Goal: Information Seeking & Learning: Learn about a topic

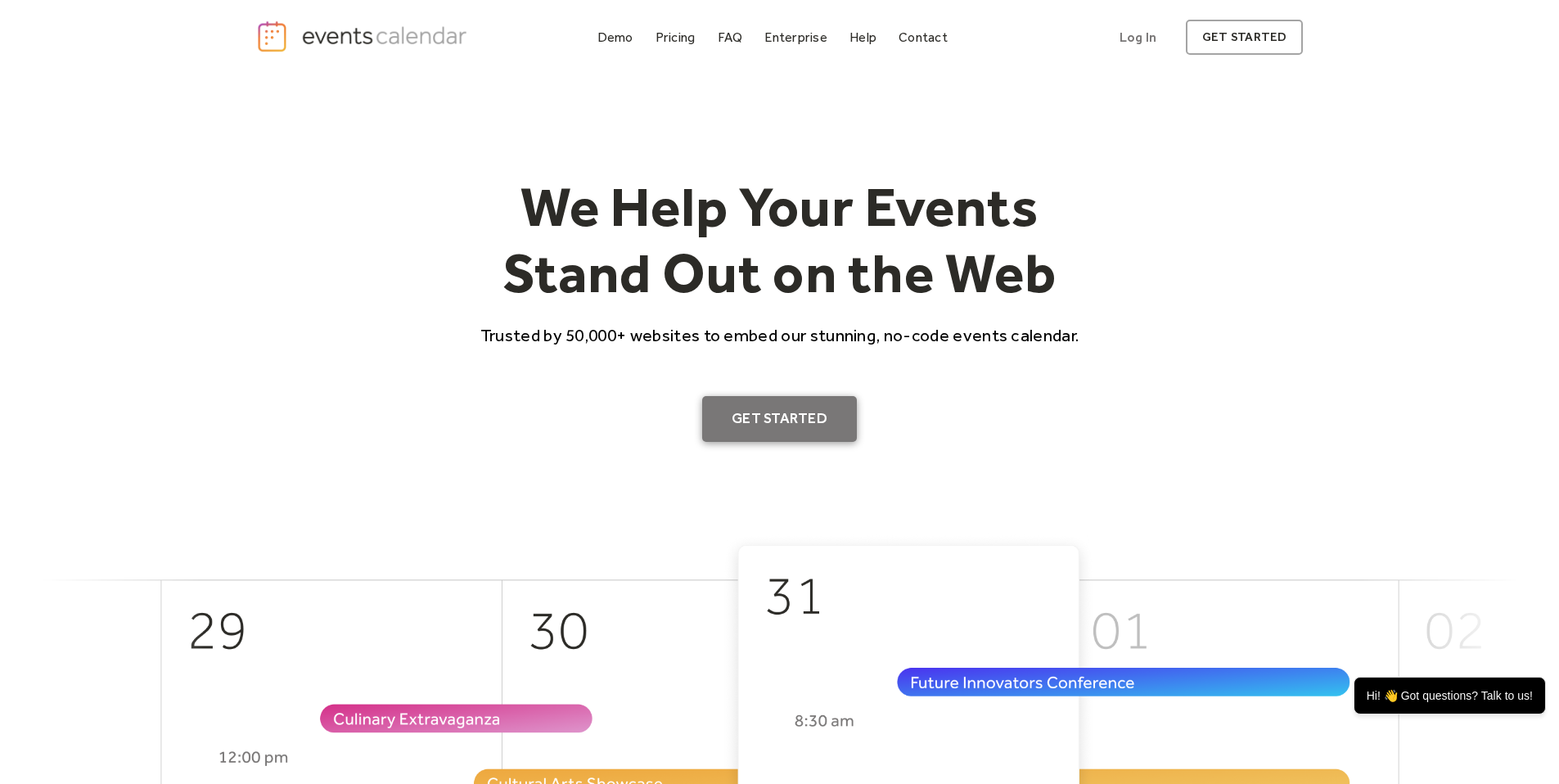
click at [804, 420] on link "Get Started" at bounding box center [780, 419] width 155 height 46
click at [615, 42] on div "Demo" at bounding box center [616, 37] width 36 height 9
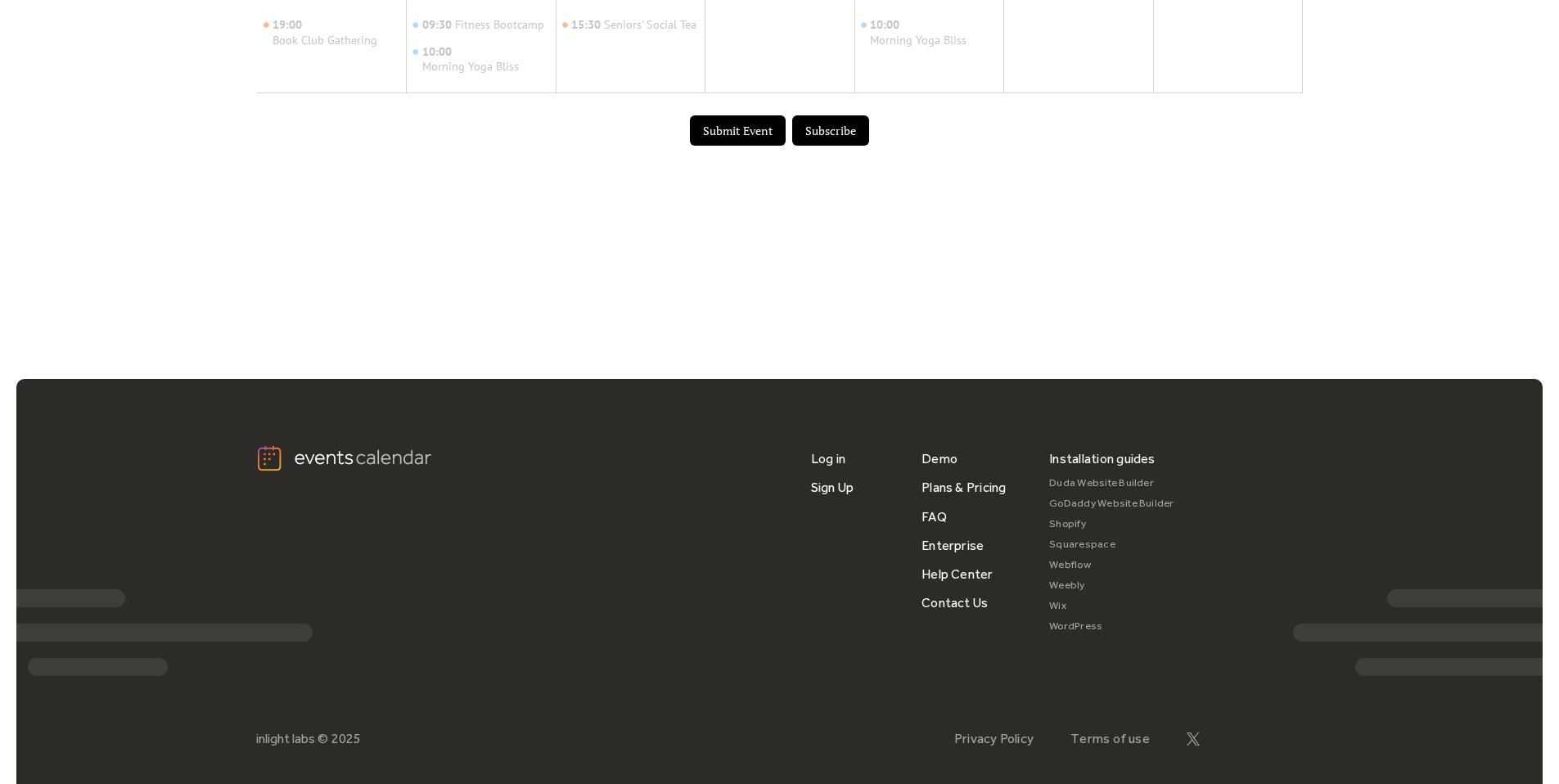
scroll to position [1119, 0]
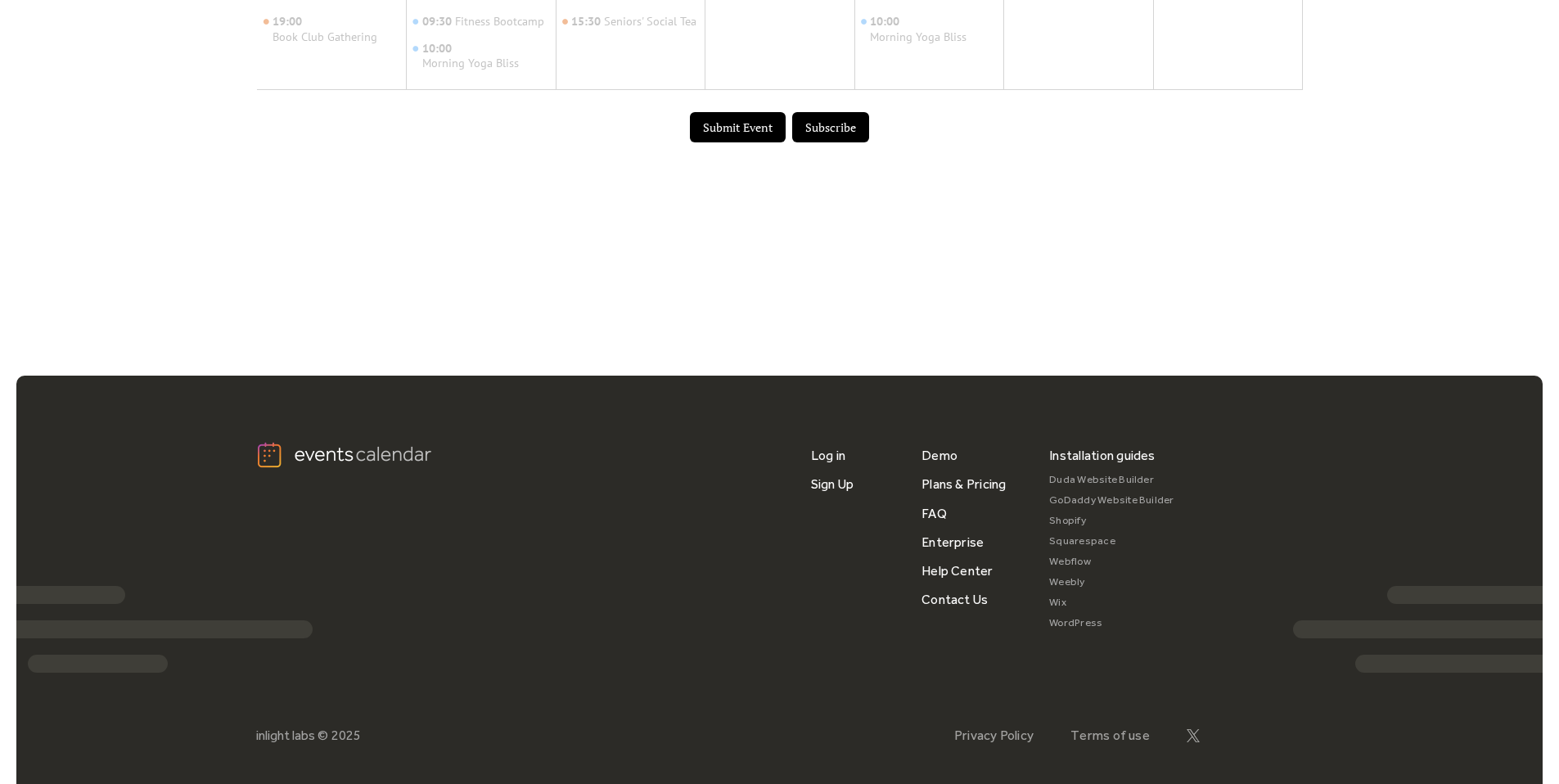
click at [731, 143] on button "Submit Event" at bounding box center [738, 128] width 96 height 31
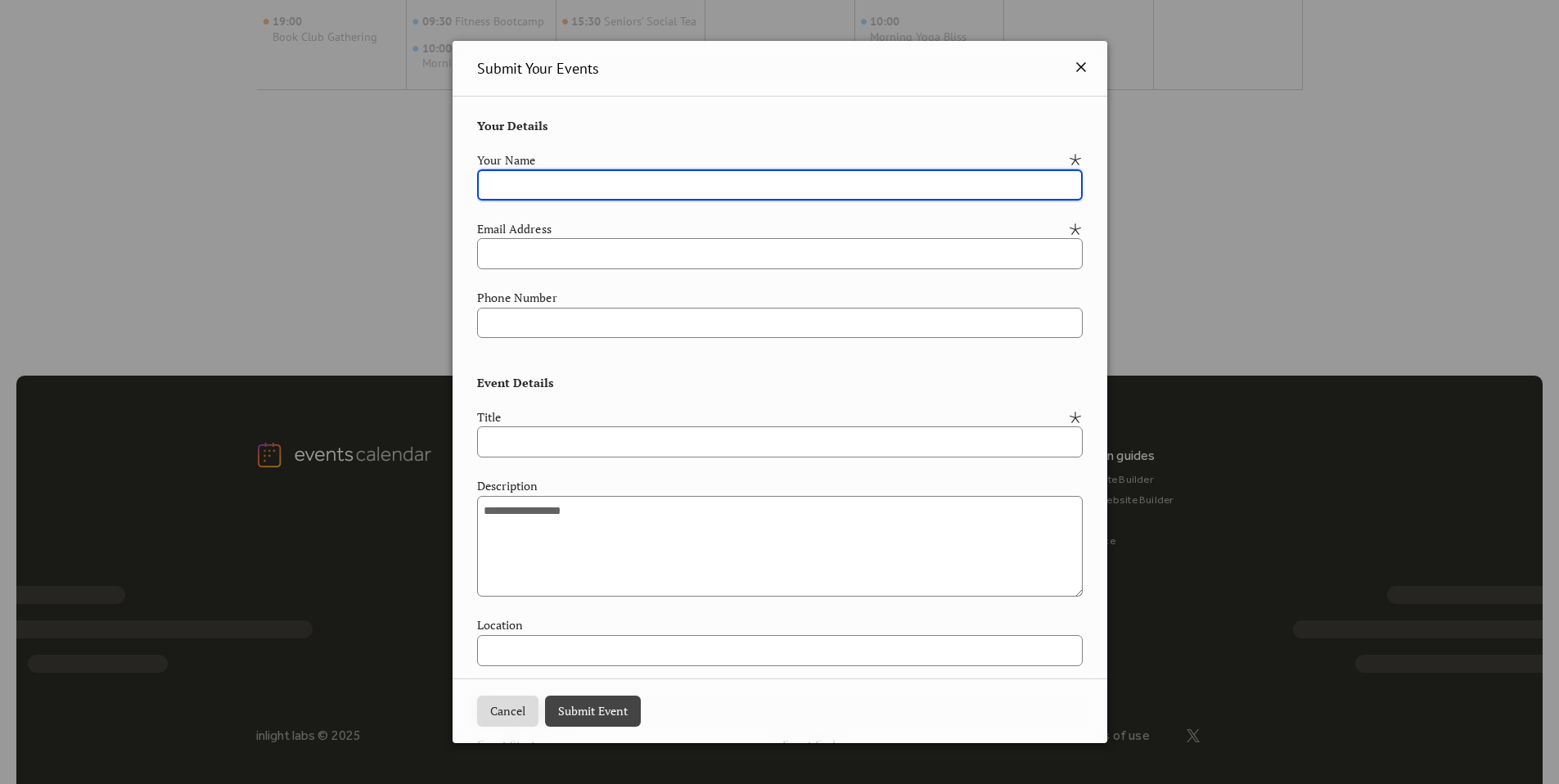
click at [1081, 68] on icon at bounding box center [1081, 67] width 20 height 20
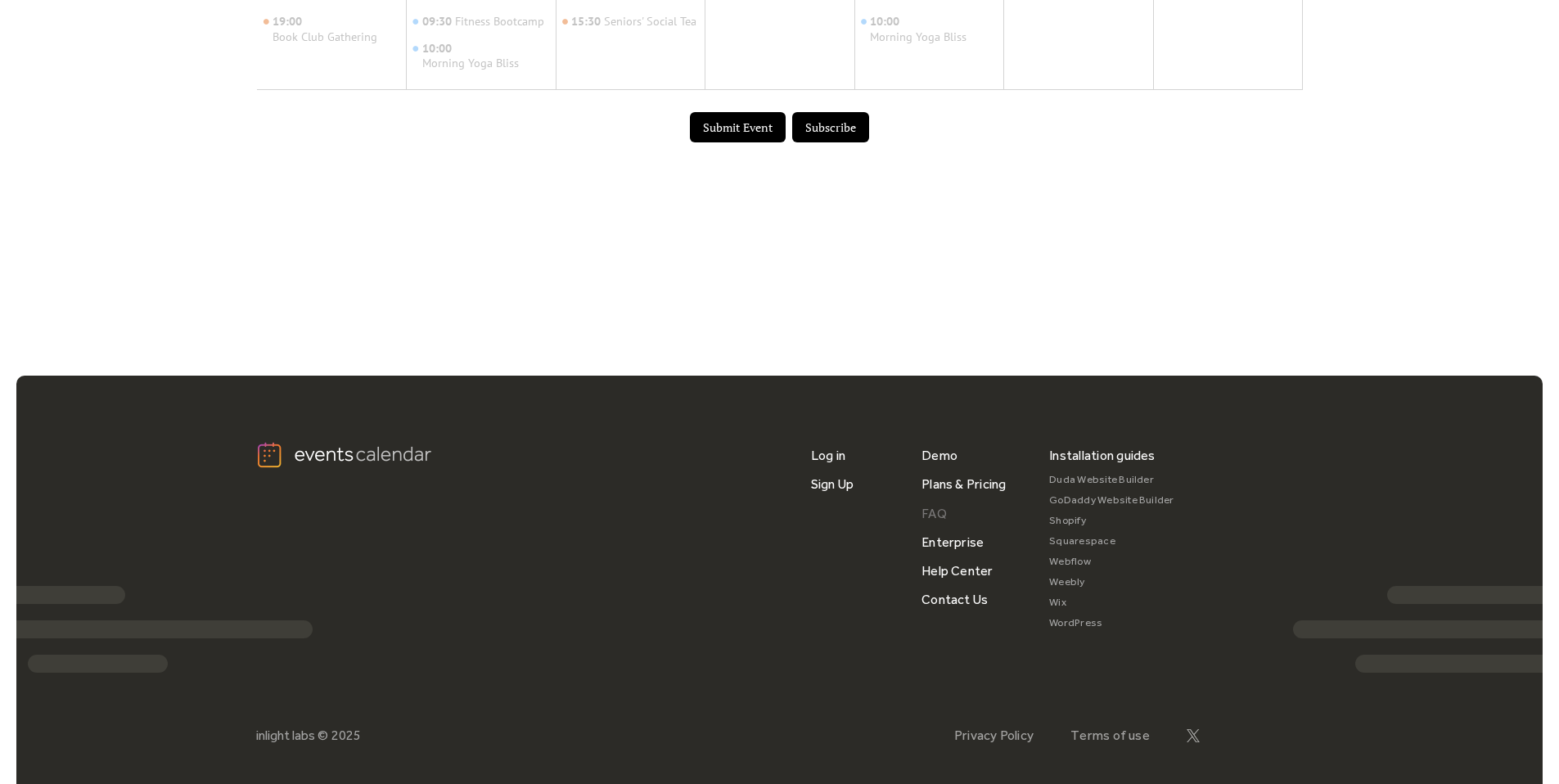
click at [941, 528] on link "FAQ" at bounding box center [934, 513] width 26 height 29
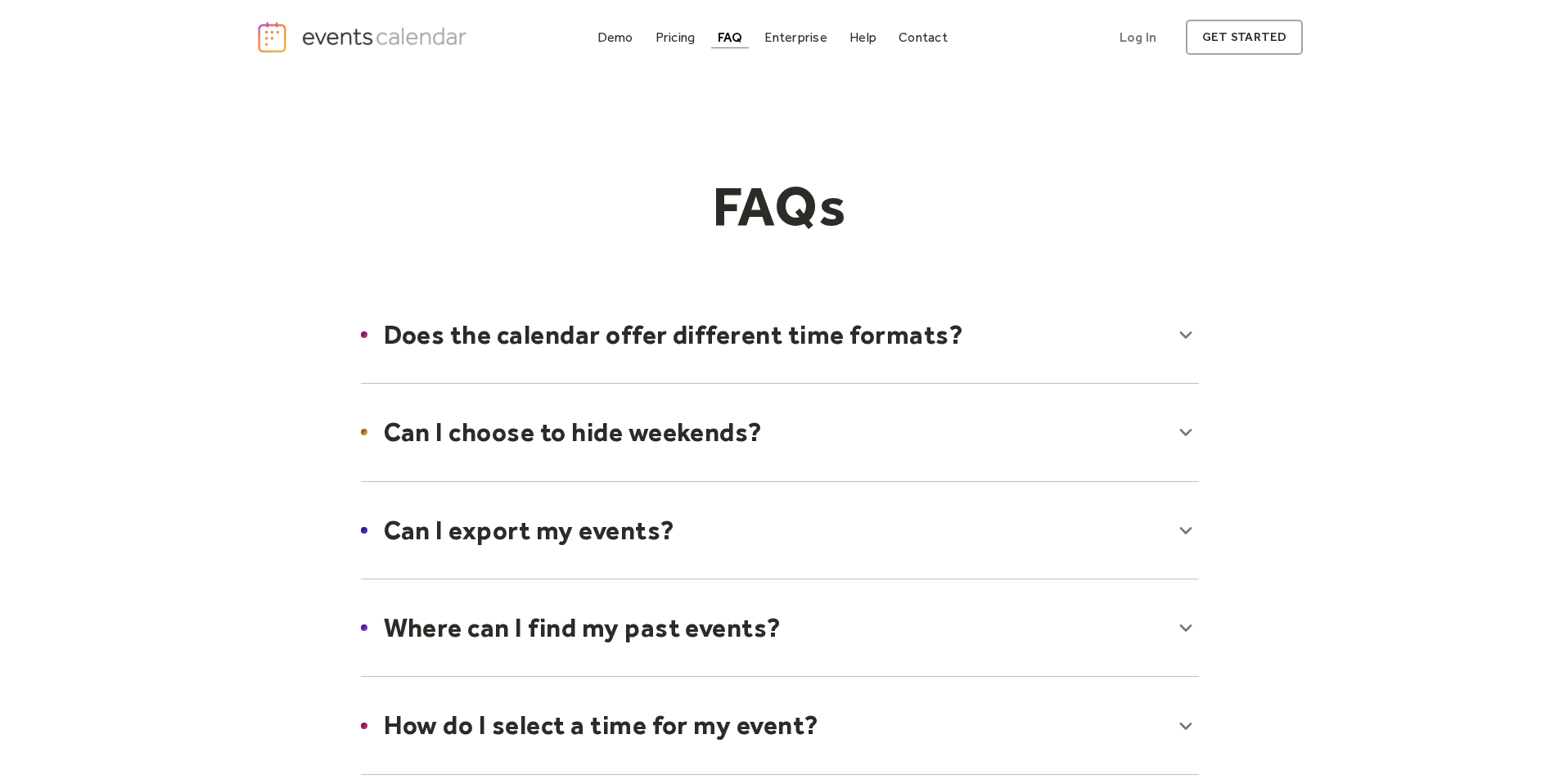
click at [1042, 350] on div at bounding box center [780, 334] width 871 height 100
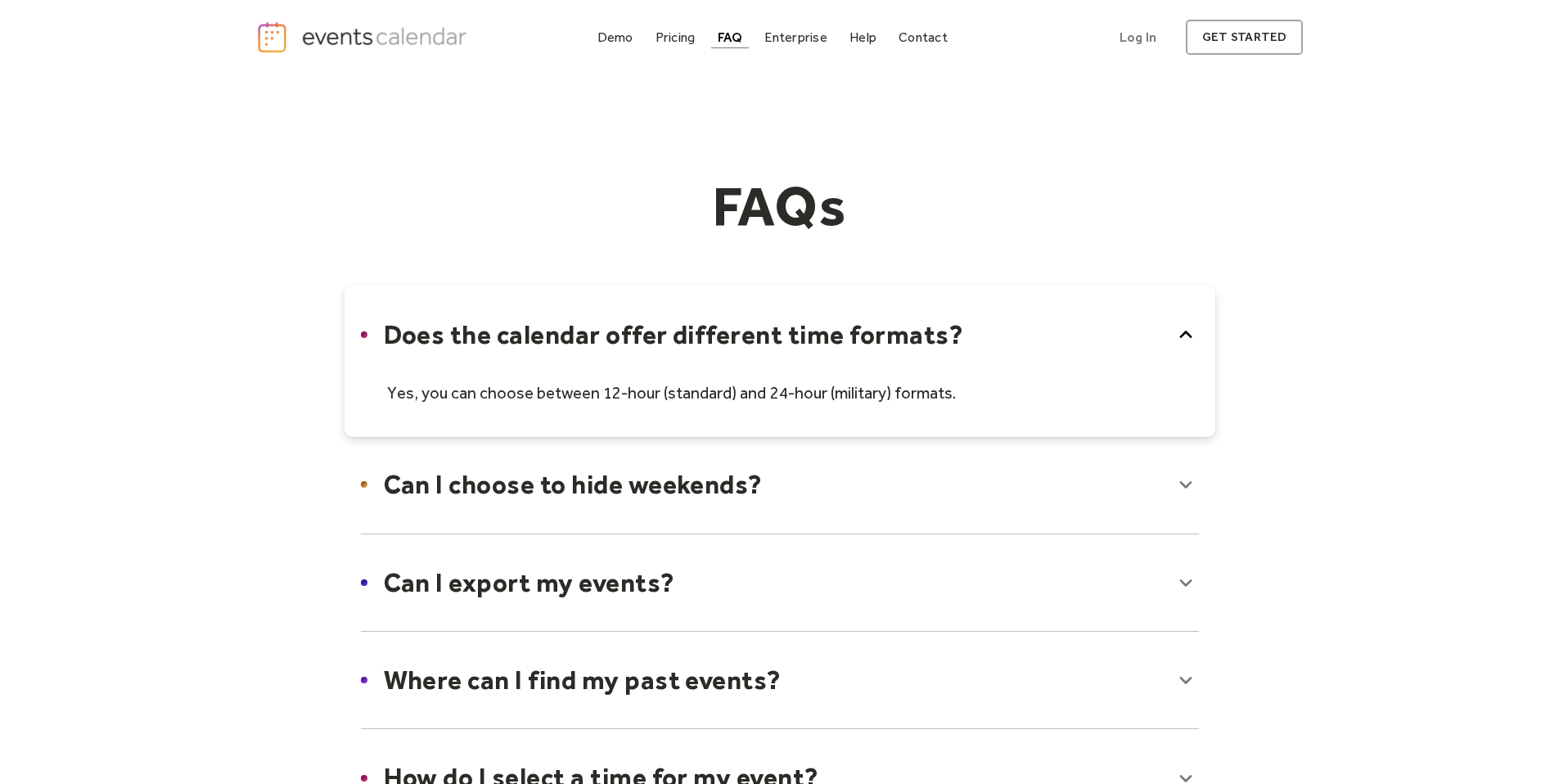
click at [1042, 350] on div at bounding box center [780, 360] width 871 height 153
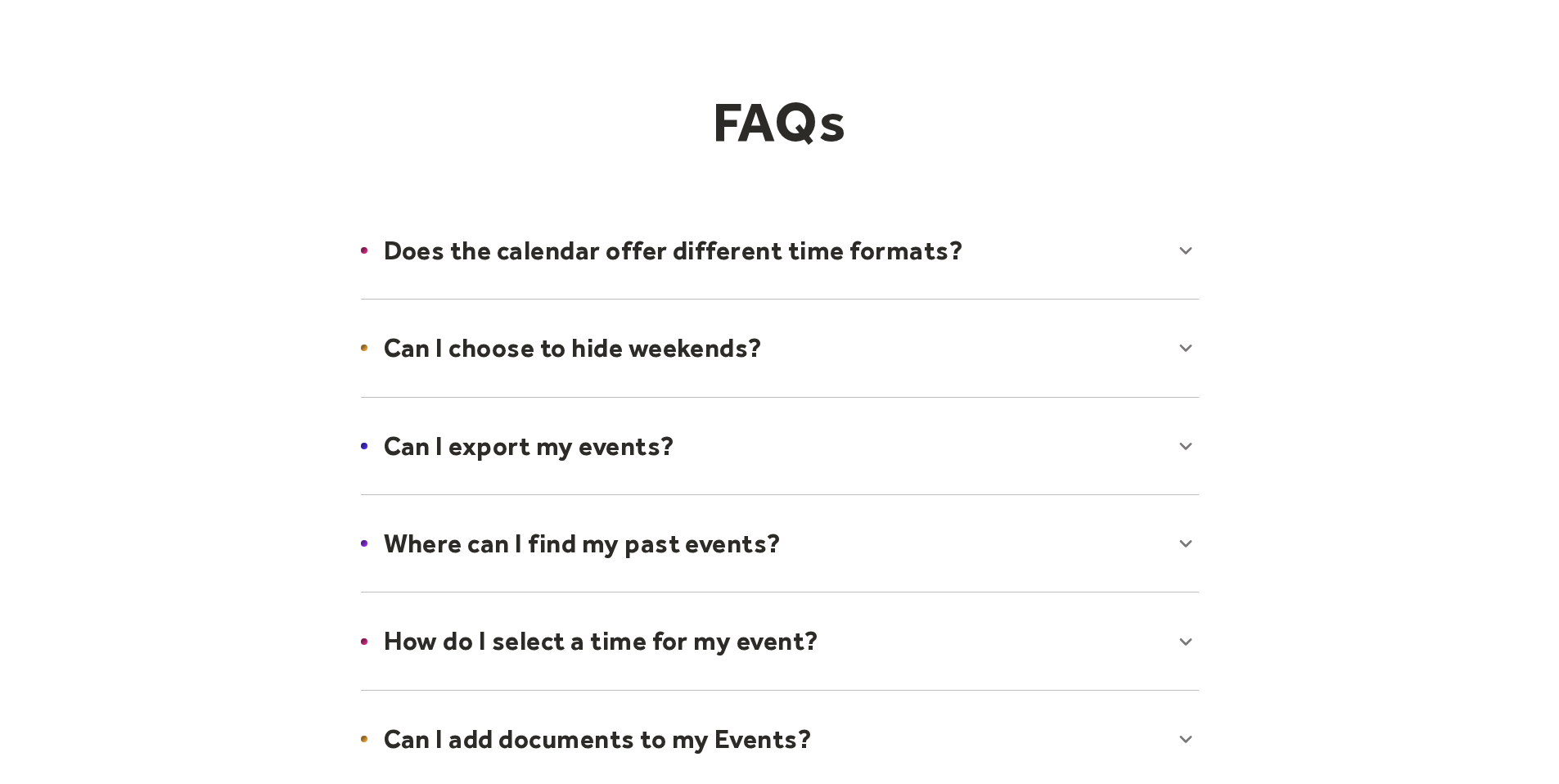
scroll to position [85, 0]
click at [826, 354] on div at bounding box center [780, 346] width 871 height 100
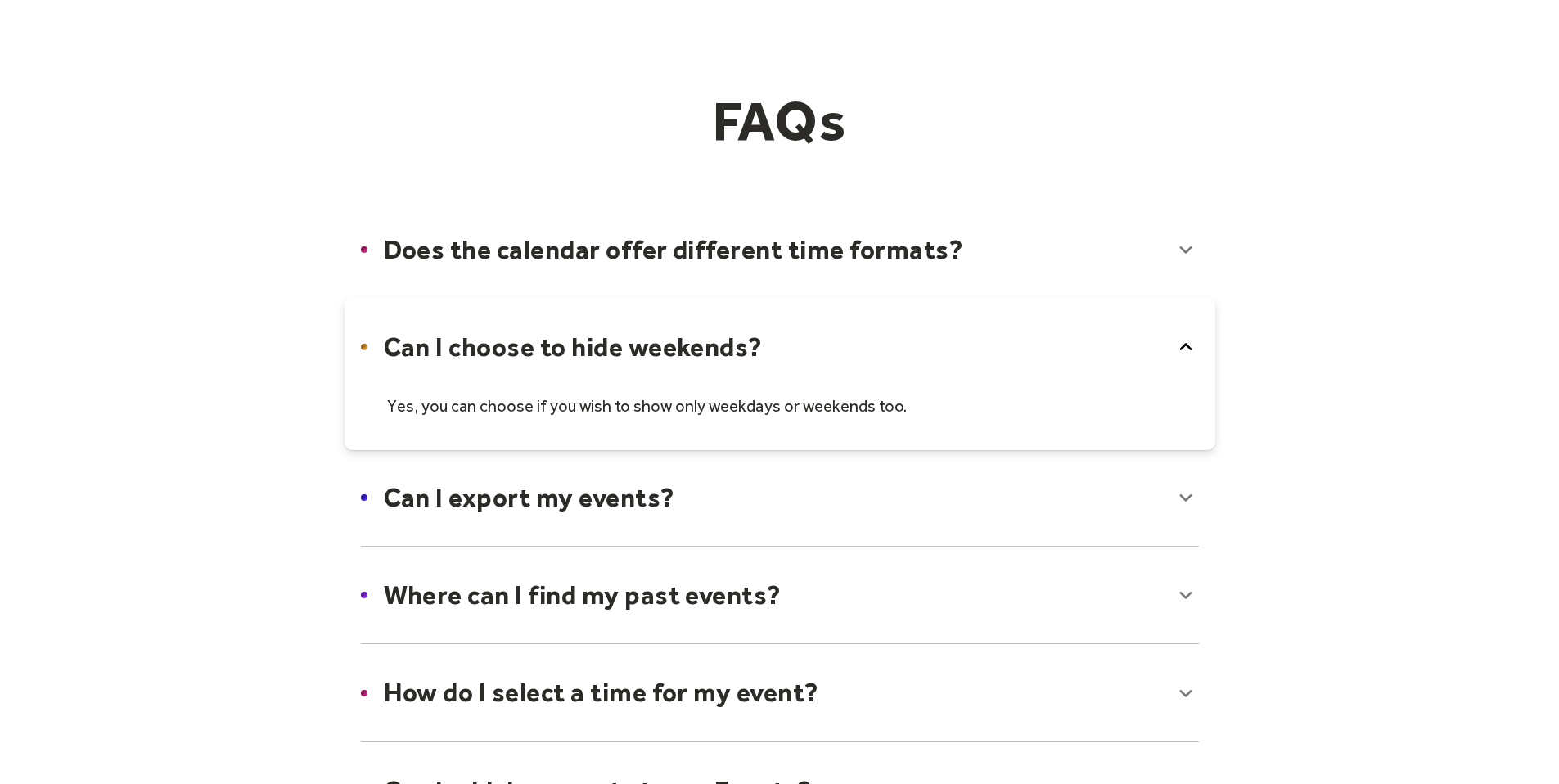
click at [826, 354] on div at bounding box center [780, 373] width 871 height 153
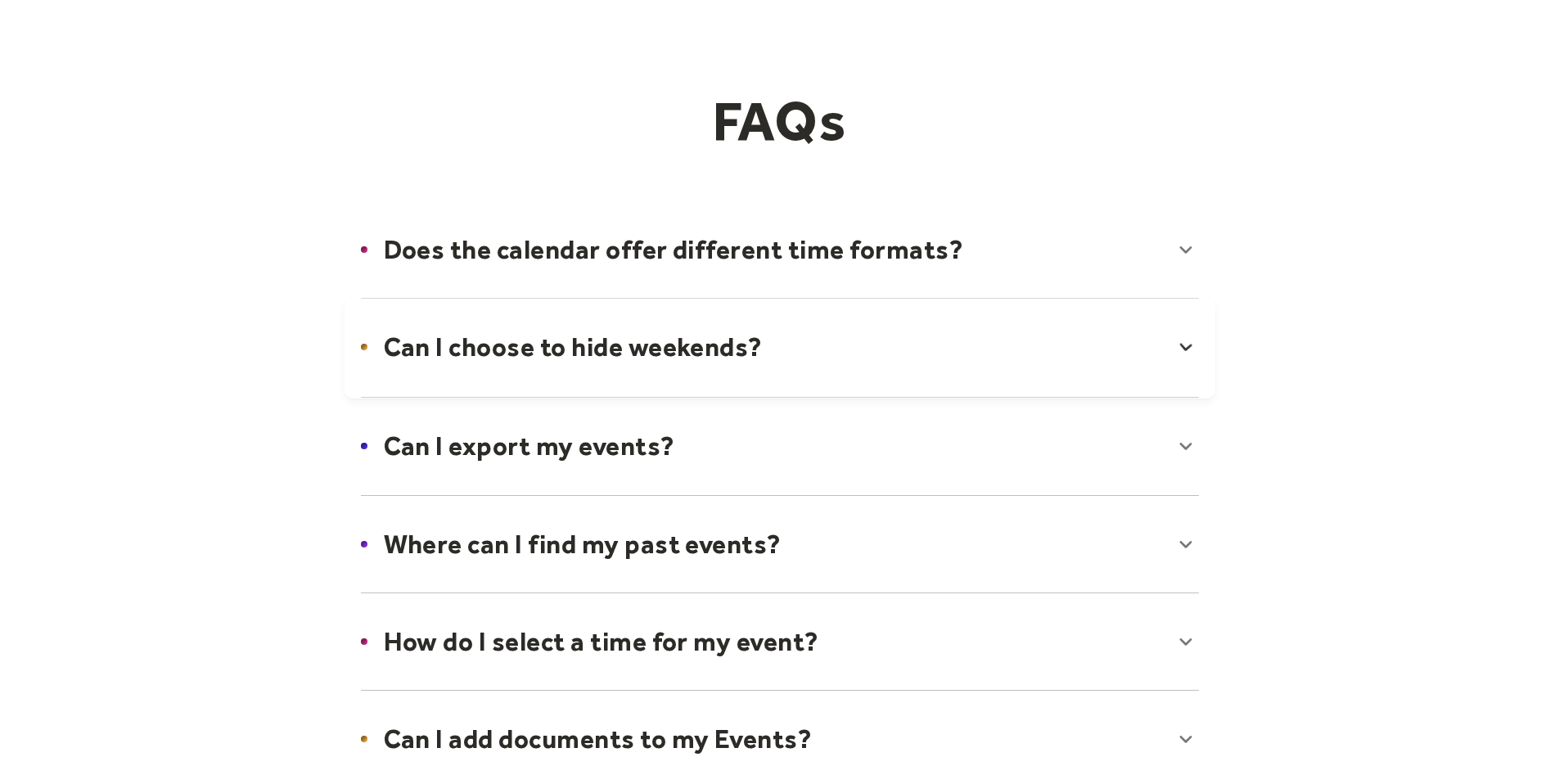
click at [813, 420] on div at bounding box center [780, 445] width 871 height 100
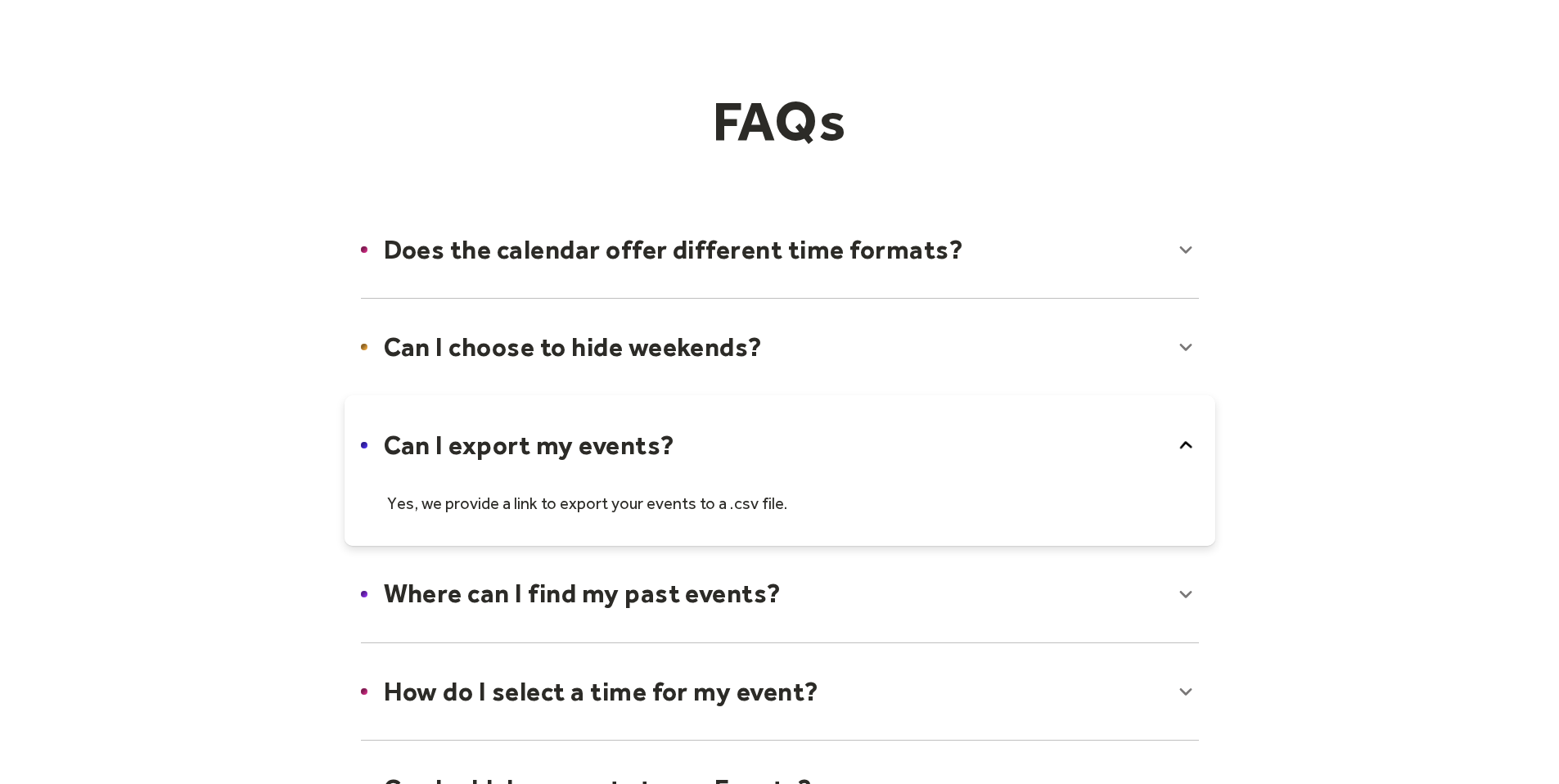
click at [813, 420] on div at bounding box center [780, 471] width 871 height 152
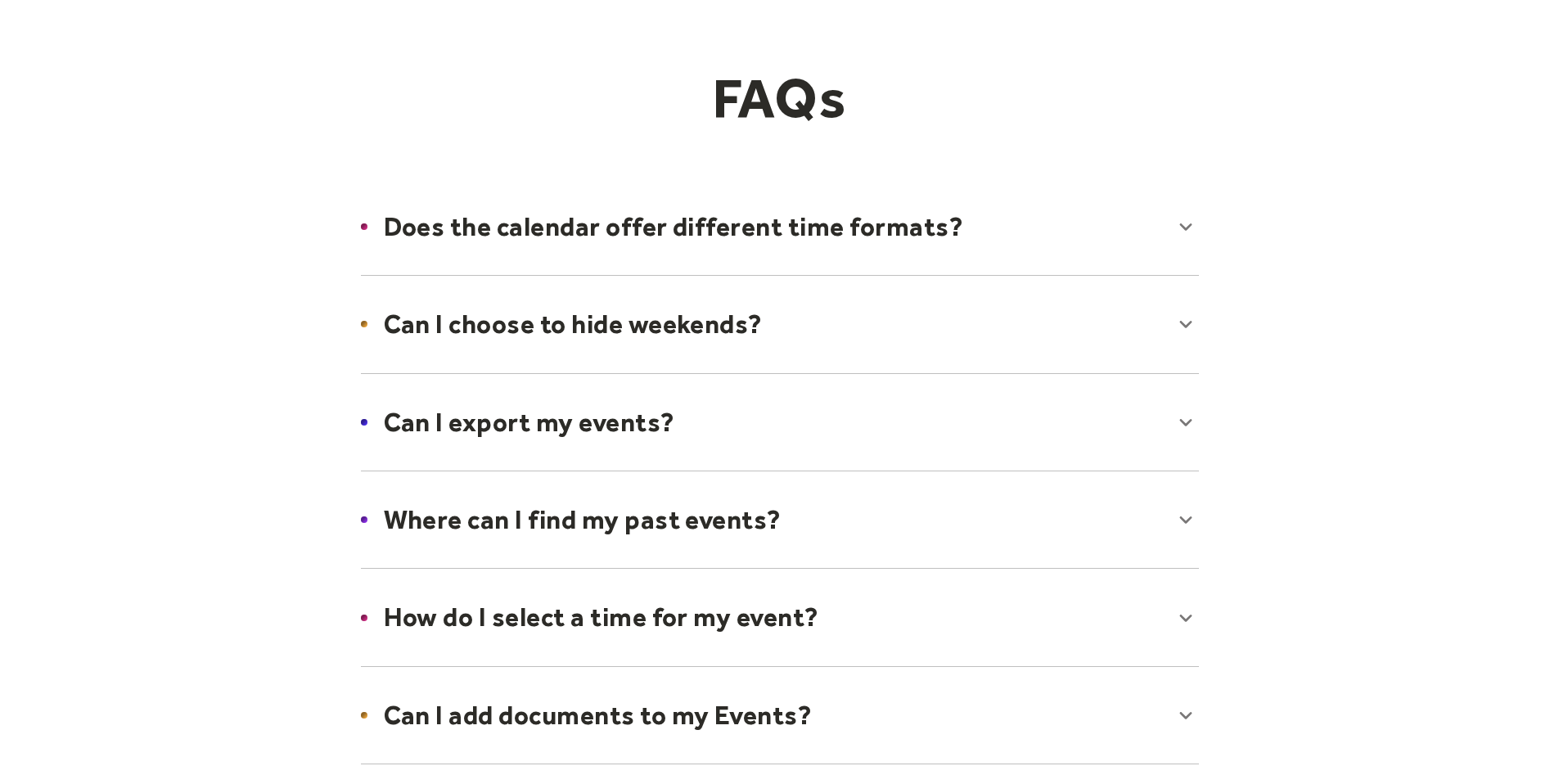
scroll to position [0, 0]
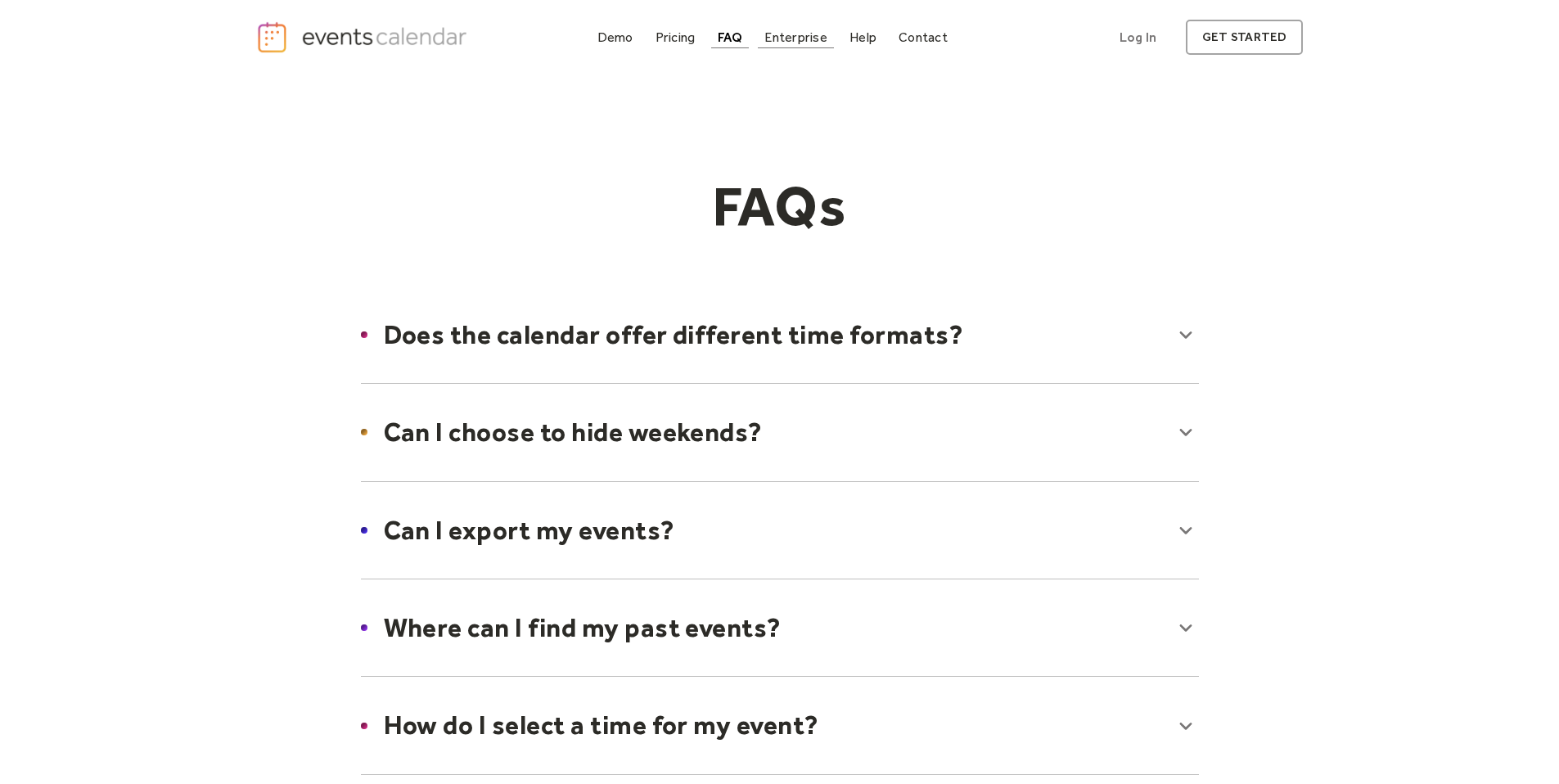
click at [805, 40] on div "Enterprise" at bounding box center [795, 37] width 62 height 9
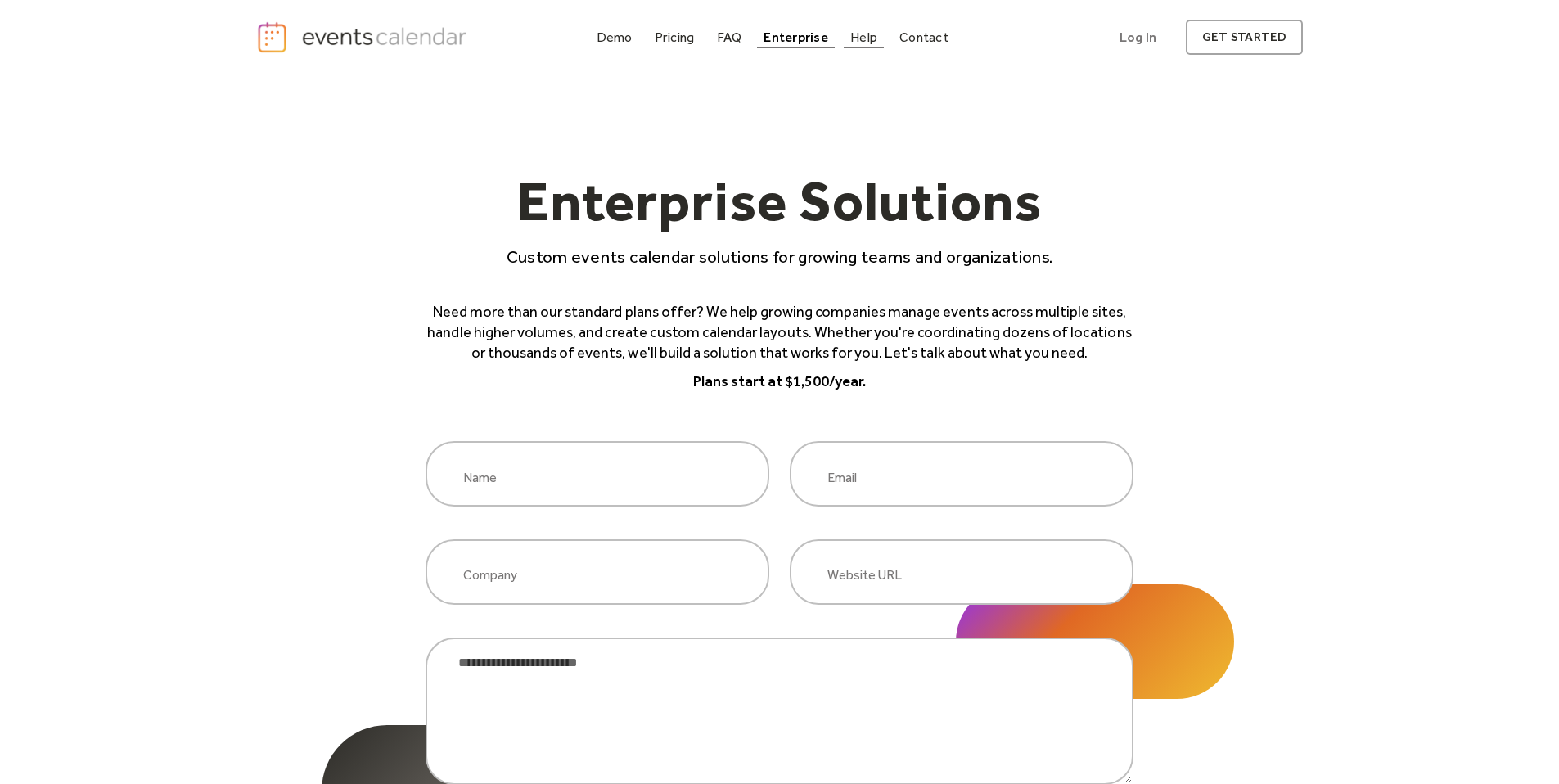
click at [868, 42] on div "Help" at bounding box center [863, 37] width 27 height 9
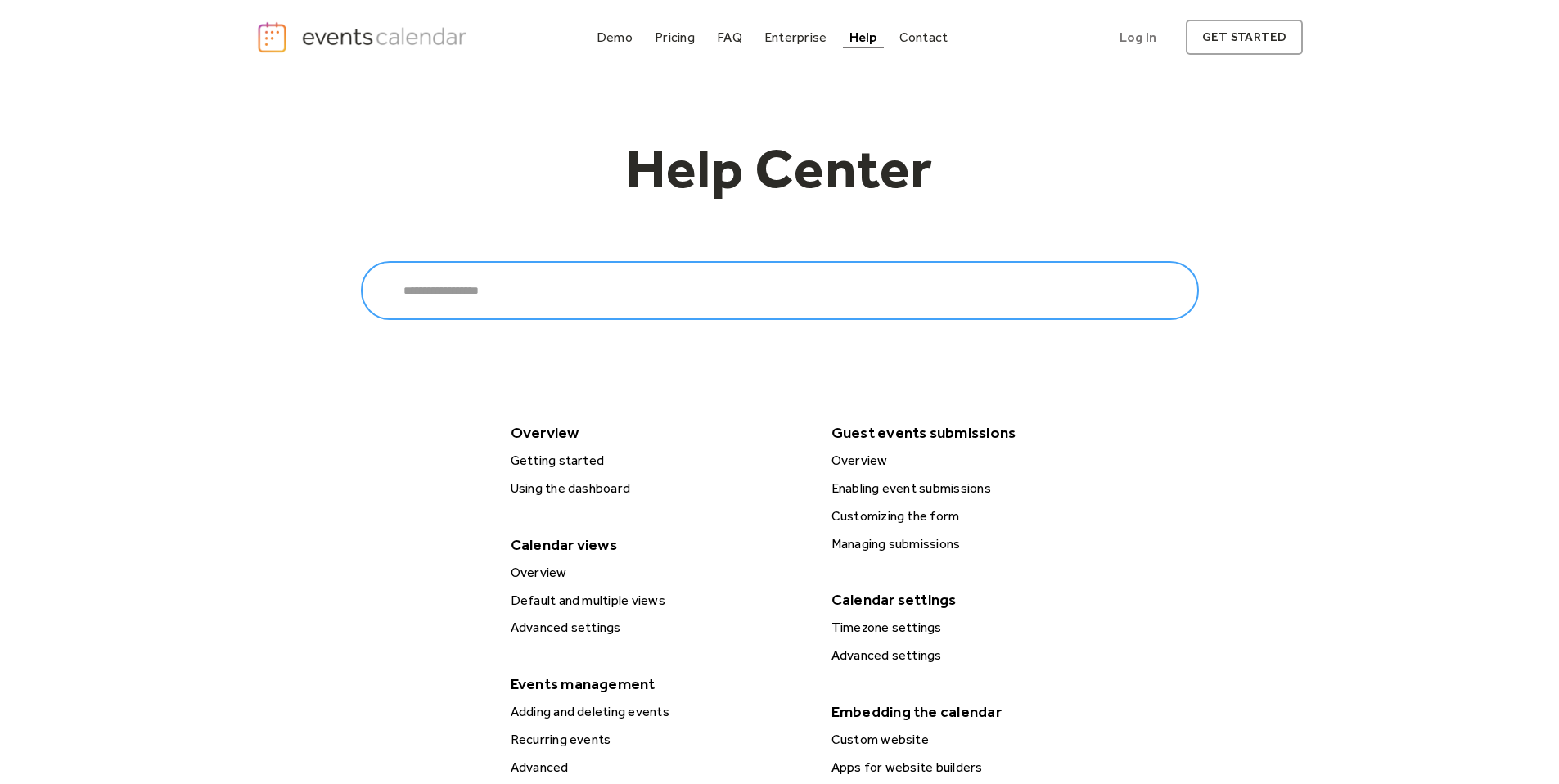
click at [552, 305] on input "Search" at bounding box center [780, 290] width 838 height 59
type input "**********"
click input "******" at bounding box center [0, 0] width 0 height 0
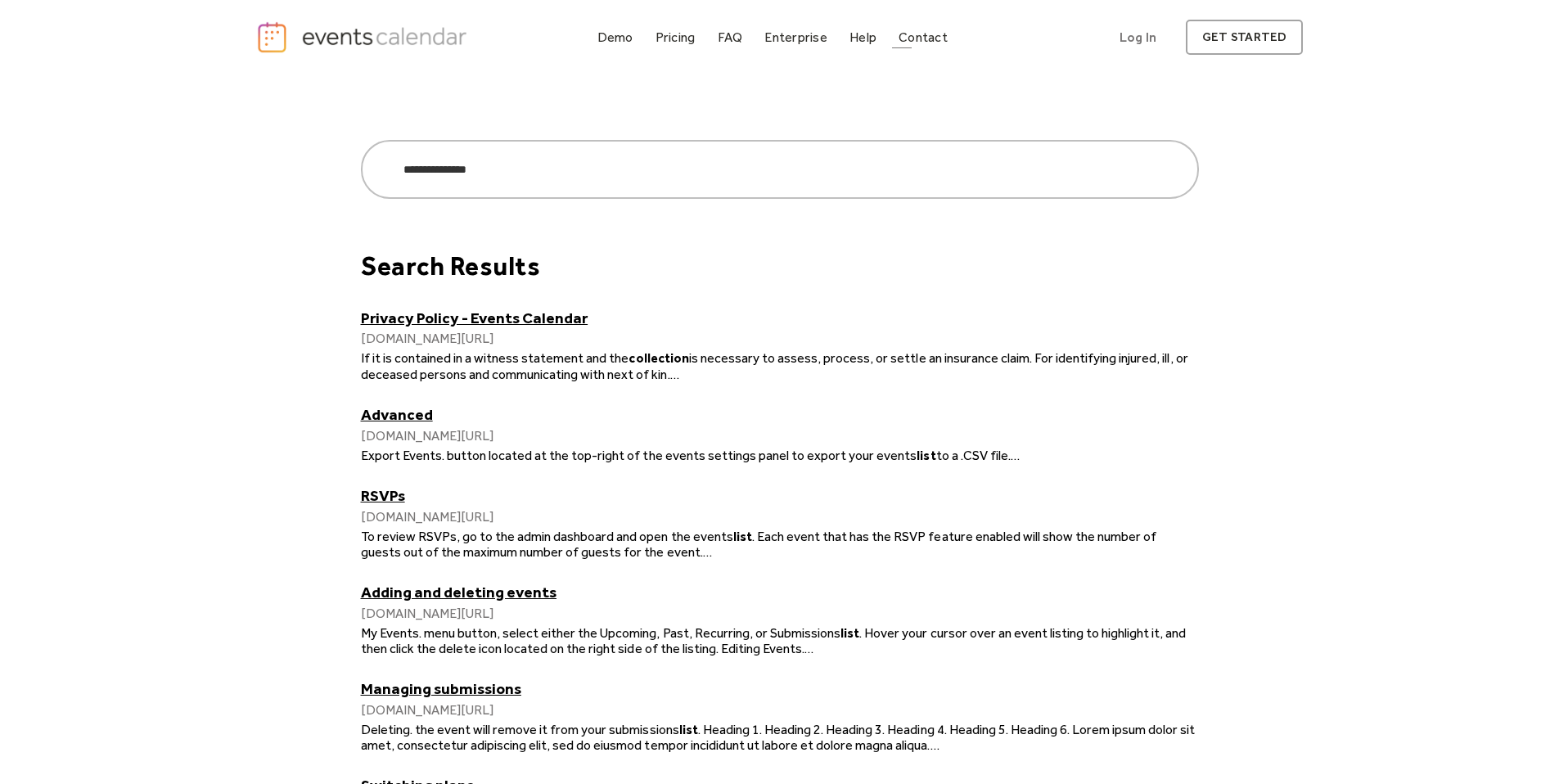
click at [914, 45] on link "Contact" at bounding box center [923, 37] width 62 height 22
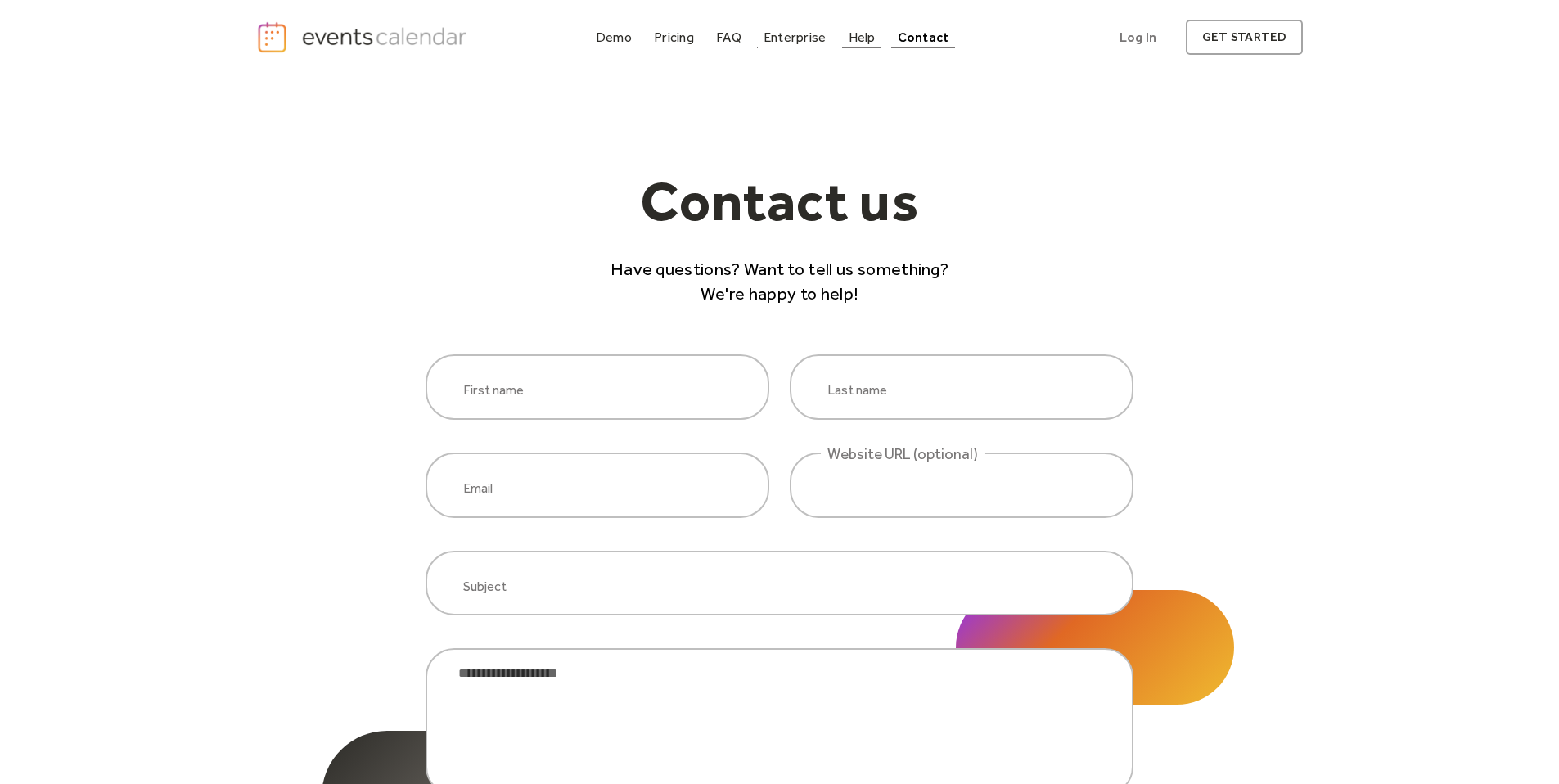
click at [853, 39] on div "Help" at bounding box center [862, 37] width 27 height 9
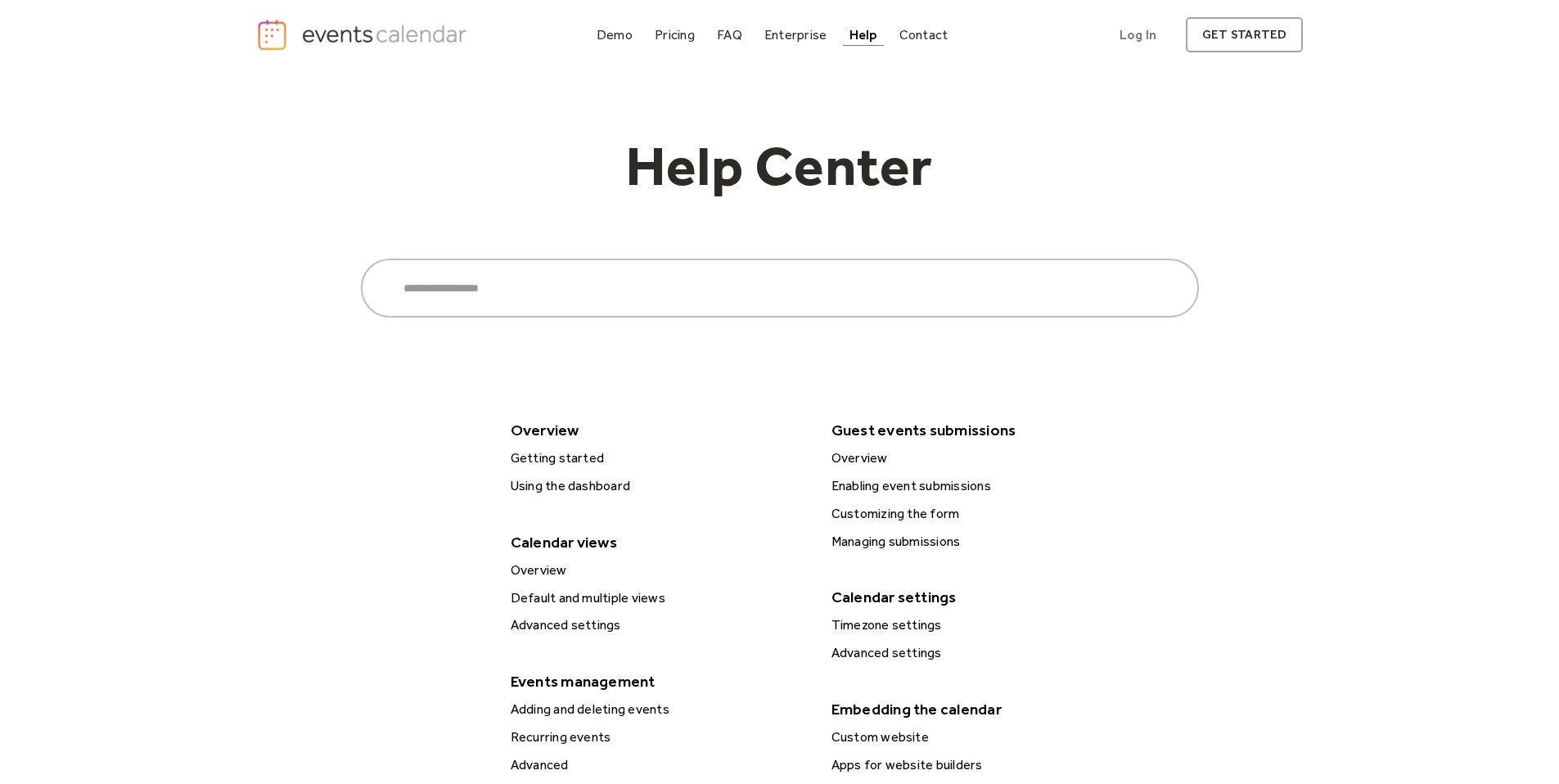
scroll to position [3, 0]
click at [632, 35] on div "Demo" at bounding box center [615, 34] width 36 height 9
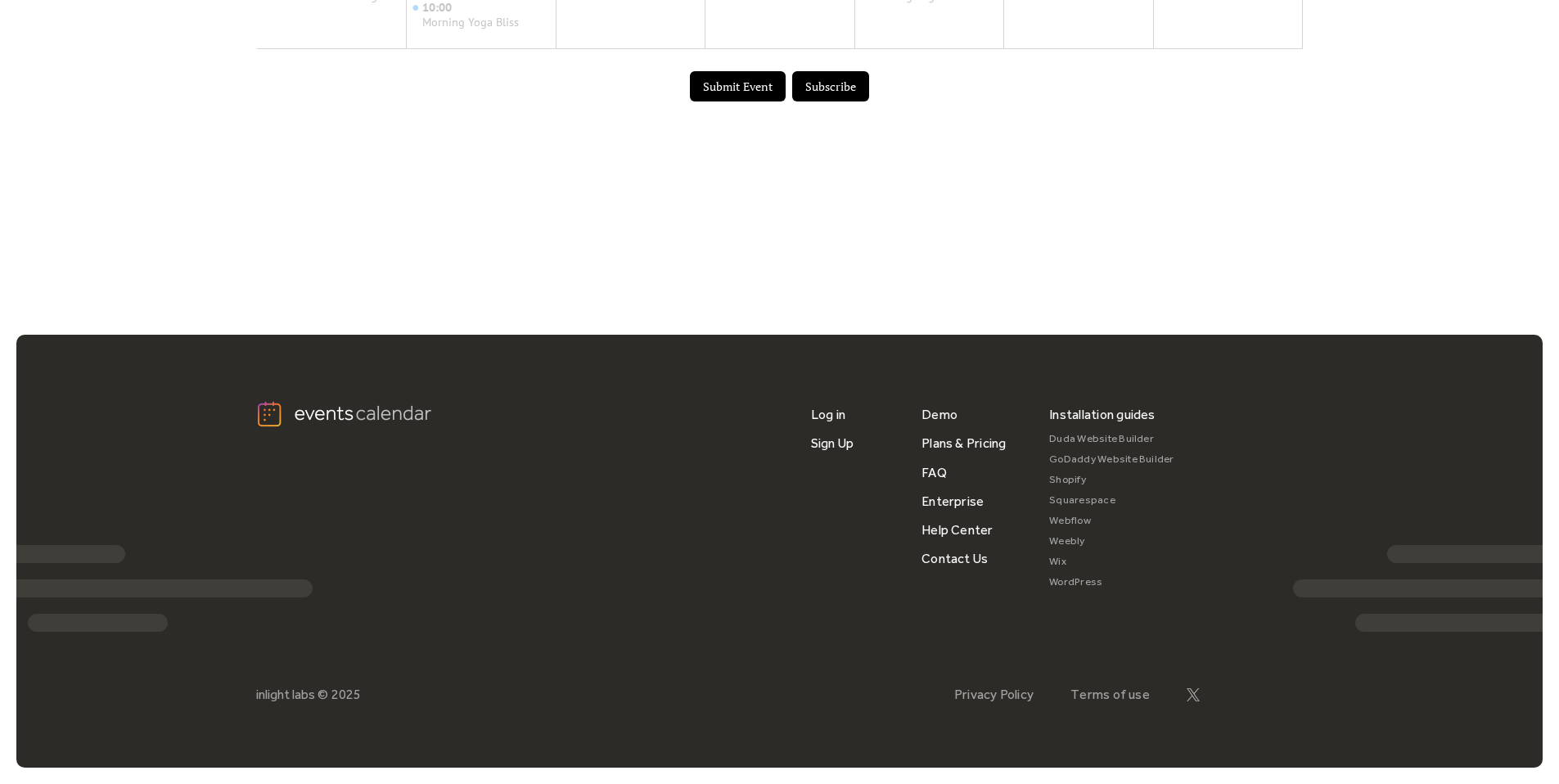
scroll to position [1174, 0]
click at [967, 525] on link "Help Center" at bounding box center [957, 529] width 72 height 29
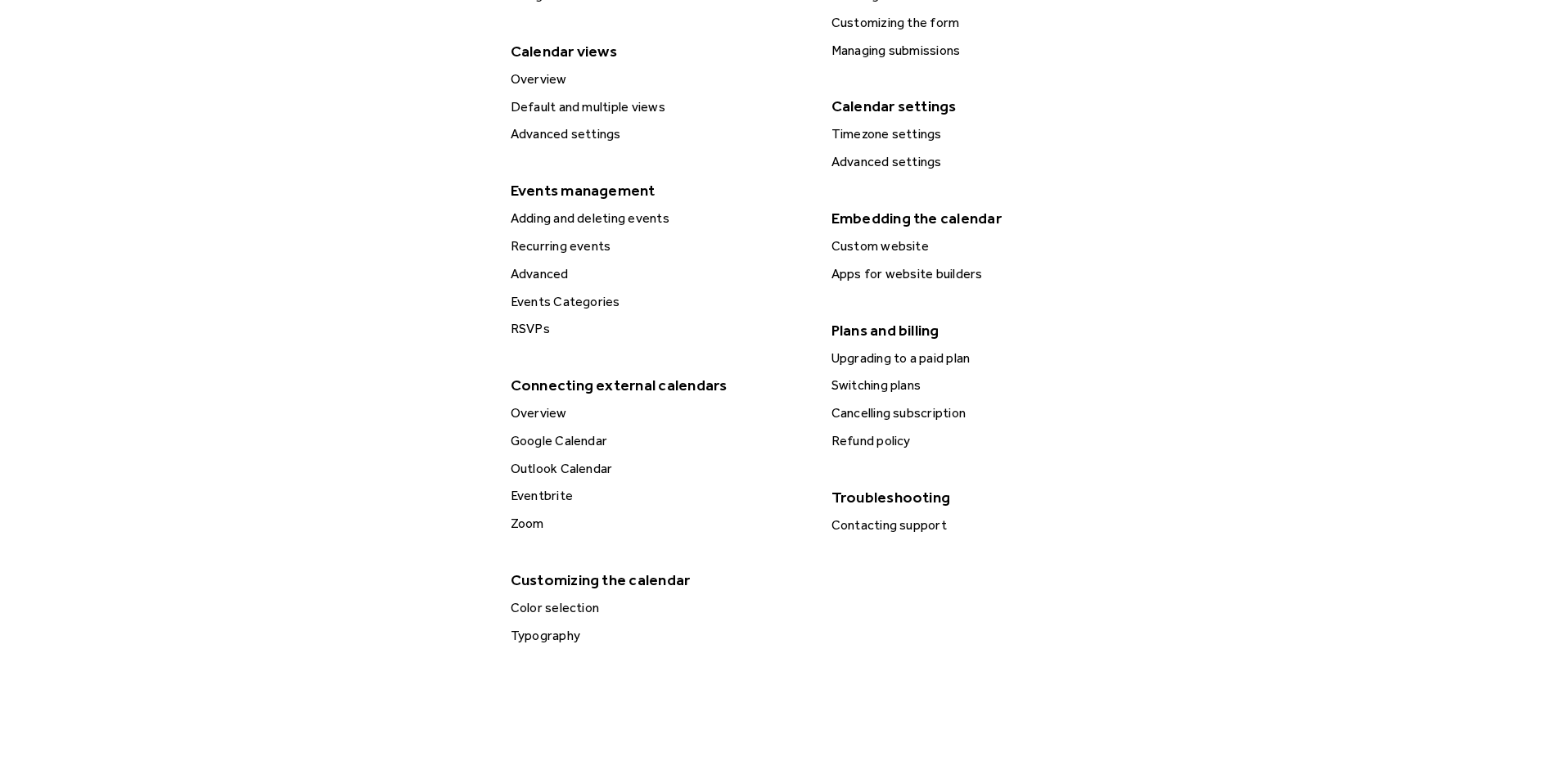
scroll to position [488, 0]
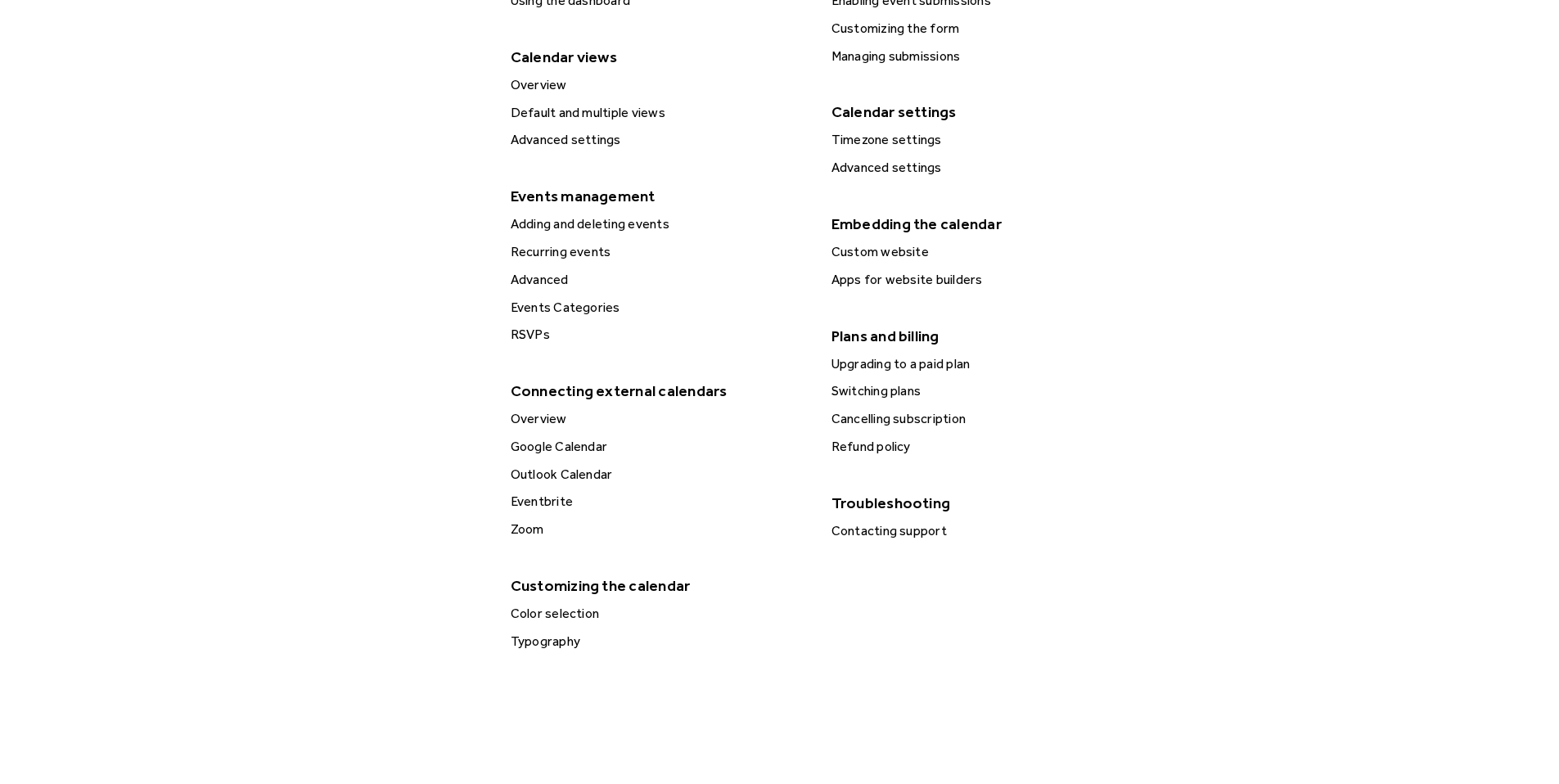
click at [565, 140] on div "Advanced settings" at bounding box center [658, 140] width 306 height 21
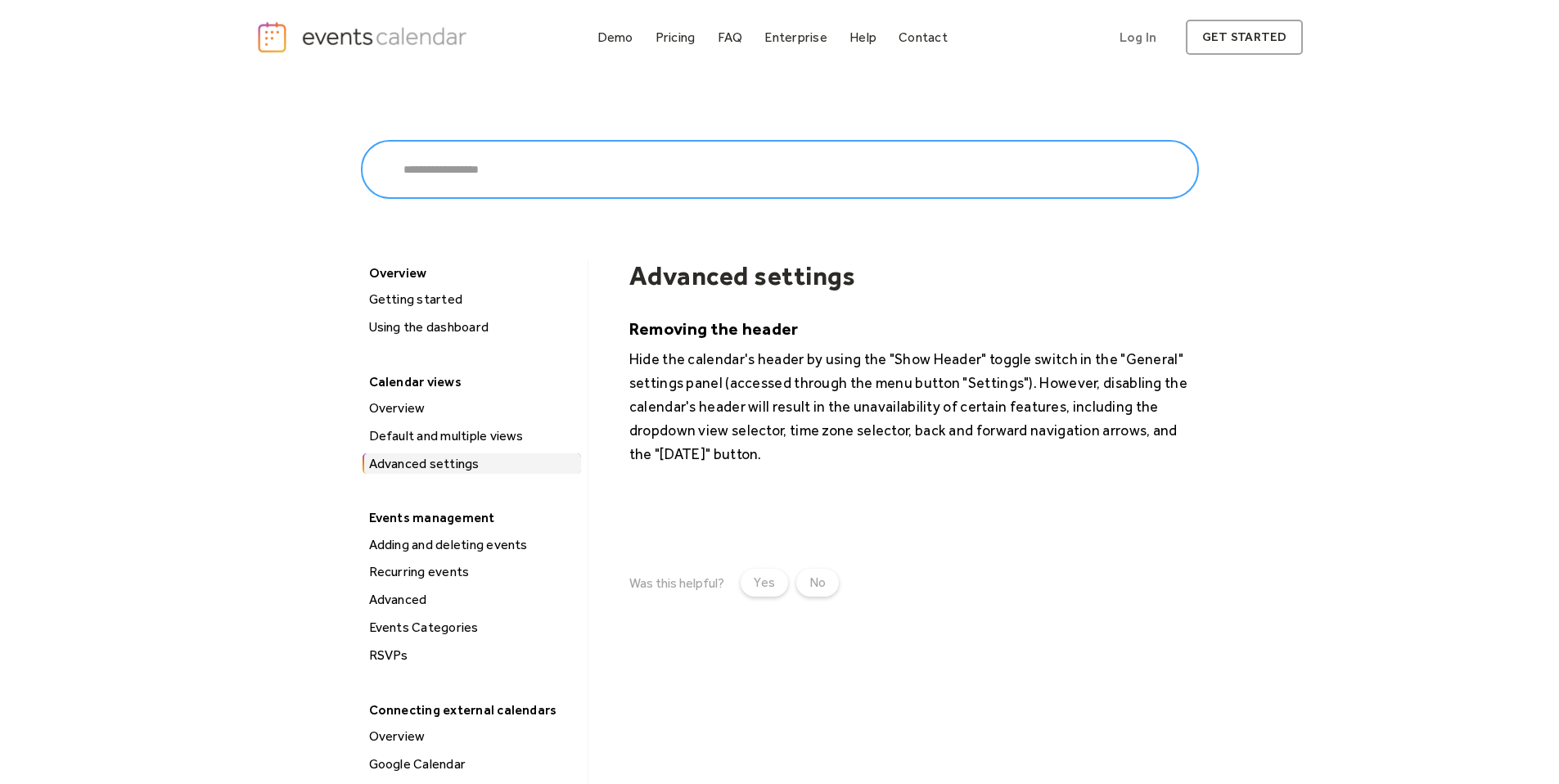
click at [496, 183] on input "search" at bounding box center [780, 169] width 838 height 59
type input "*******"
click input "******" at bounding box center [0, 0] width 0 height 0
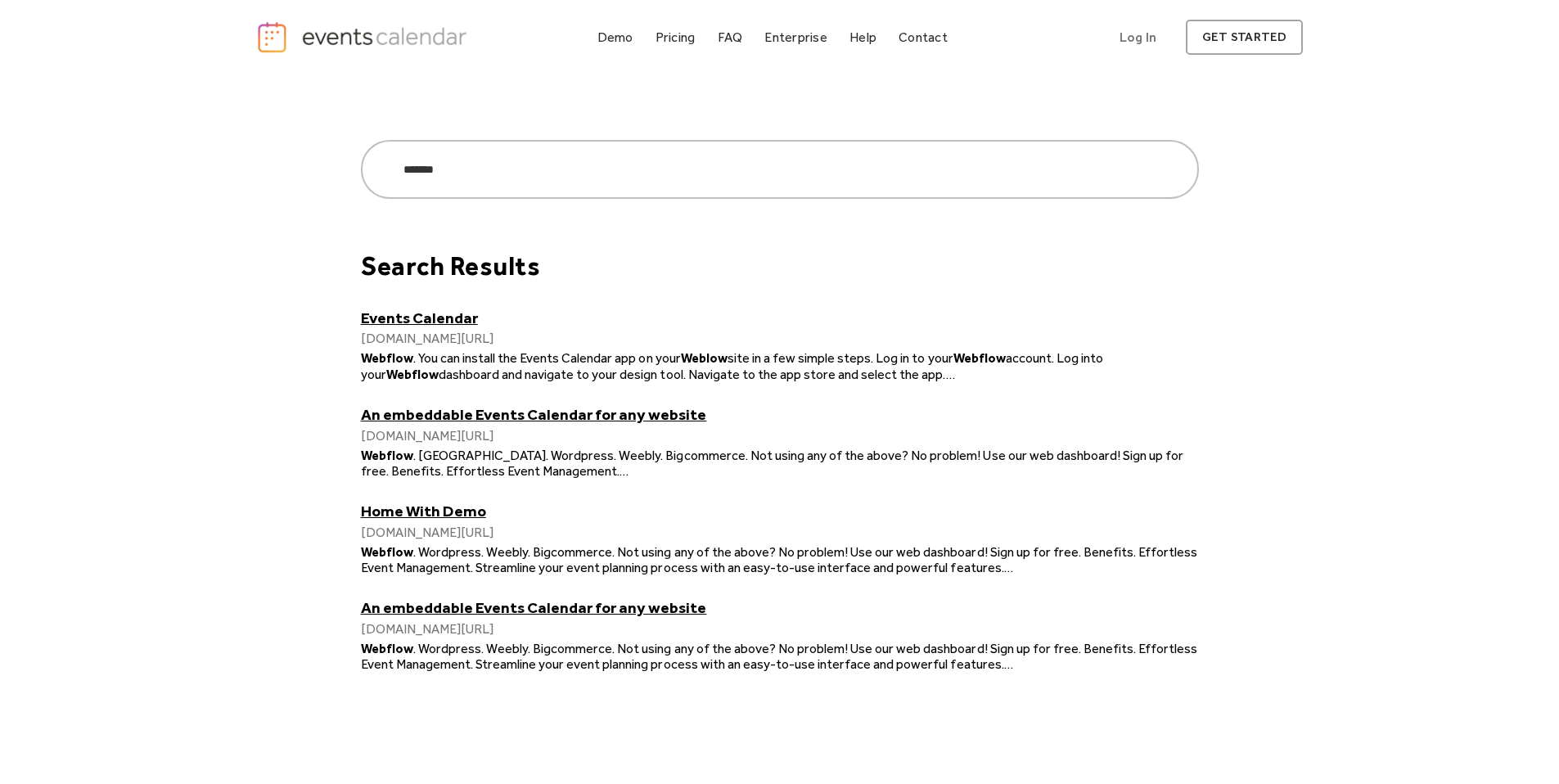
click at [451, 322] on link "Events Calendar" at bounding box center [780, 317] width 838 height 19
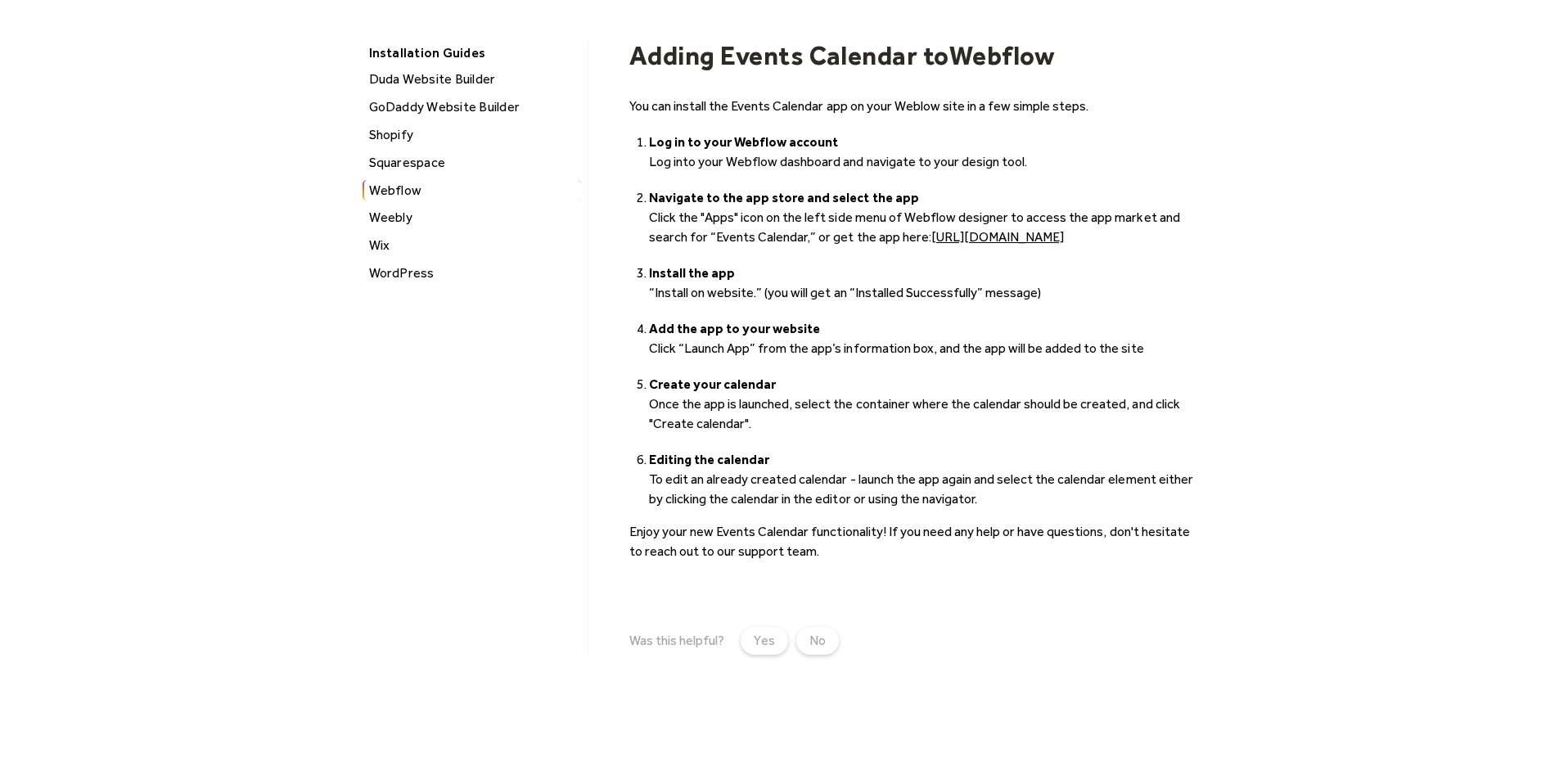
scroll to position [87, 0]
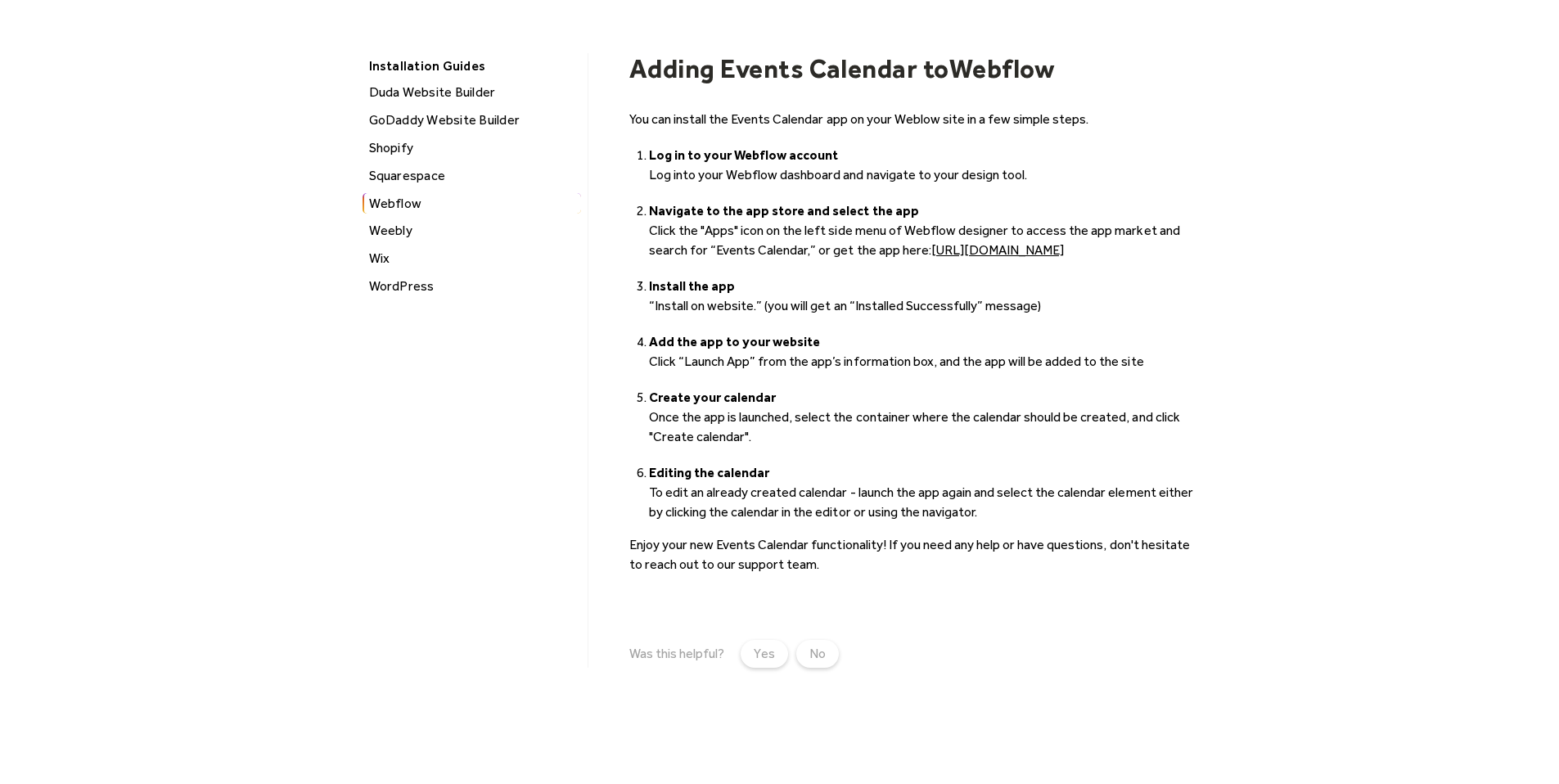
click at [971, 250] on link "[URL][DOMAIN_NAME]" at bounding box center [998, 250] width 133 height 16
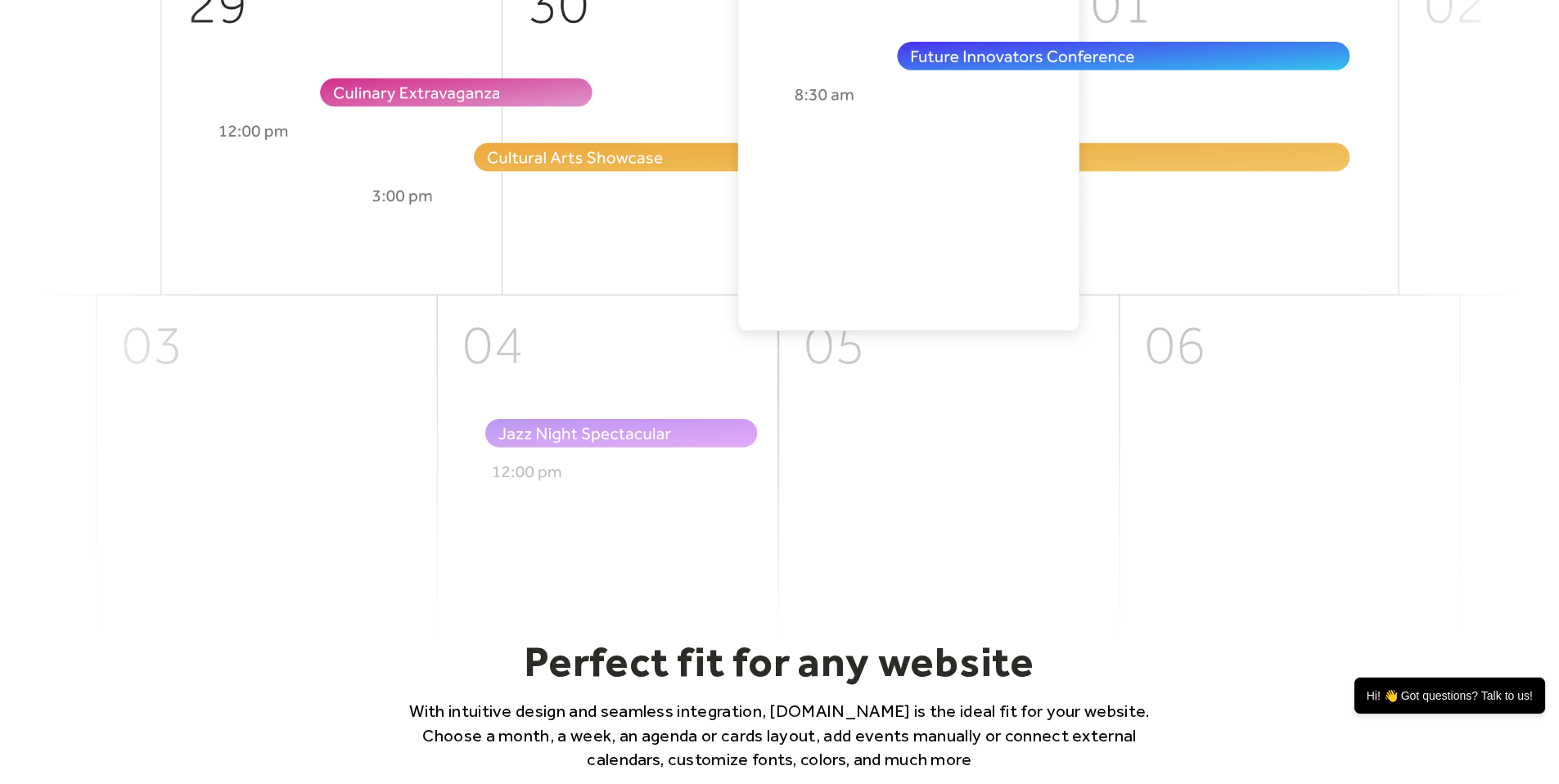
scroll to position [1058, 0]
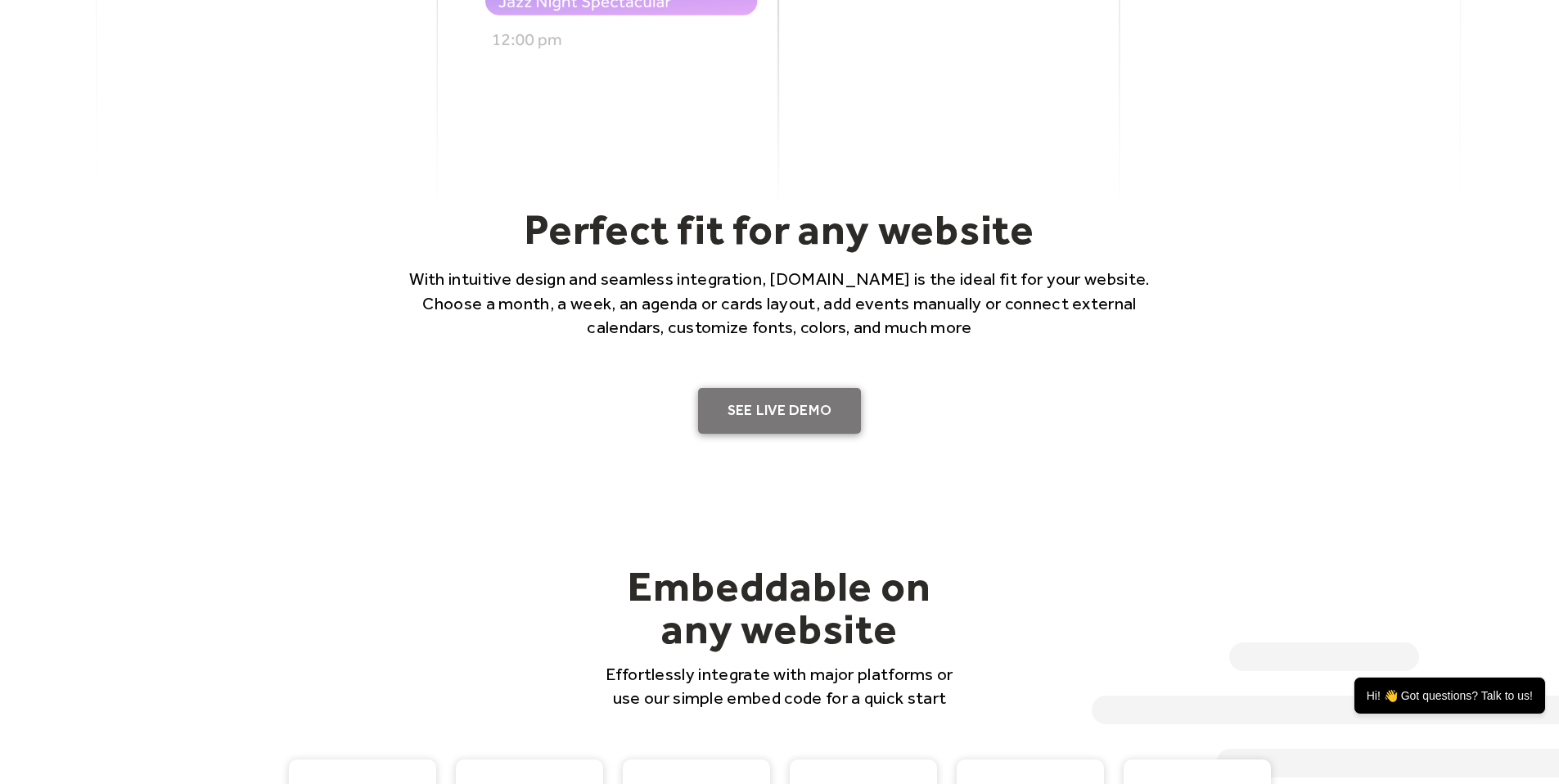
click at [804, 413] on link "SEE LIVE DEMO" at bounding box center [780, 411] width 164 height 46
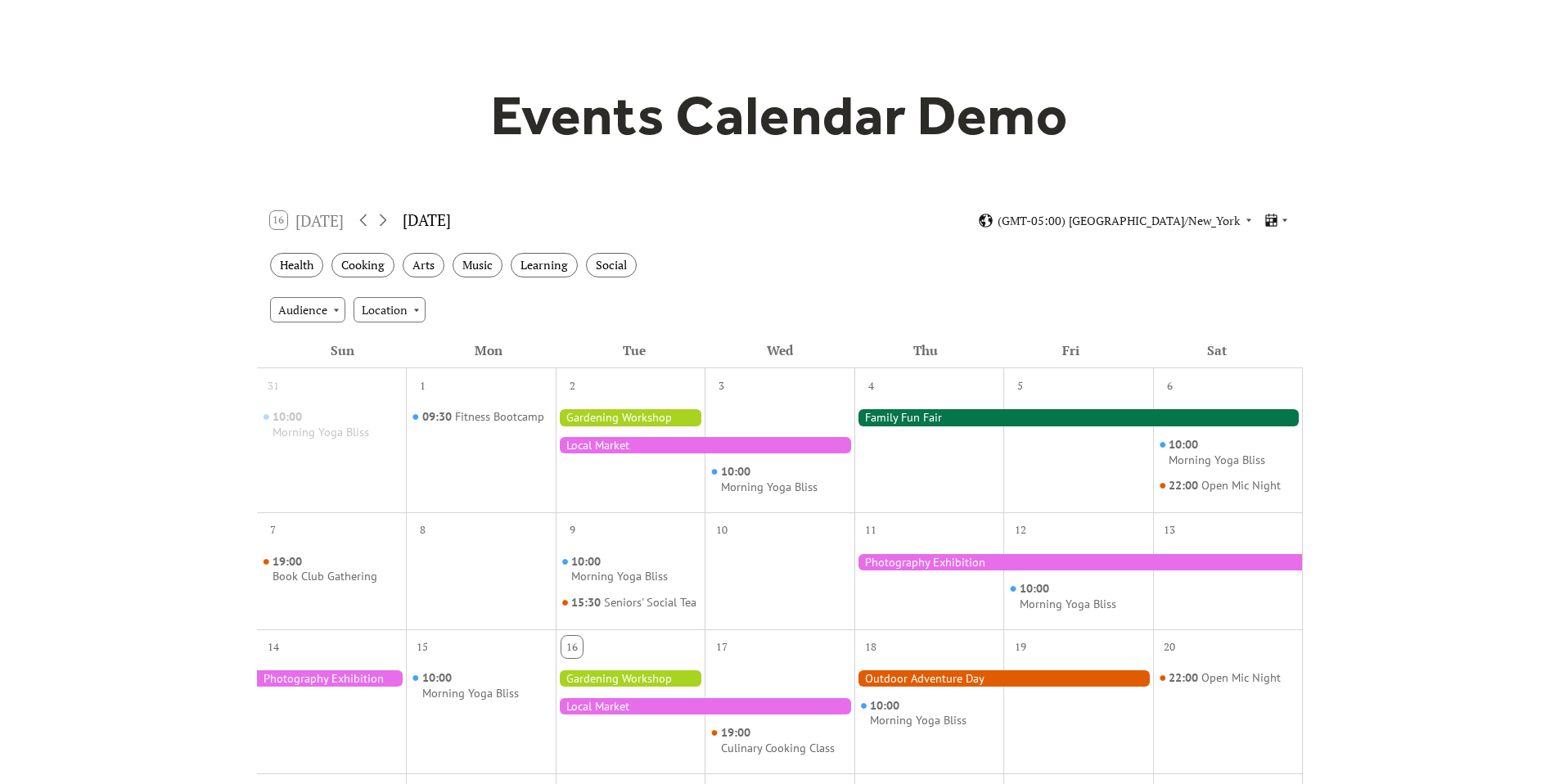
scroll to position [110, 0]
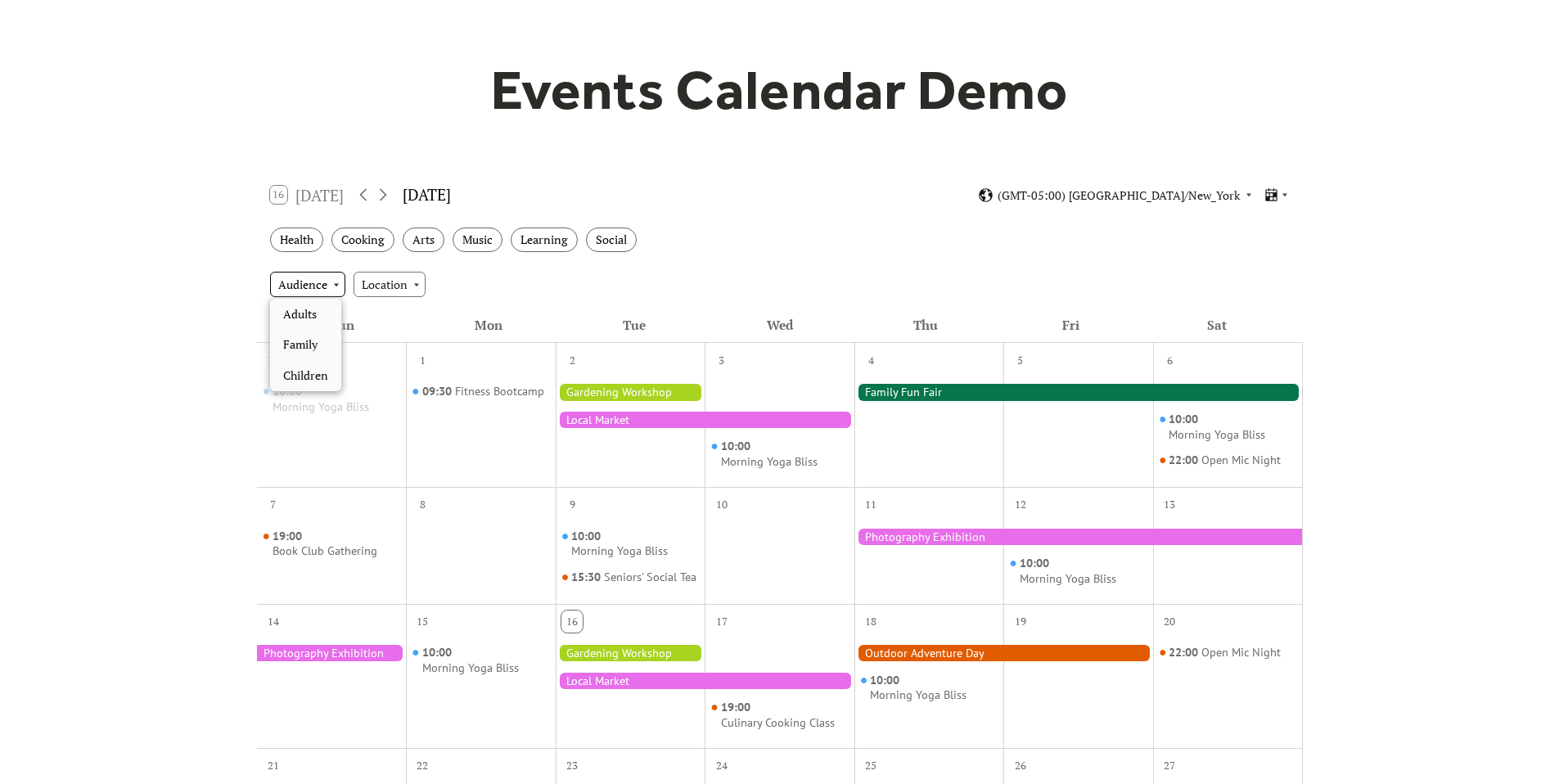
click at [317, 281] on div "Audience" at bounding box center [308, 284] width 75 height 25
click at [321, 312] on div "Adults" at bounding box center [306, 314] width 71 height 31
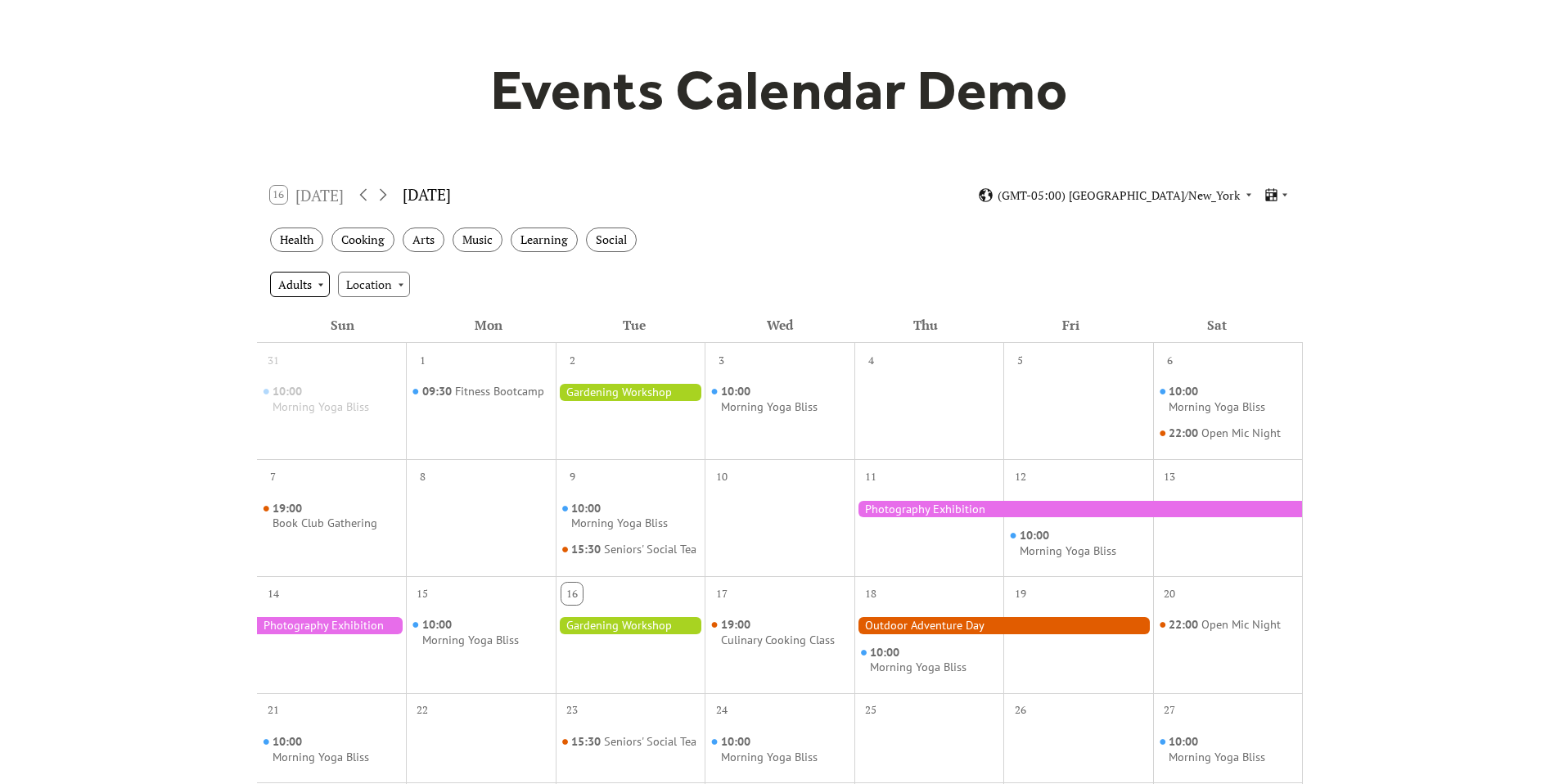
click at [310, 286] on div "Adults" at bounding box center [300, 284] width 59 height 25
click at [317, 378] on span "Family" at bounding box center [300, 376] width 35 height 18
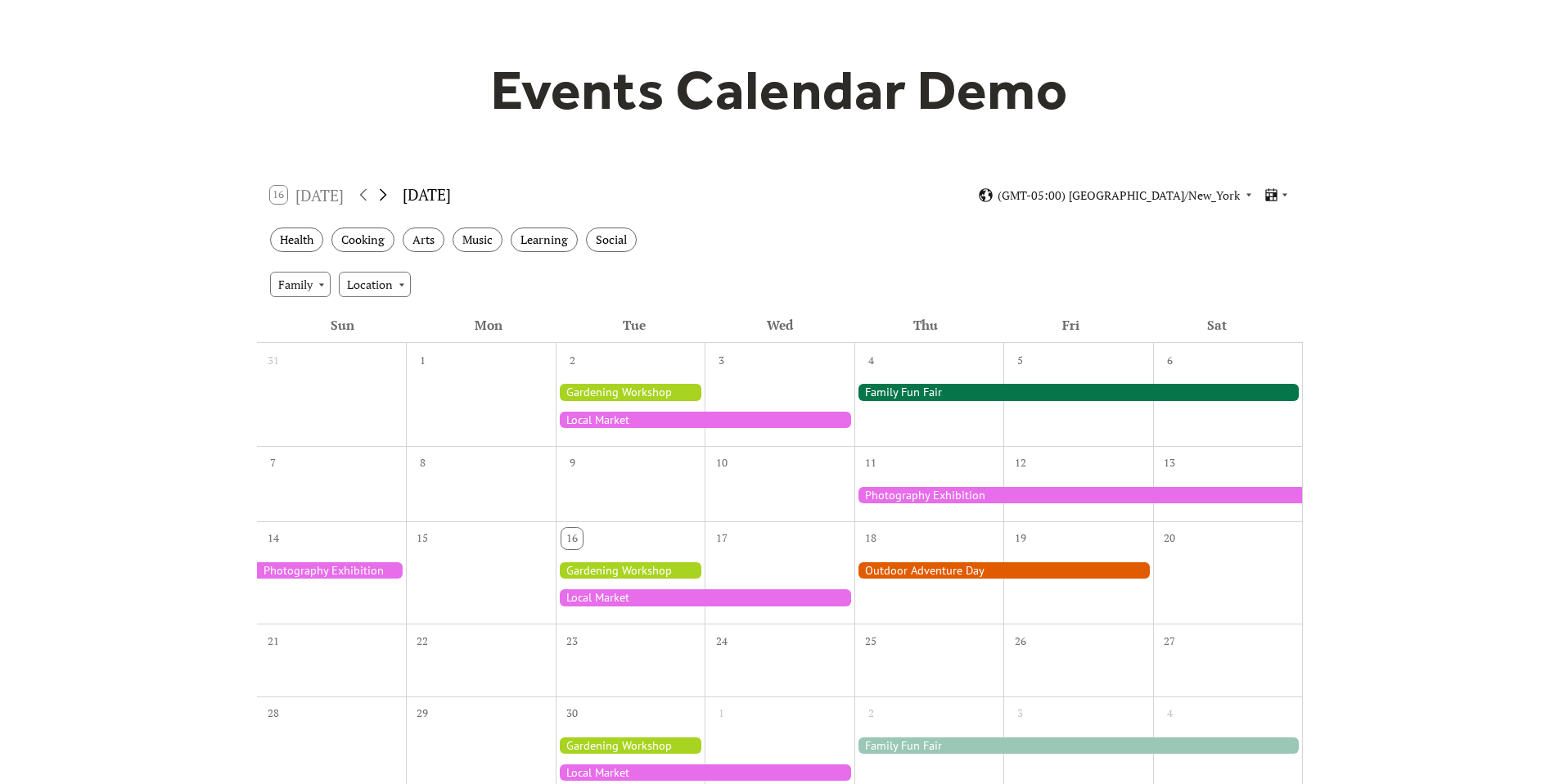
click at [383, 194] on icon at bounding box center [383, 195] width 20 height 20
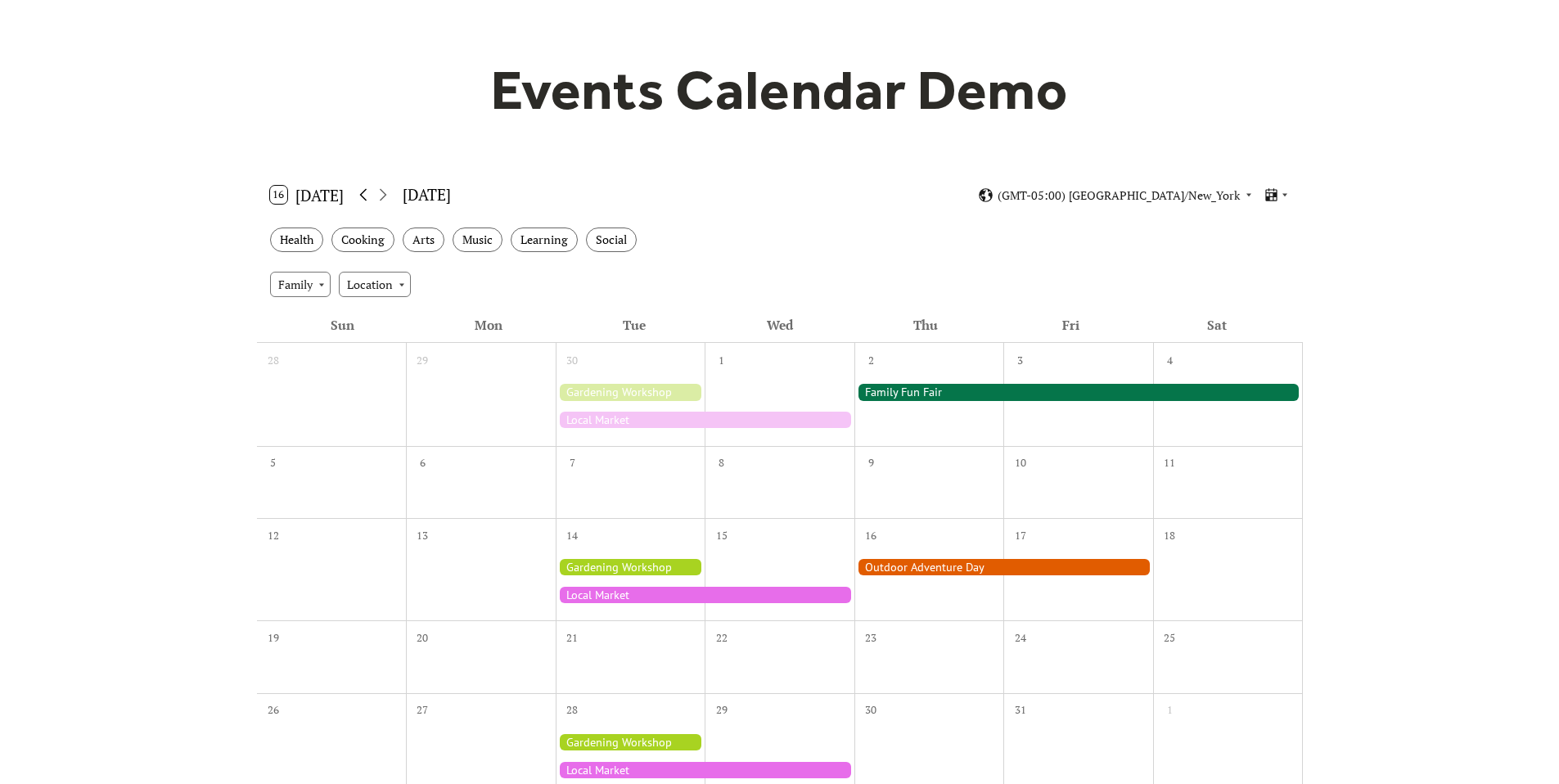
click at [372, 194] on icon at bounding box center [364, 195] width 20 height 20
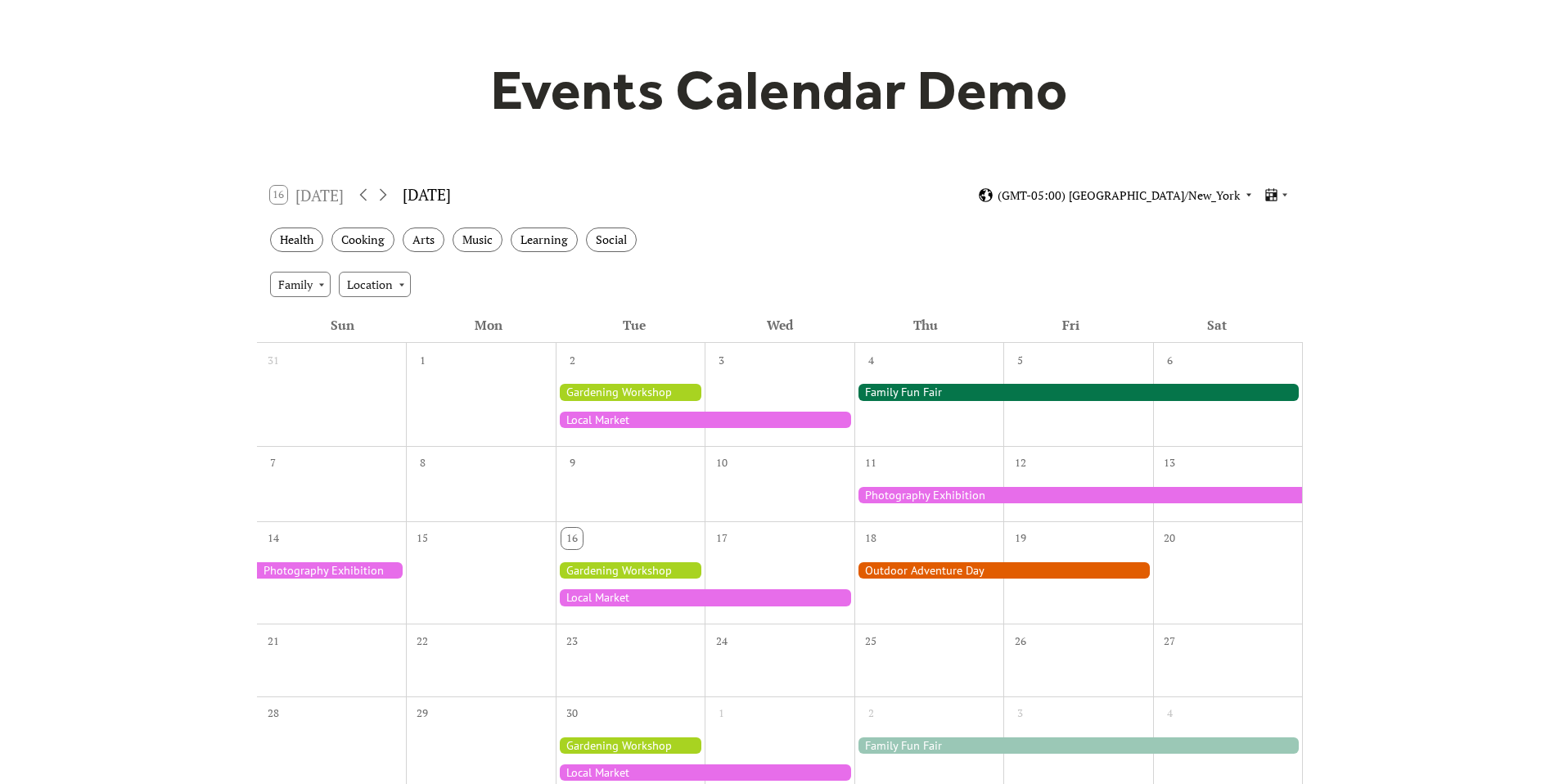
click at [1248, 195] on icon at bounding box center [1249, 195] width 5 height 3
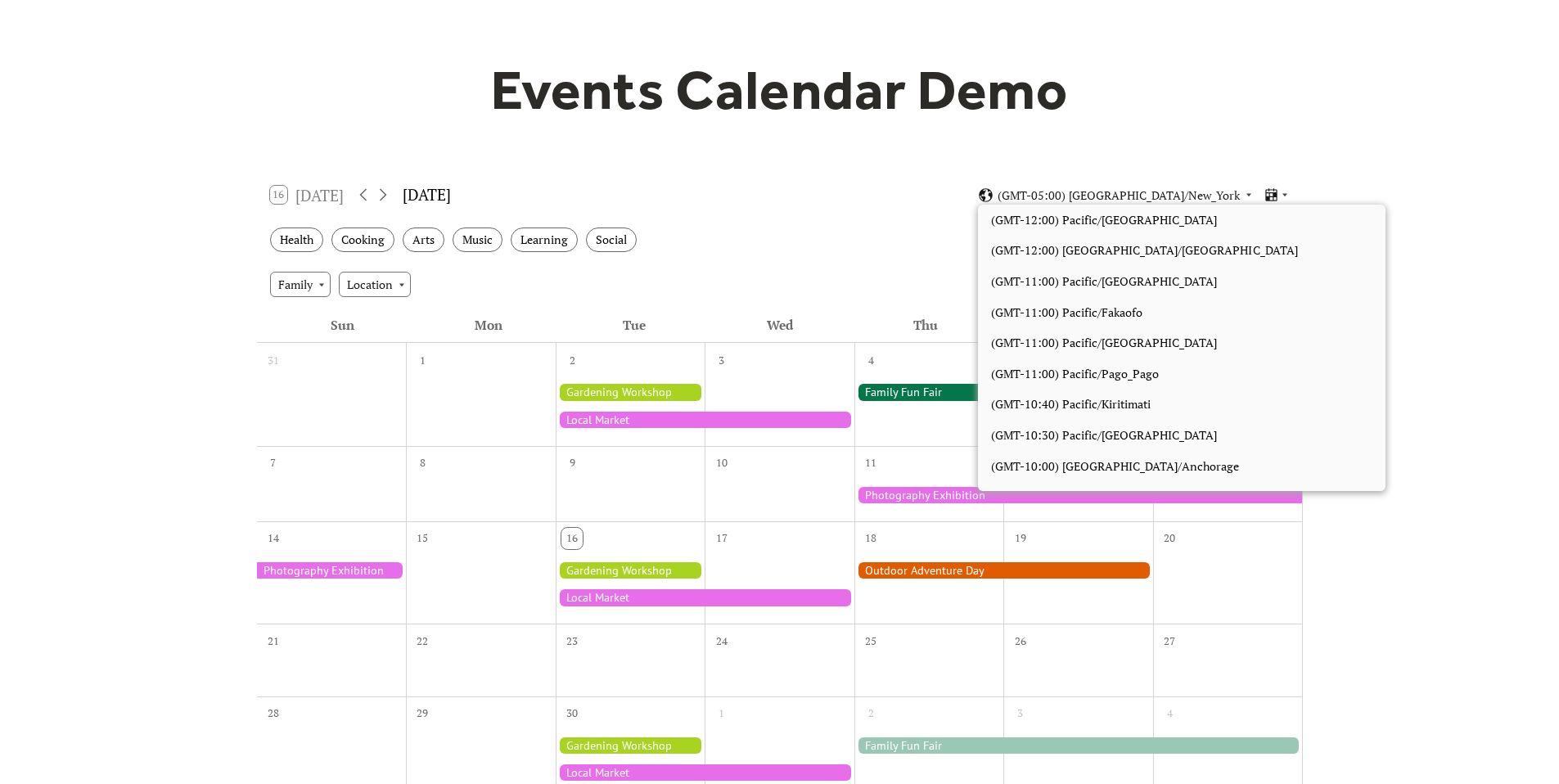
scroll to position [1385, 0]
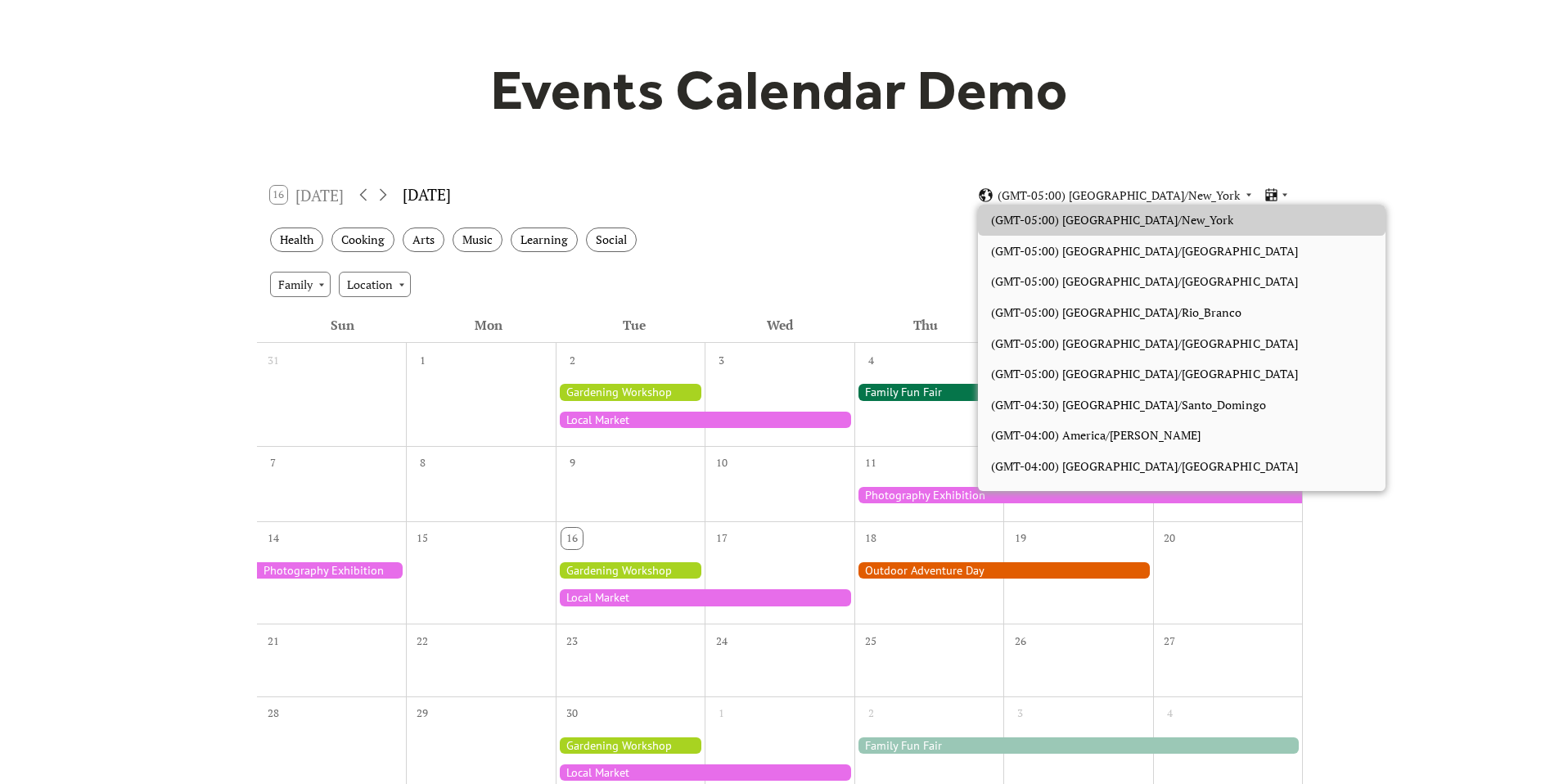
click at [886, 168] on div "Events Calendar Demo Loading the Events Calendar..." at bounding box center [780, 495] width 1048 height 1062
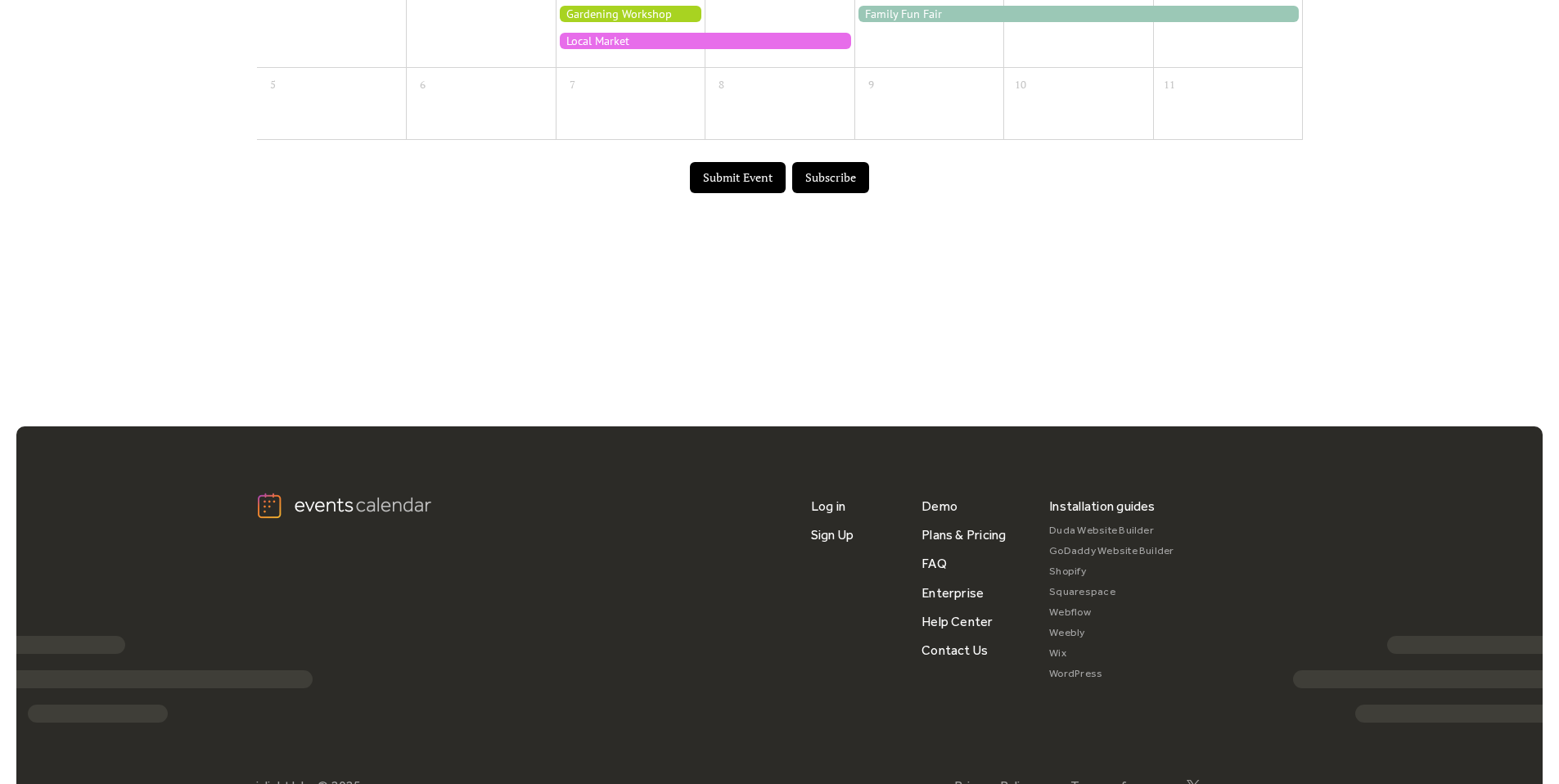
scroll to position [798, 0]
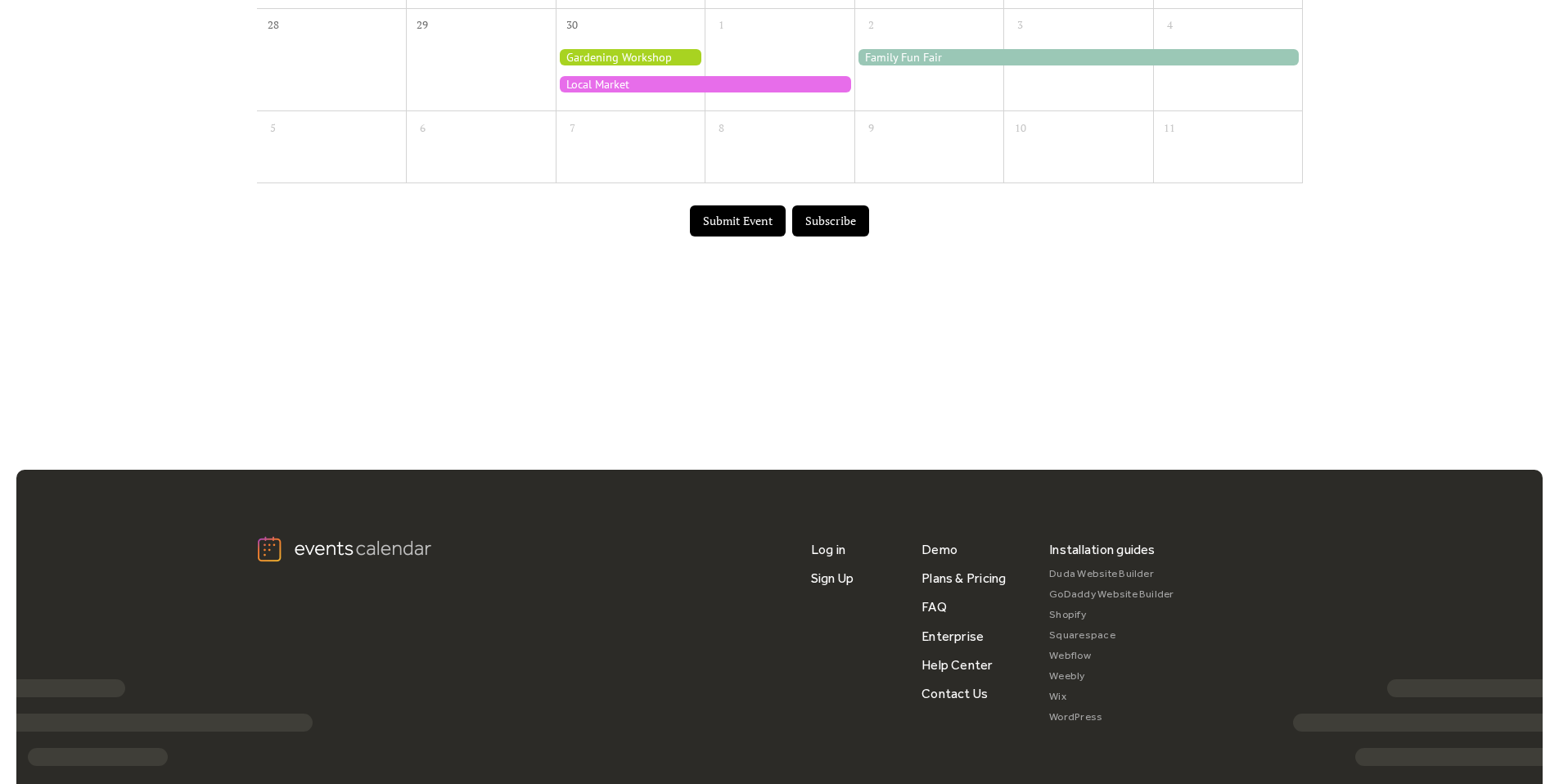
click at [740, 228] on button "Submit Event" at bounding box center [738, 221] width 96 height 31
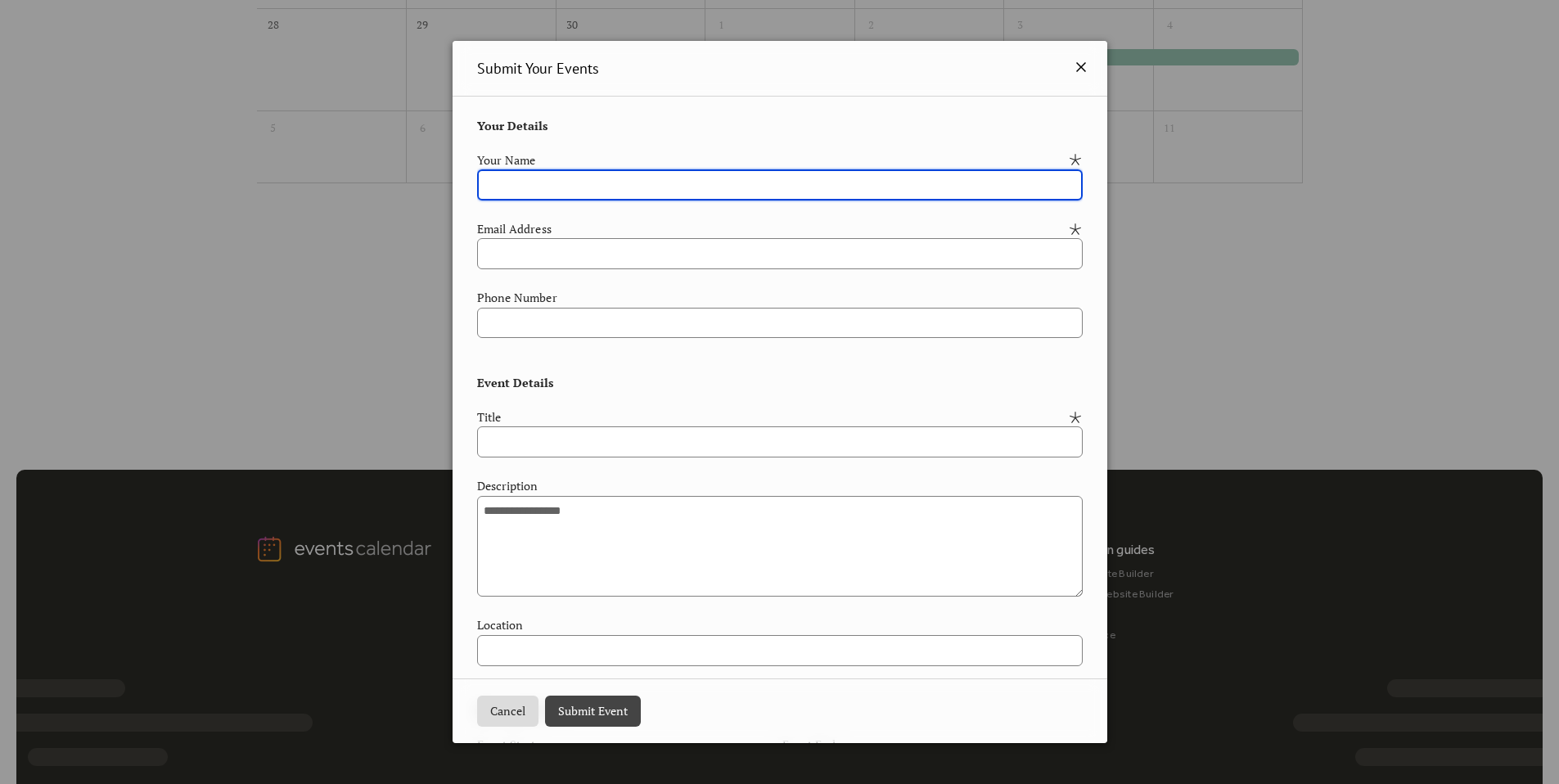
click at [1080, 58] on icon at bounding box center [1081, 67] width 20 height 20
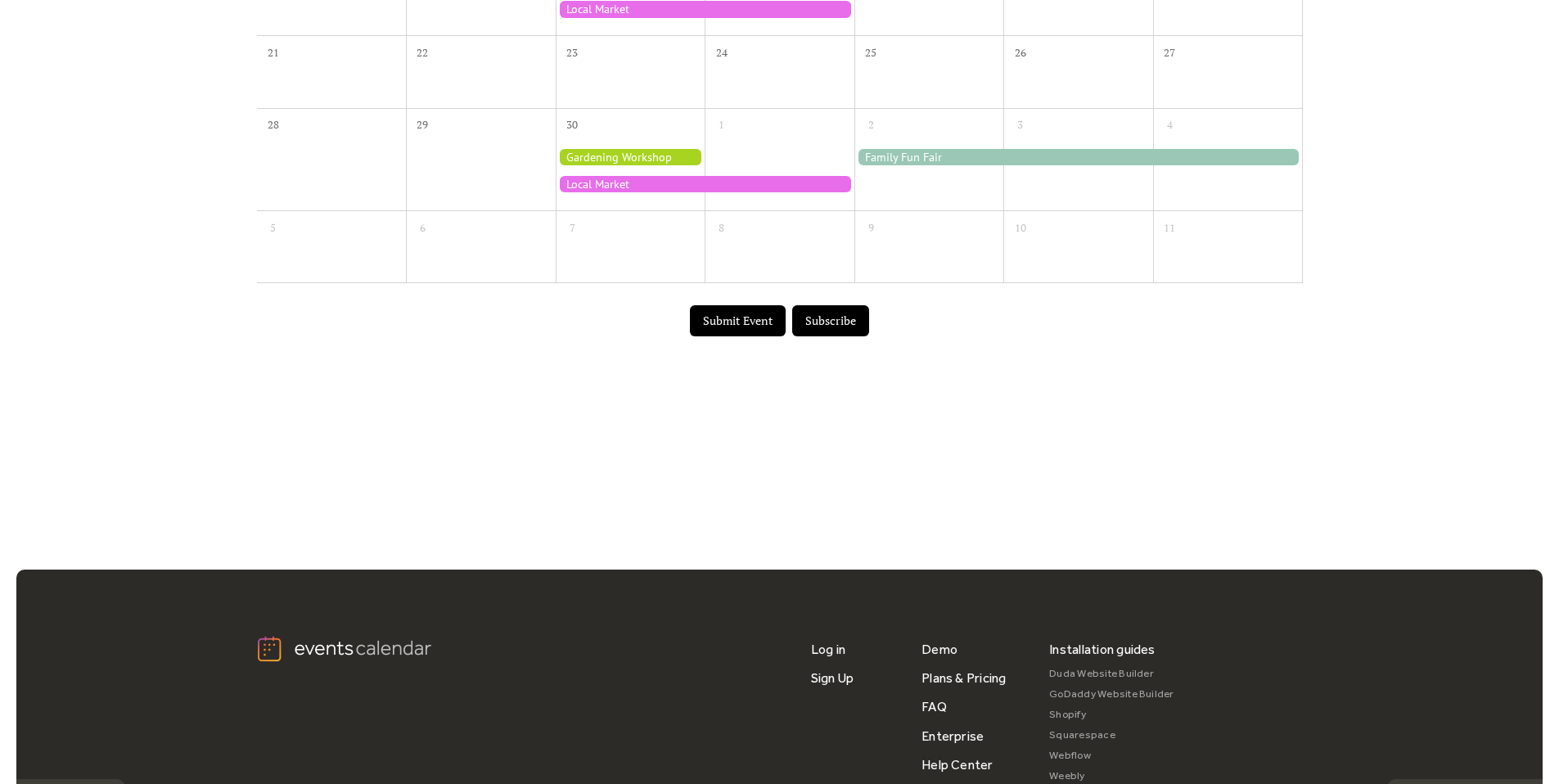
scroll to position [475, 0]
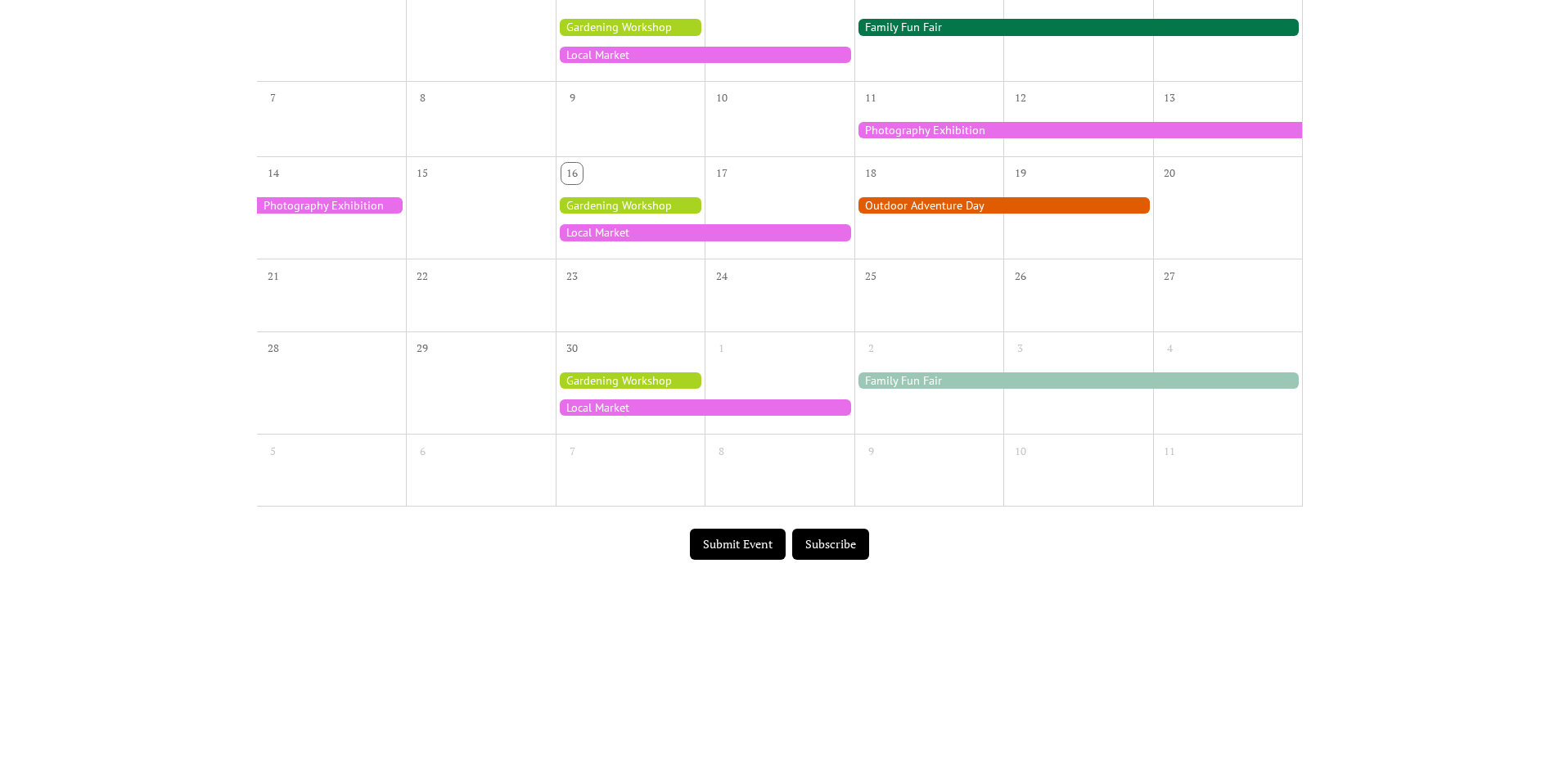
click at [918, 425] on div at bounding box center [929, 395] width 150 height 64
click at [905, 402] on div at bounding box center [929, 395] width 150 height 64
click at [872, 281] on div "25" at bounding box center [871, 277] width 21 height 21
click at [840, 546] on button "Subscribe" at bounding box center [830, 544] width 77 height 31
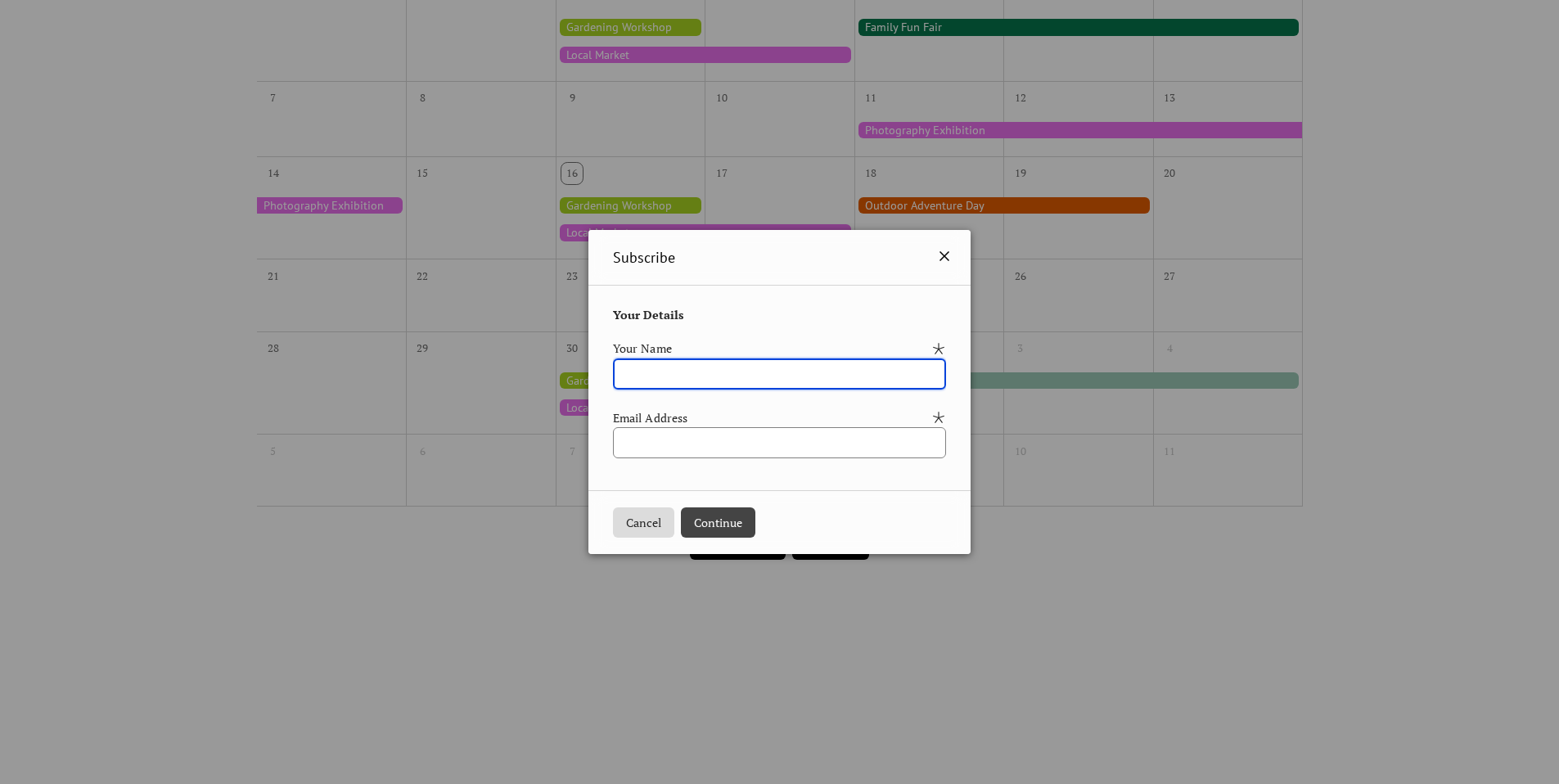
click at [954, 256] on icon at bounding box center [945, 256] width 20 height 20
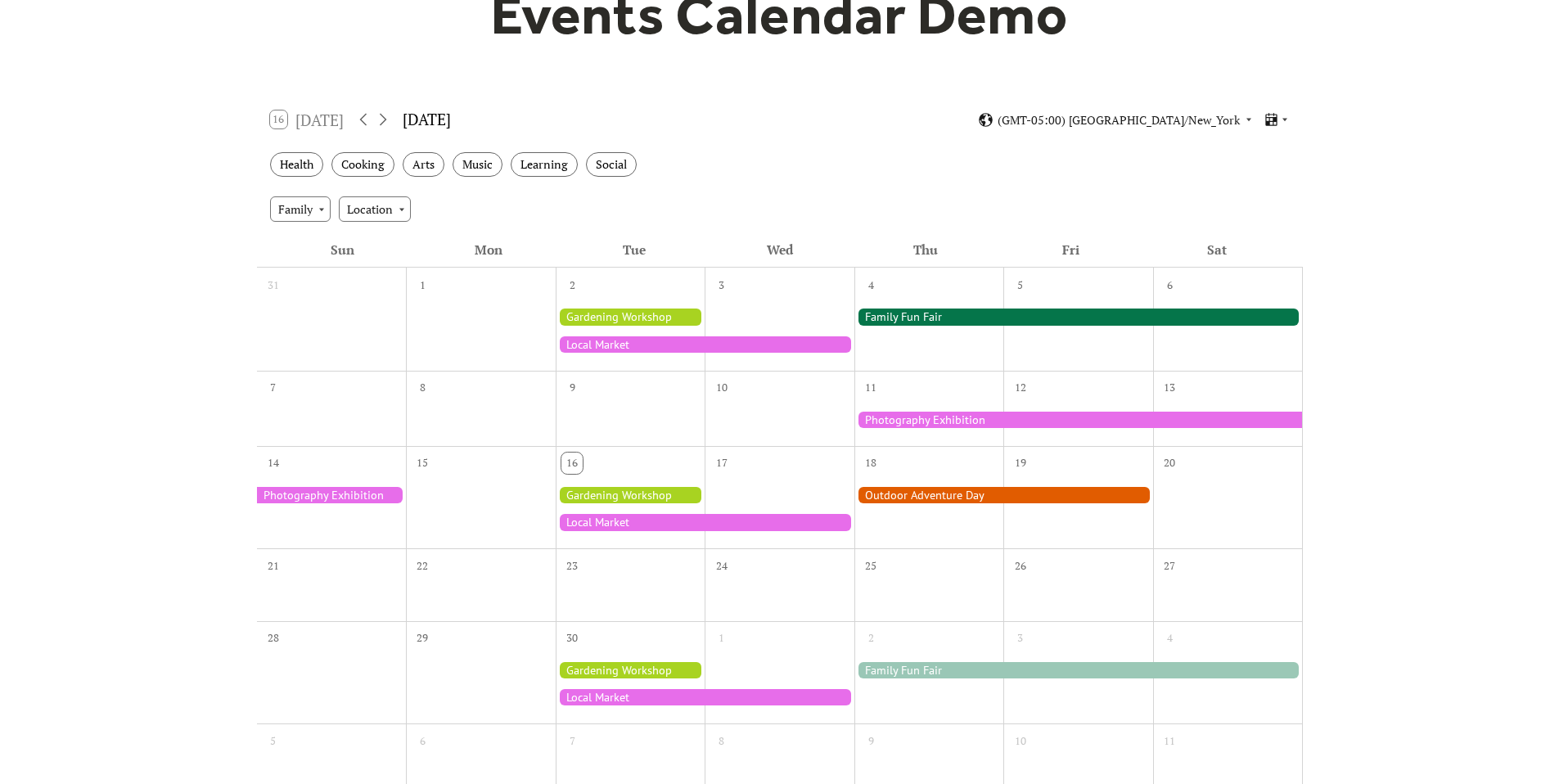
scroll to position [178, 0]
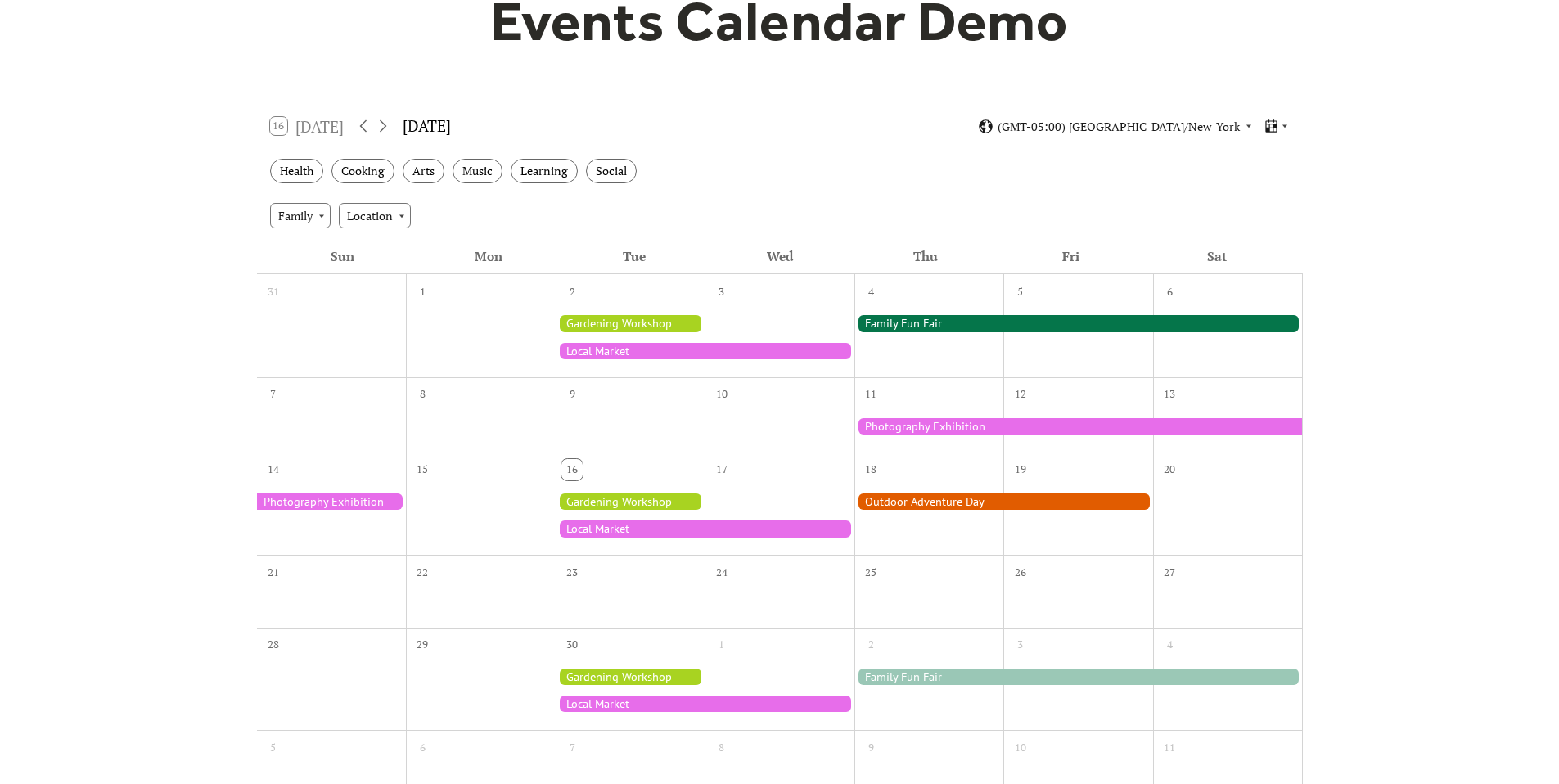
click at [581, 392] on div "9" at bounding box center [572, 395] width 21 height 21
click at [611, 411] on div at bounding box center [631, 426] width 150 height 37
click at [604, 315] on div at bounding box center [631, 323] width 150 height 16
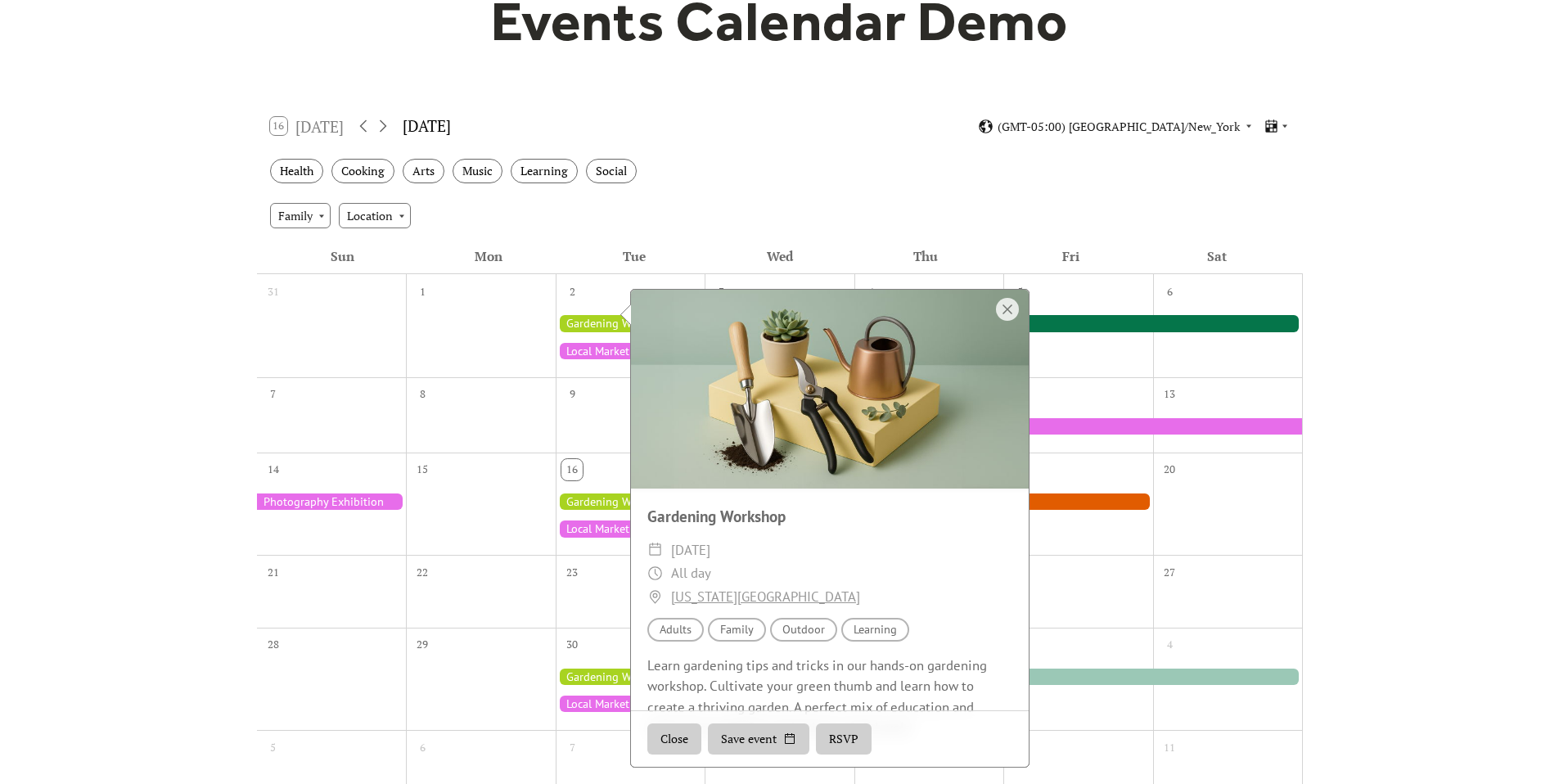
click at [514, 317] on div at bounding box center [481, 337] width 150 height 64
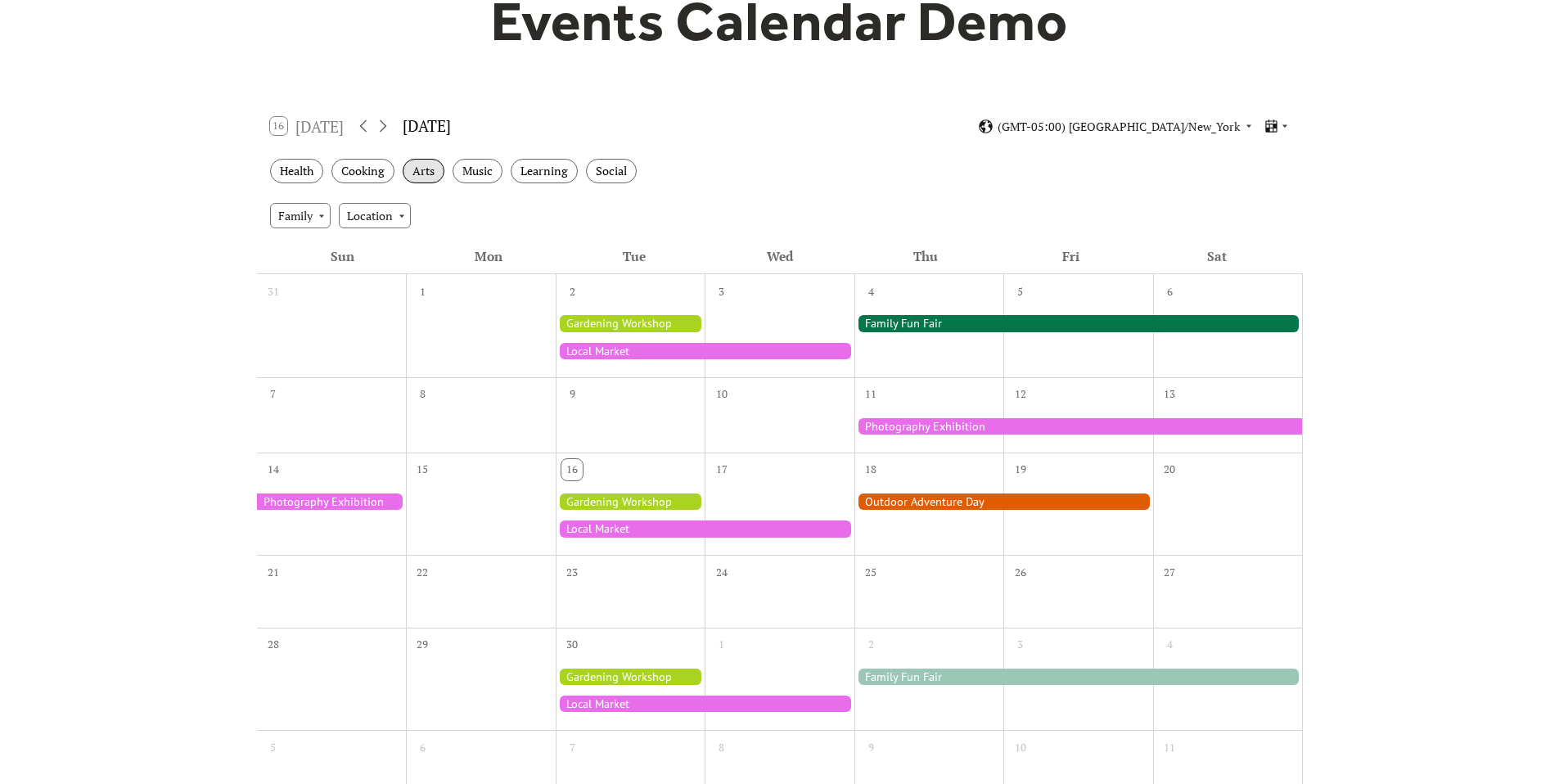
click at [426, 176] on div "Arts" at bounding box center [423, 171] width 42 height 26
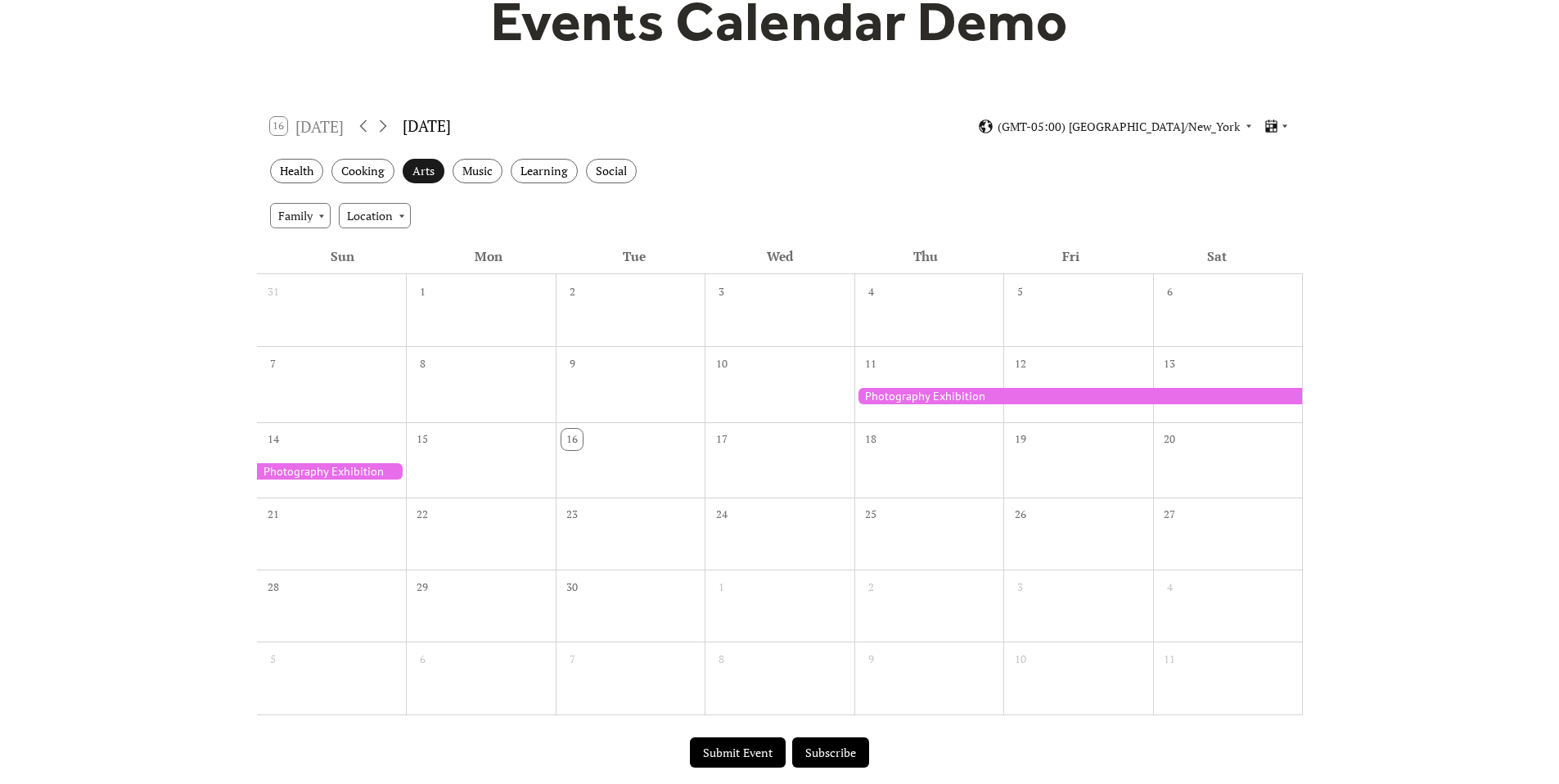
click at [426, 176] on div "Arts" at bounding box center [423, 171] width 42 height 26
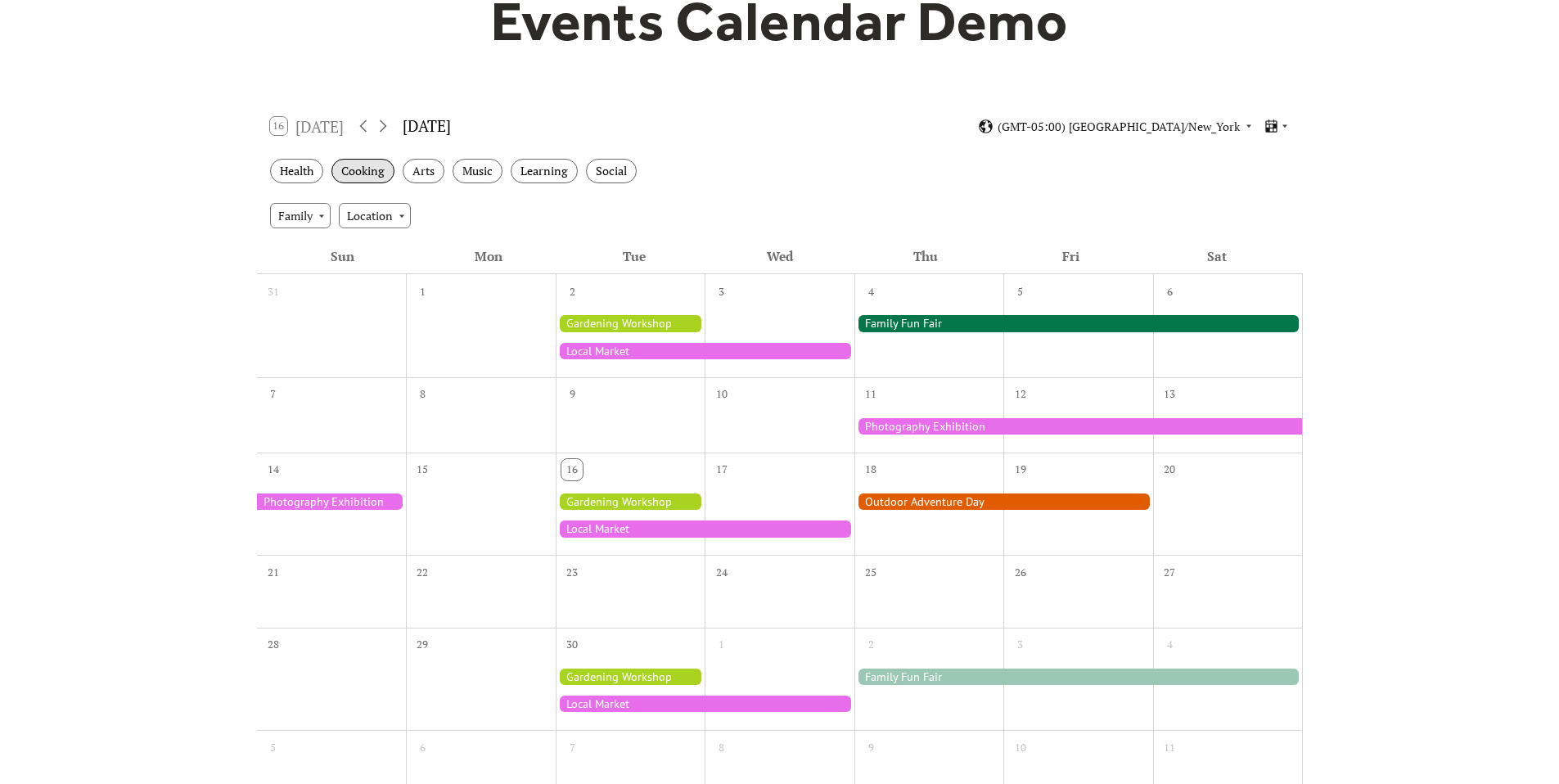
click at [373, 176] on div "Cooking" at bounding box center [363, 171] width 63 height 26
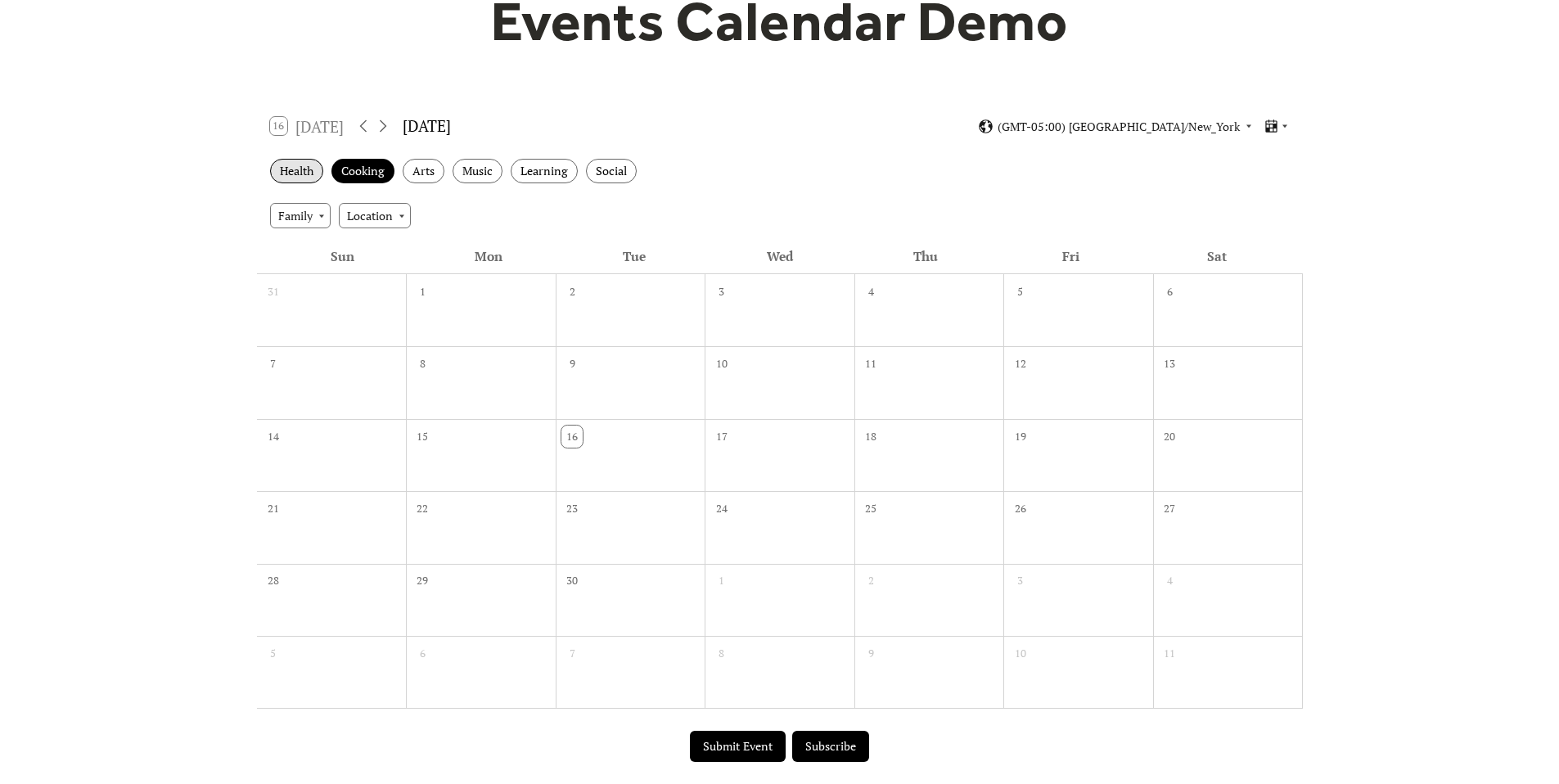
click at [294, 171] on div "Health" at bounding box center [297, 171] width 54 height 26
click at [428, 170] on div "Arts" at bounding box center [423, 171] width 42 height 26
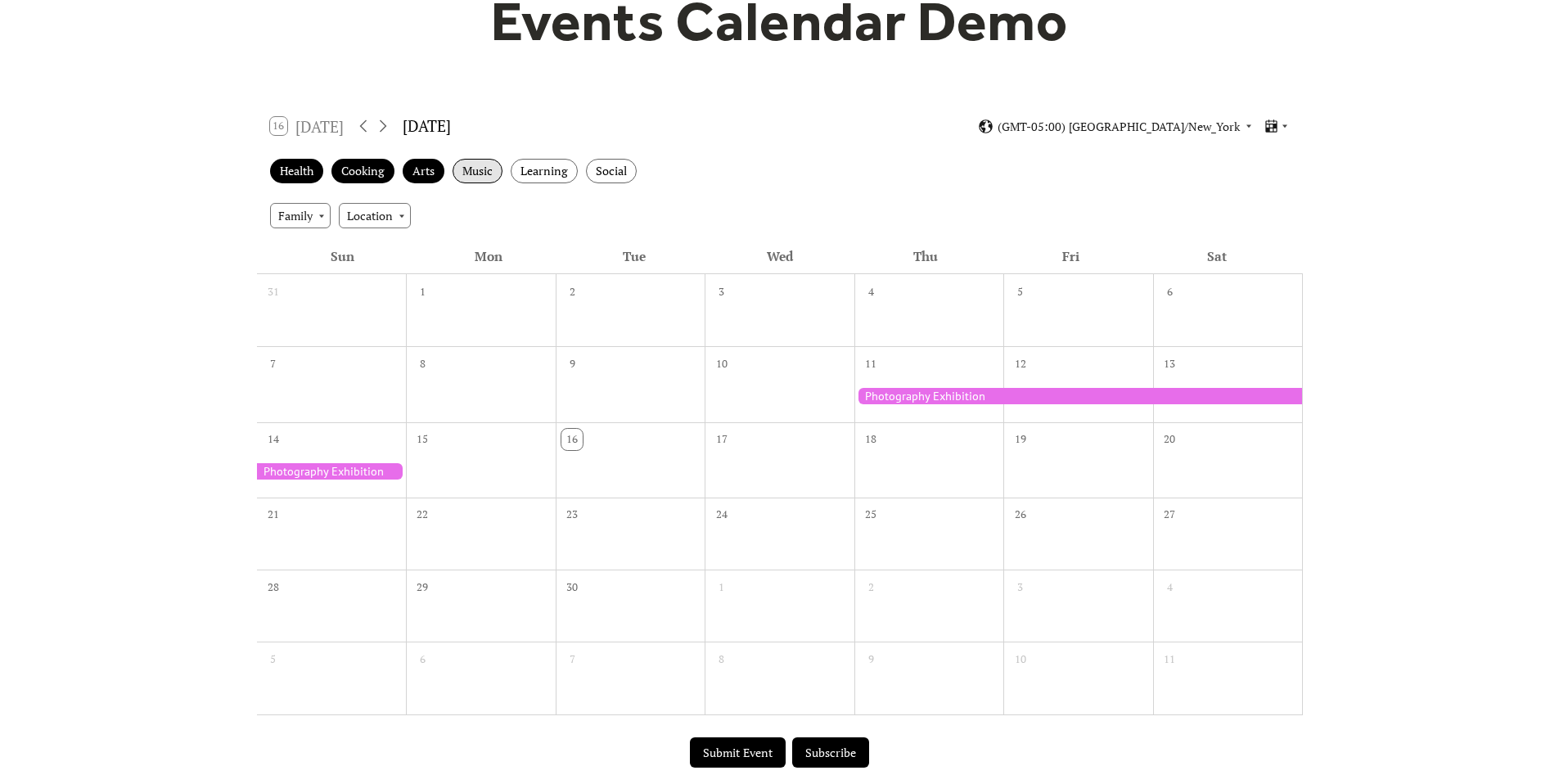
click at [486, 172] on div "Music" at bounding box center [477, 171] width 50 height 26
click at [555, 175] on div "Learning" at bounding box center [543, 171] width 67 height 26
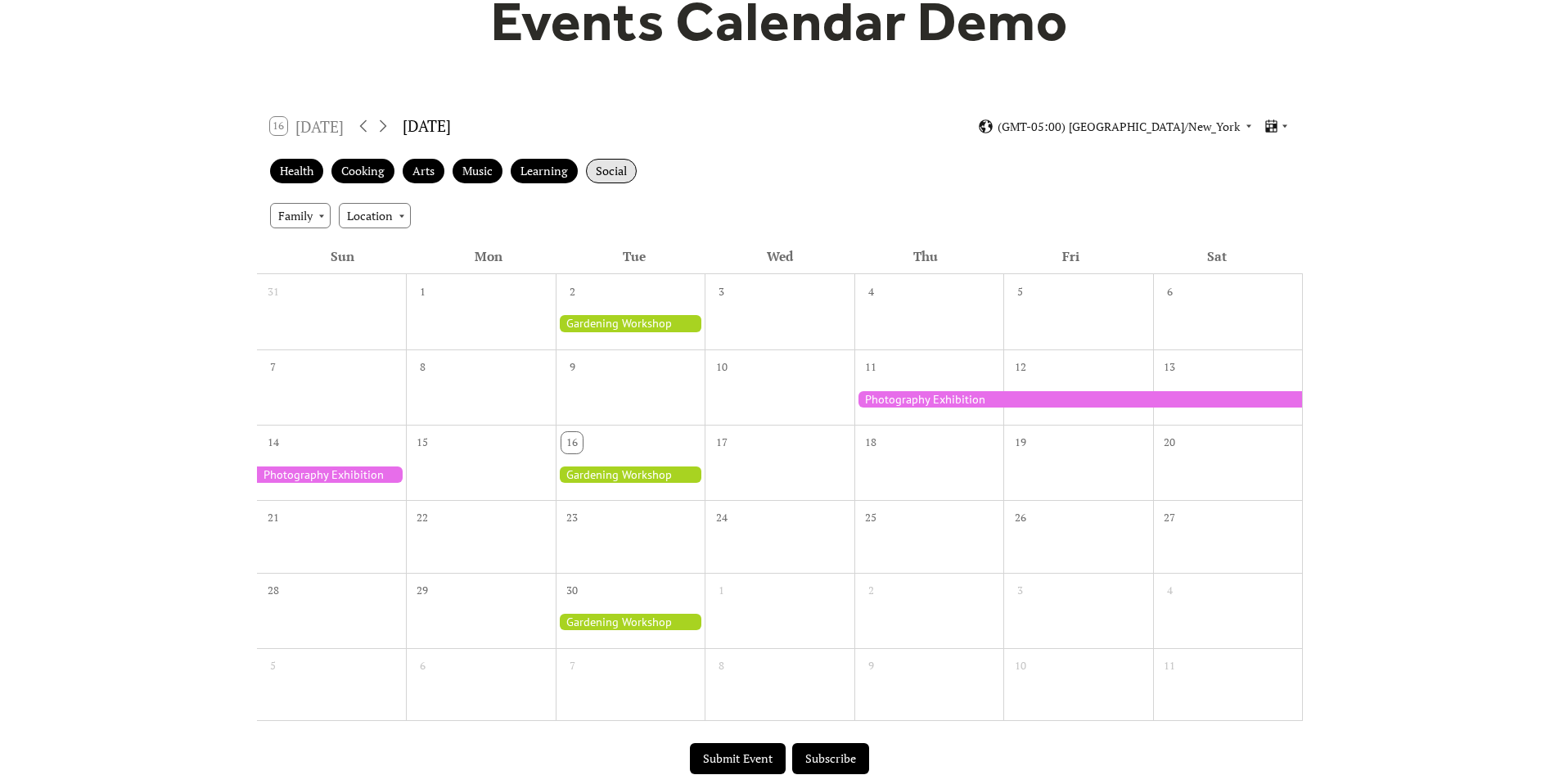
click at [606, 175] on div "Social" at bounding box center [612, 171] width 51 height 26
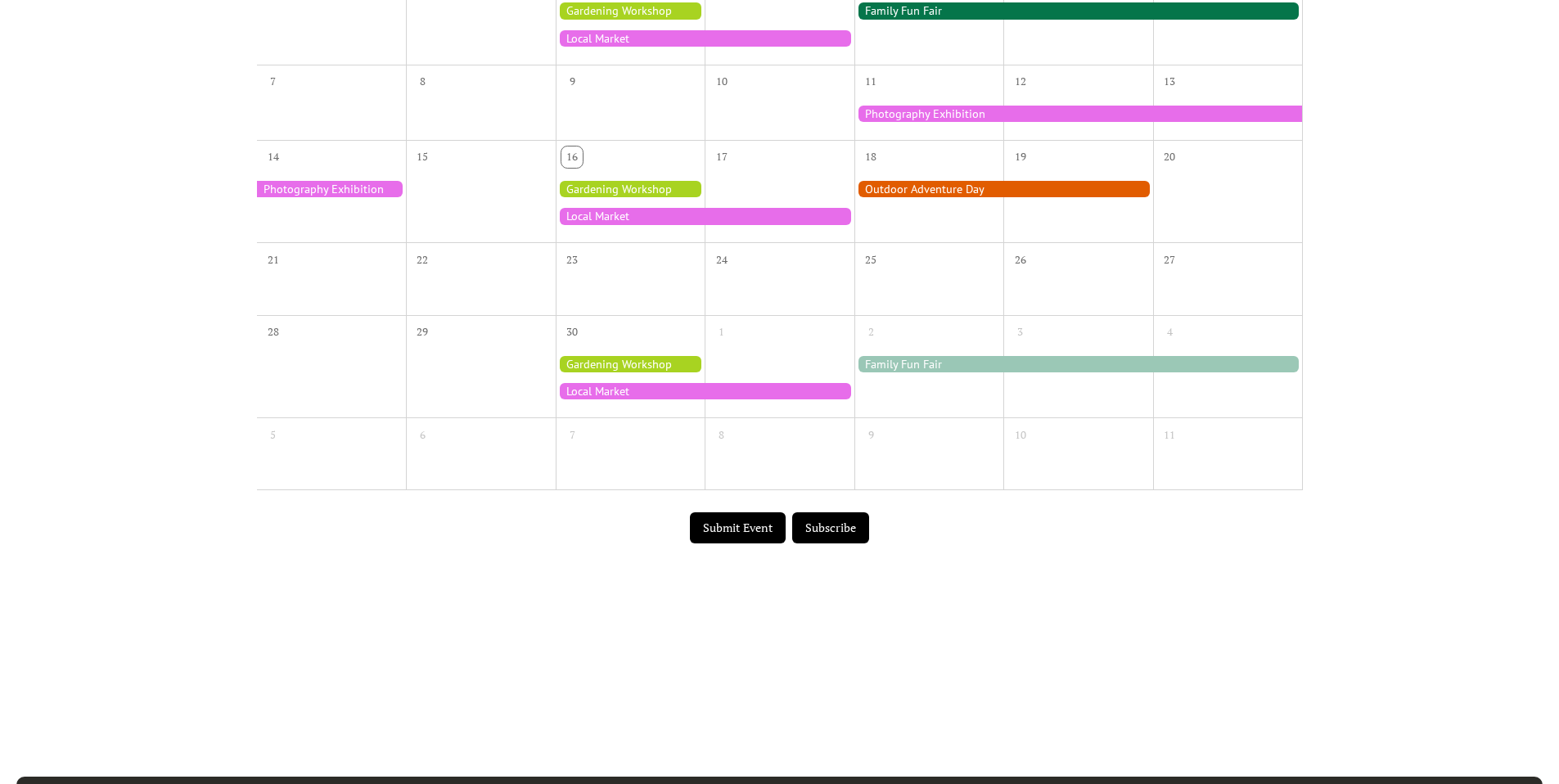
scroll to position [710, 0]
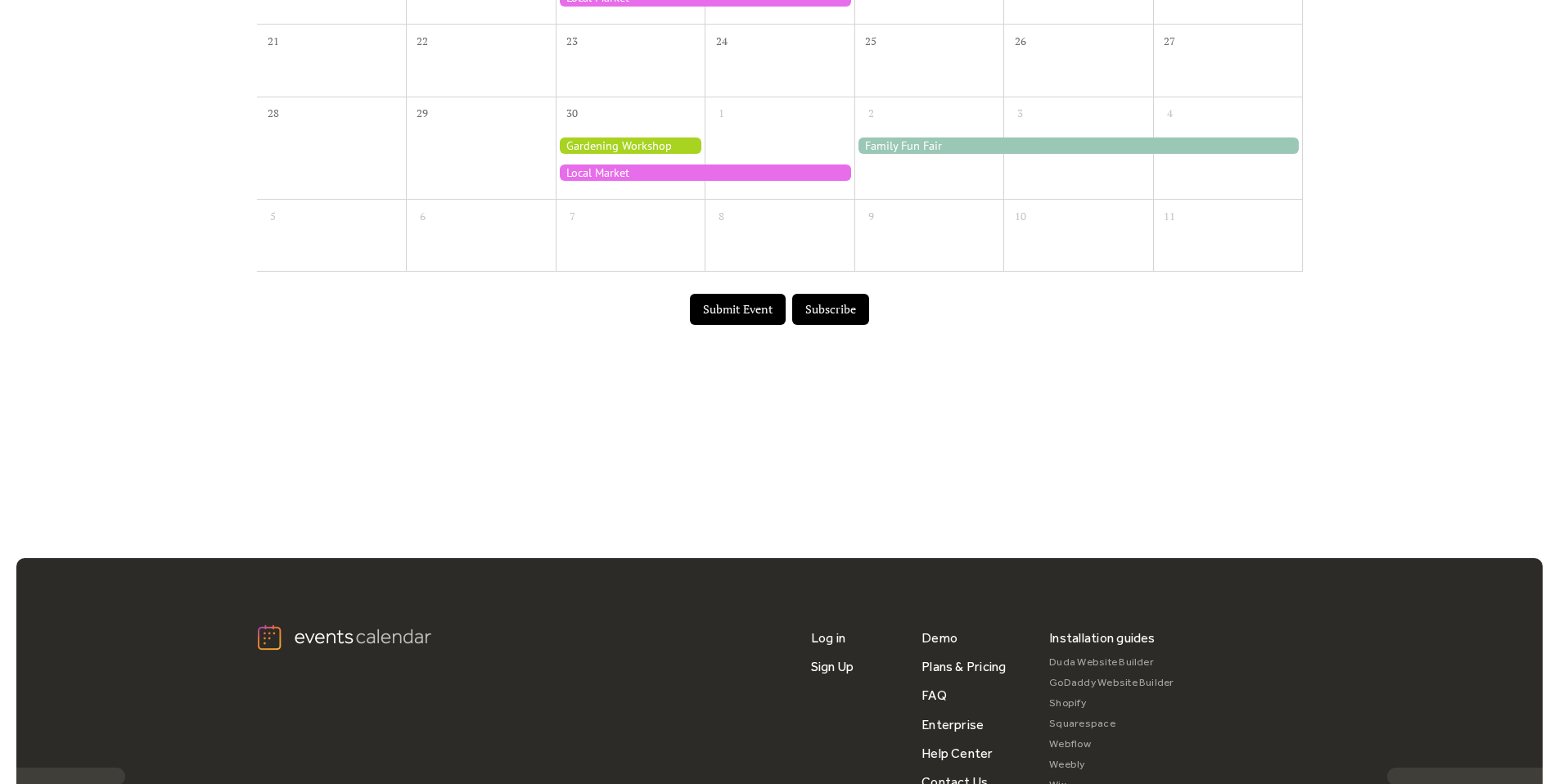
click at [1082, 637] on div "Installation guides" at bounding box center [1102, 637] width 106 height 29
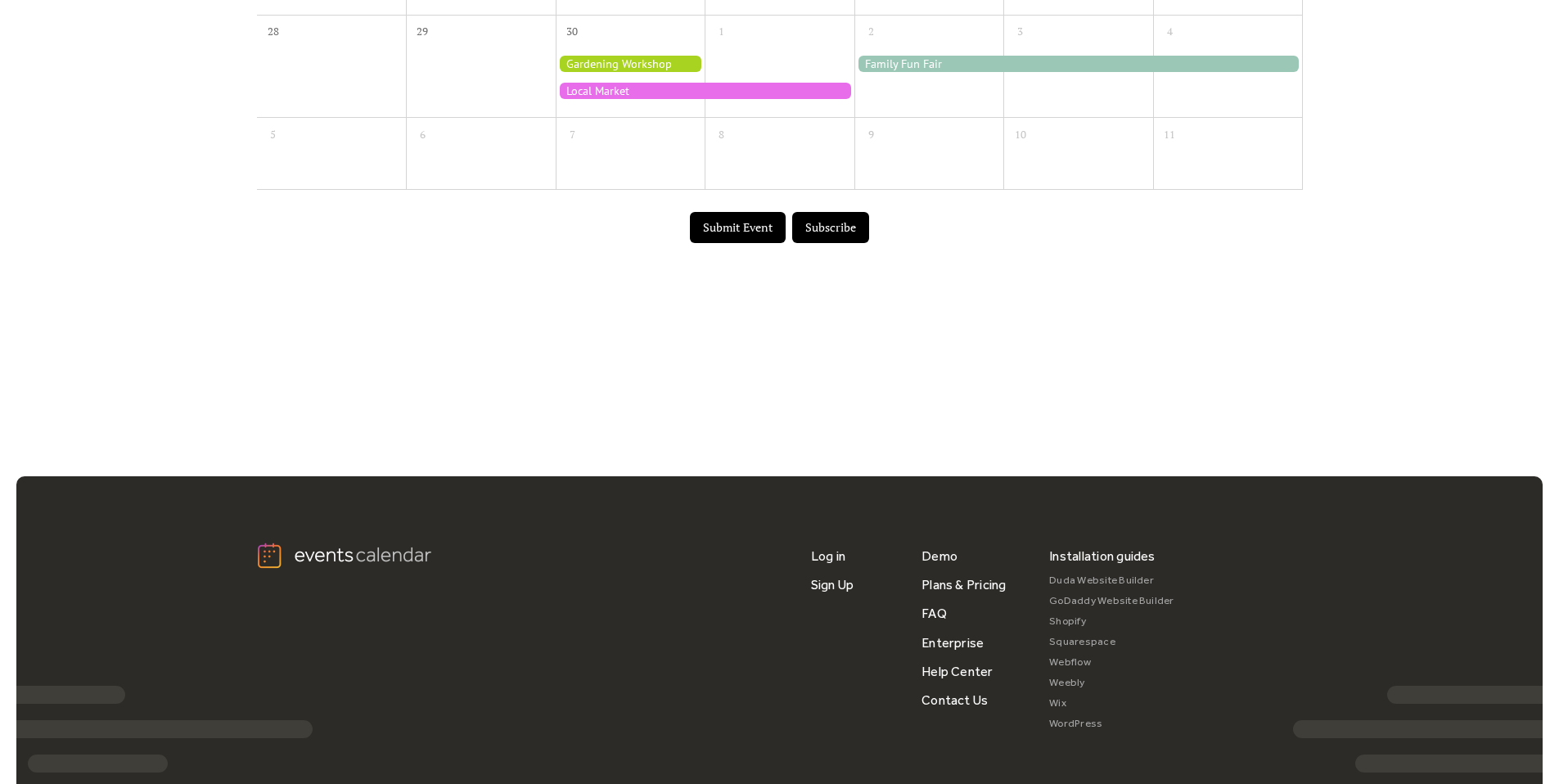
scroll to position [836, 0]
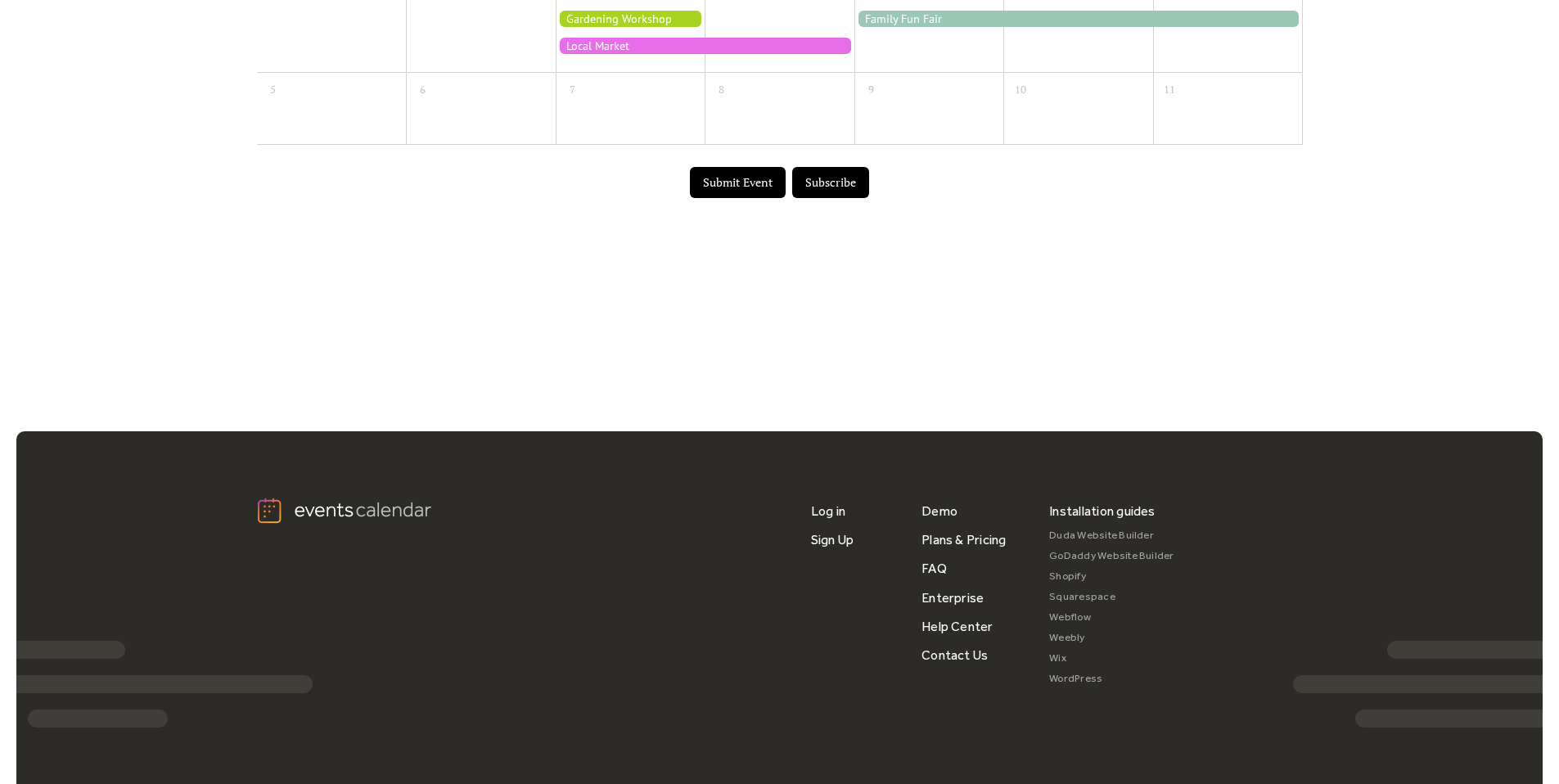
click at [1070, 617] on link "Webflow" at bounding box center [1112, 617] width 125 height 21
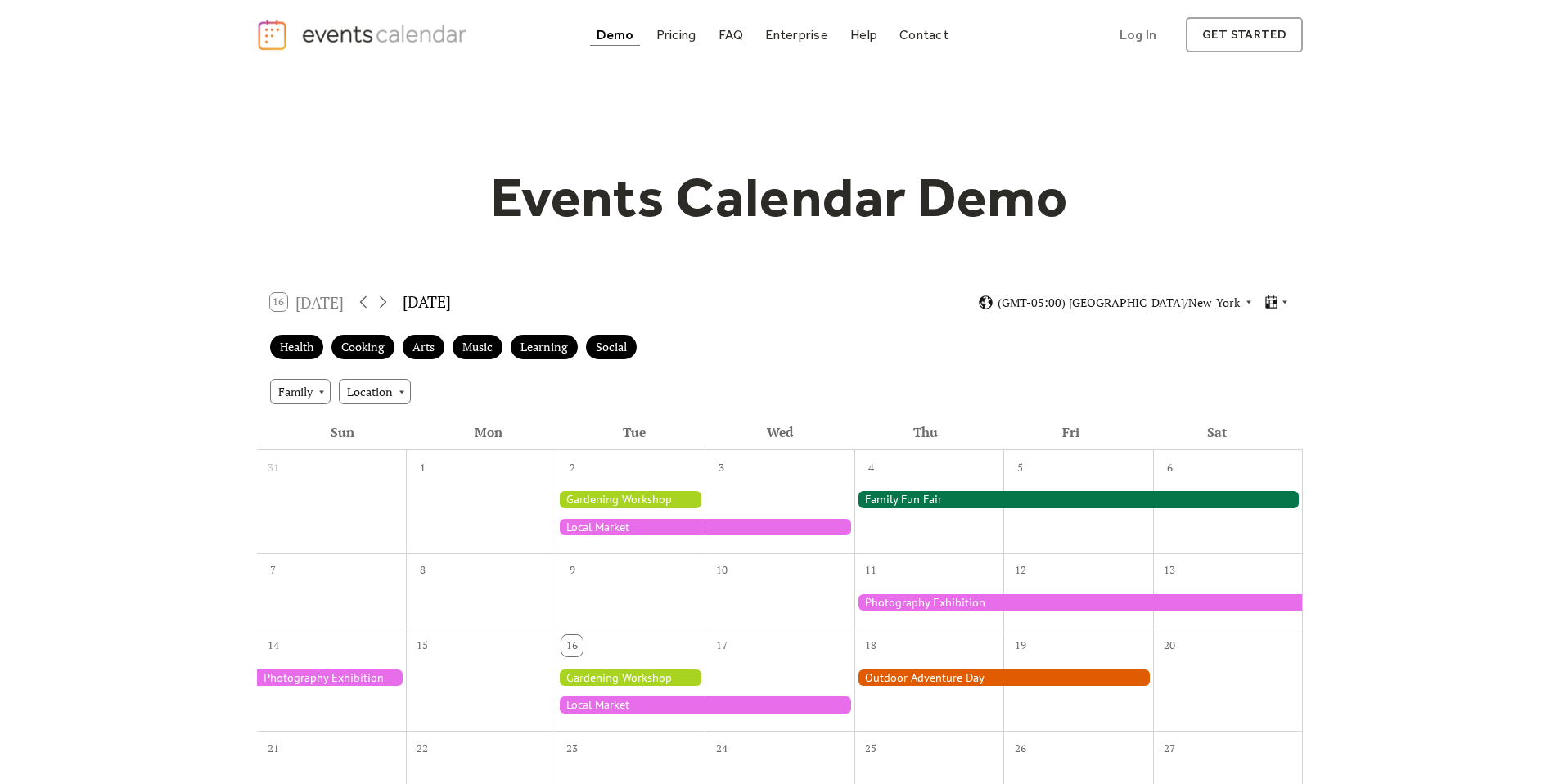
scroll to position [0, 0]
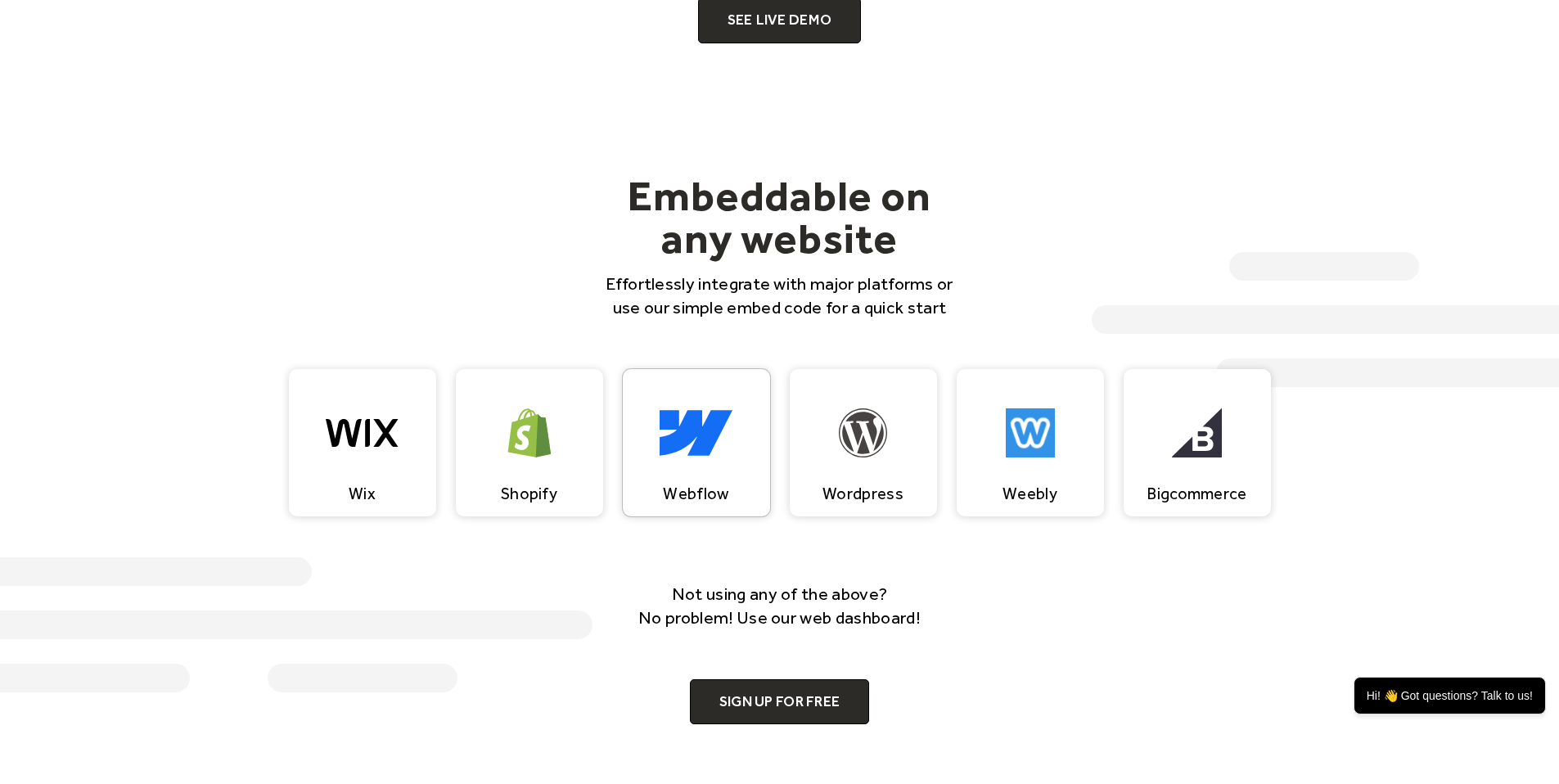
scroll to position [893, 0]
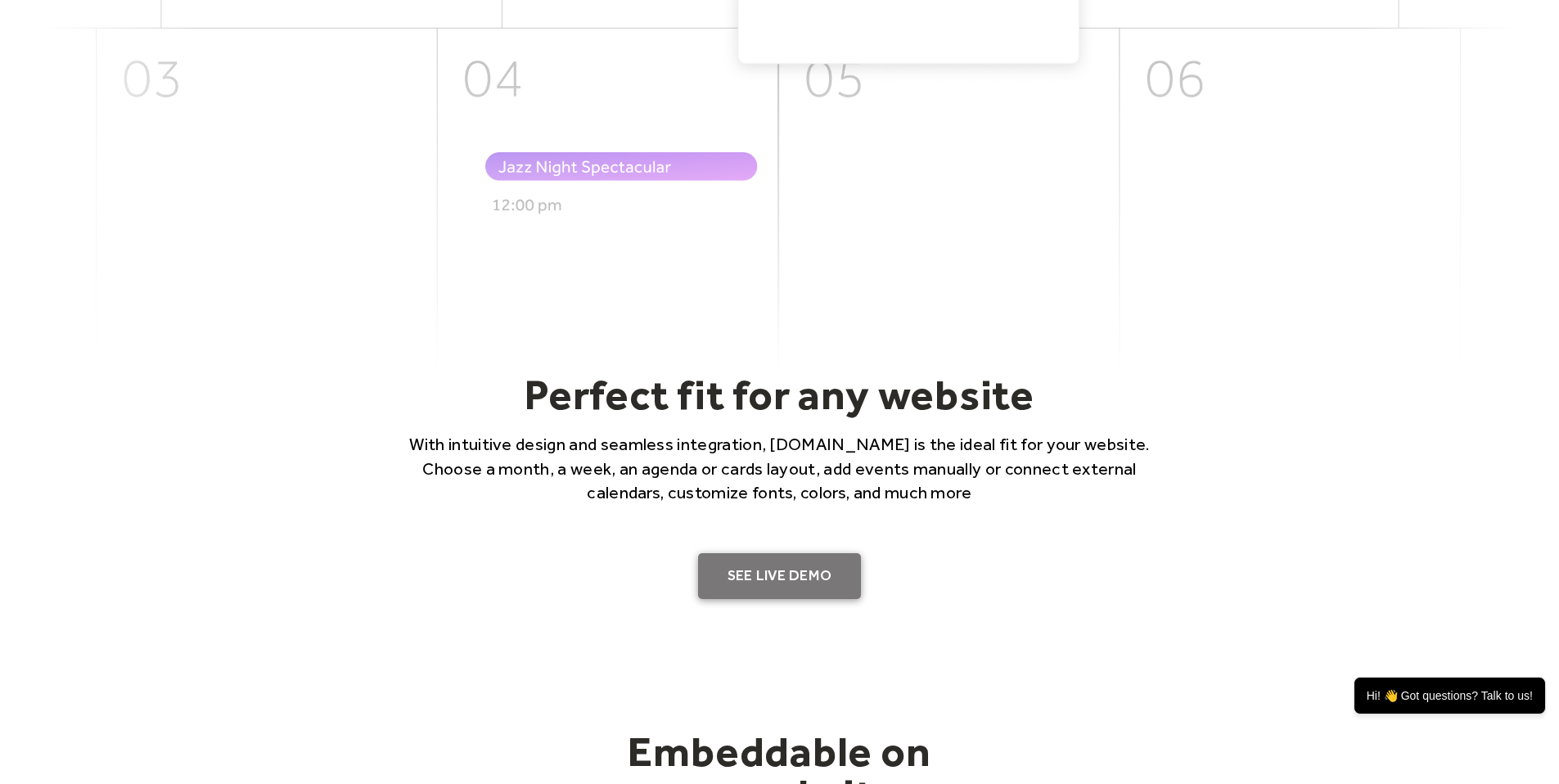
click at [824, 570] on link "SEE LIVE DEMO" at bounding box center [780, 576] width 164 height 46
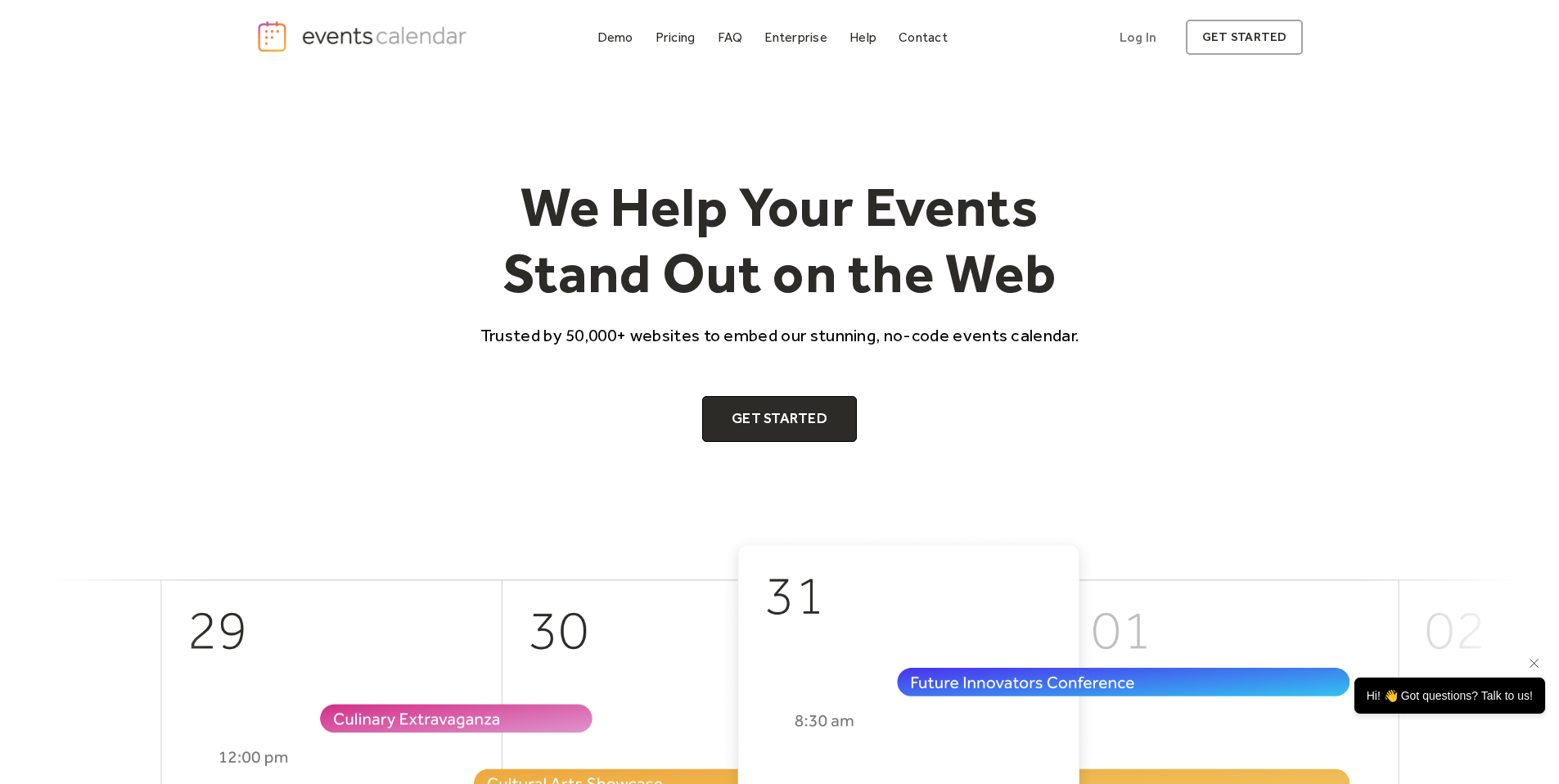
click at [1452, 697] on div "Hi! 👋 Got questions? Talk to us!" at bounding box center [1449, 696] width 192 height 38
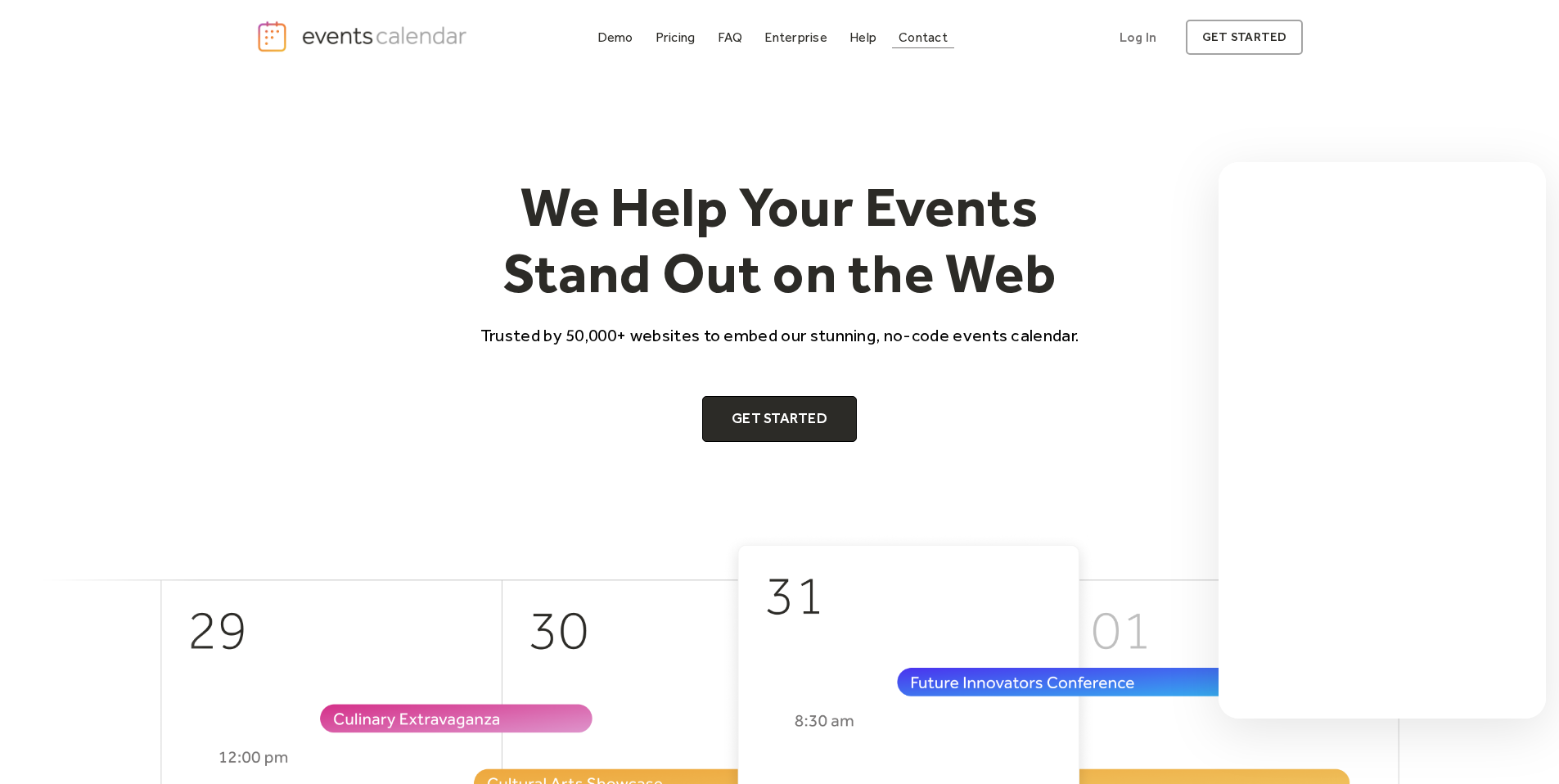
click at [939, 35] on div "Contact" at bounding box center [923, 37] width 49 height 9
click at [612, 41] on div "Demo" at bounding box center [616, 37] width 36 height 9
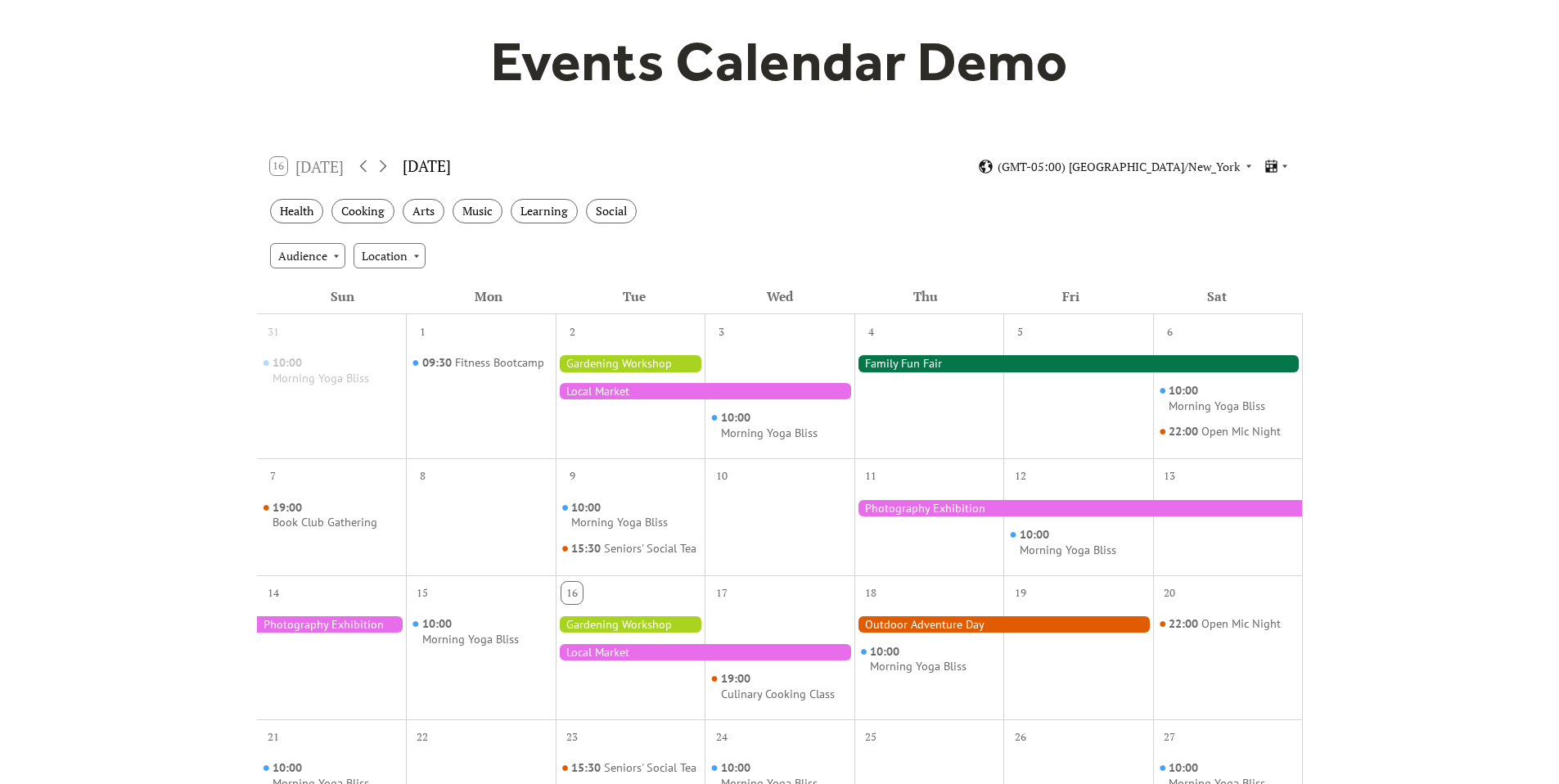
scroll to position [144, 0]
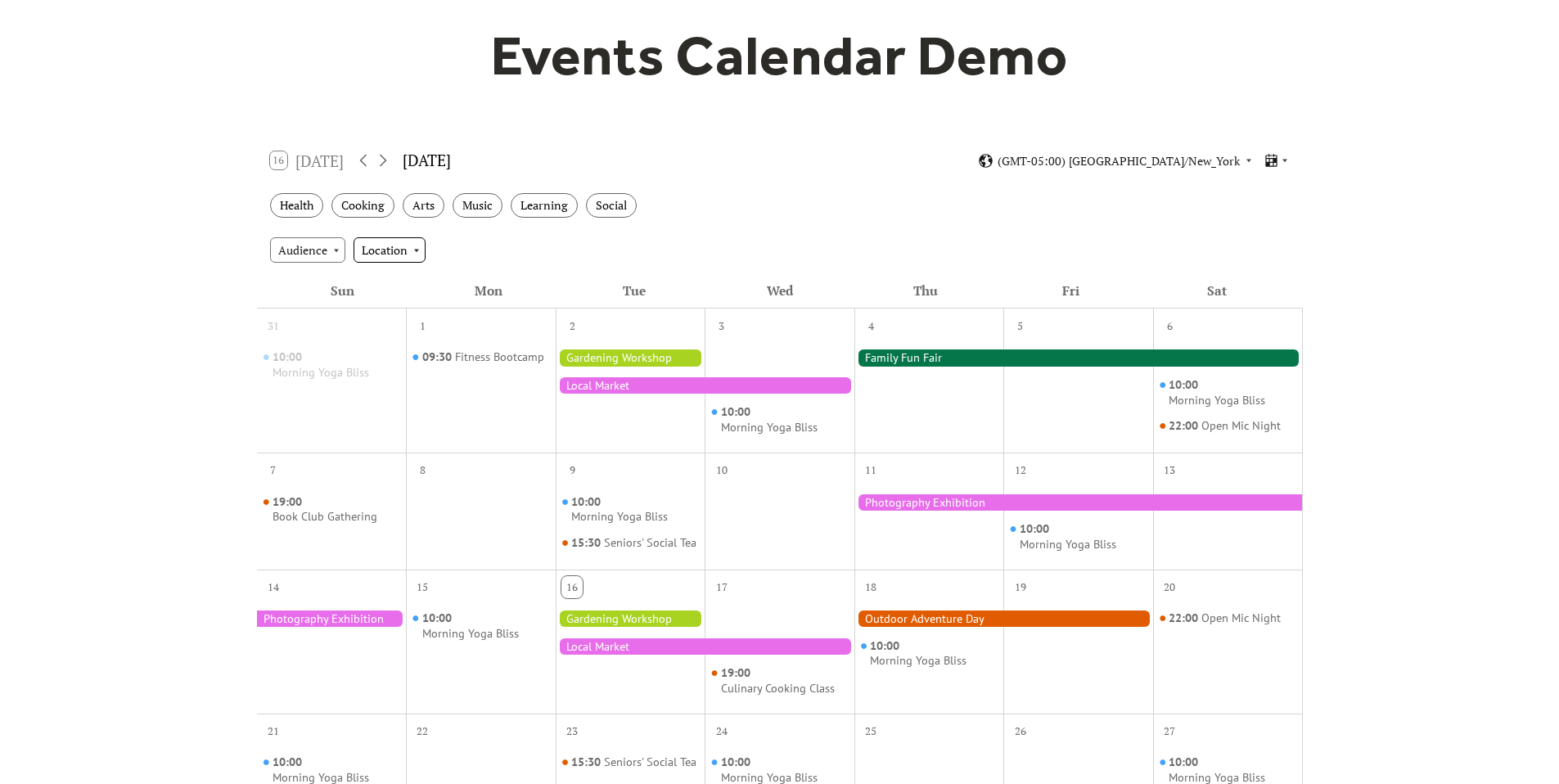
click at [397, 258] on div "Location" at bounding box center [389, 250] width 72 height 25
click at [401, 347] on span "Community" at bounding box center [396, 341] width 60 height 18
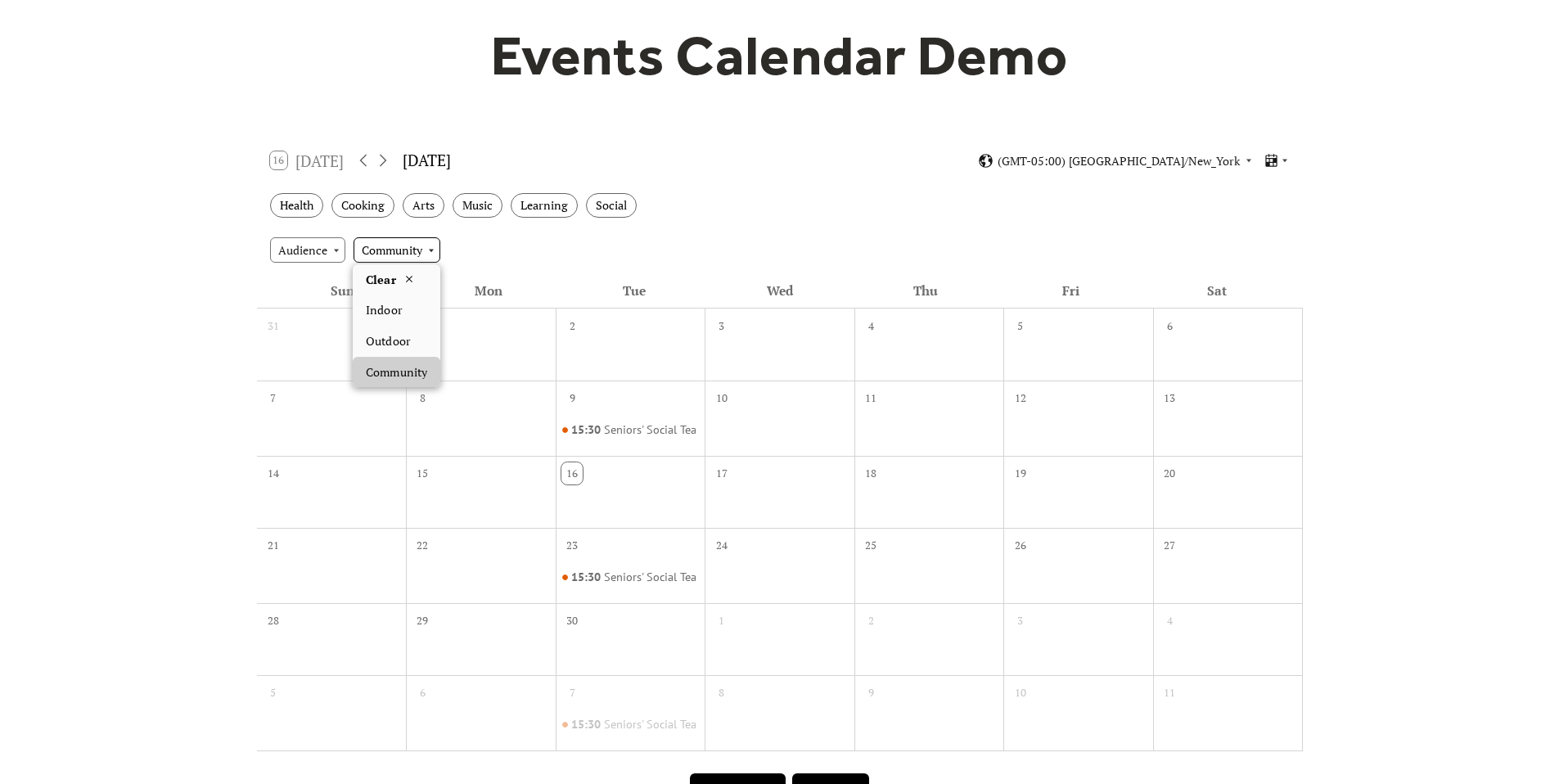
click at [408, 256] on div "Community" at bounding box center [397, 250] width 87 height 25
click at [408, 339] on span "Outdoor" at bounding box center [388, 341] width 45 height 18
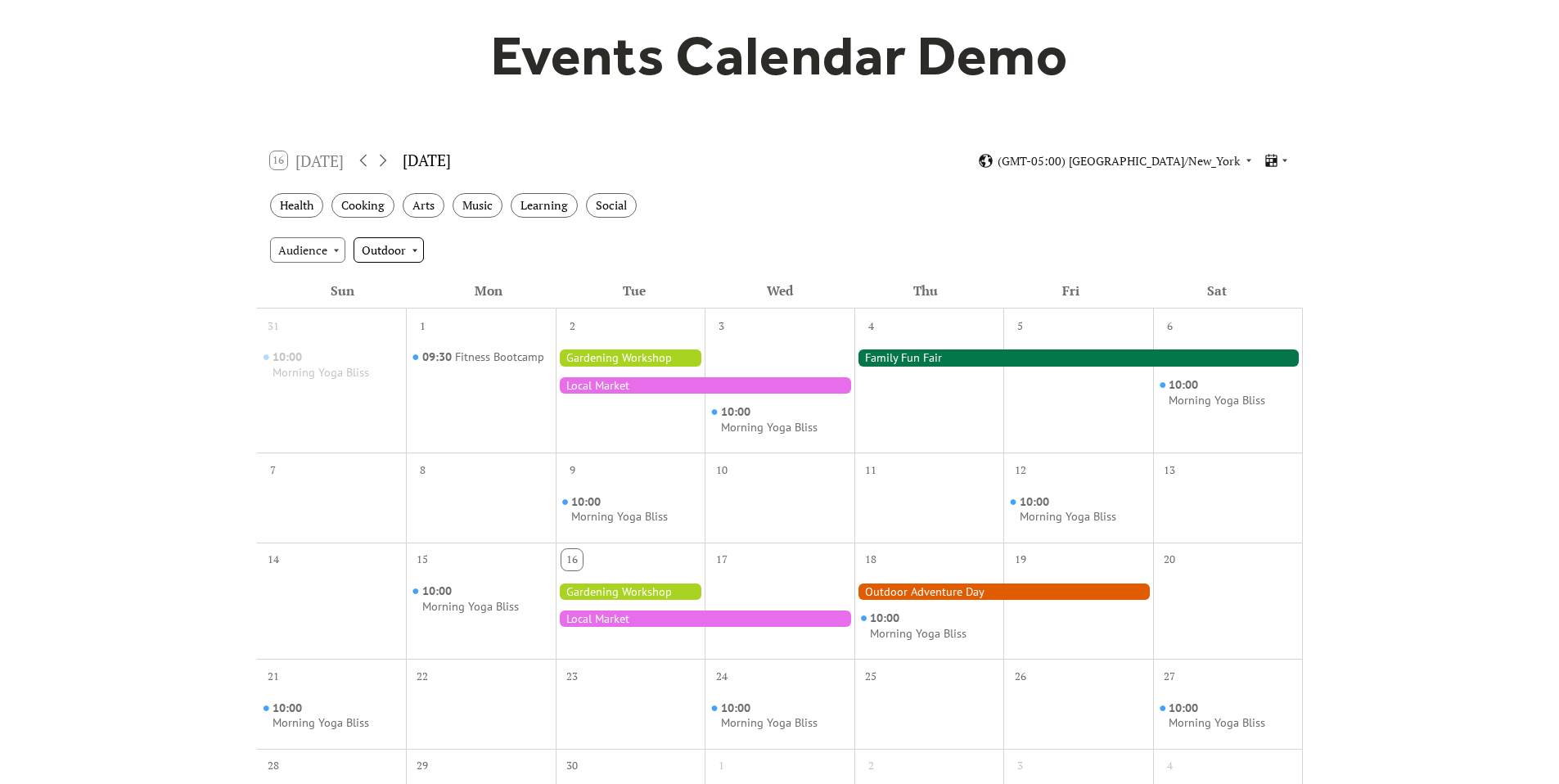
click at [402, 252] on div "Outdoor" at bounding box center [388, 250] width 70 height 25
click at [398, 314] on span "Indoor" at bounding box center [384, 310] width 36 height 18
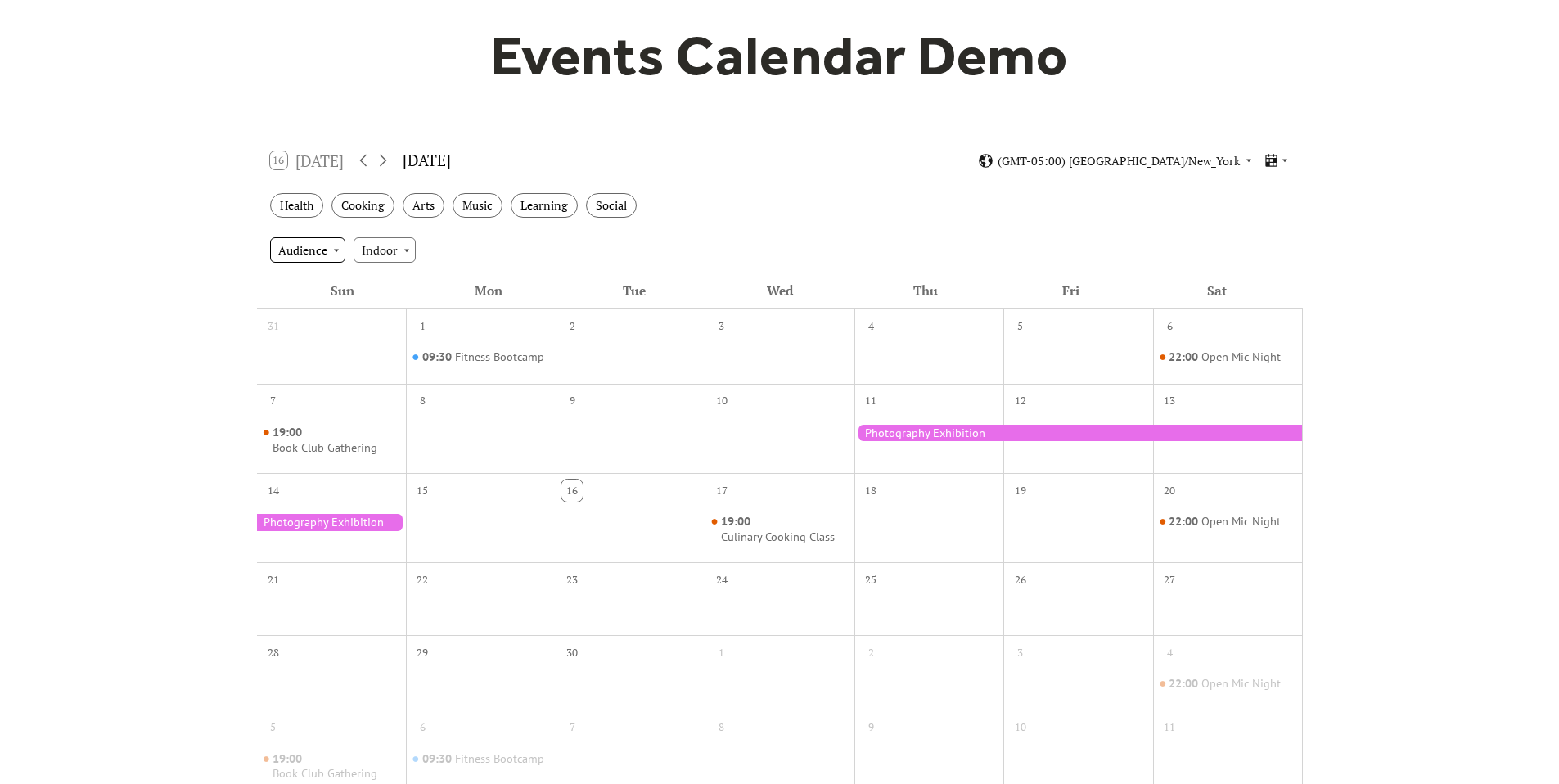
click at [305, 259] on div "Audience" at bounding box center [308, 250] width 75 height 25
click at [317, 285] on div "Adults" at bounding box center [306, 280] width 71 height 31
click at [316, 255] on div "Adults" at bounding box center [300, 250] width 59 height 25
click at [317, 344] on span "Family" at bounding box center [300, 341] width 35 height 18
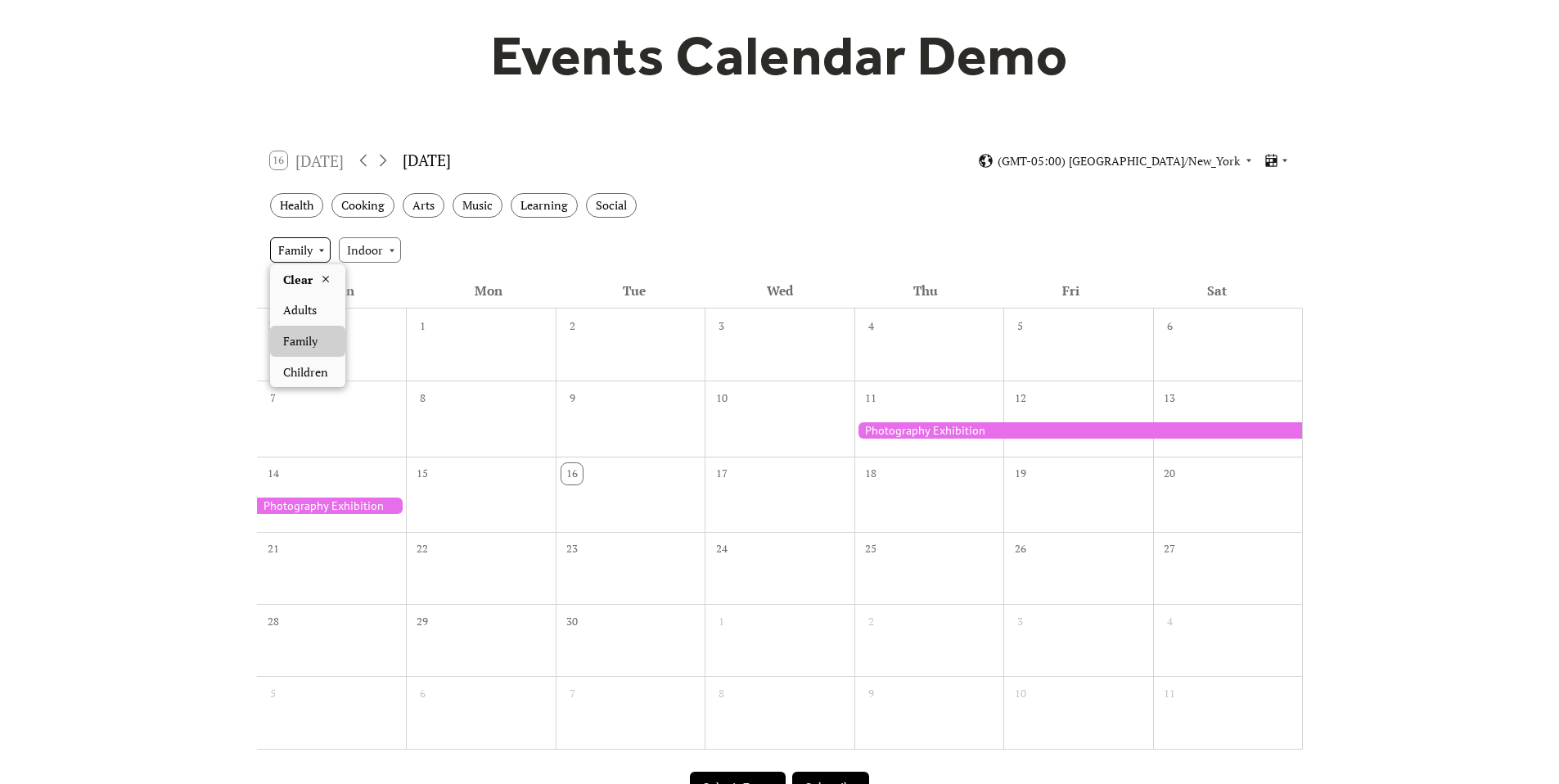
click at [303, 253] on div "Family" at bounding box center [300, 250] width 60 height 25
click at [314, 371] on span "Children" at bounding box center [305, 373] width 45 height 18
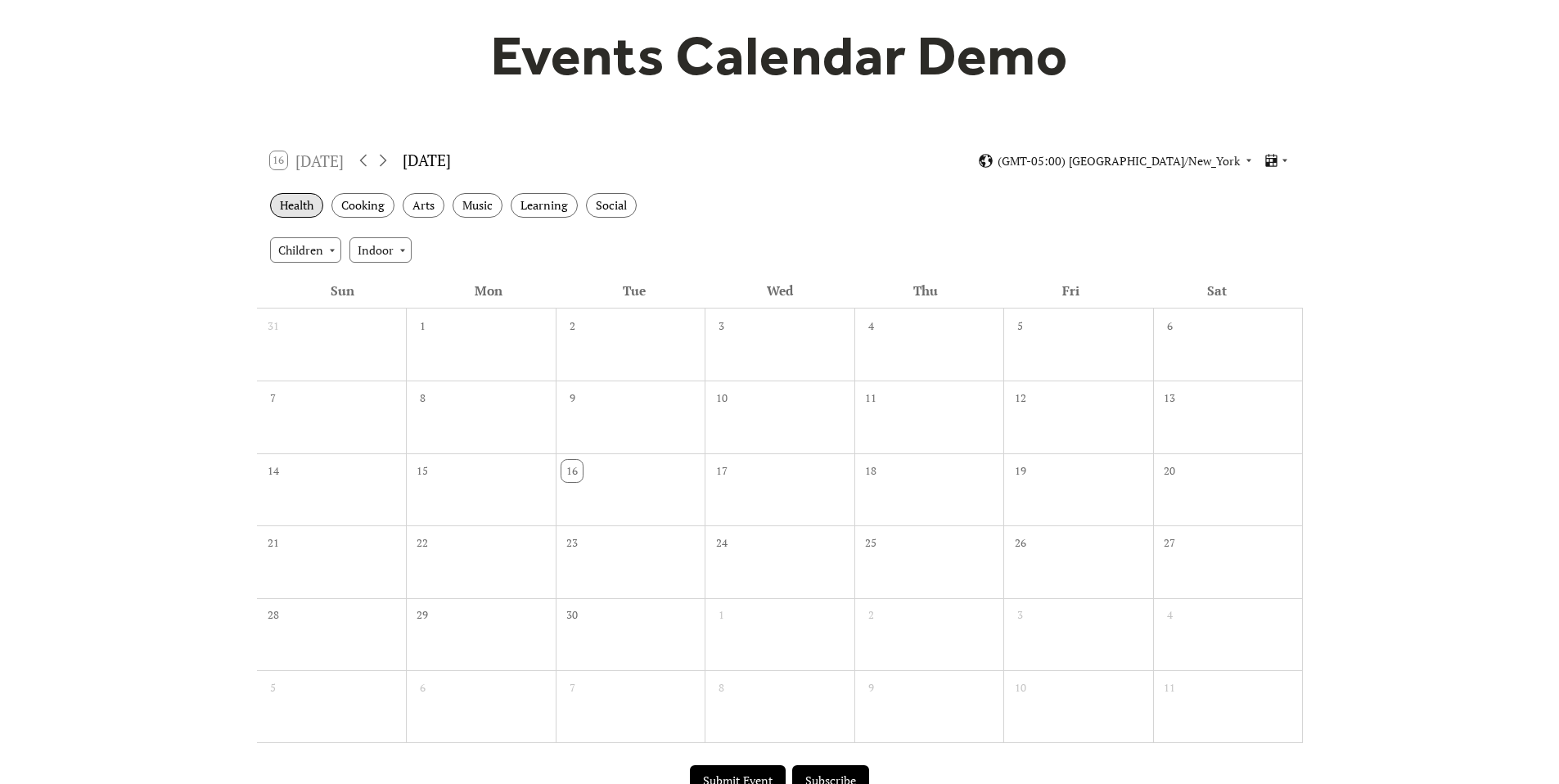
click at [312, 207] on div "Health" at bounding box center [297, 205] width 54 height 26
click at [362, 209] on div "Cooking" at bounding box center [363, 205] width 63 height 26
click at [443, 209] on div "Arts" at bounding box center [423, 205] width 42 height 26
click at [488, 209] on div "Music" at bounding box center [477, 205] width 50 height 26
click at [541, 209] on div "Learning" at bounding box center [543, 205] width 67 height 26
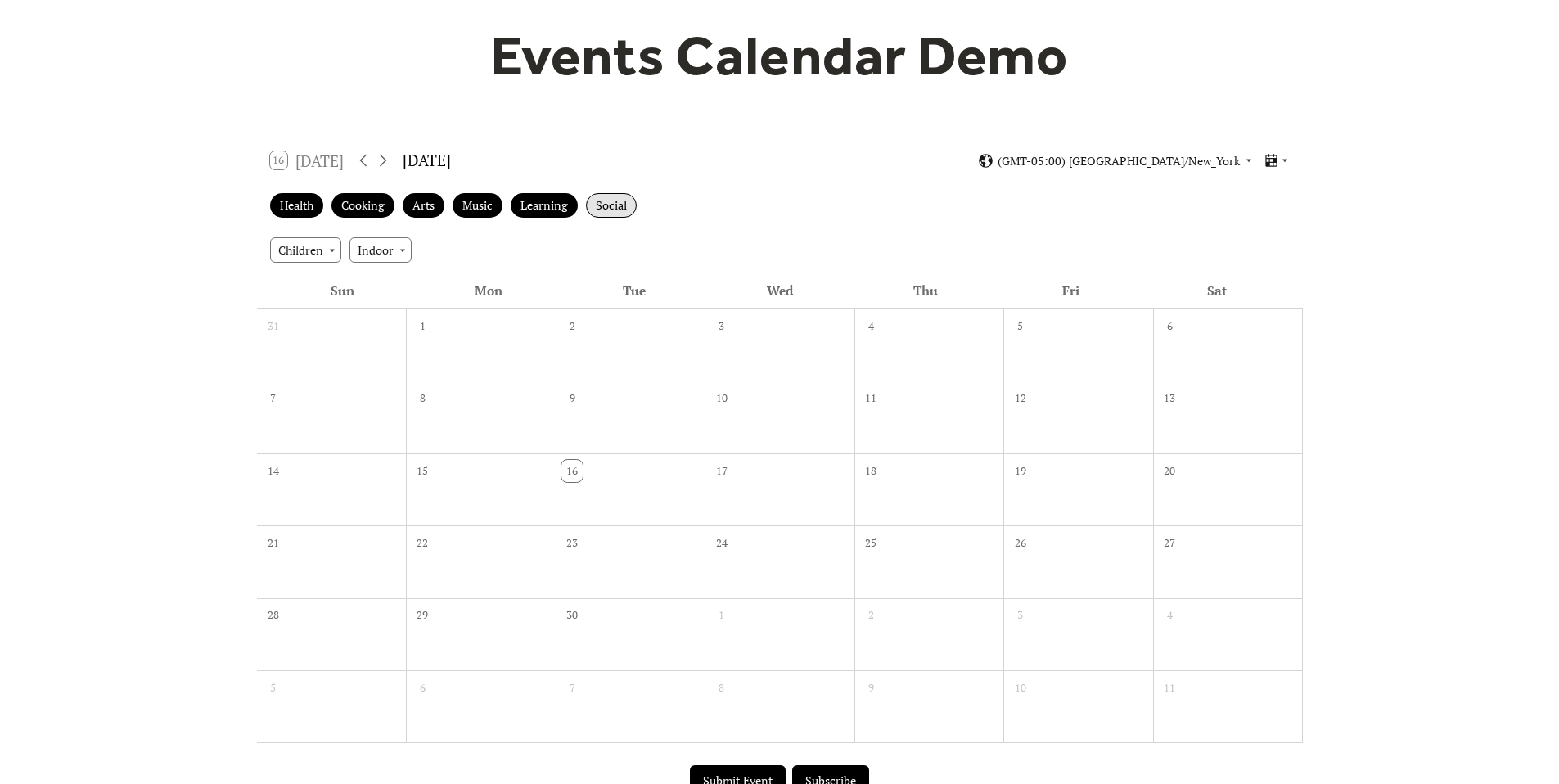
click at [612, 209] on div "Social" at bounding box center [612, 205] width 51 height 26
click at [372, 161] on icon at bounding box center [364, 161] width 20 height 20
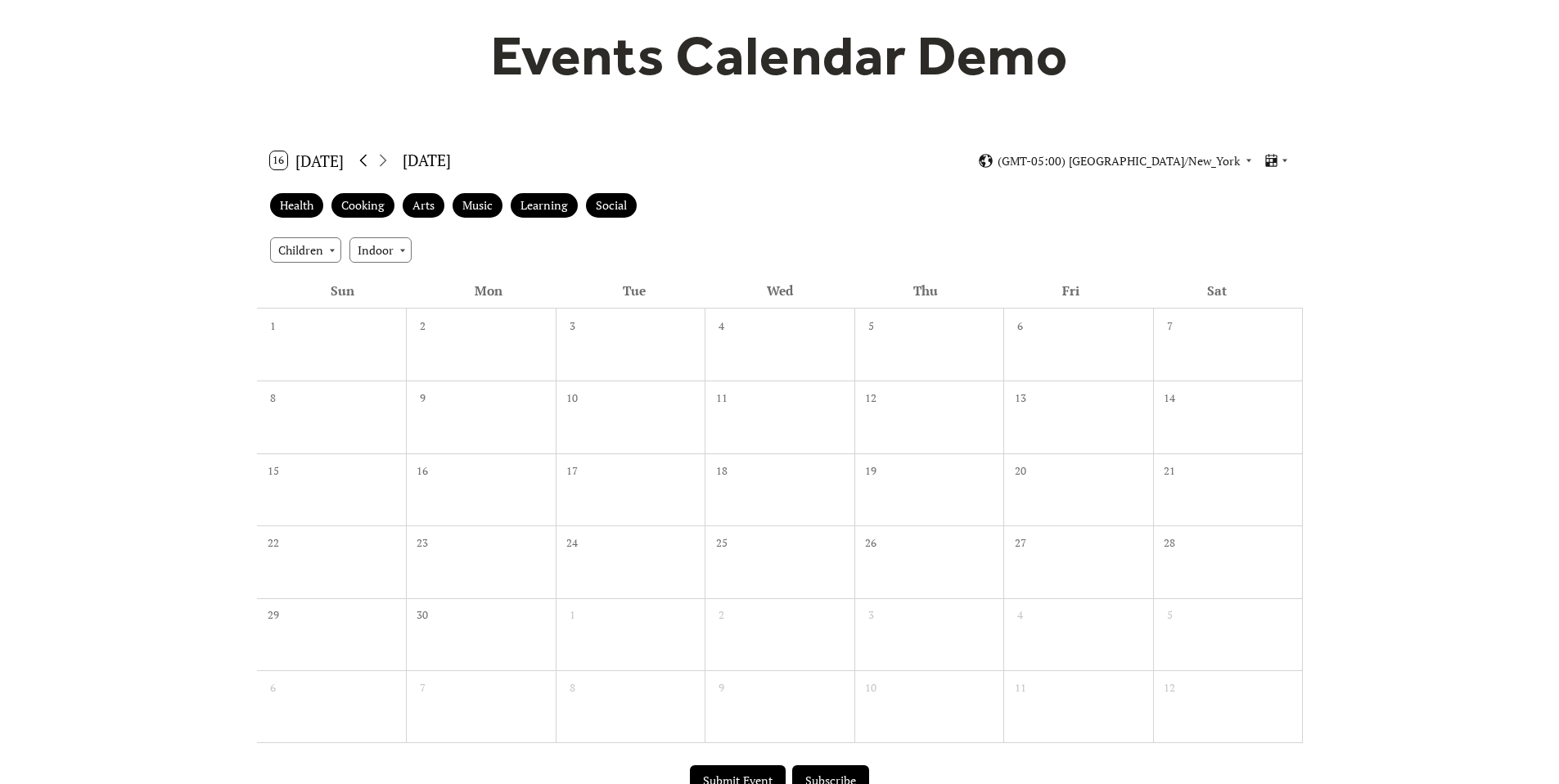
click at [372, 161] on icon at bounding box center [364, 161] width 20 height 20
click at [371, 160] on icon at bounding box center [364, 161] width 20 height 20
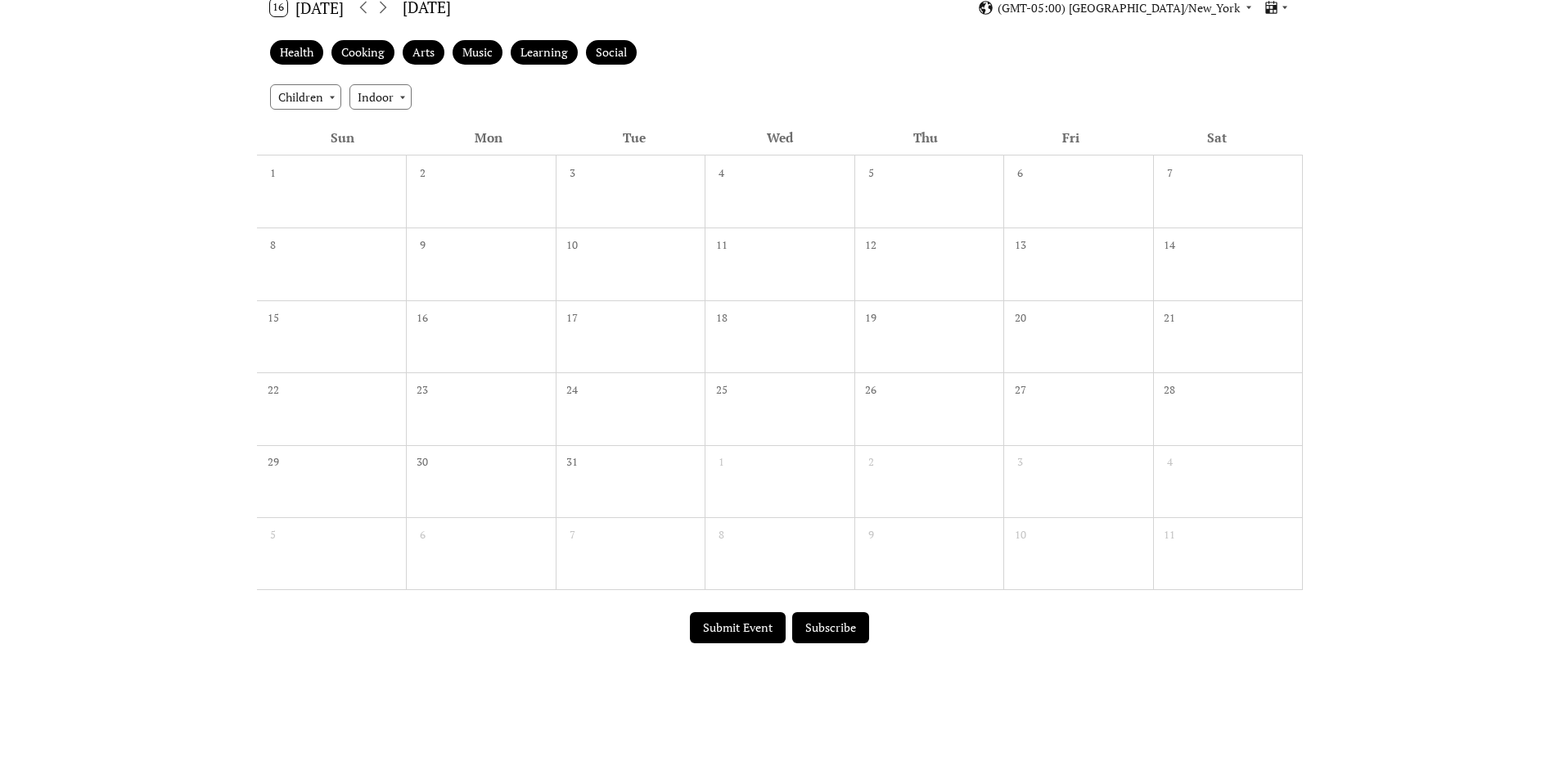
scroll to position [481, 0]
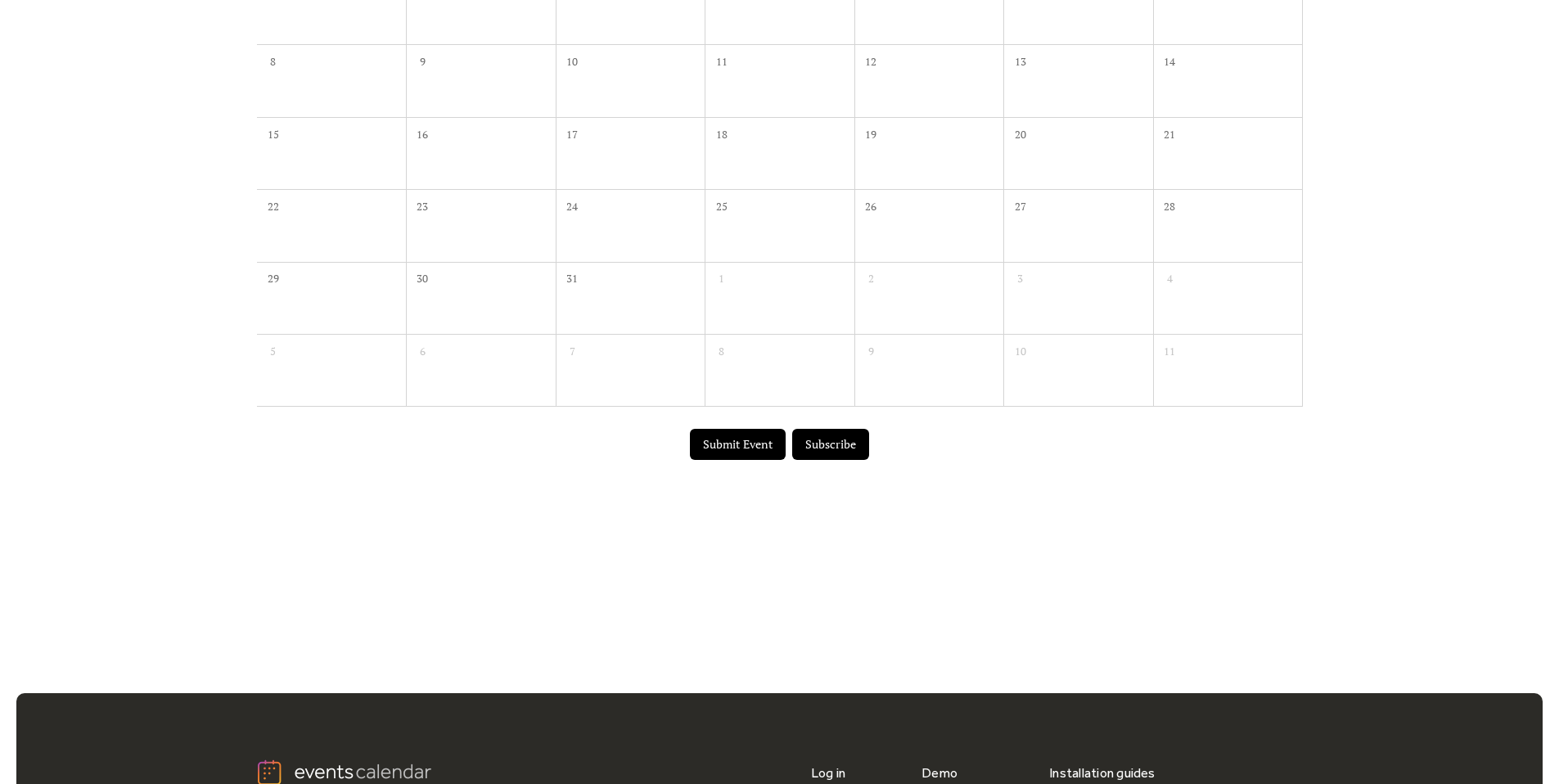
click at [758, 443] on button "Submit Event" at bounding box center [738, 444] width 96 height 31
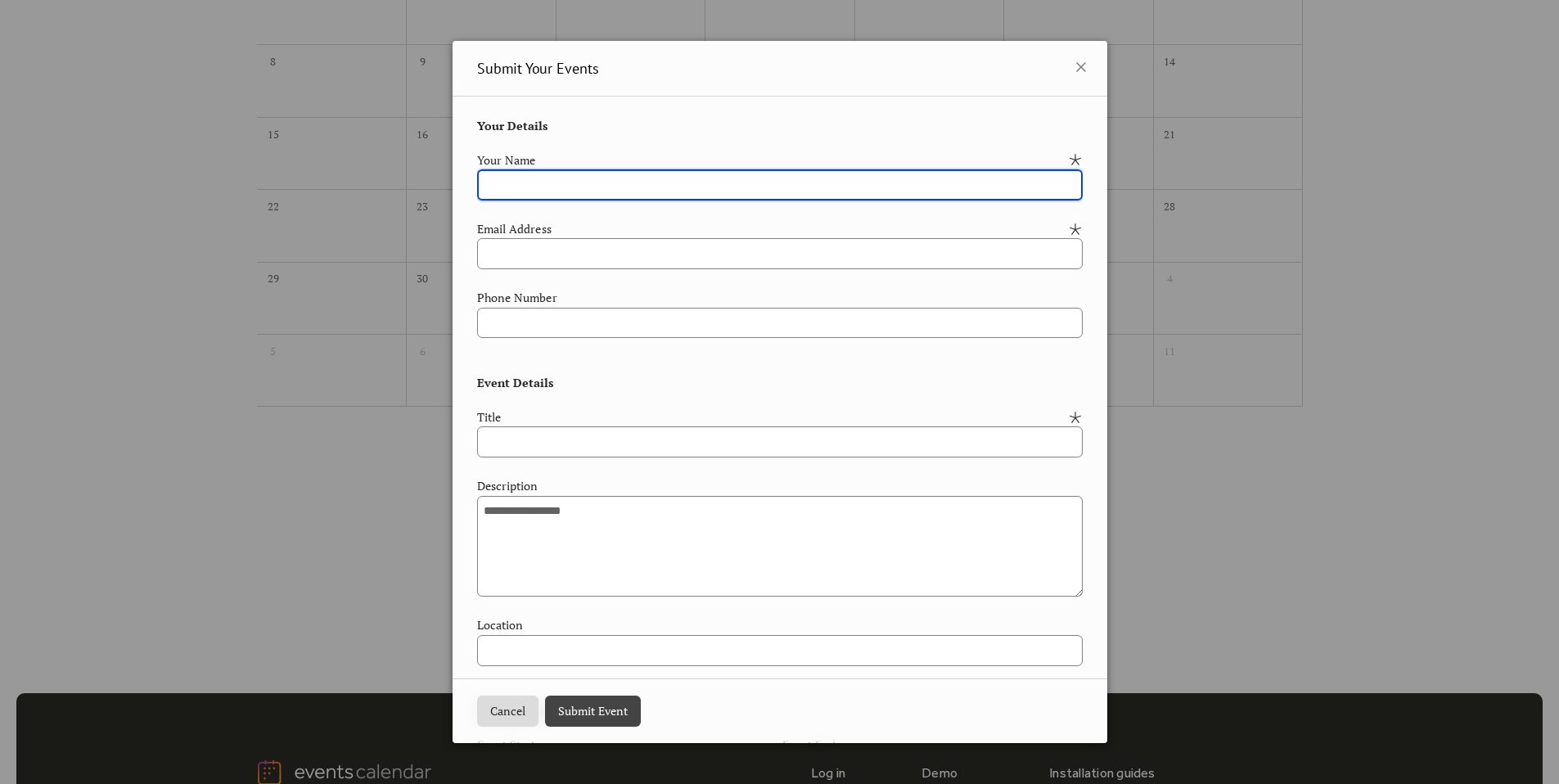
click at [1237, 569] on div "**********" at bounding box center [779, 392] width 1559 height 784
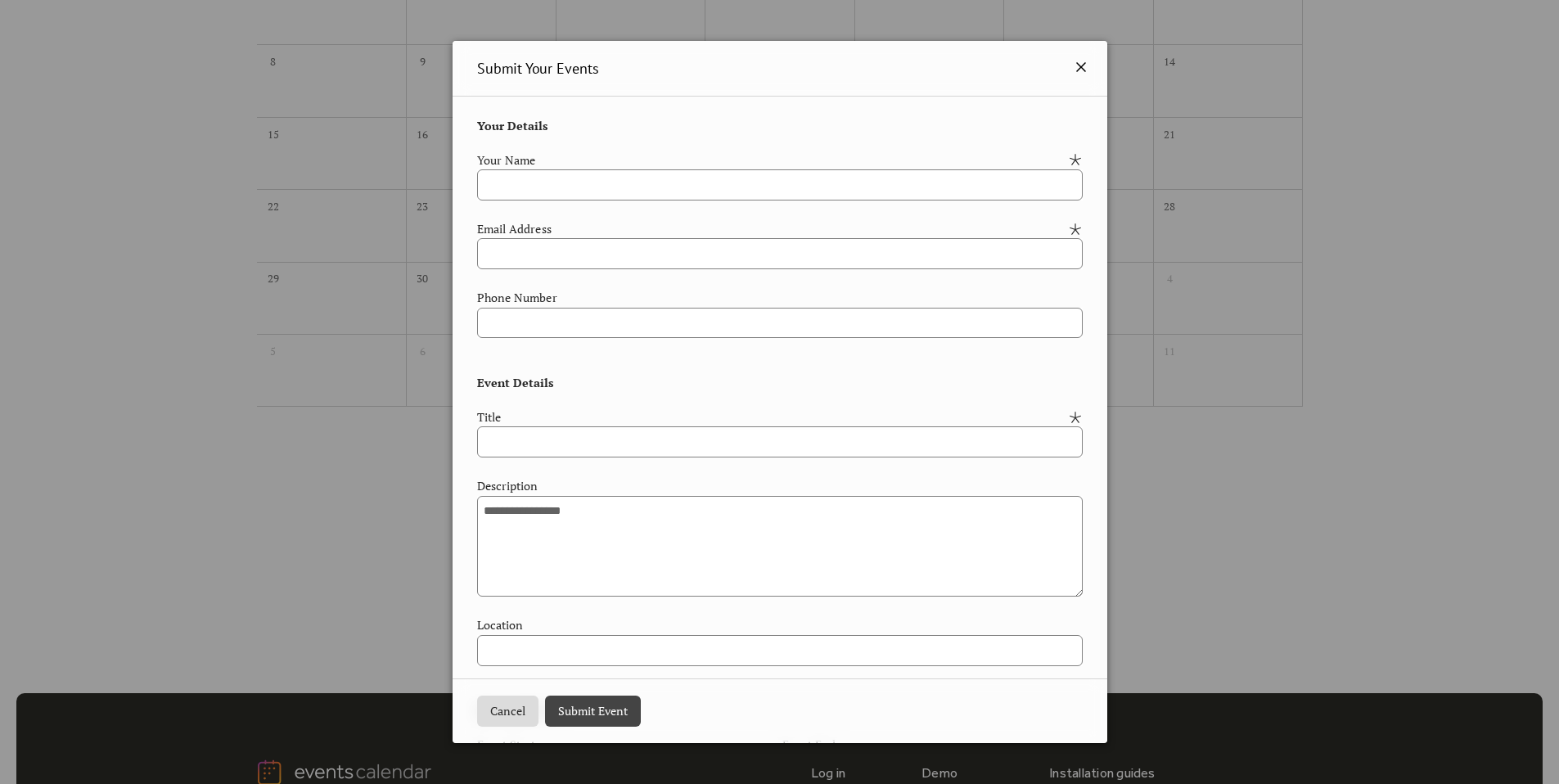
click at [1077, 67] on icon at bounding box center [1081, 67] width 20 height 20
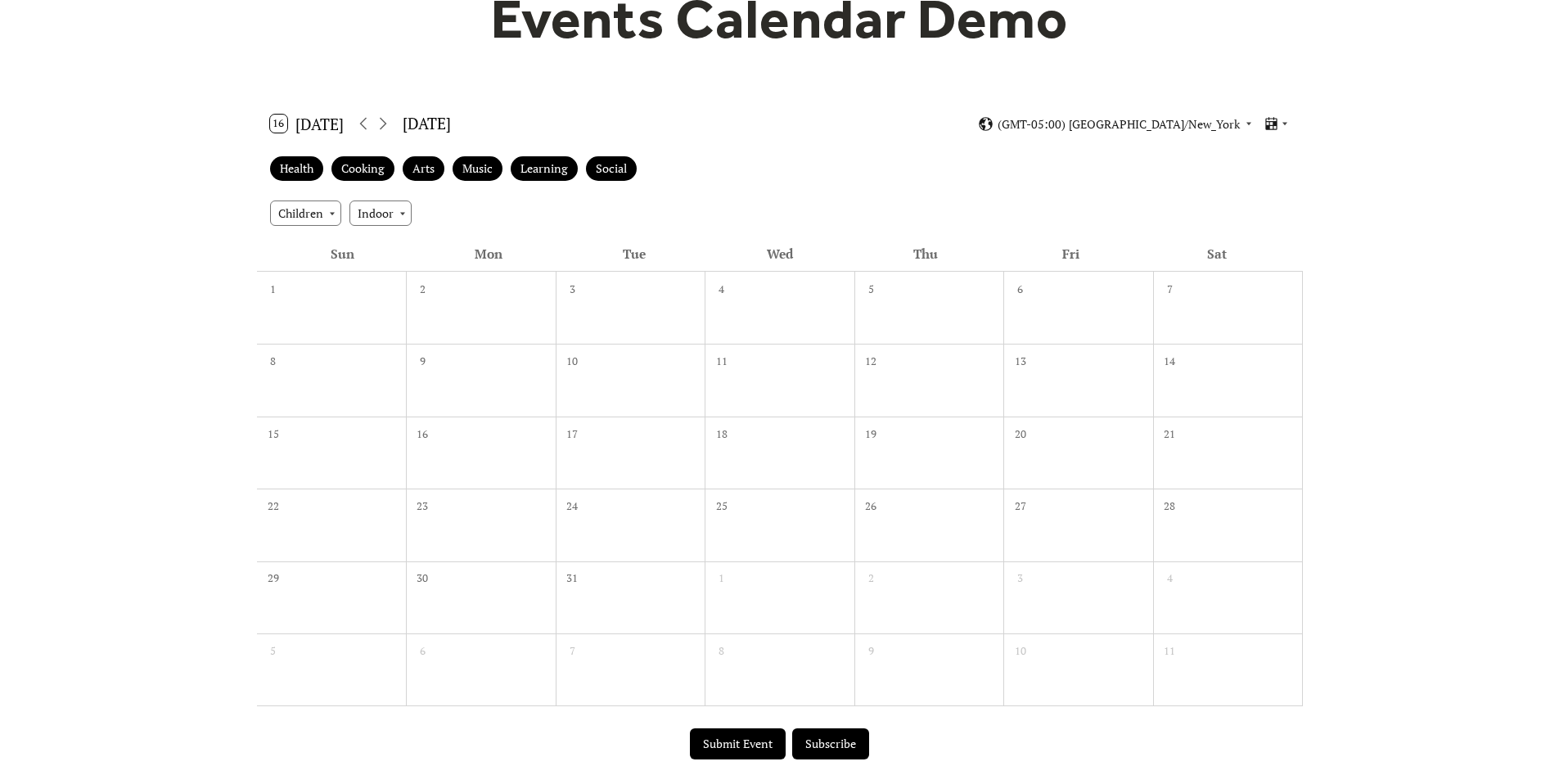
scroll to position [0, 0]
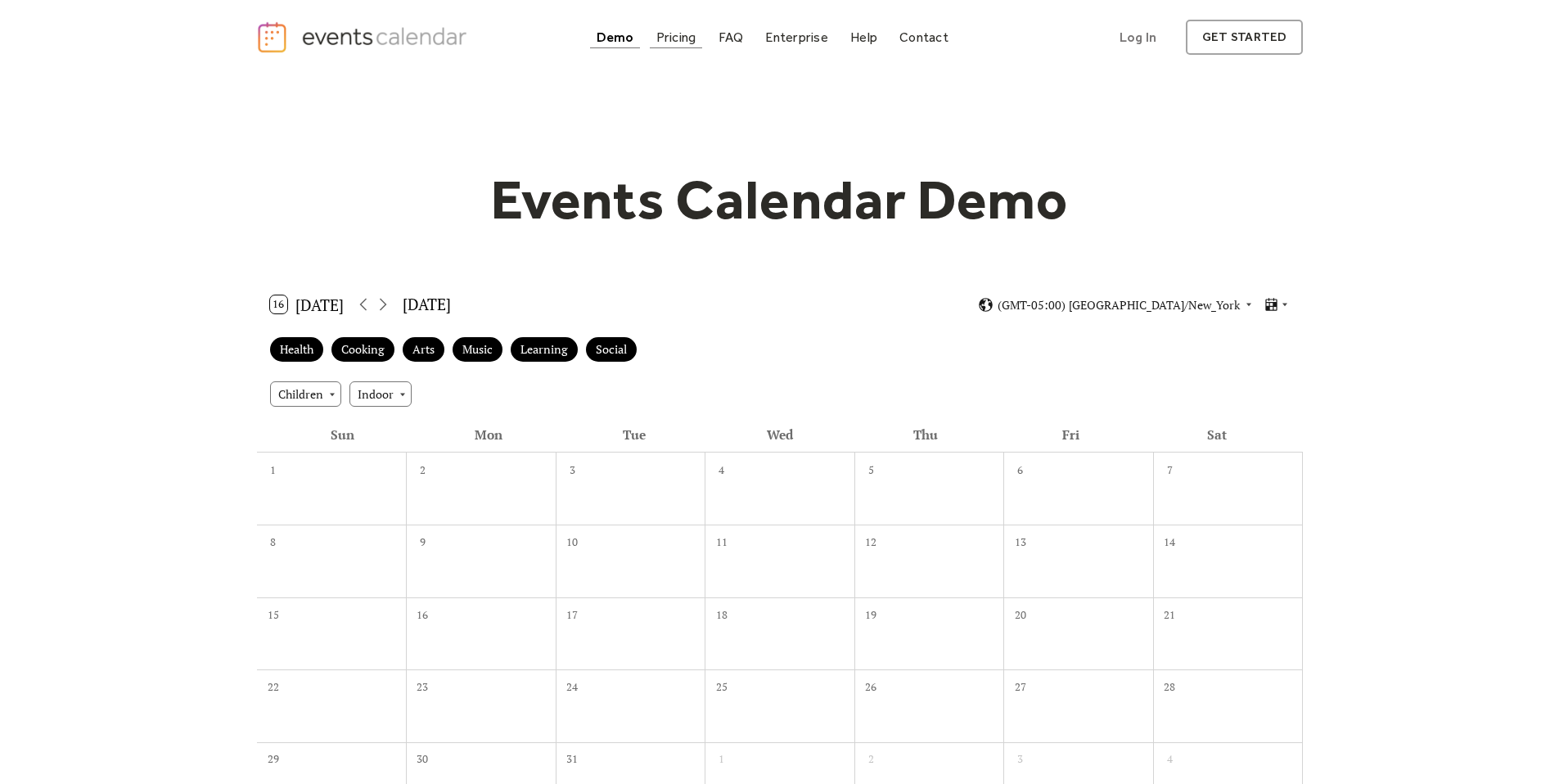
click at [680, 45] on link "Pricing" at bounding box center [676, 37] width 54 height 22
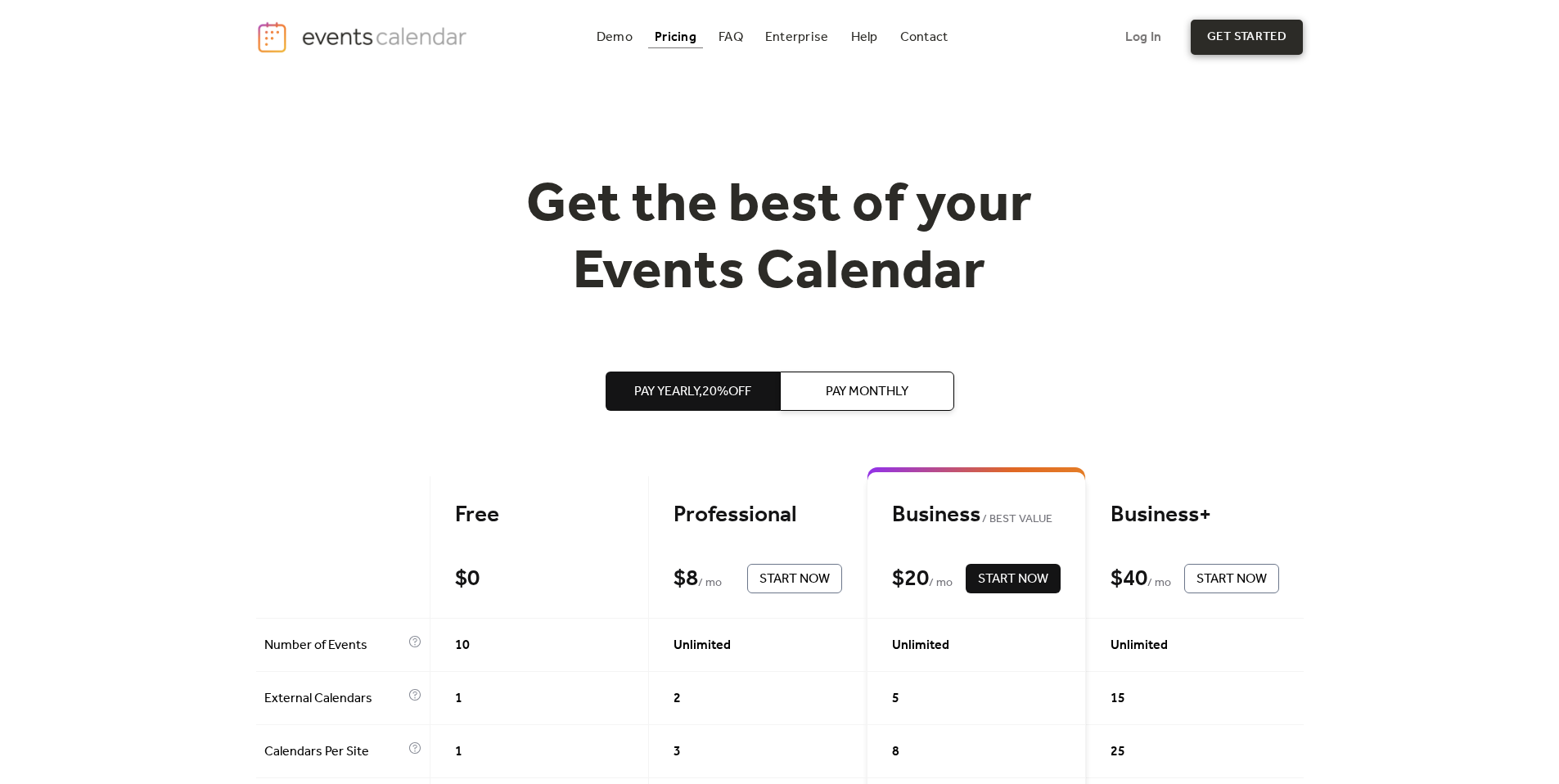
click at [1219, 41] on link "get started" at bounding box center [1247, 37] width 112 height 35
click at [738, 38] on div "FAQ" at bounding box center [731, 37] width 25 height 9
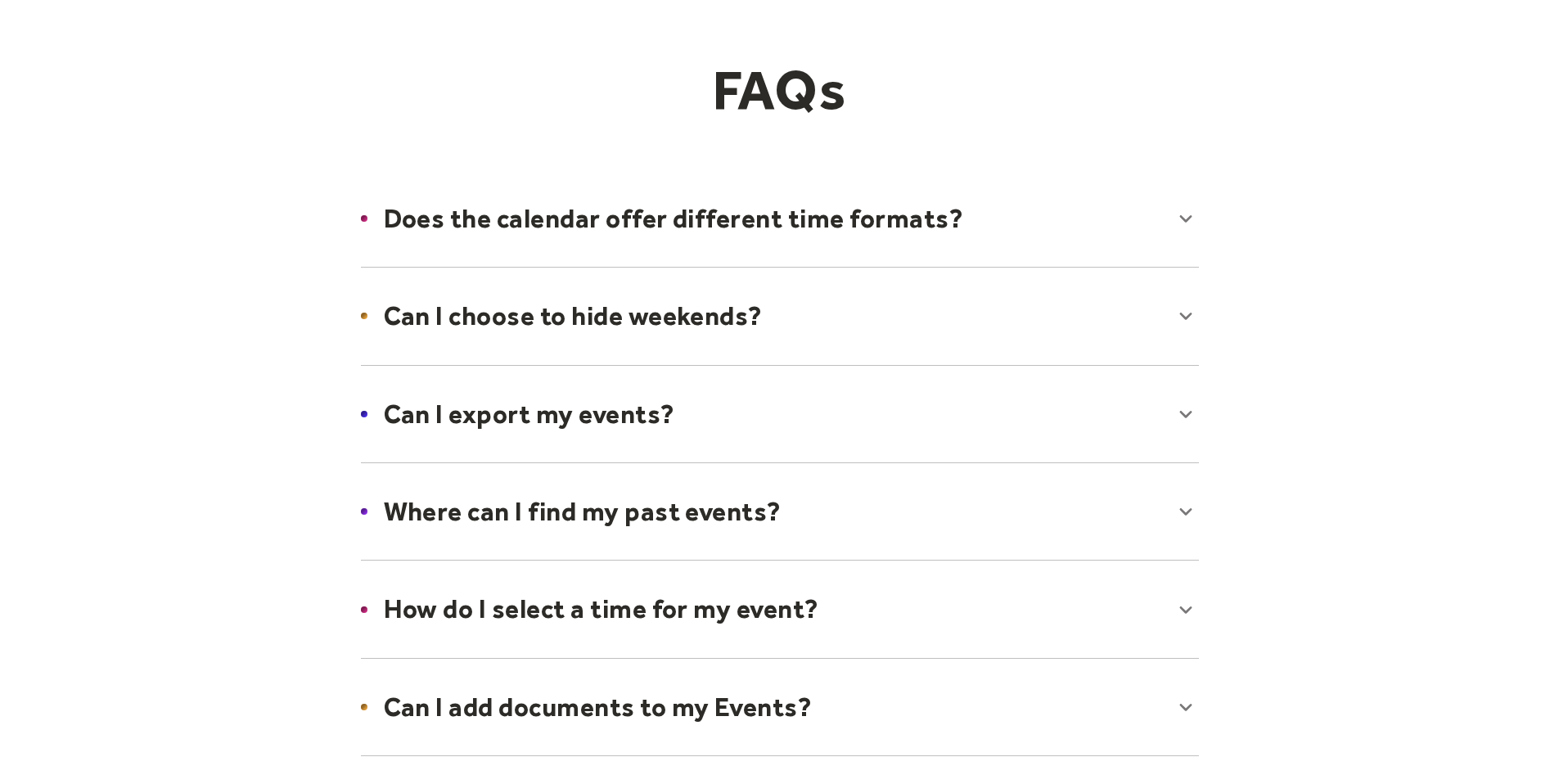
scroll to position [120, 0]
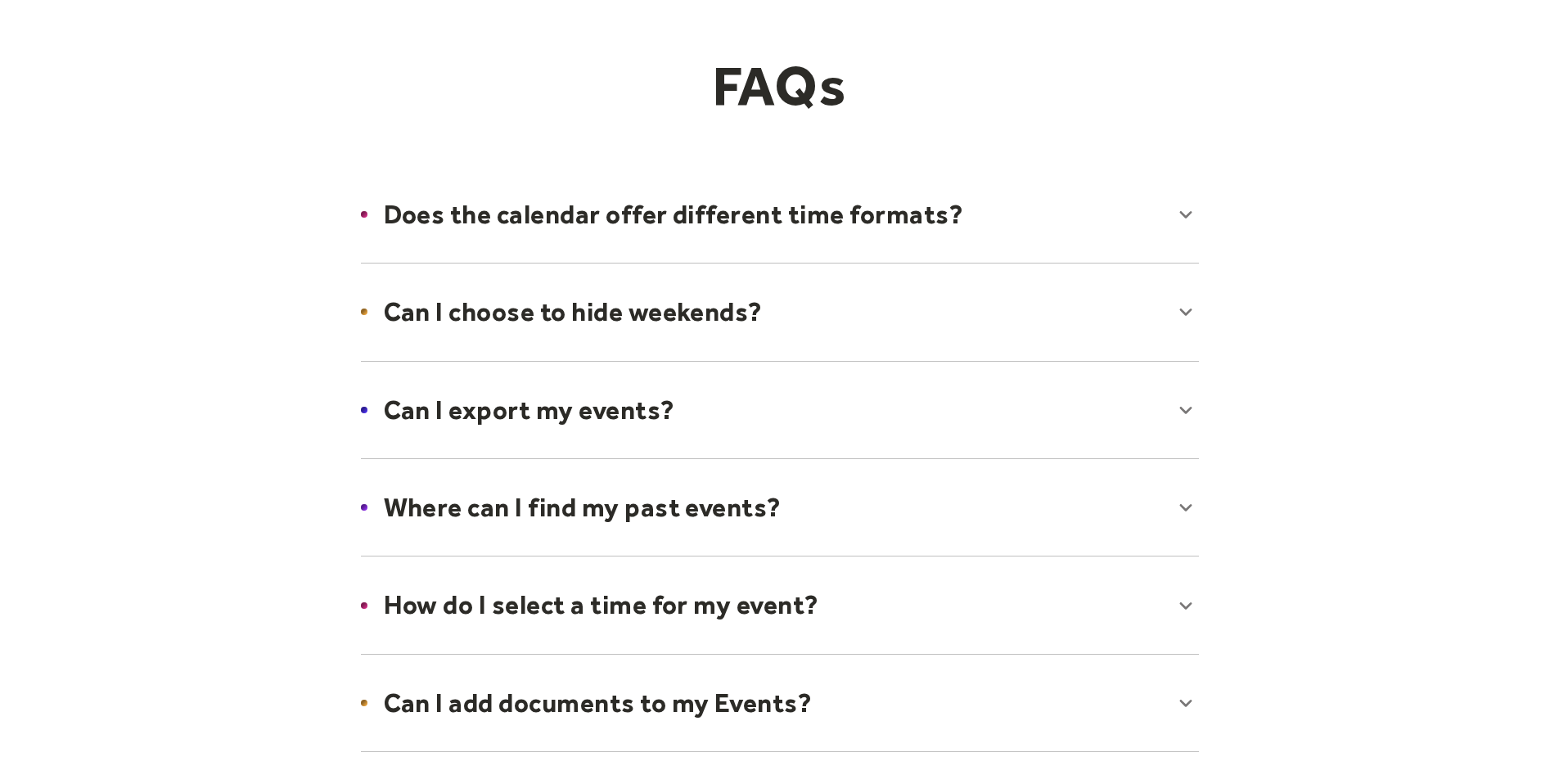
click at [646, 403] on div at bounding box center [780, 410] width 871 height 100
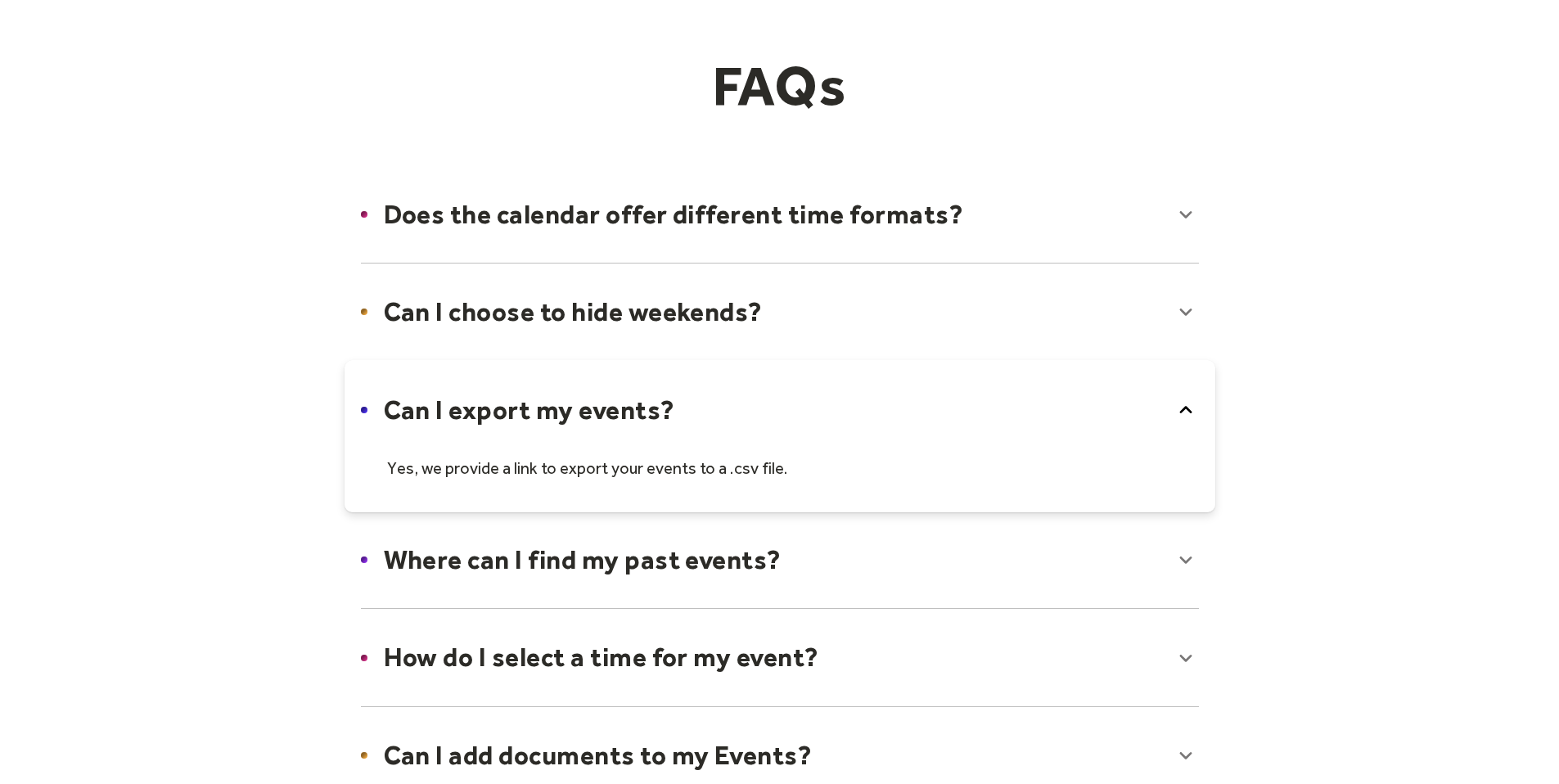
click at [760, 413] on div at bounding box center [780, 436] width 871 height 153
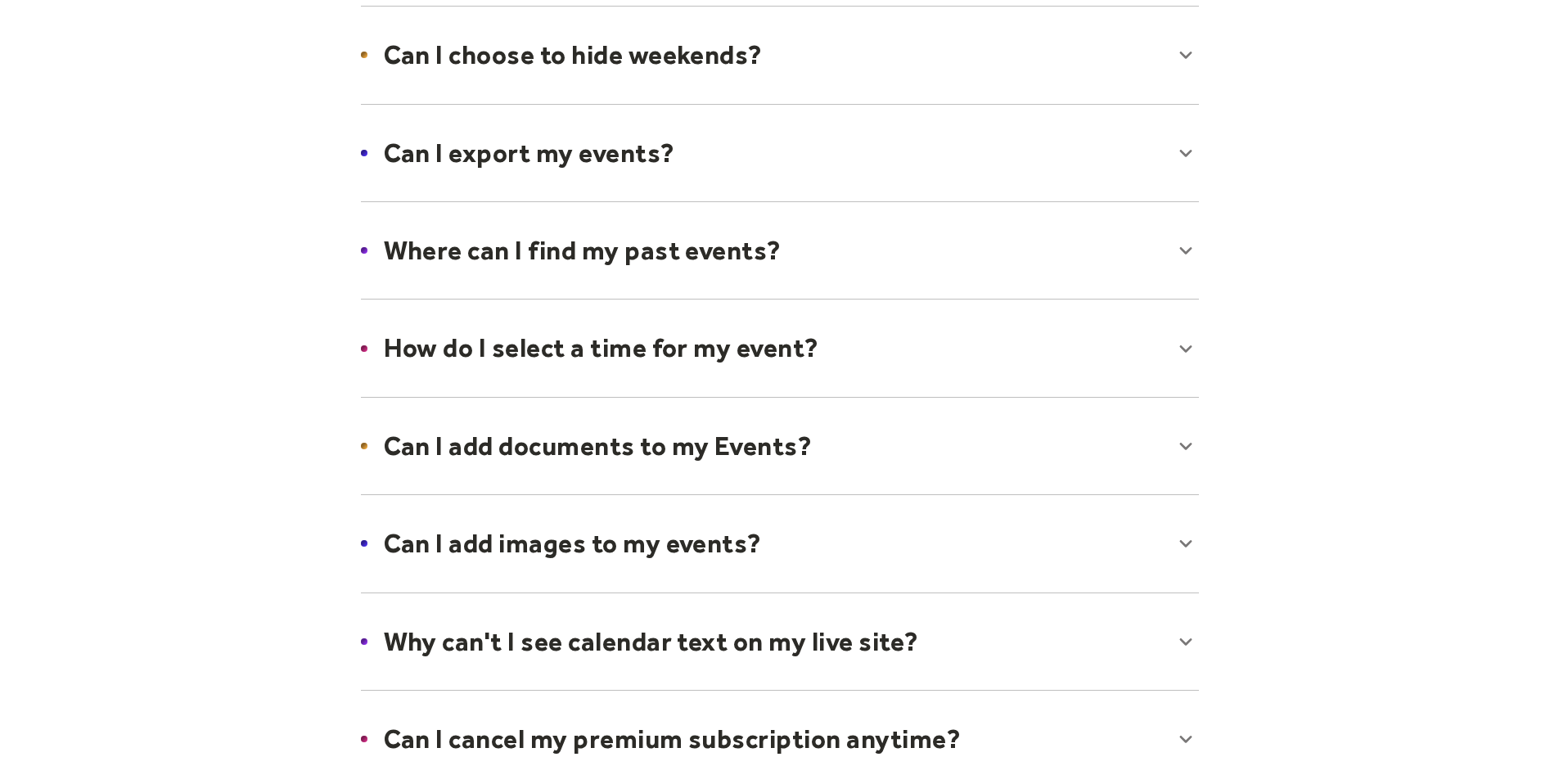
scroll to position [471, 0]
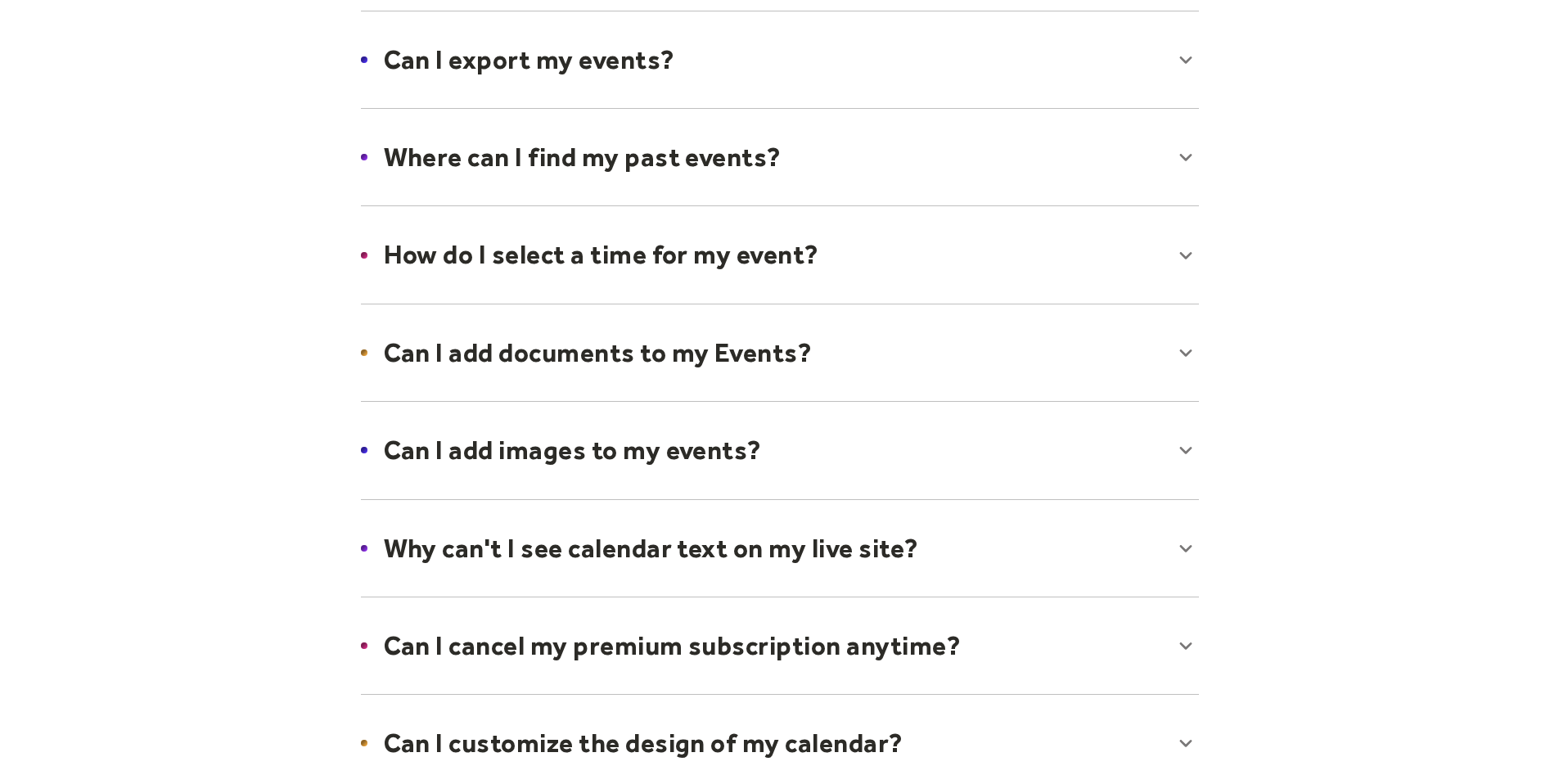
click at [860, 342] on div at bounding box center [780, 352] width 871 height 100
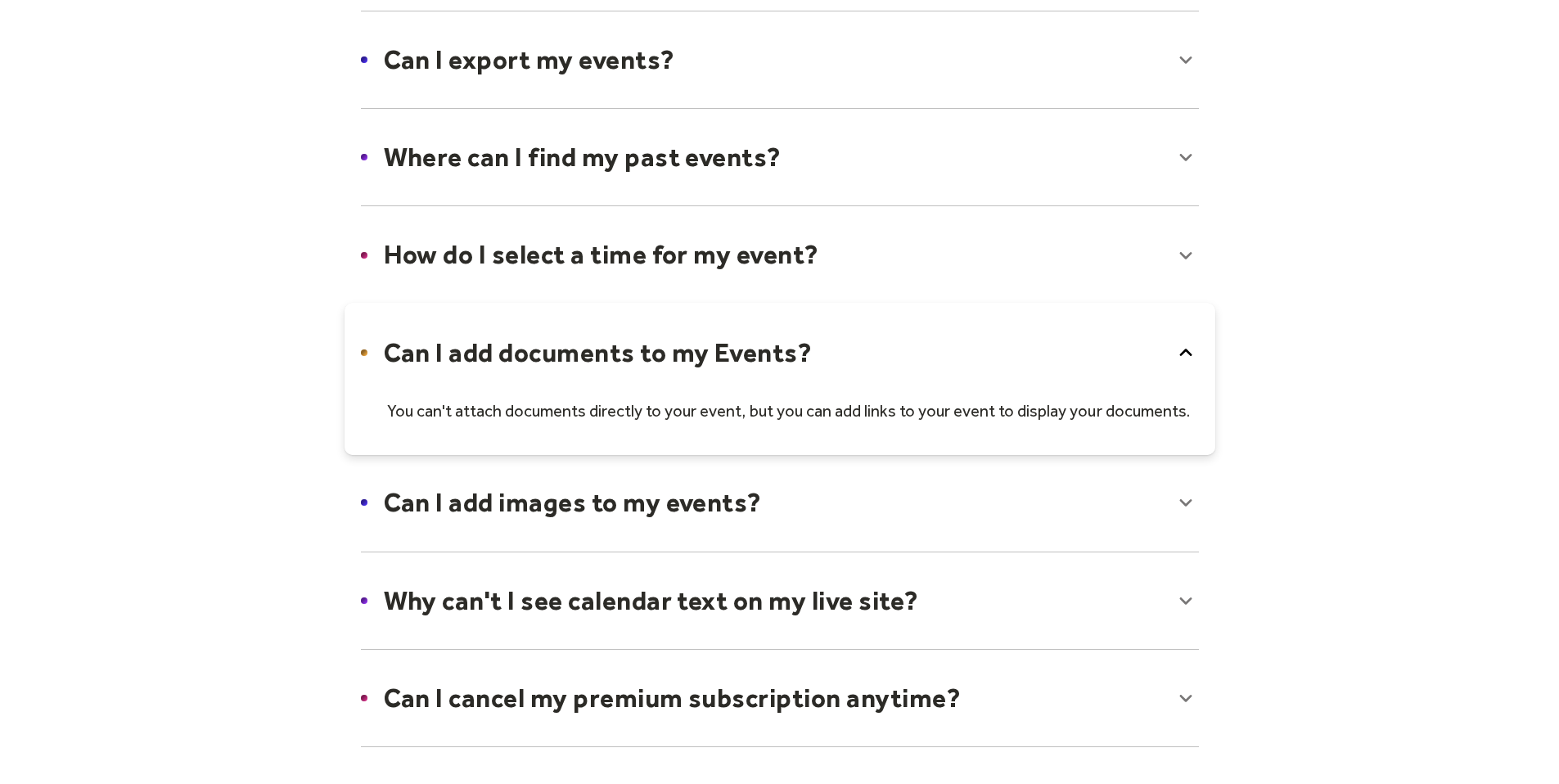
click at [949, 350] on div at bounding box center [780, 378] width 871 height 153
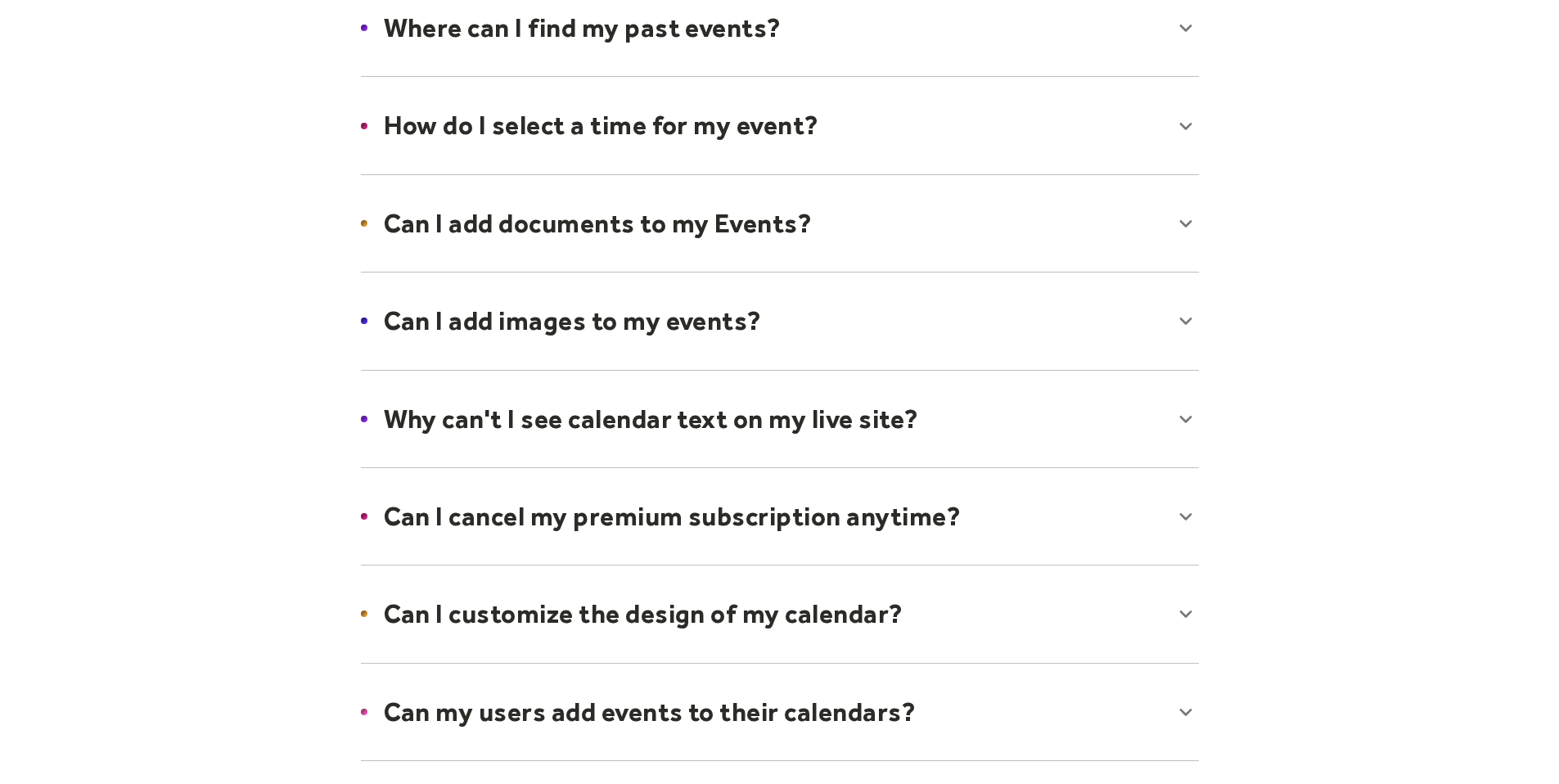
scroll to position [625, 0]
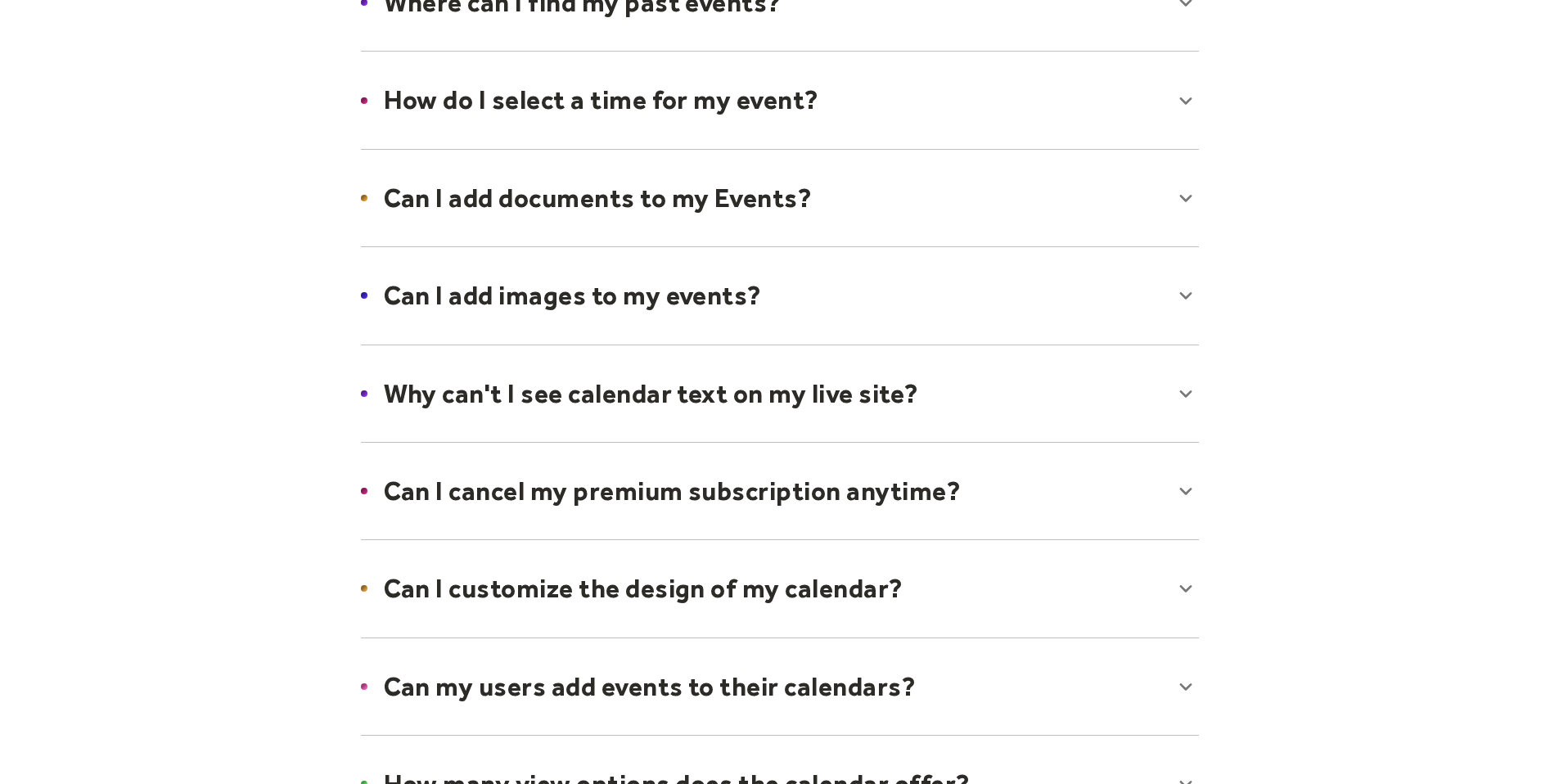
click at [1089, 412] on div at bounding box center [780, 393] width 871 height 100
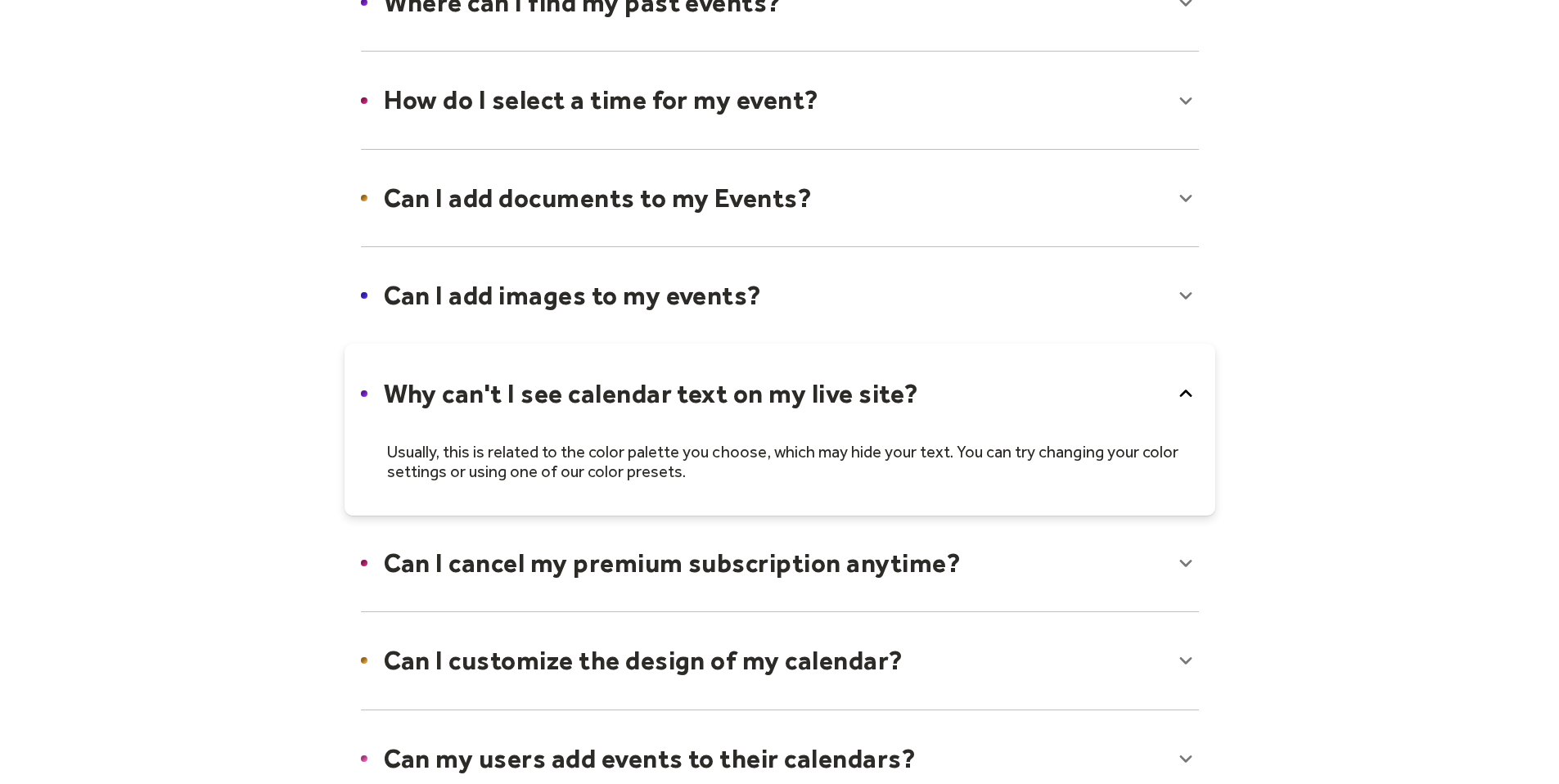
click at [1089, 412] on div at bounding box center [780, 430] width 871 height 171
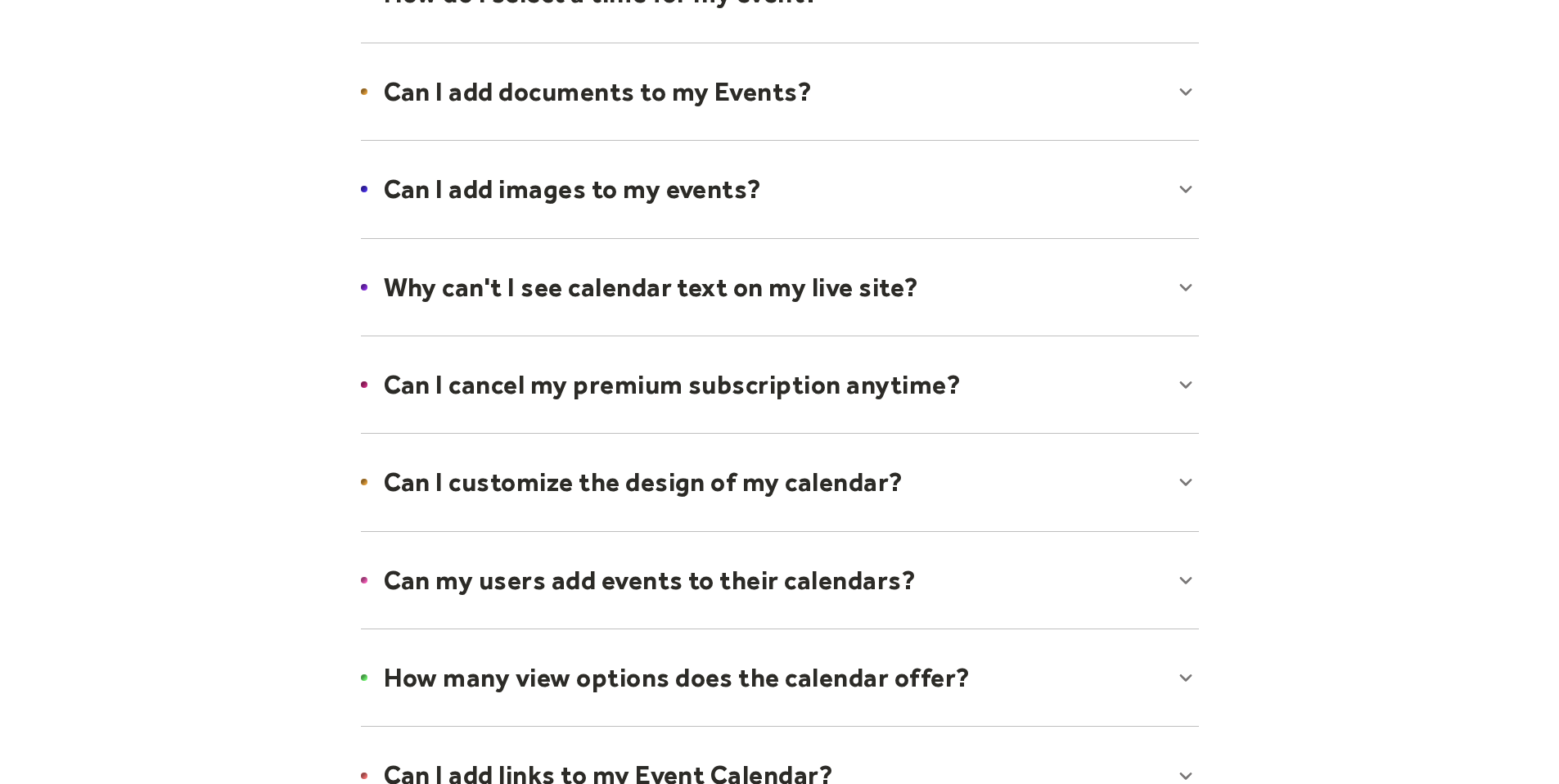
scroll to position [786, 0]
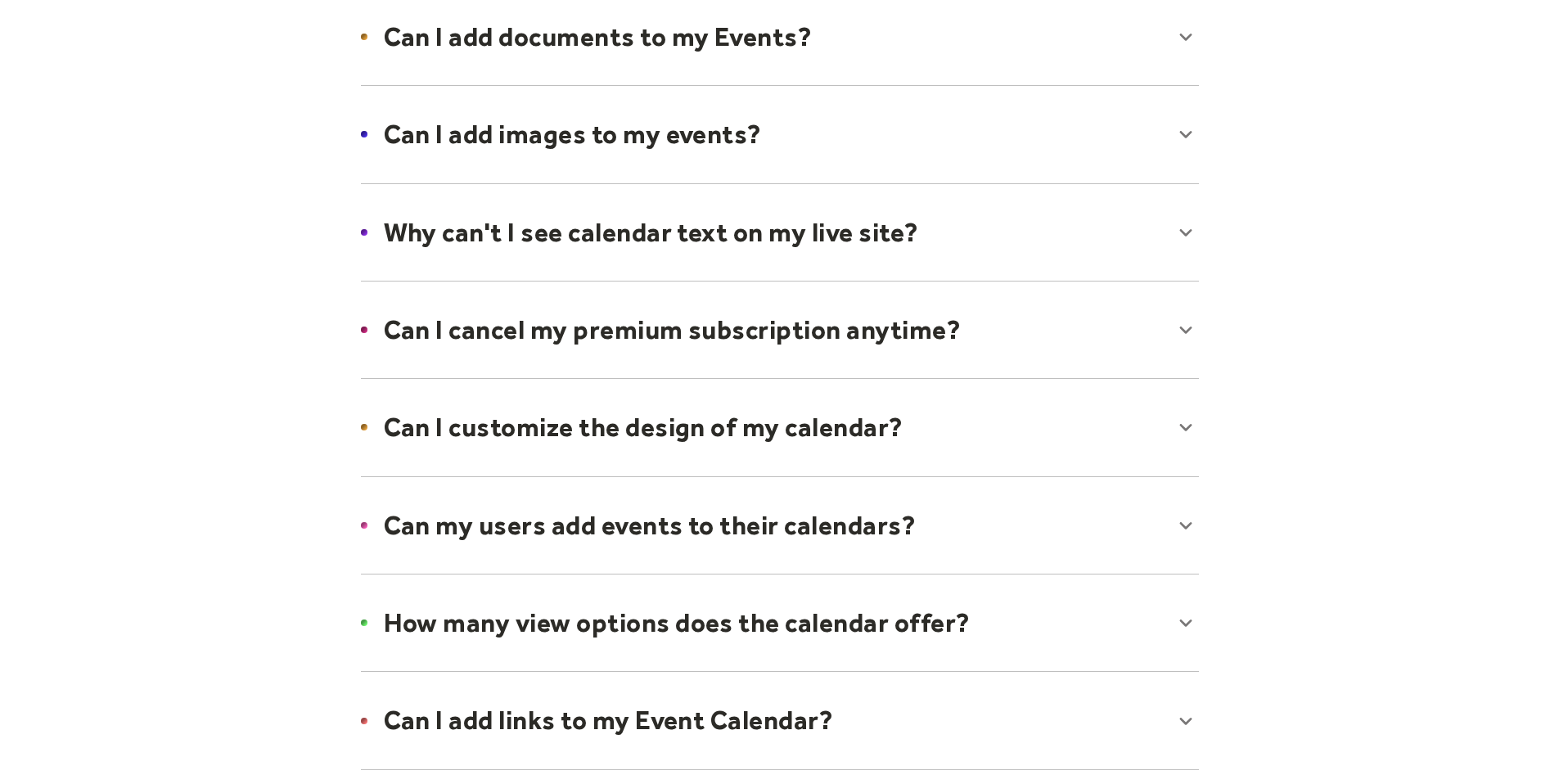
click at [1032, 432] on div at bounding box center [780, 427] width 871 height 100
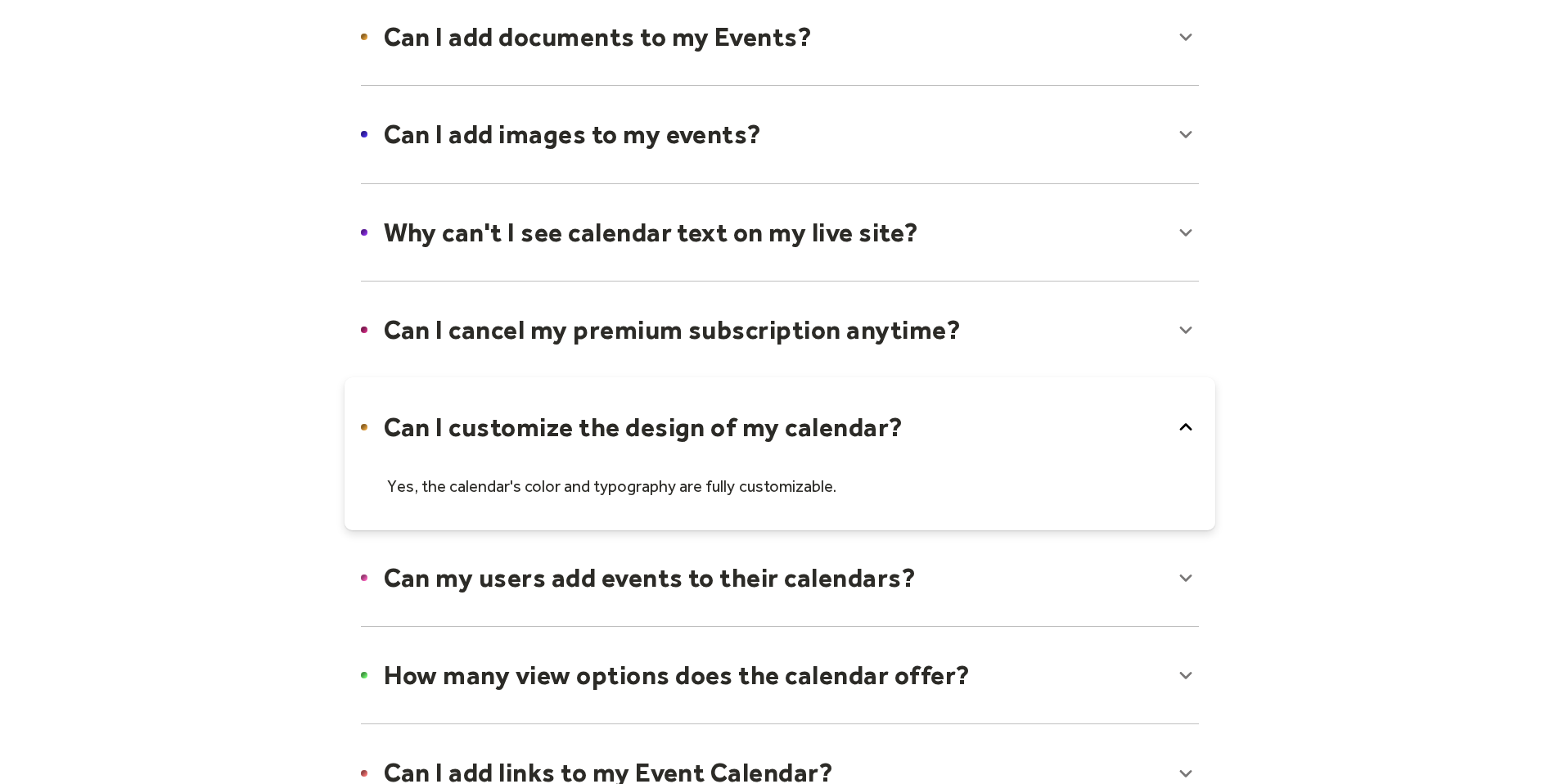
click at [1032, 432] on div at bounding box center [780, 453] width 871 height 153
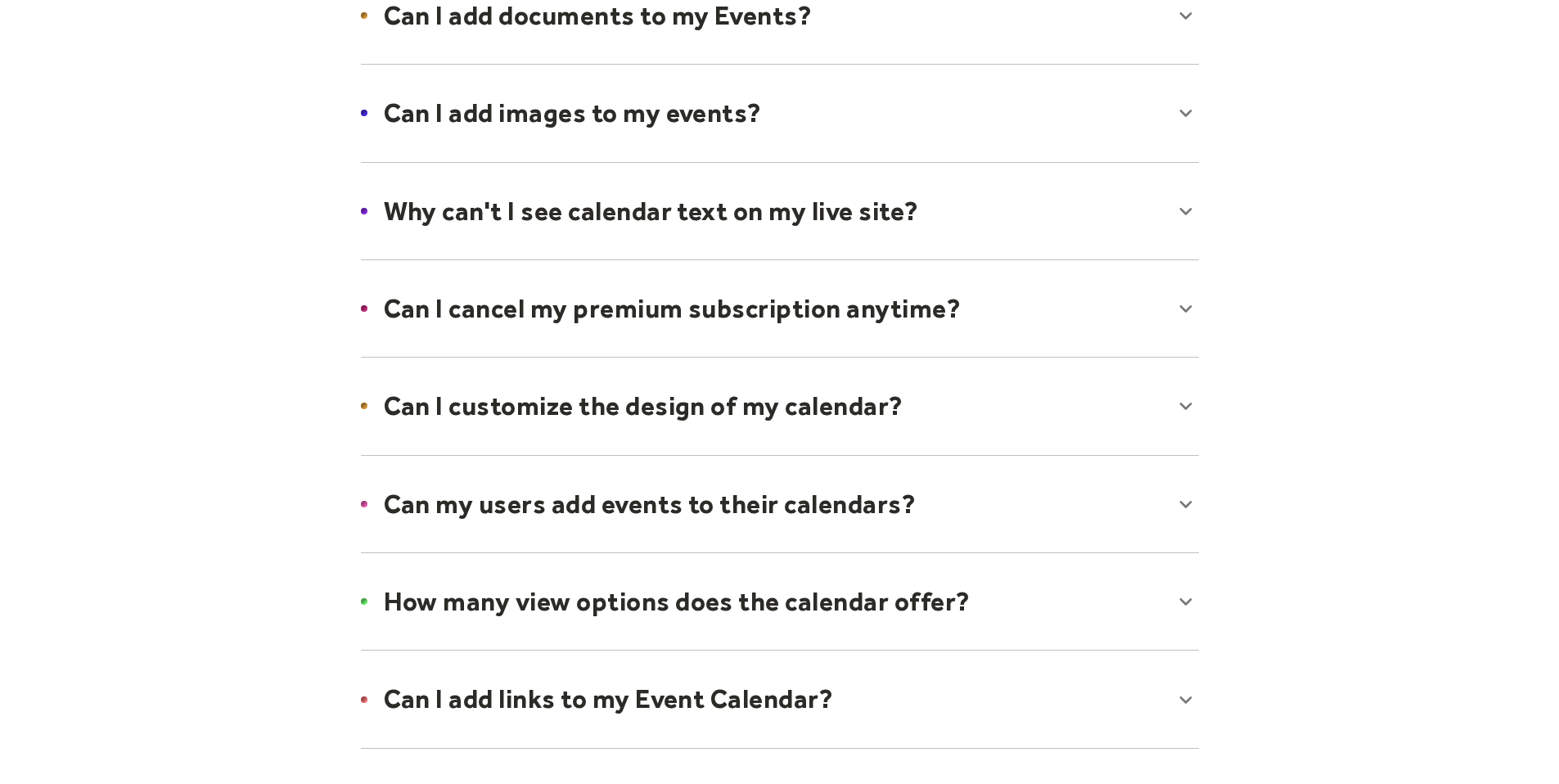
scroll to position [904, 0]
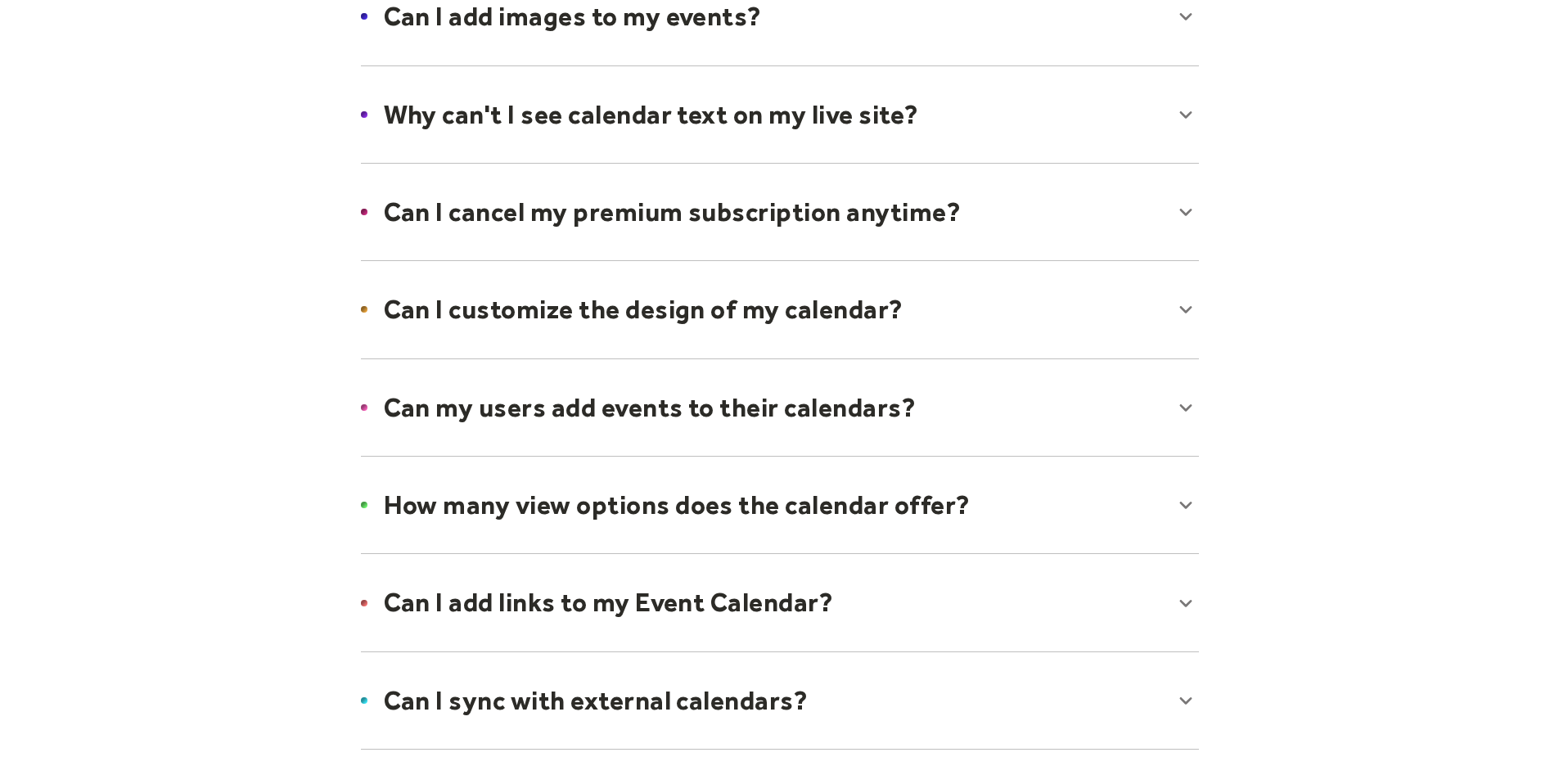
click at [1065, 413] on div at bounding box center [780, 407] width 871 height 100
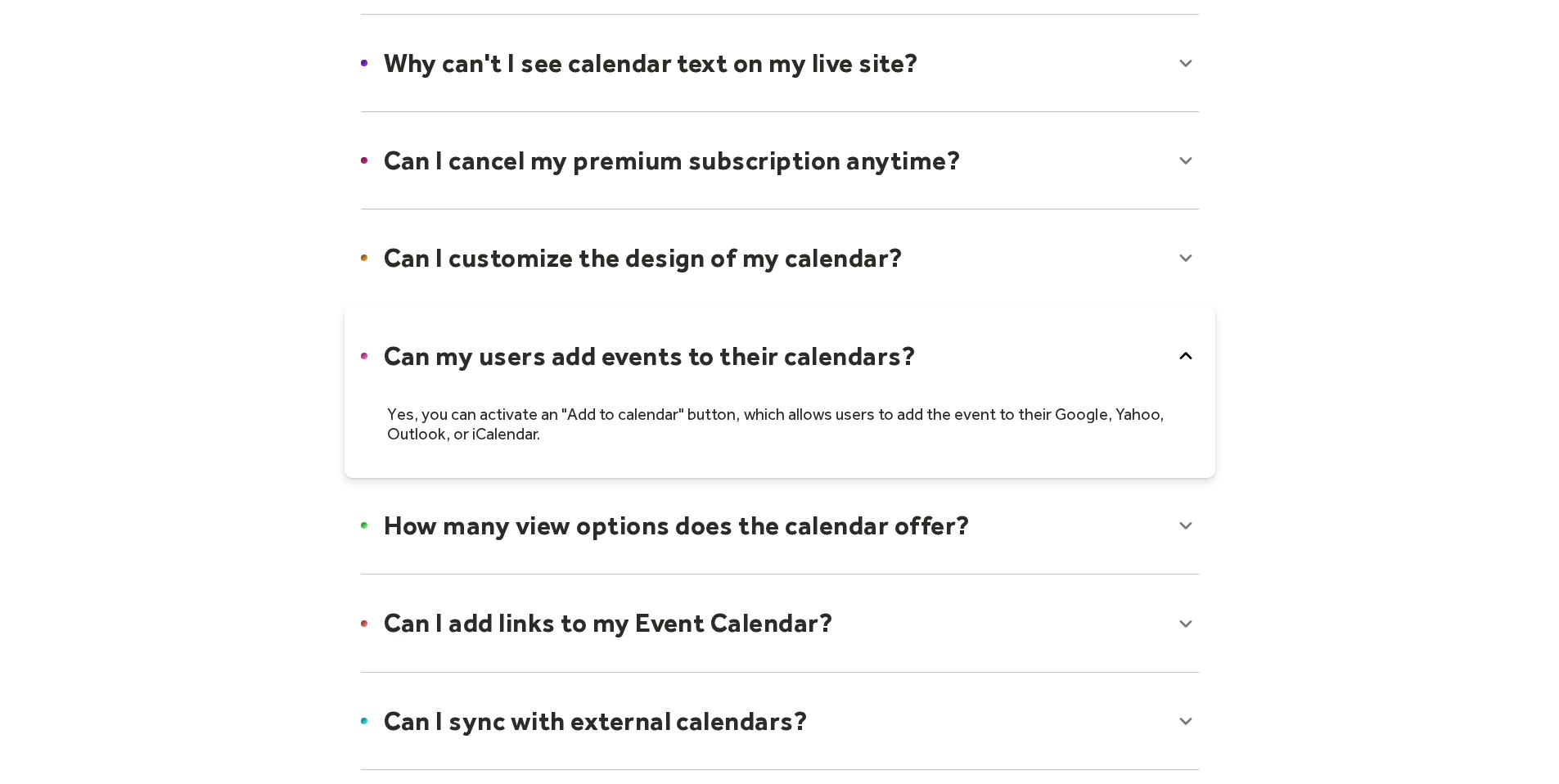
scroll to position [989, 0]
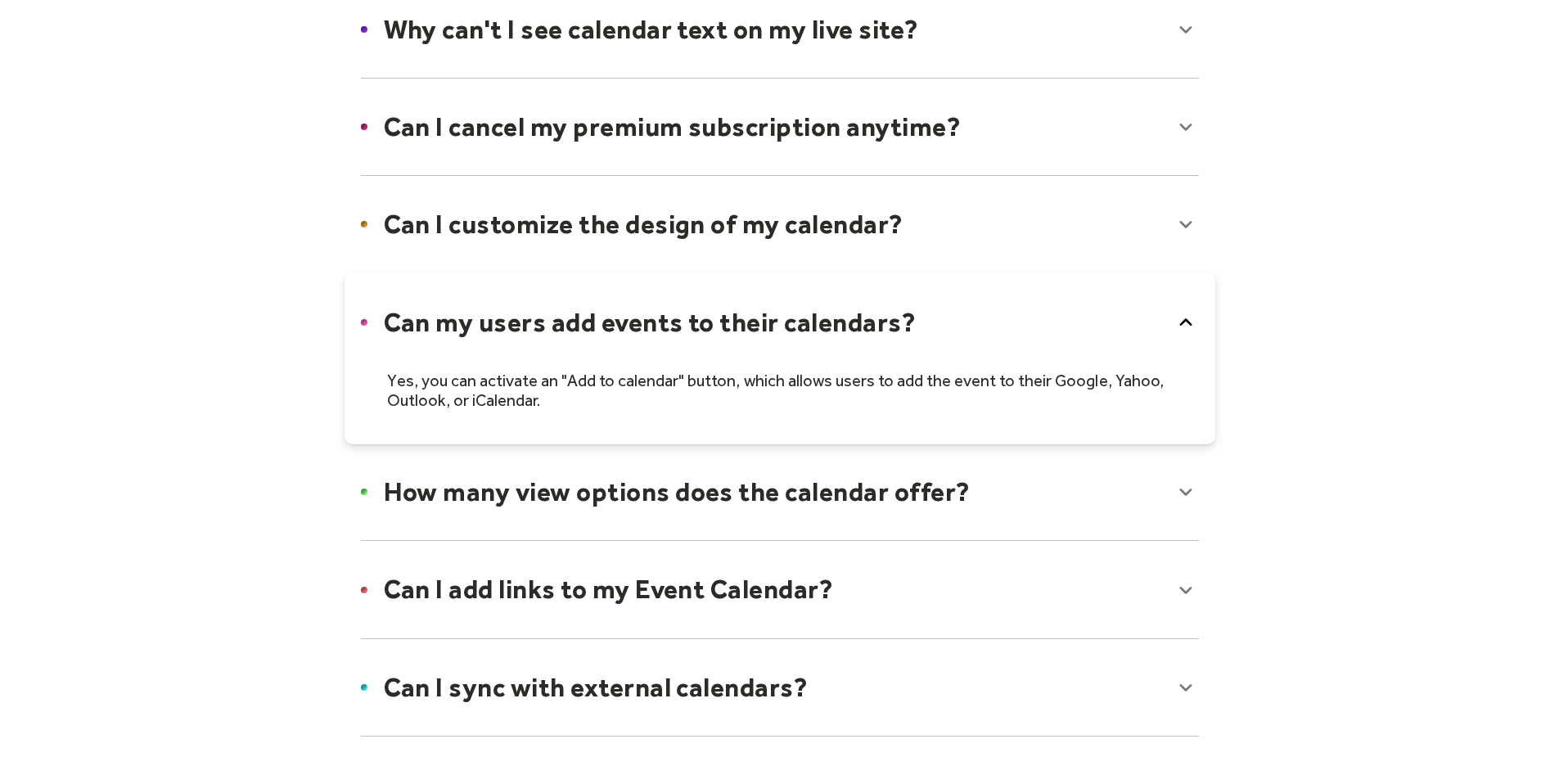
click at [1120, 496] on div at bounding box center [780, 491] width 871 height 100
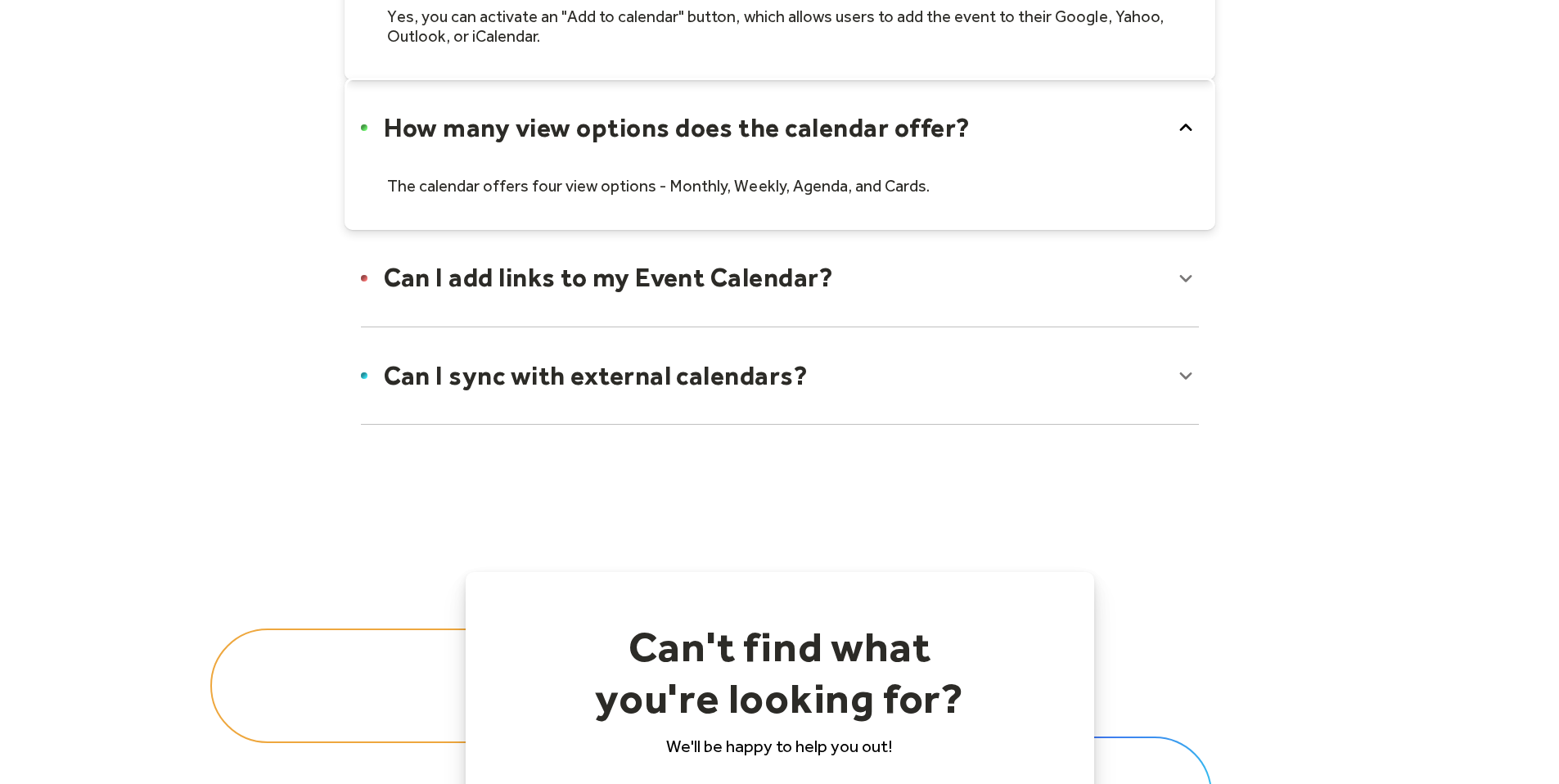
scroll to position [1386, 0]
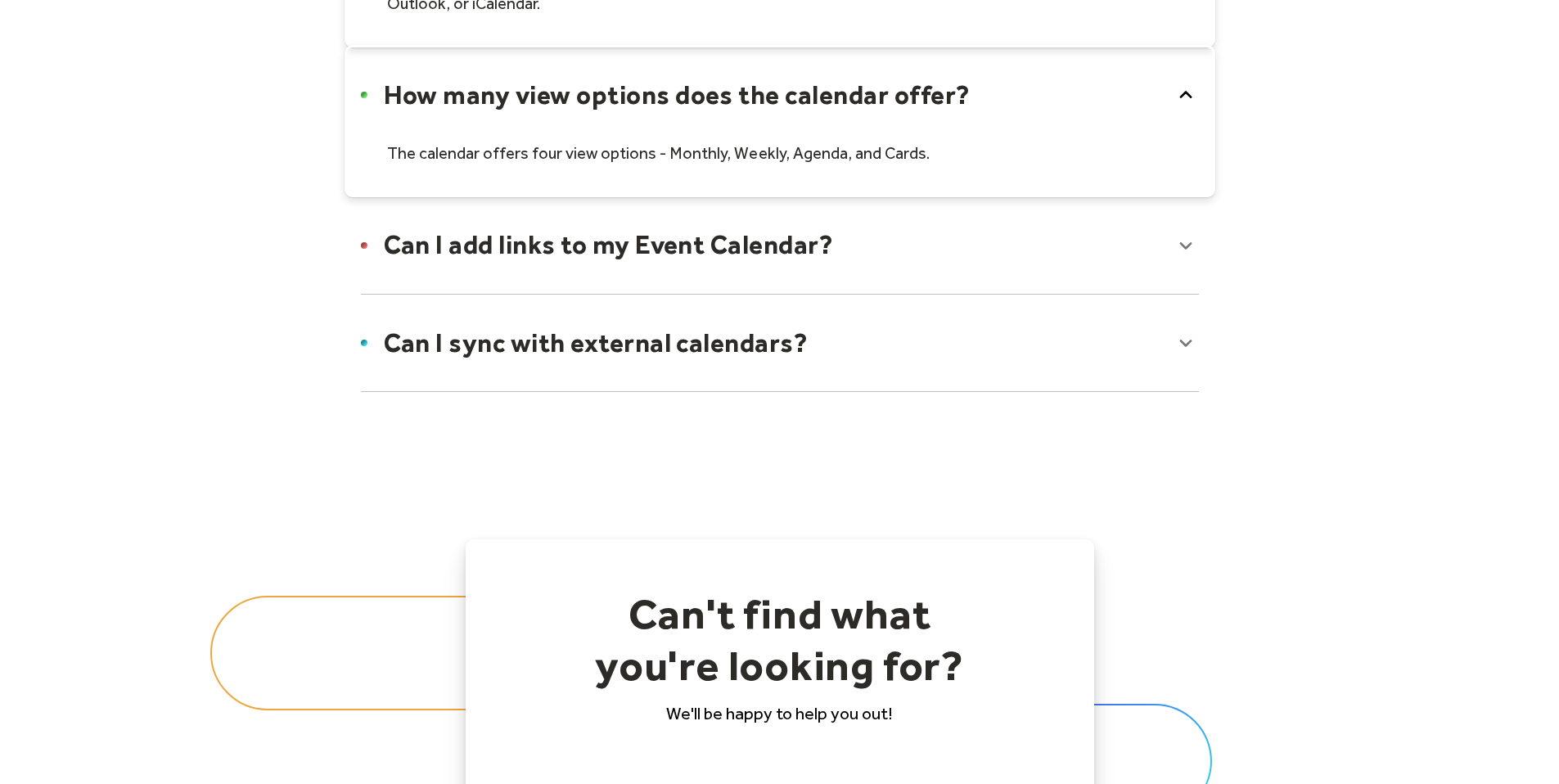
click at [1076, 332] on div at bounding box center [780, 342] width 871 height 100
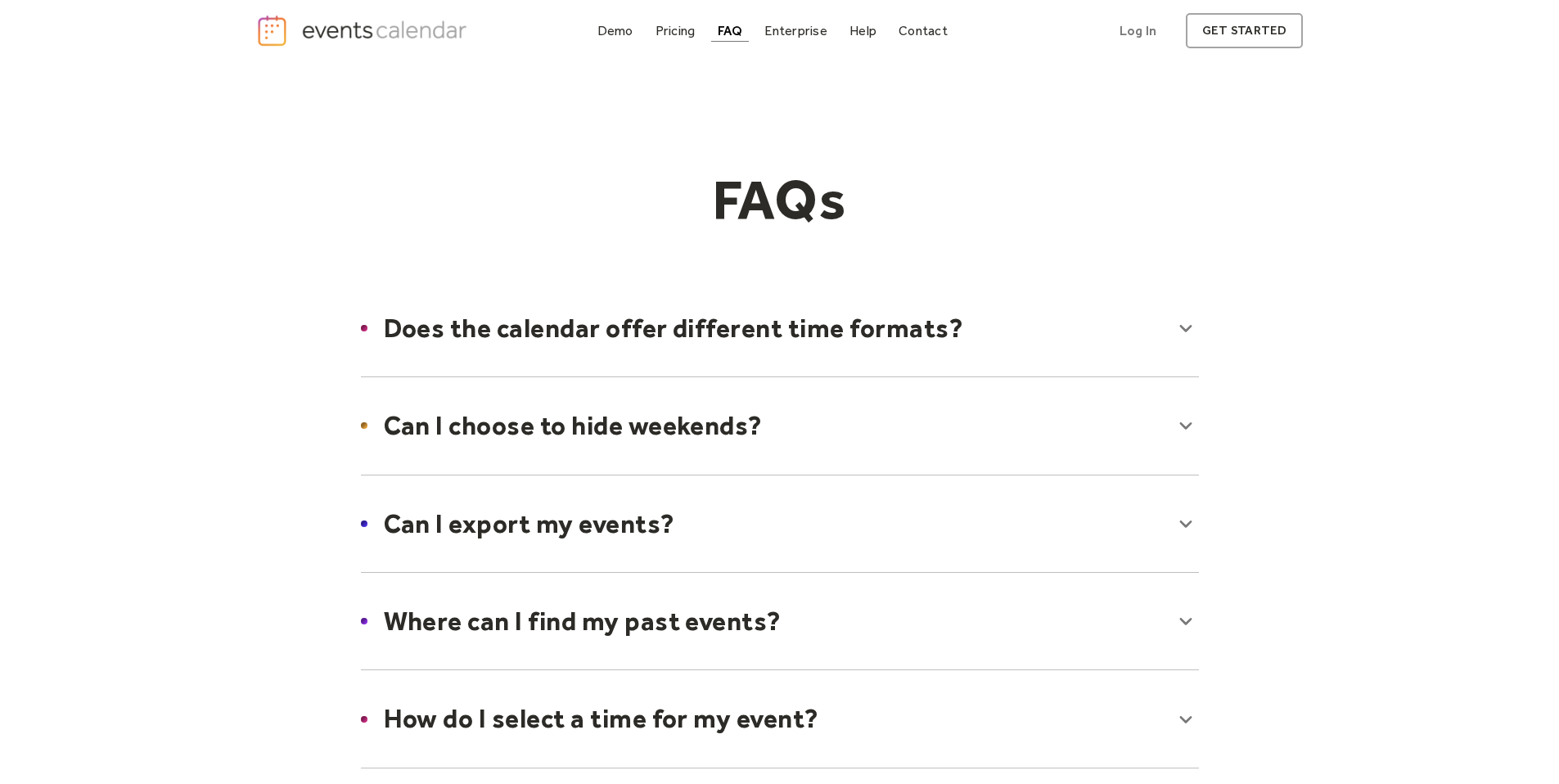
scroll to position [0, 0]
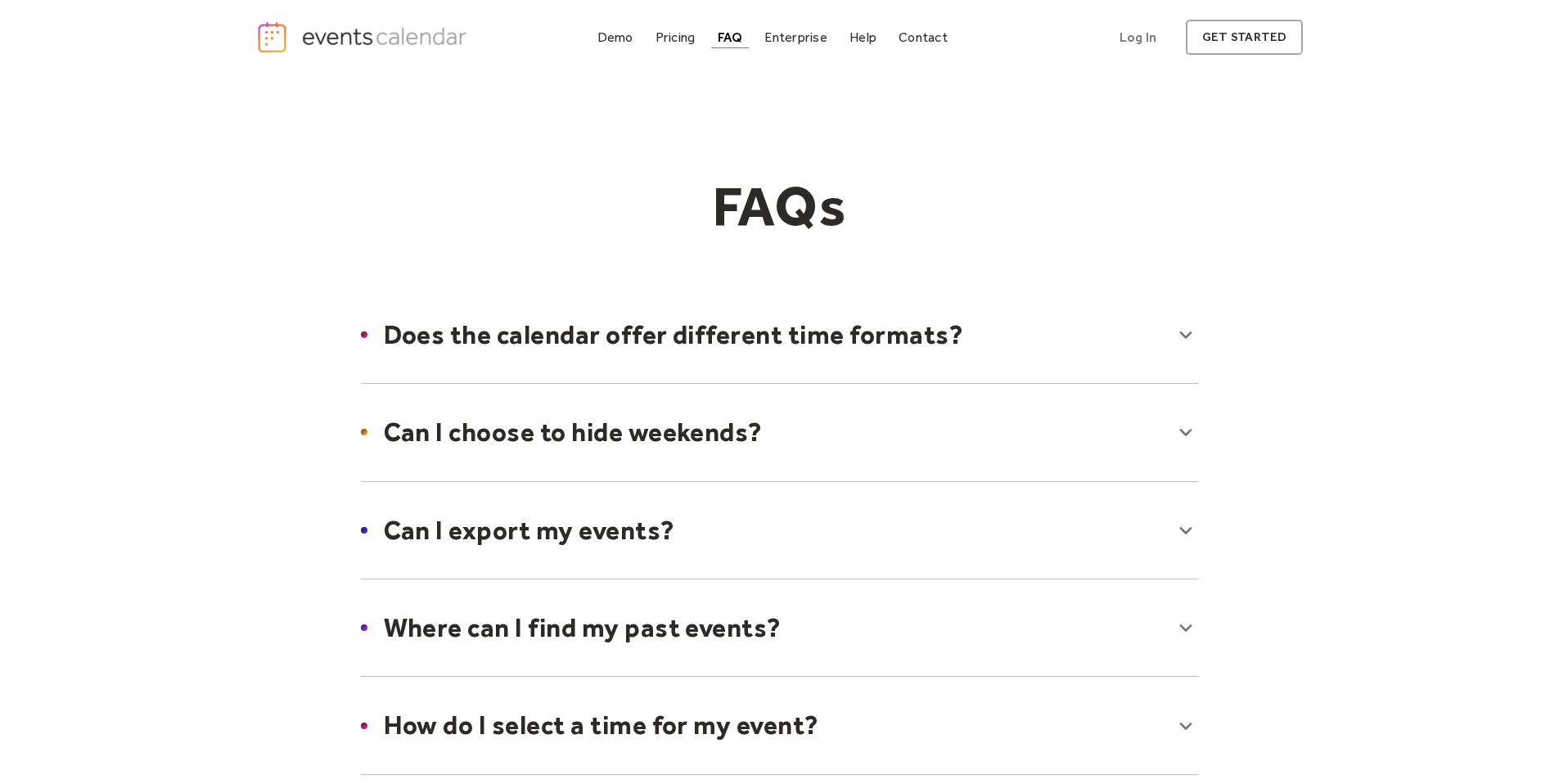
click at [896, 348] on div at bounding box center [780, 334] width 871 height 100
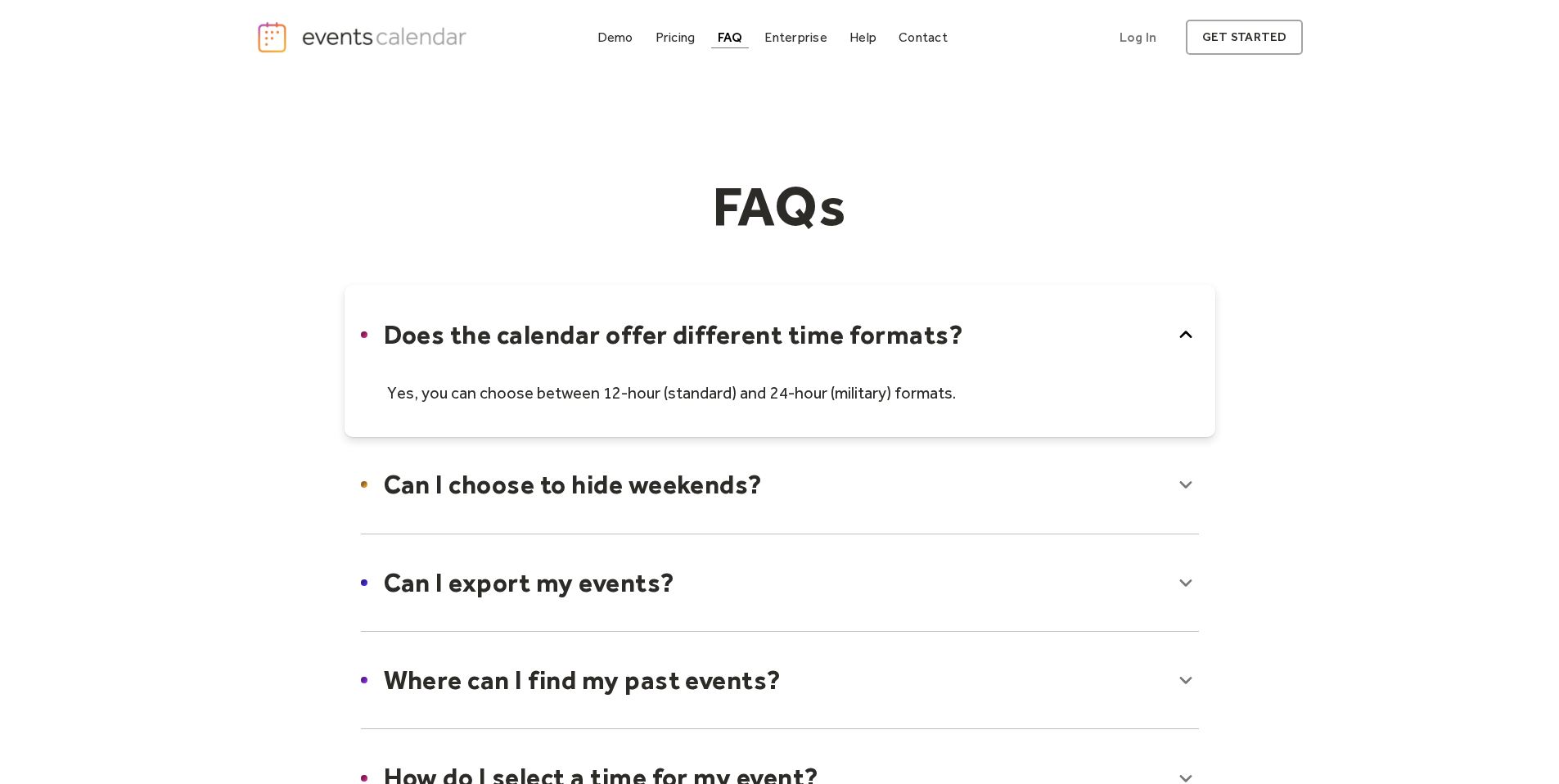
click at [903, 480] on div at bounding box center [780, 484] width 871 height 100
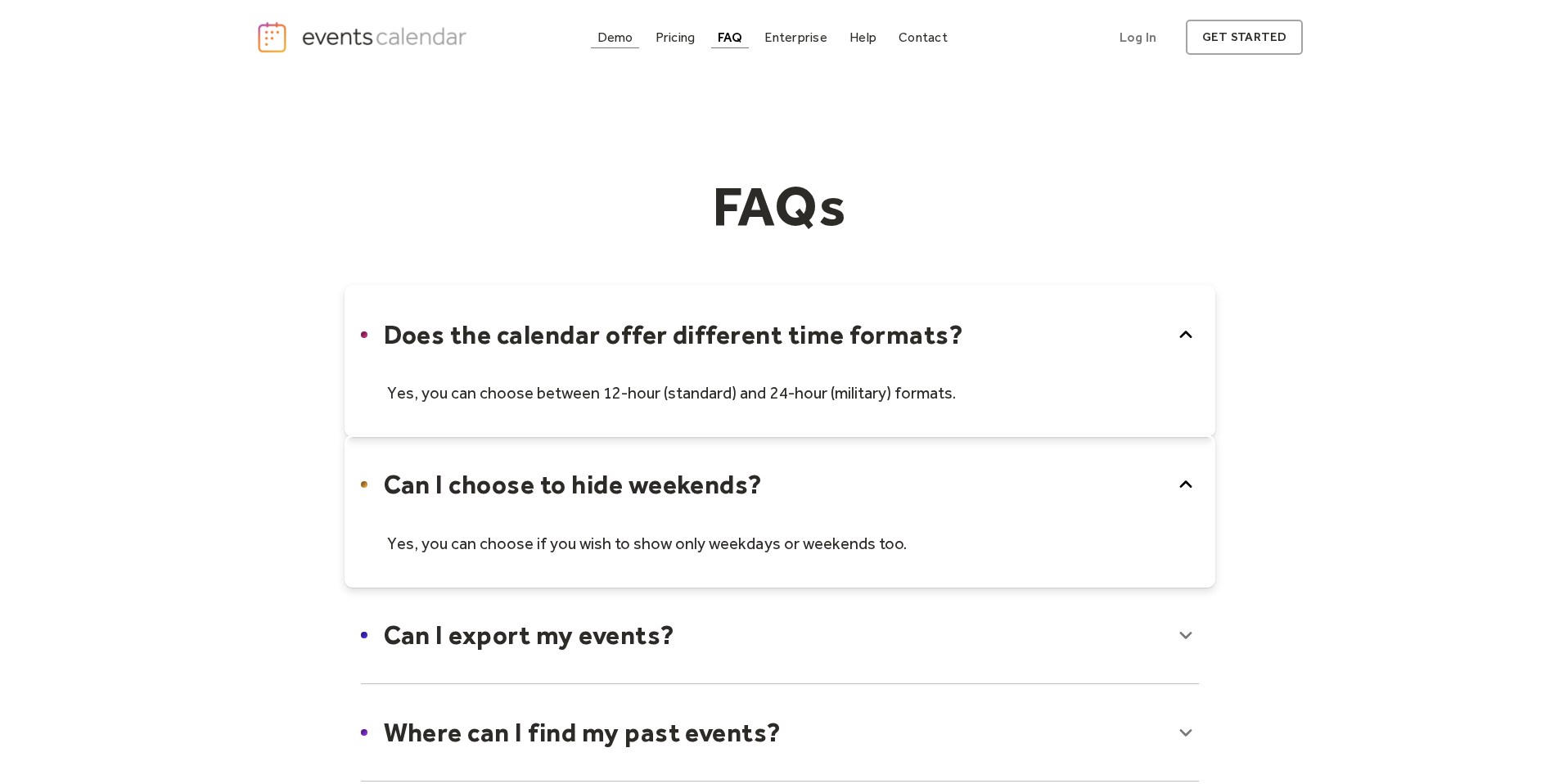
click at [617, 39] on div "Demo" at bounding box center [616, 37] width 36 height 9
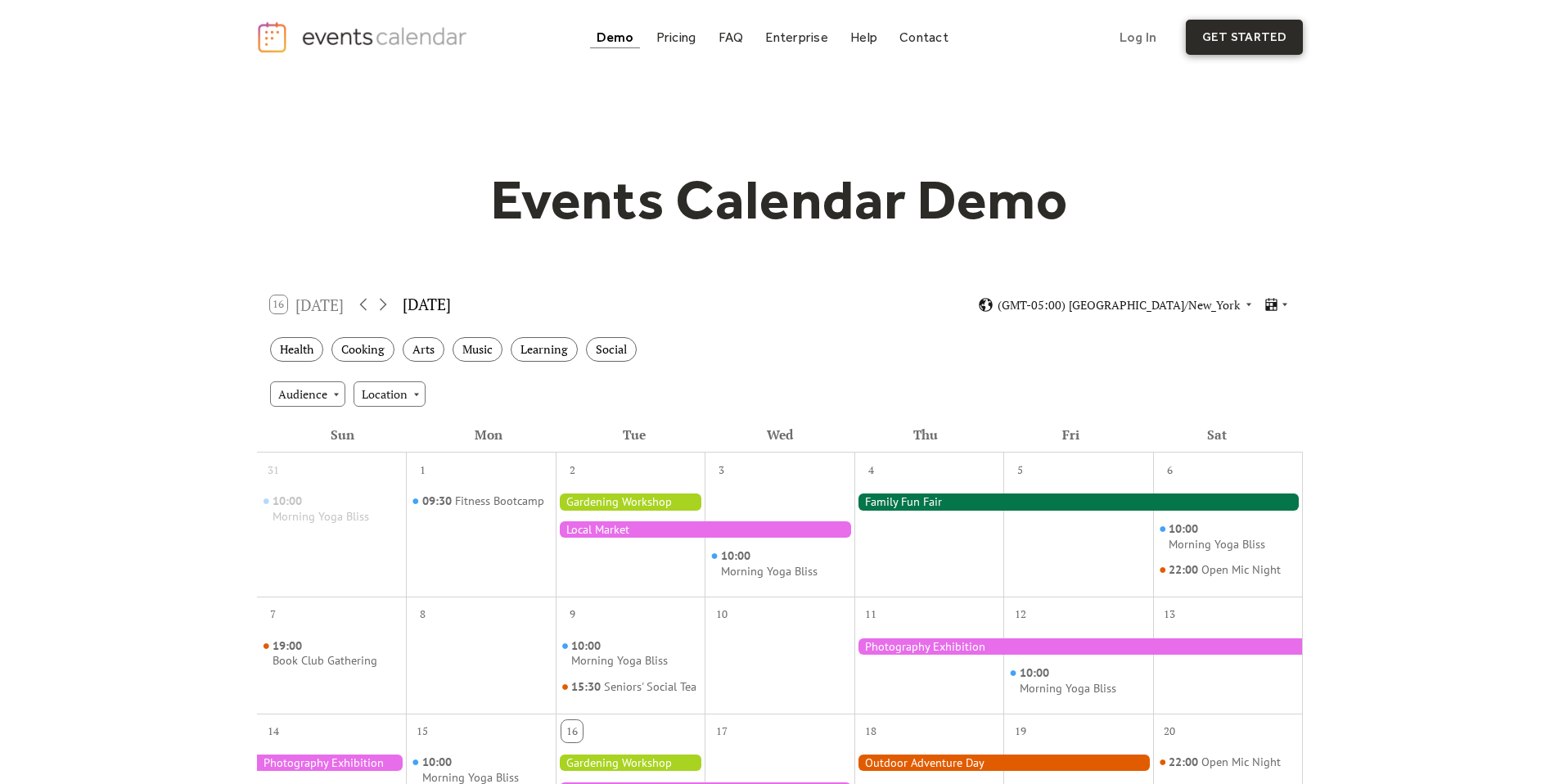
click at [1233, 47] on link "get started" at bounding box center [1244, 37] width 117 height 35
click at [862, 40] on div "Help" at bounding box center [863, 37] width 27 height 9
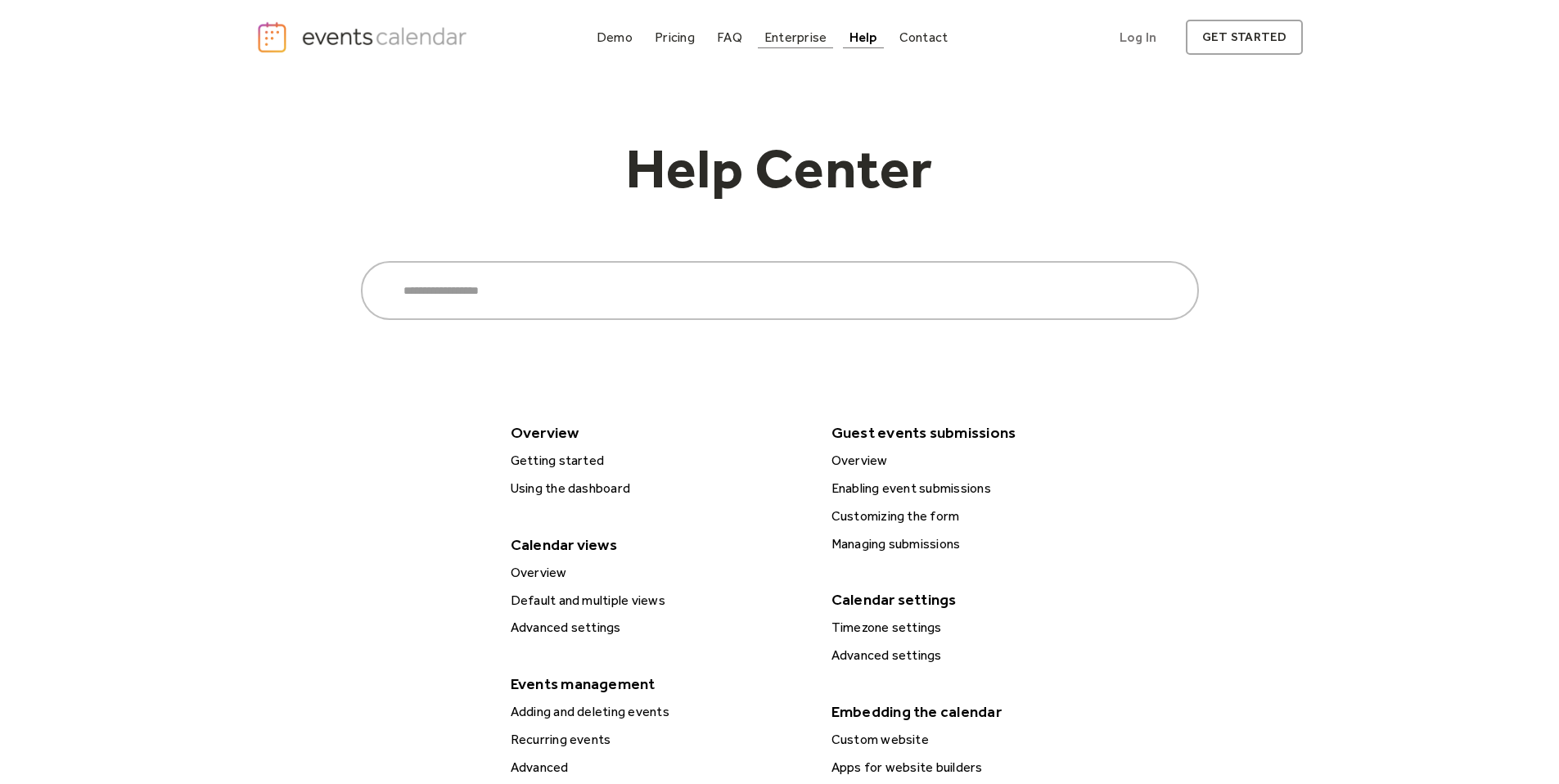
click at [796, 40] on div "Enterprise" at bounding box center [795, 37] width 62 height 9
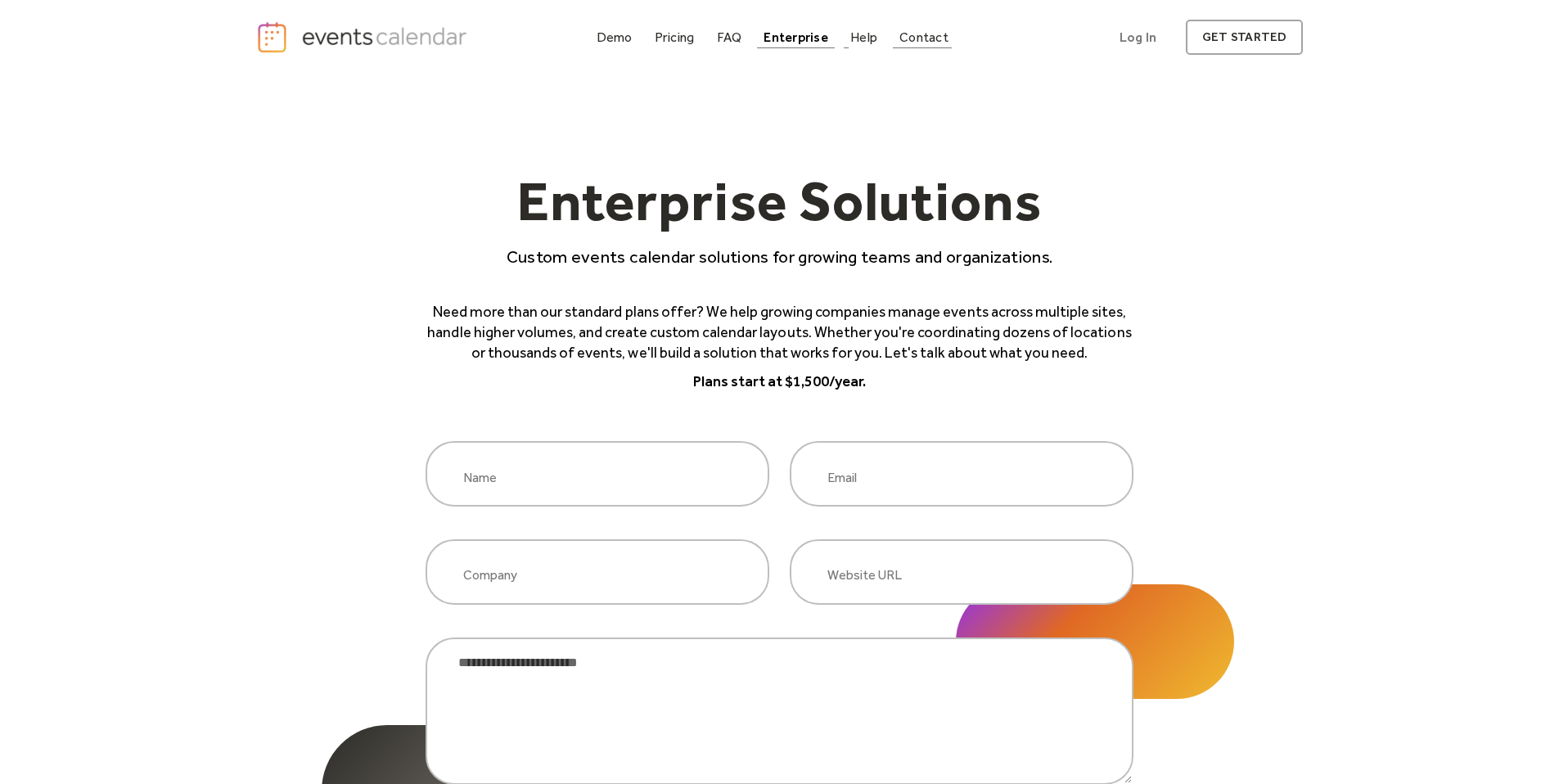
click at [927, 42] on div "Contact" at bounding box center [924, 37] width 49 height 9
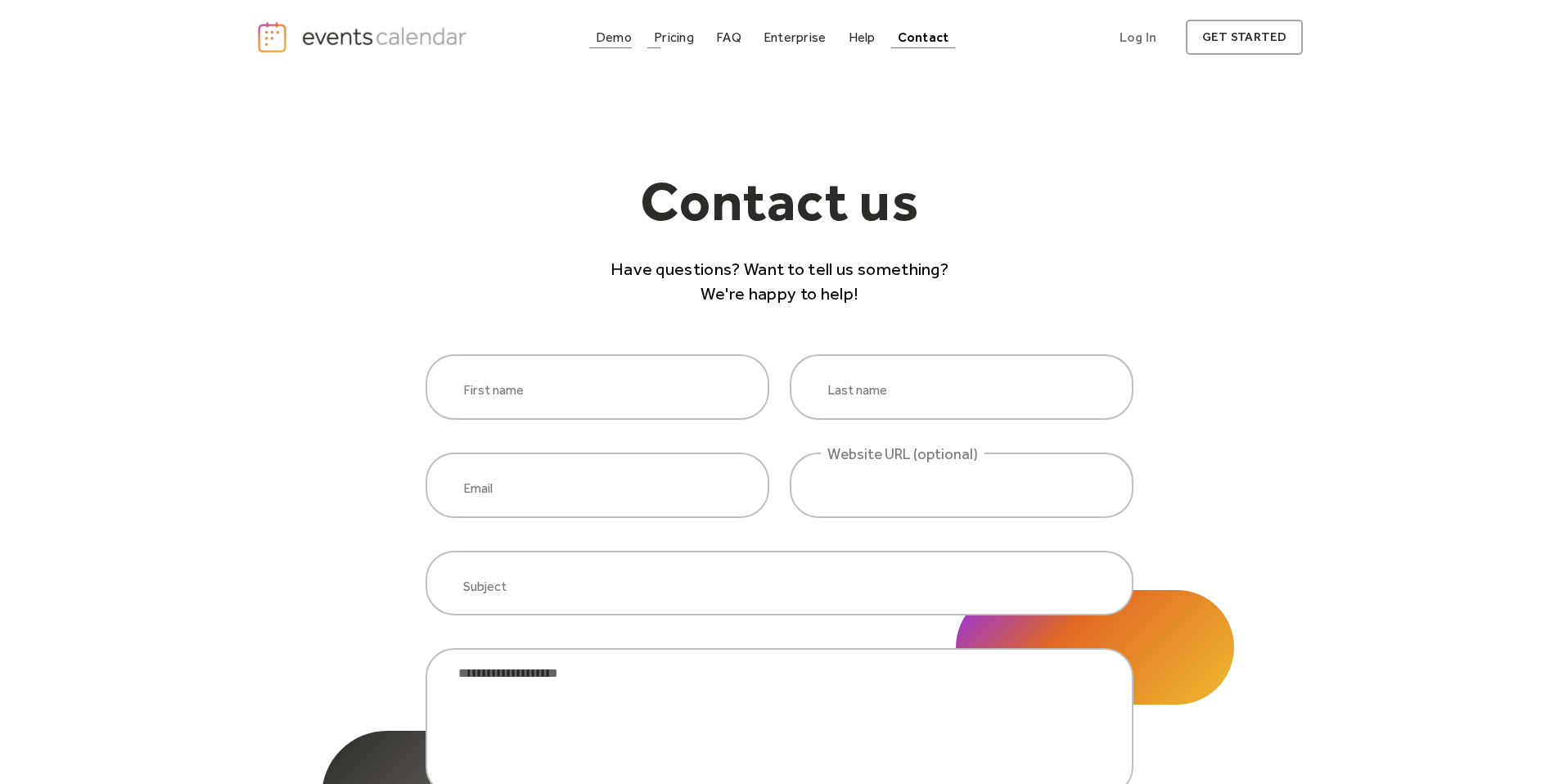
click at [617, 41] on div "Demo" at bounding box center [614, 37] width 36 height 9
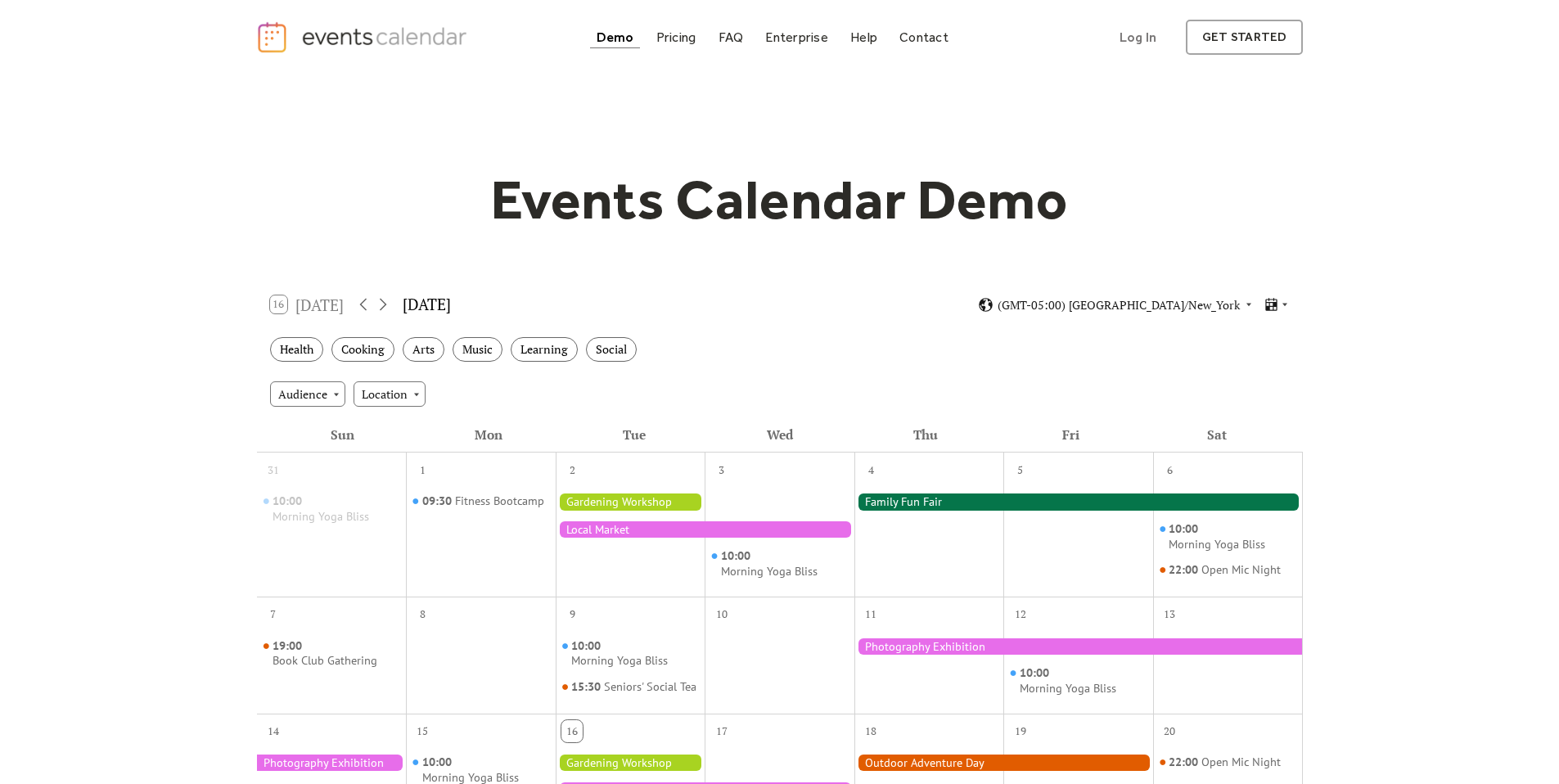
click at [311, 45] on img "home" at bounding box center [364, 37] width 216 height 34
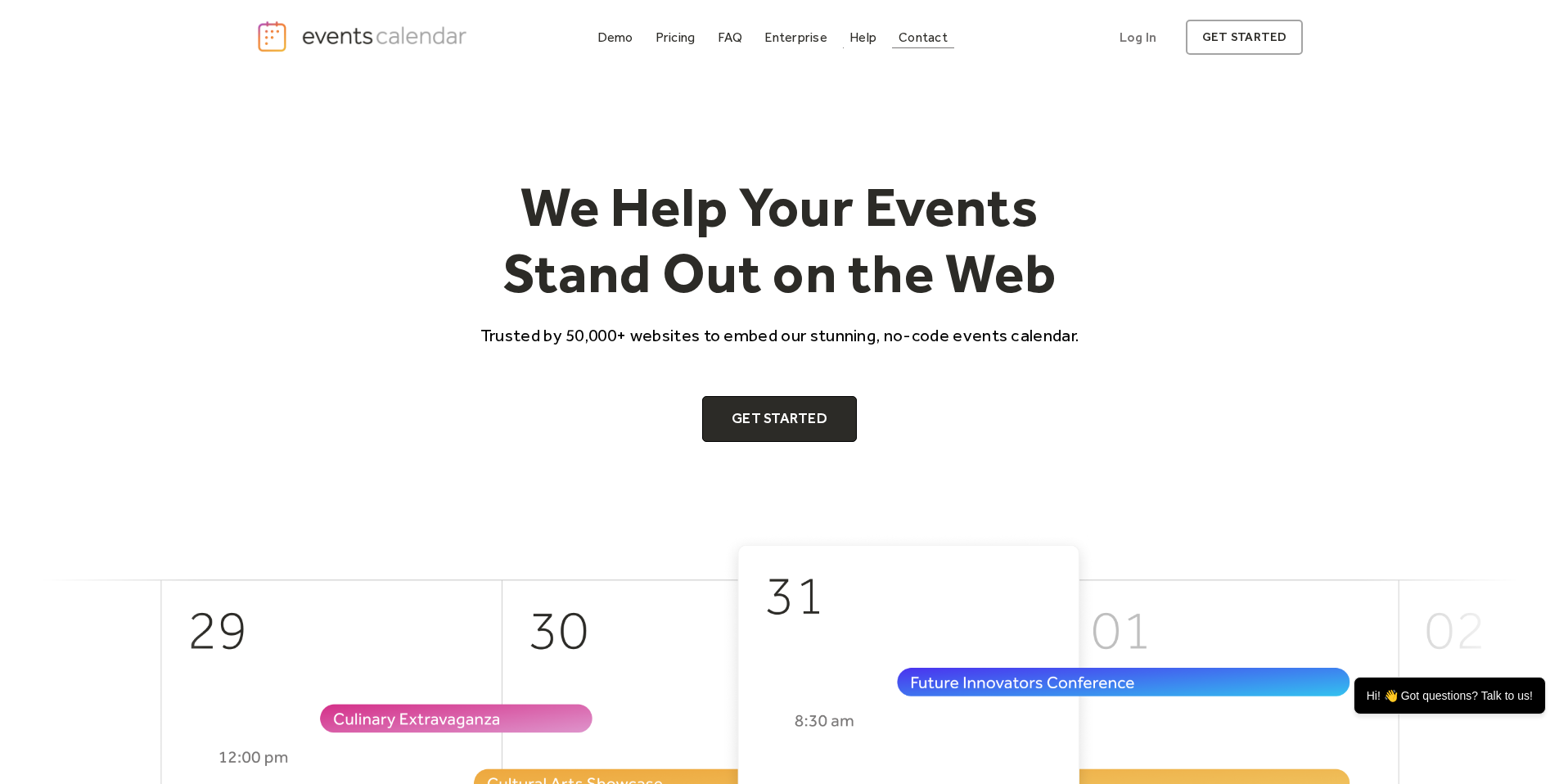
click at [913, 42] on div "Contact" at bounding box center [923, 37] width 49 height 9
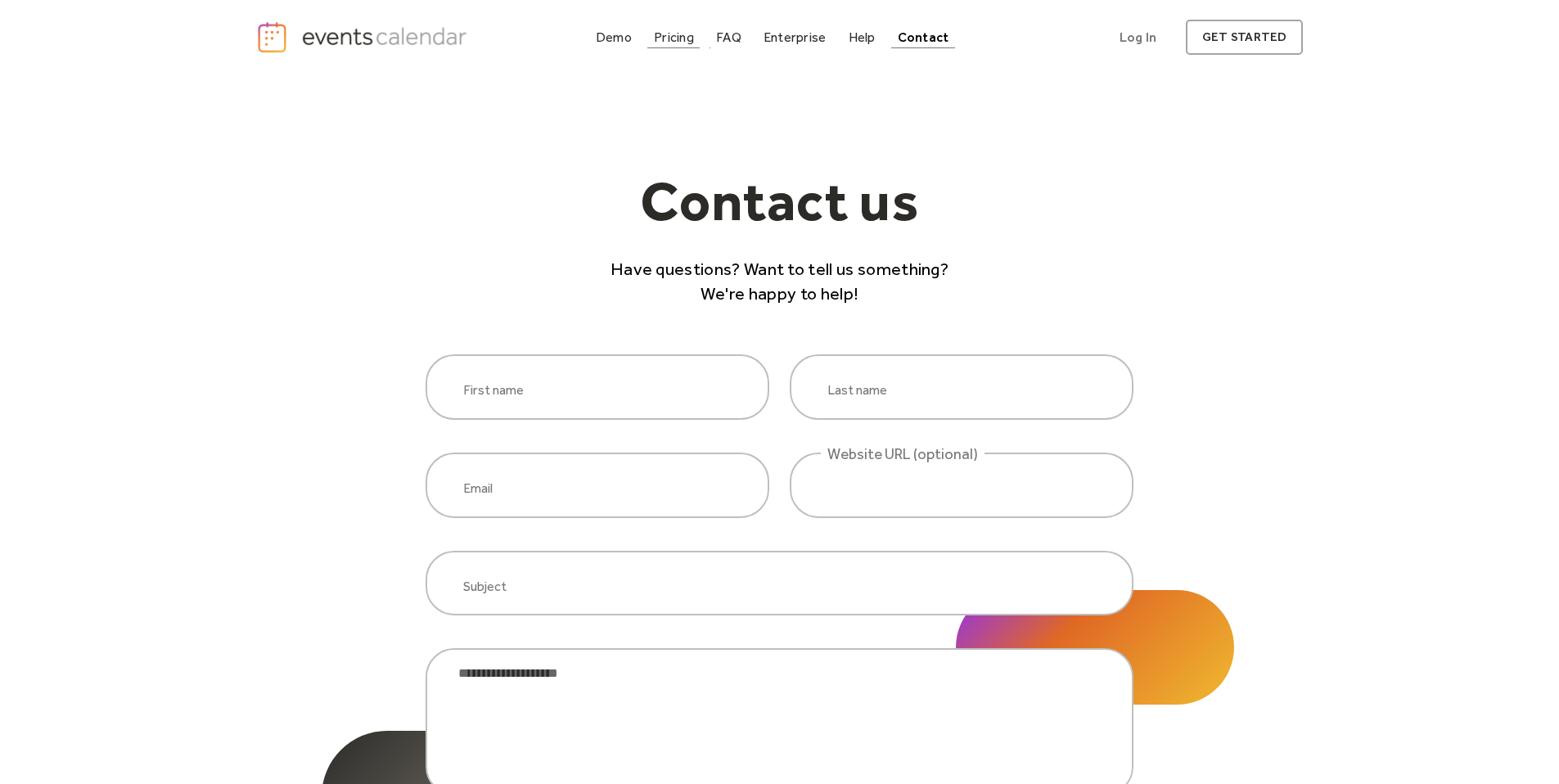
click at [680, 42] on div "Pricing" at bounding box center [674, 37] width 40 height 9
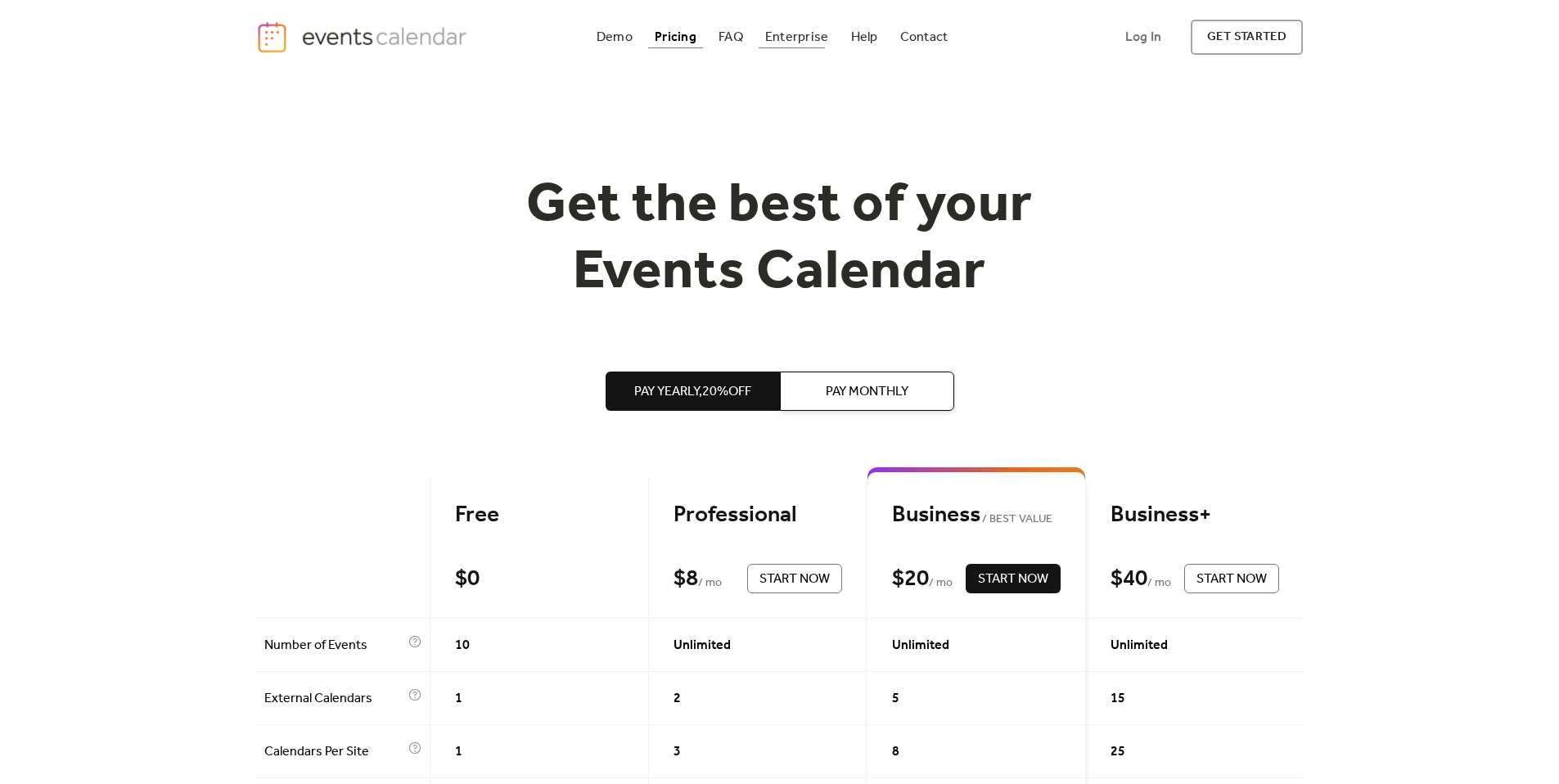
click at [803, 37] on div "Enterprise" at bounding box center [796, 37] width 63 height 9
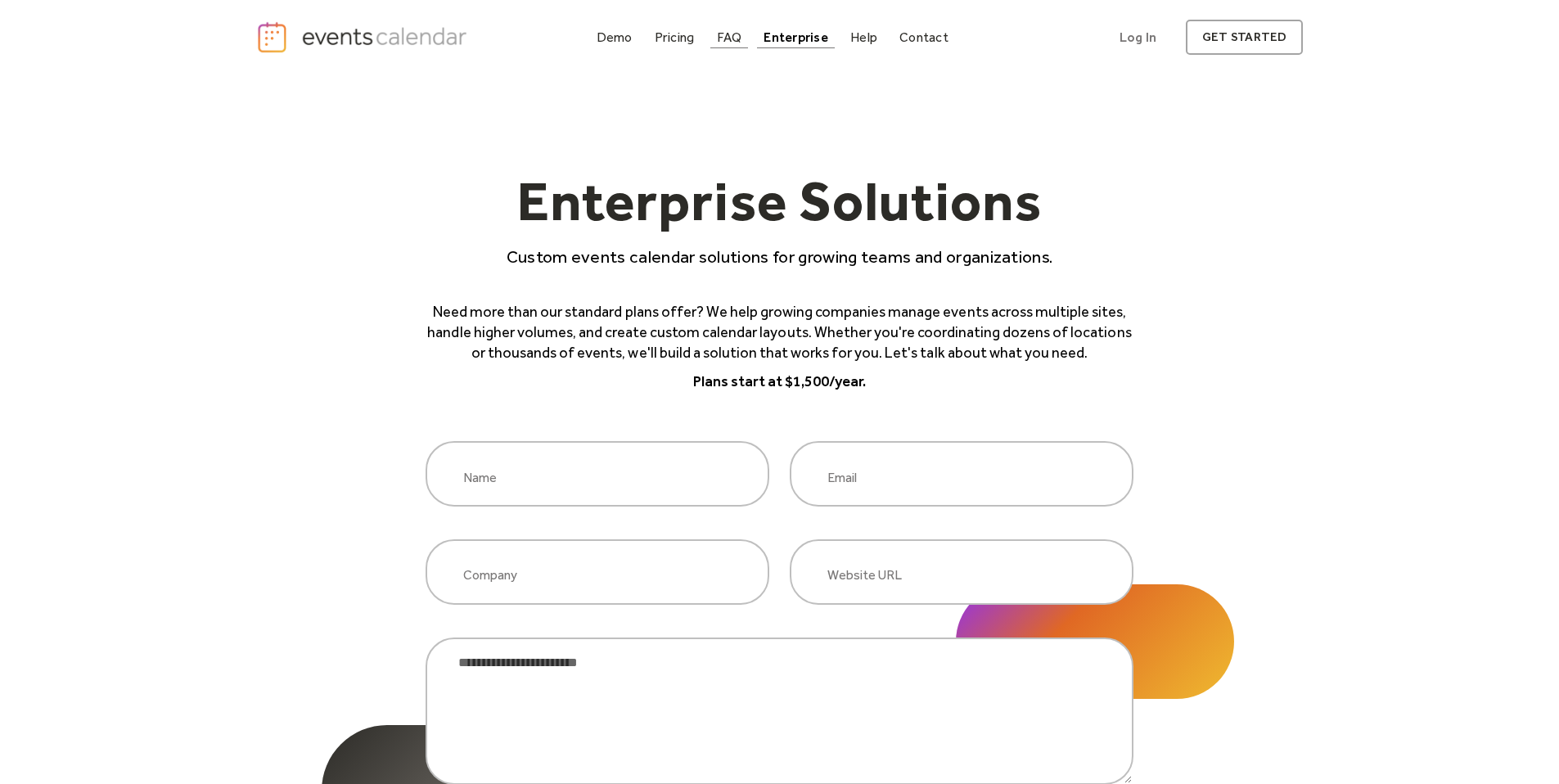
click at [732, 41] on div "FAQ" at bounding box center [730, 37] width 26 height 9
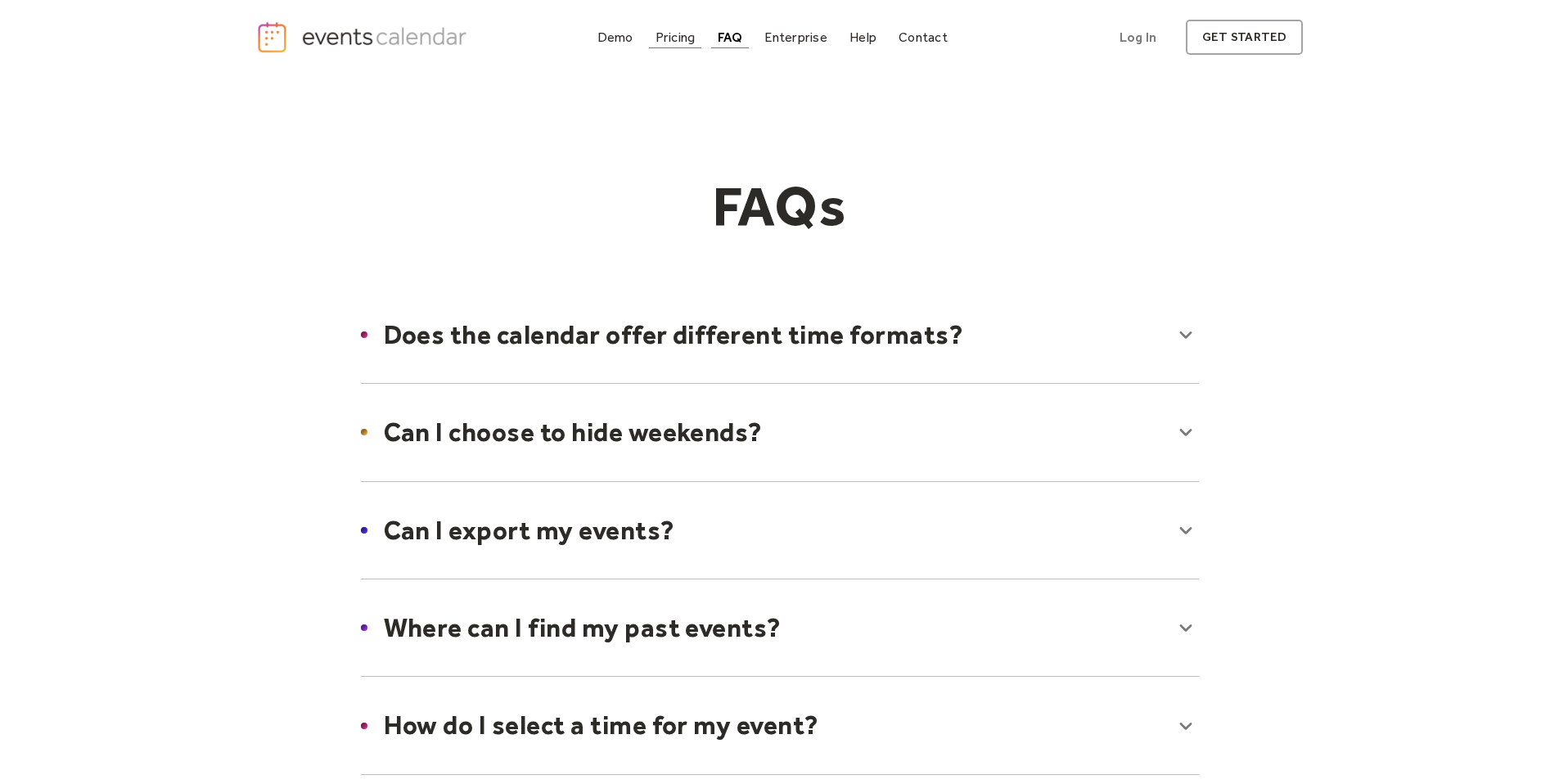
click at [680, 41] on div "Pricing" at bounding box center [675, 37] width 40 height 9
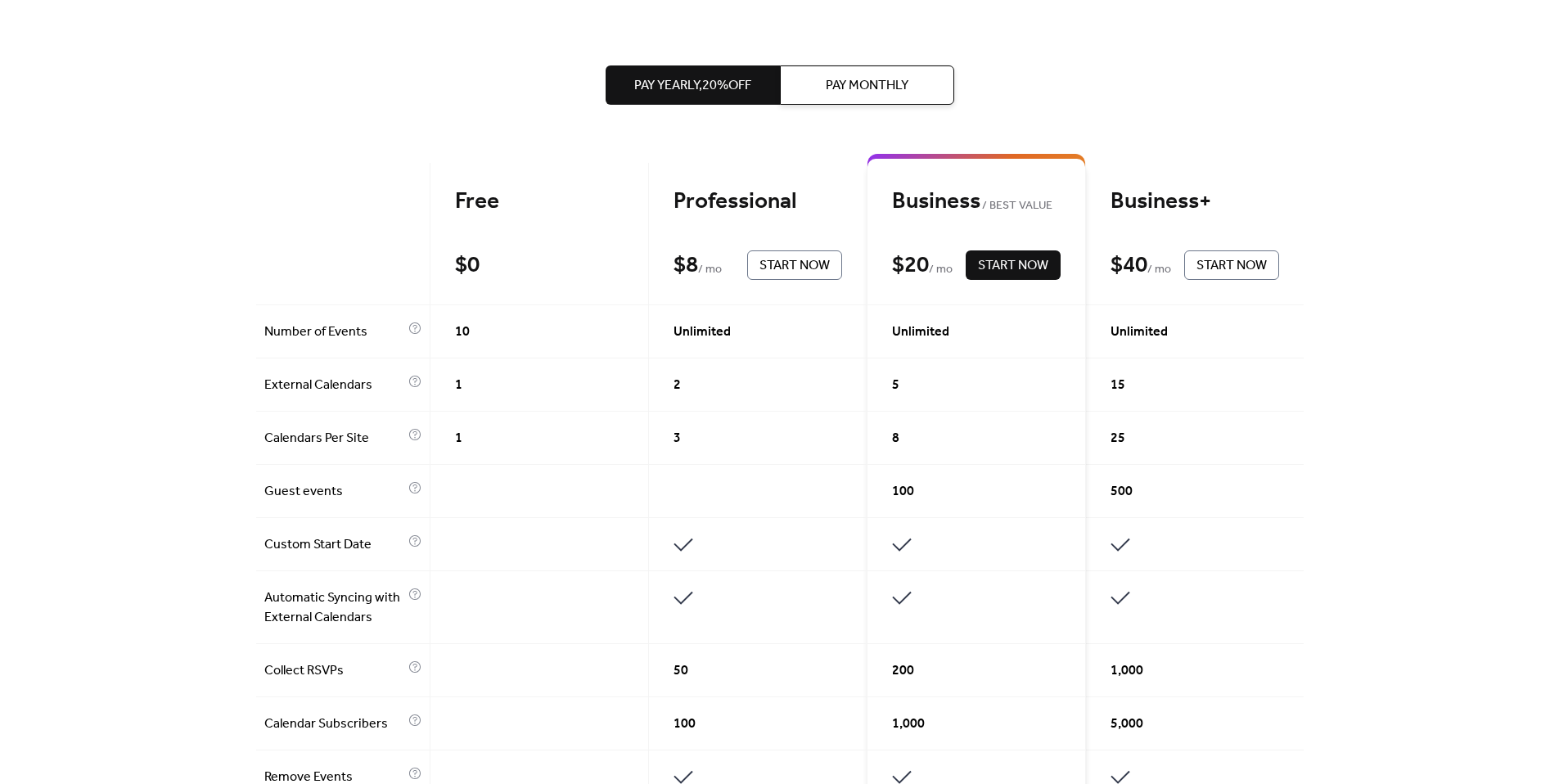
scroll to position [94, 0]
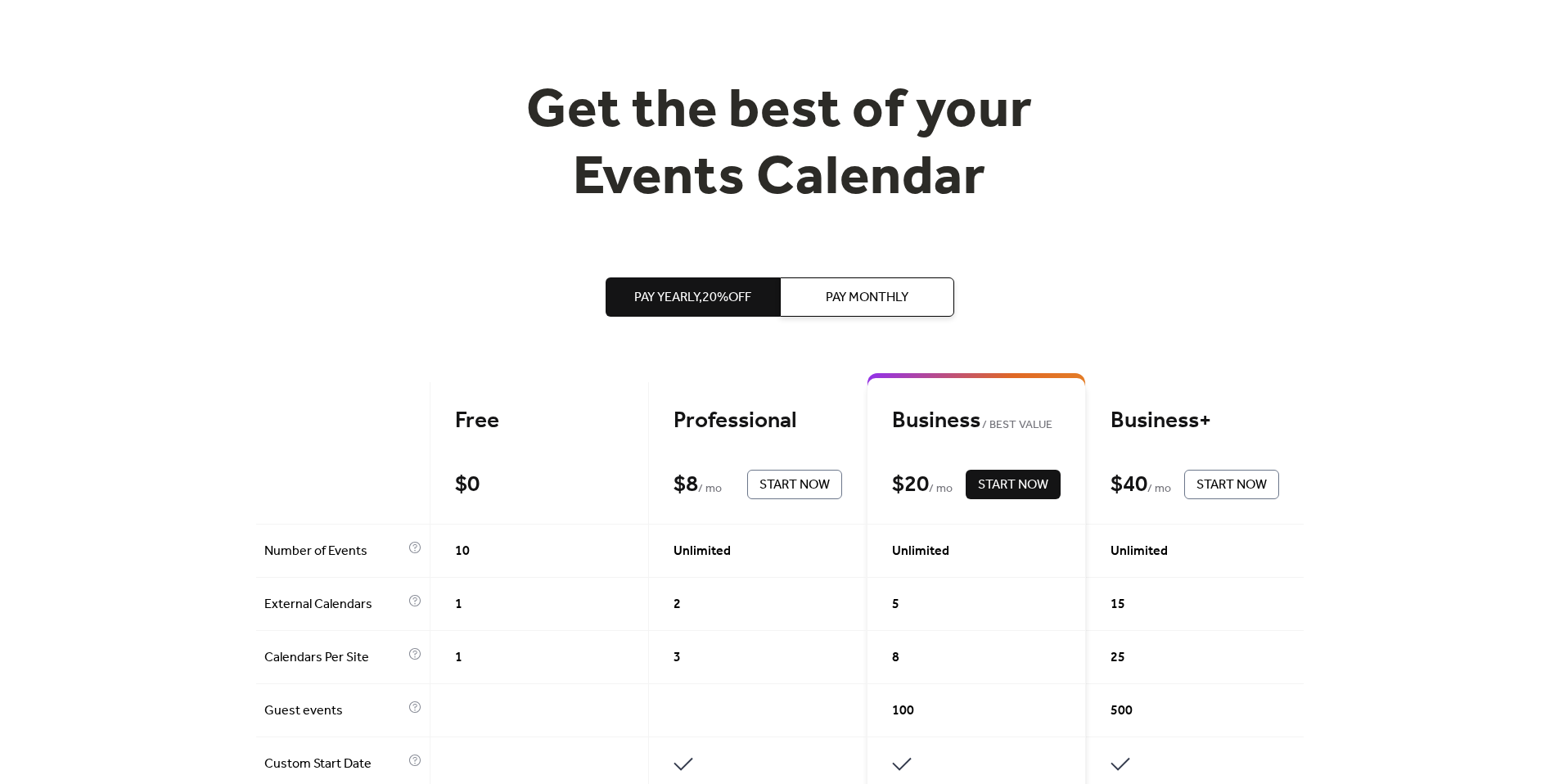
click at [825, 299] on button "Pay Monthly" at bounding box center [866, 297] width 174 height 40
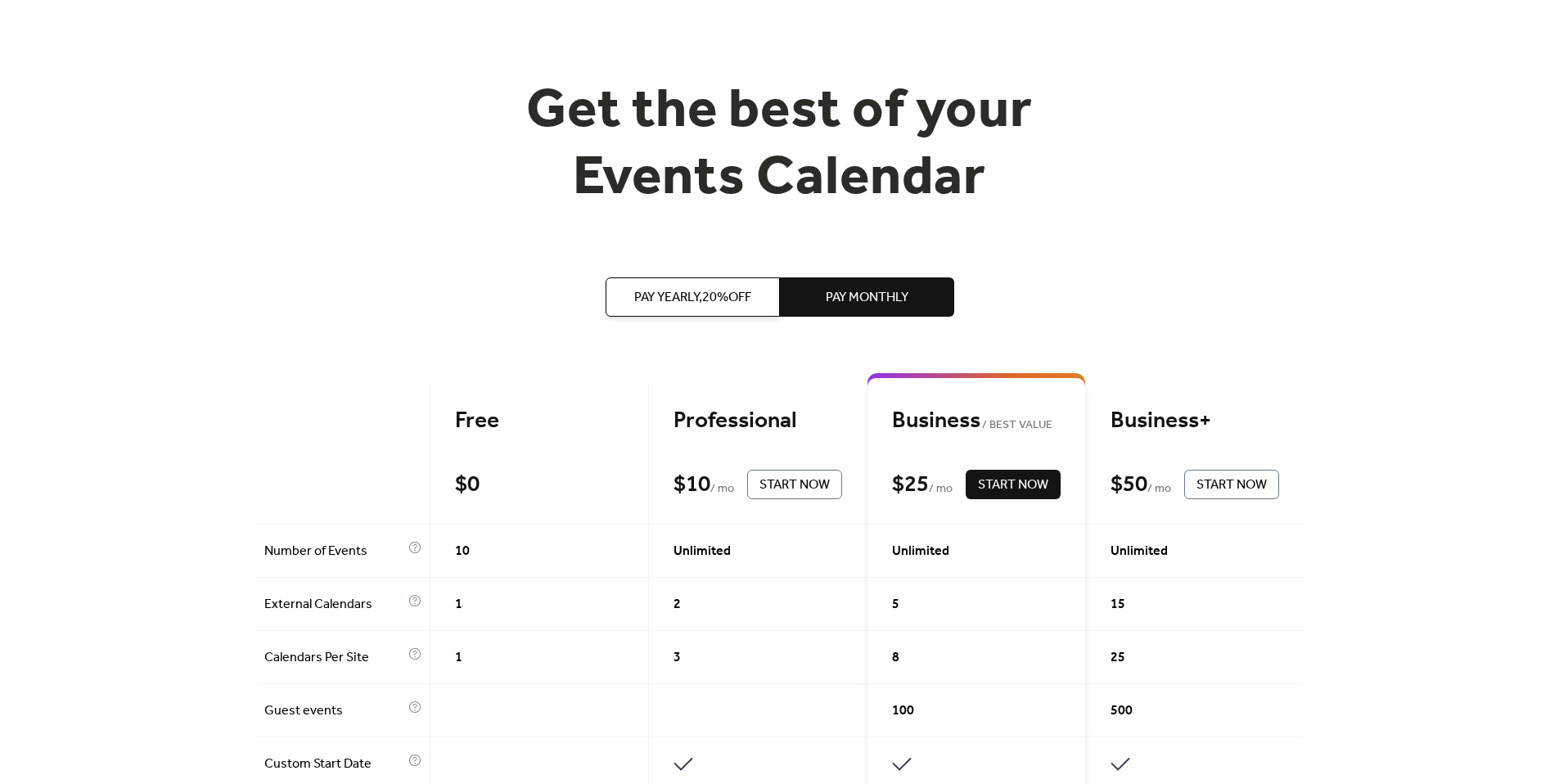
click at [696, 298] on span "Pay Yearly, 20% off" at bounding box center [693, 298] width 117 height 20
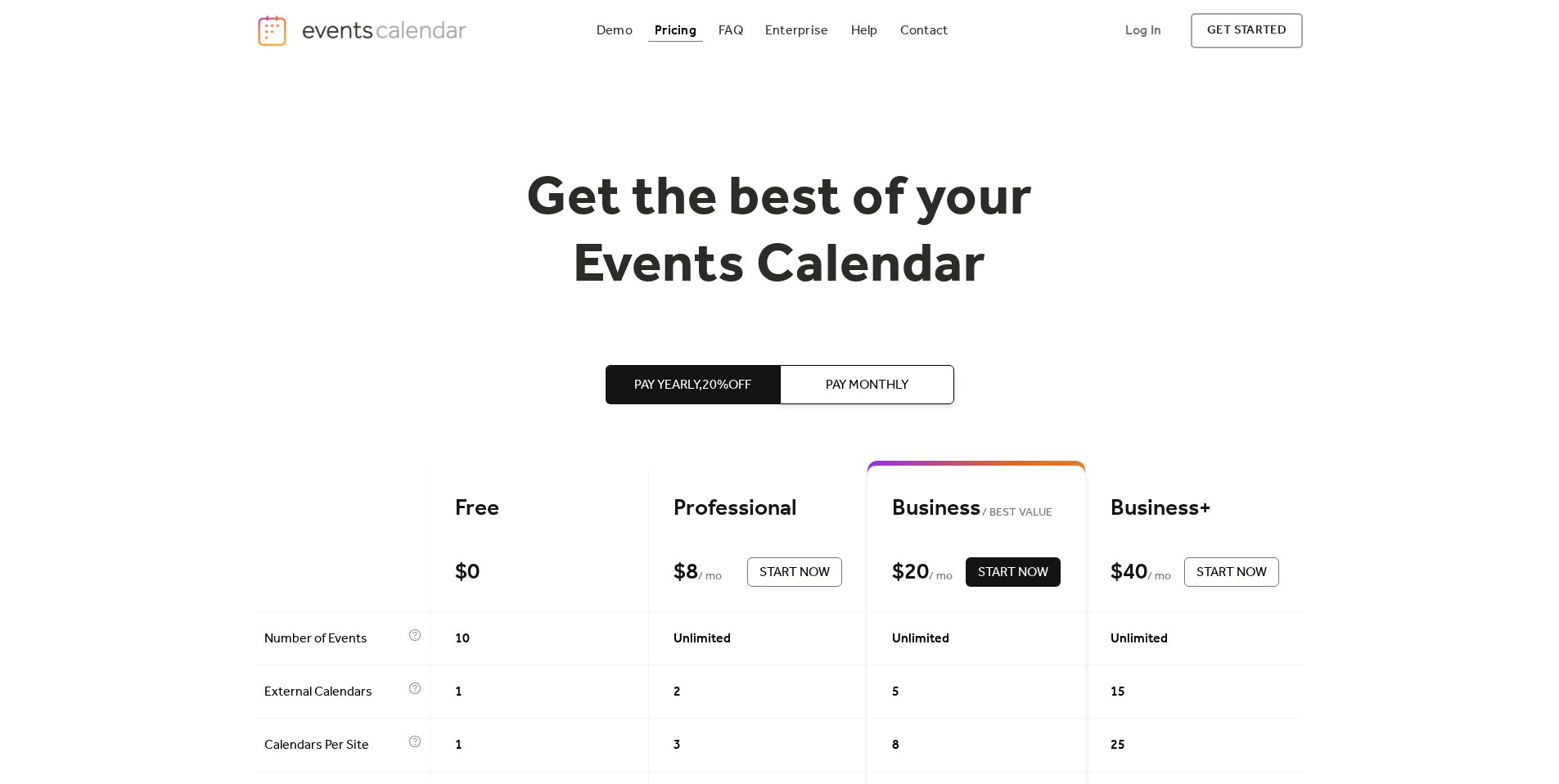
scroll to position [0, 0]
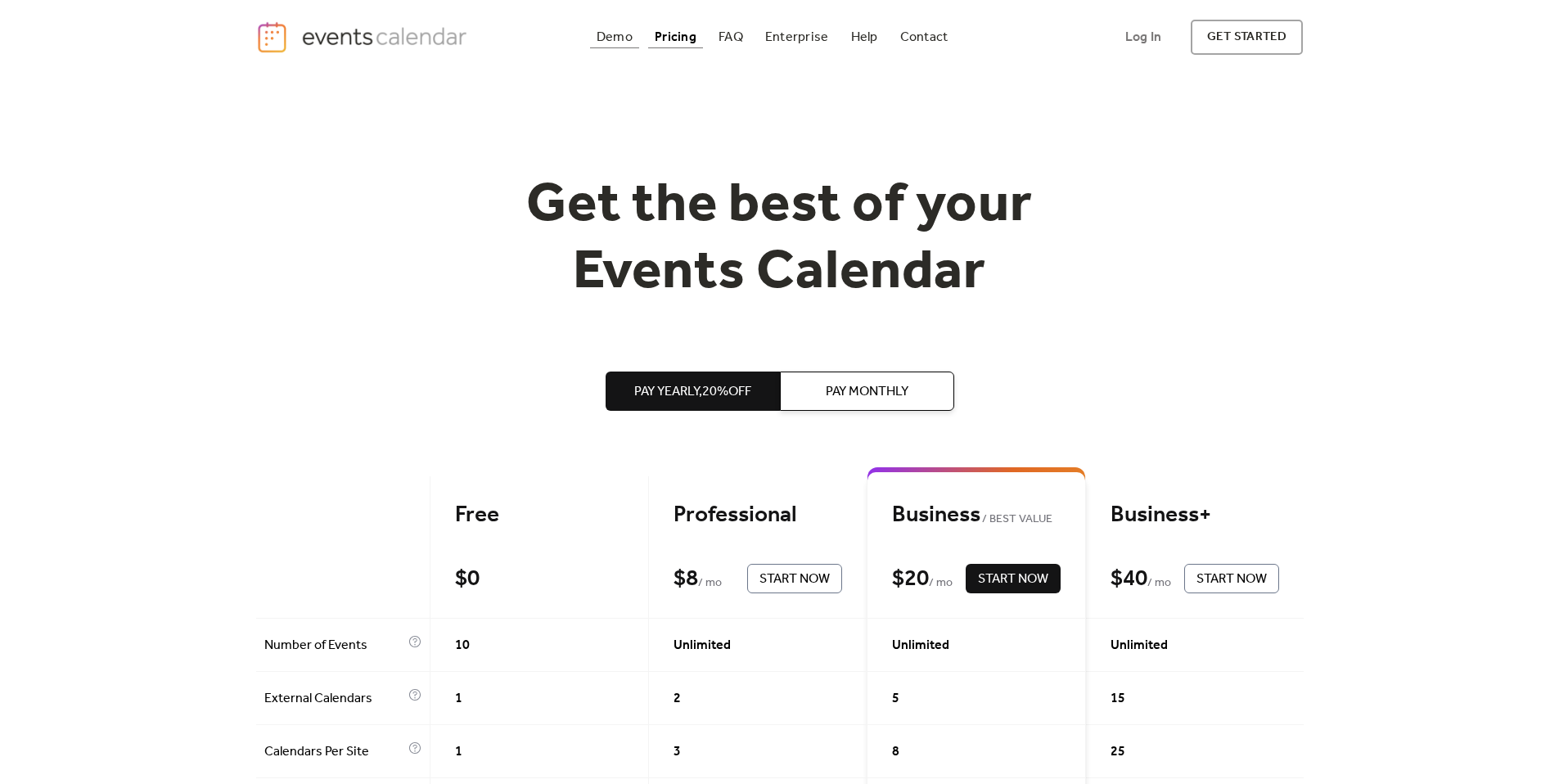
click at [617, 36] on div "Demo" at bounding box center [615, 37] width 36 height 9
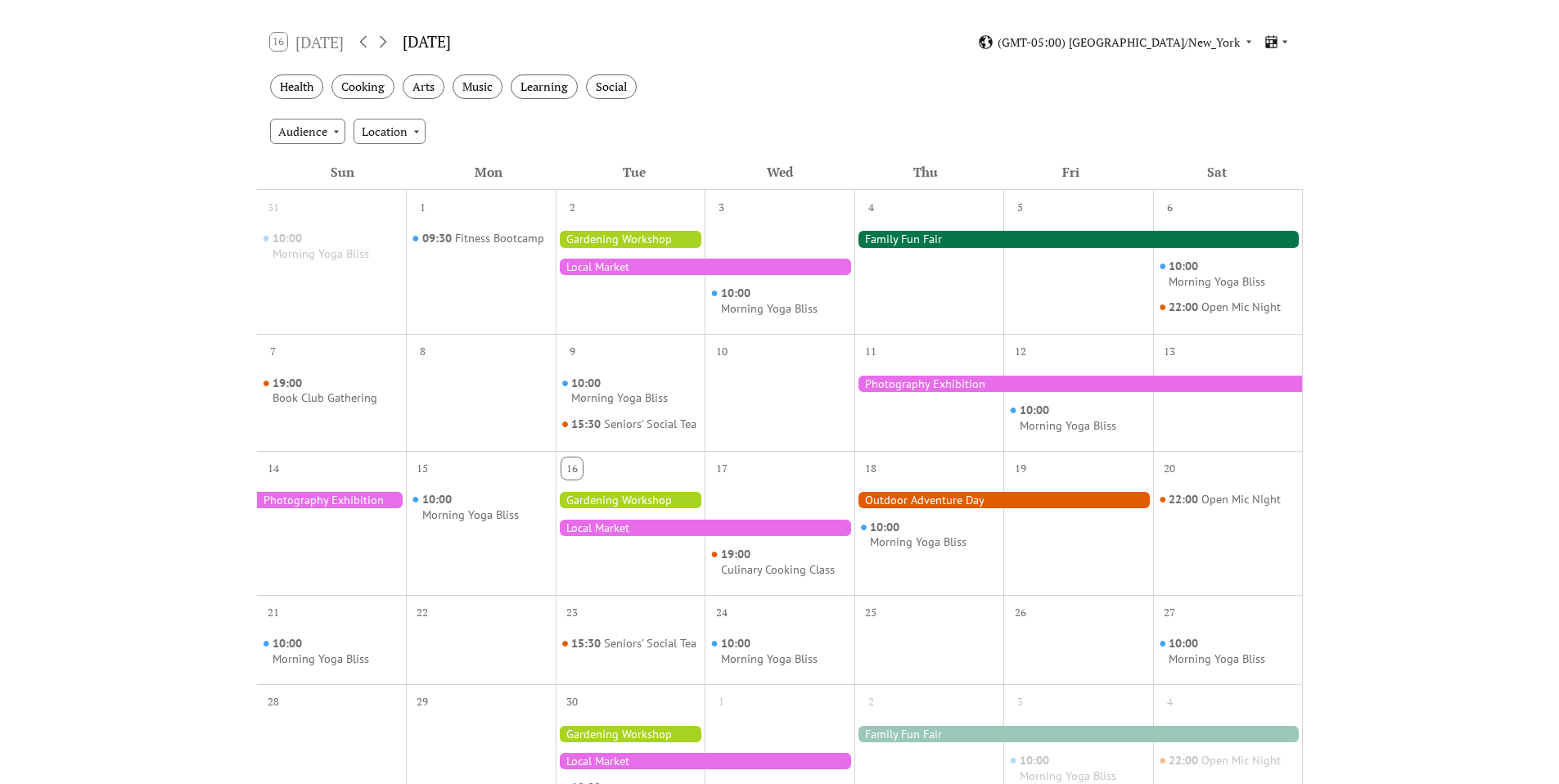
scroll to position [139, 0]
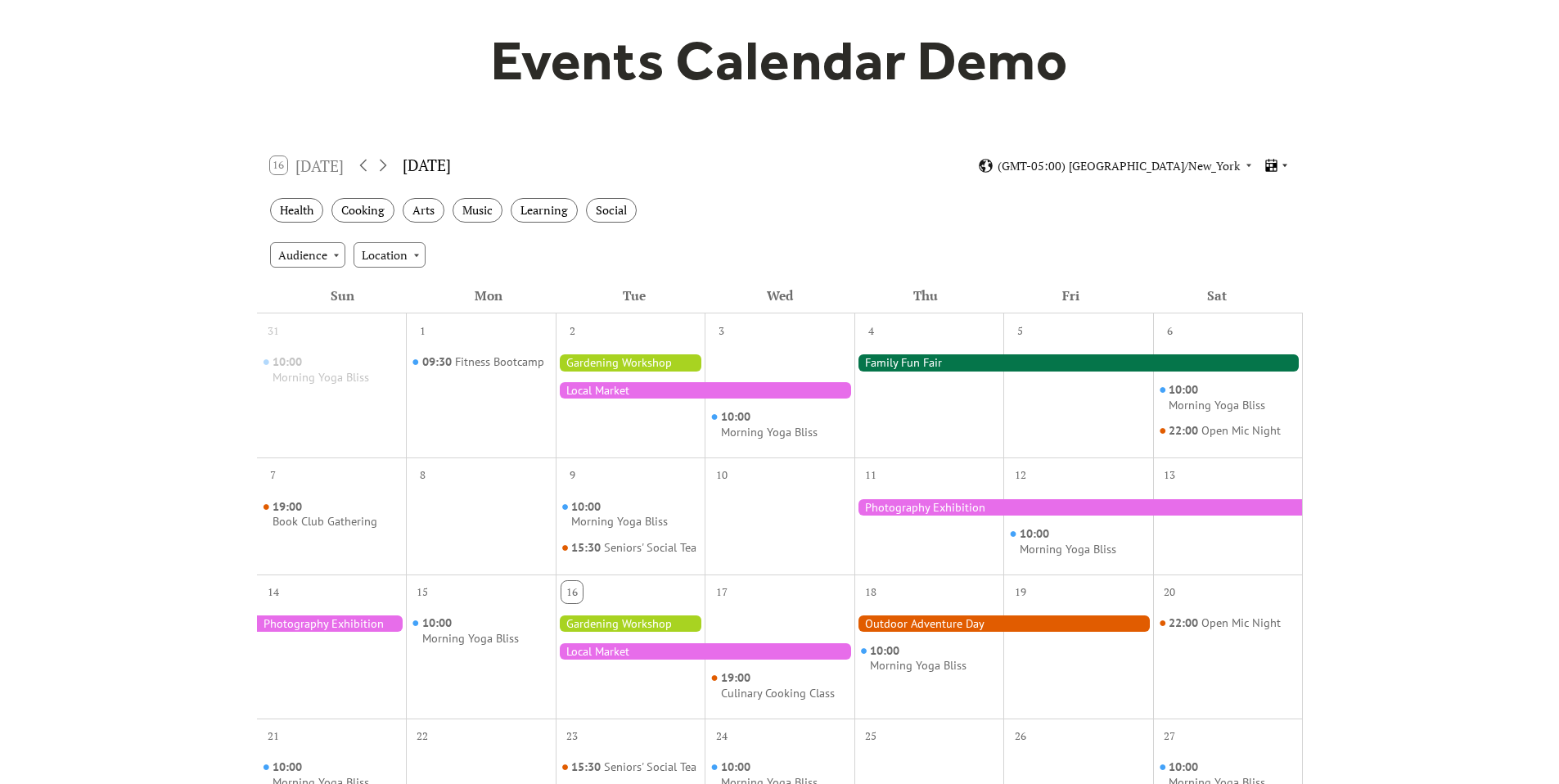
click at [1282, 167] on icon at bounding box center [1284, 166] width 10 height 10
click at [923, 254] on div "Audience Location" at bounding box center [780, 255] width 1046 height 45
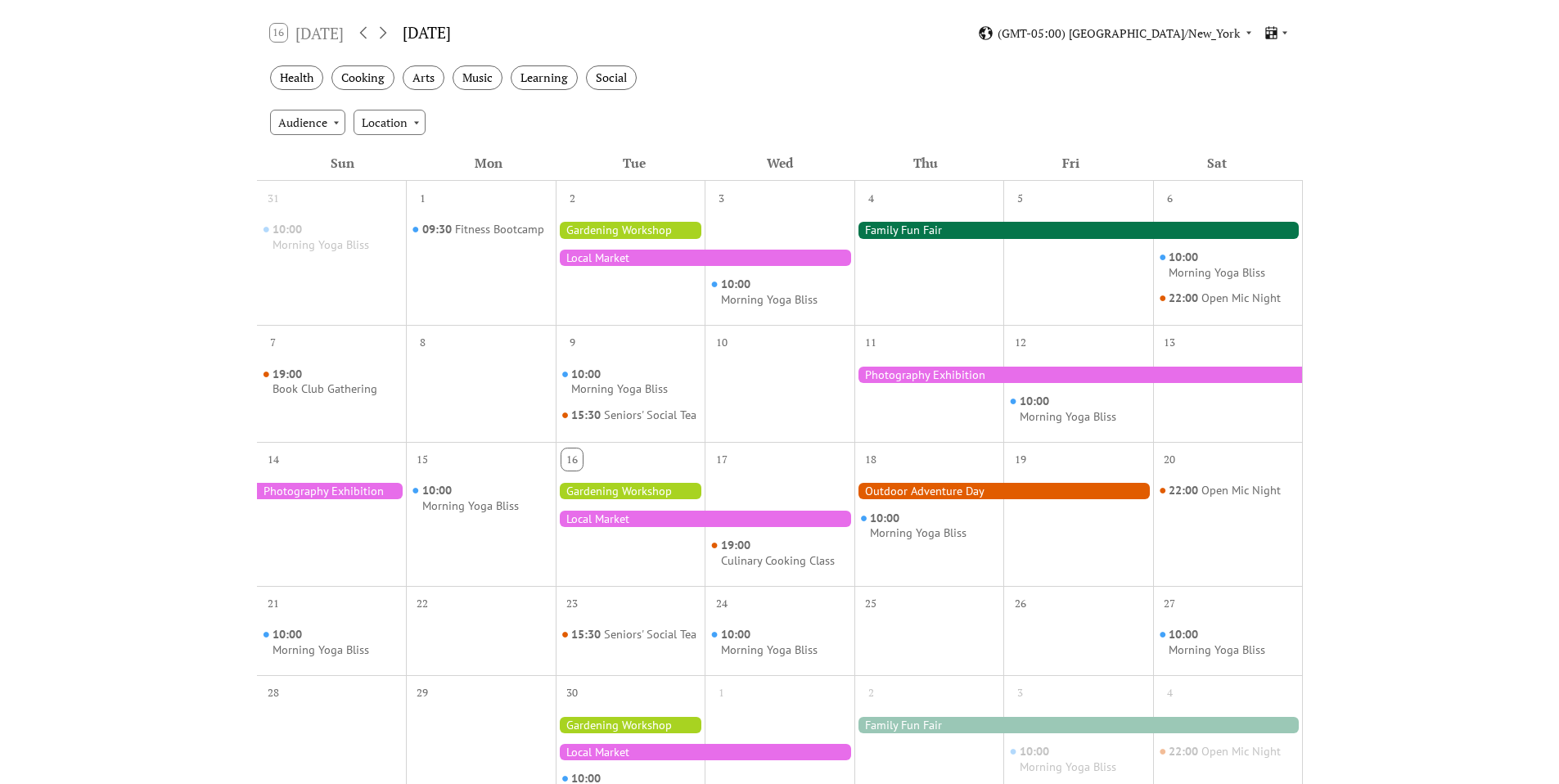
click at [926, 289] on div at bounding box center [929, 265] width 150 height 106
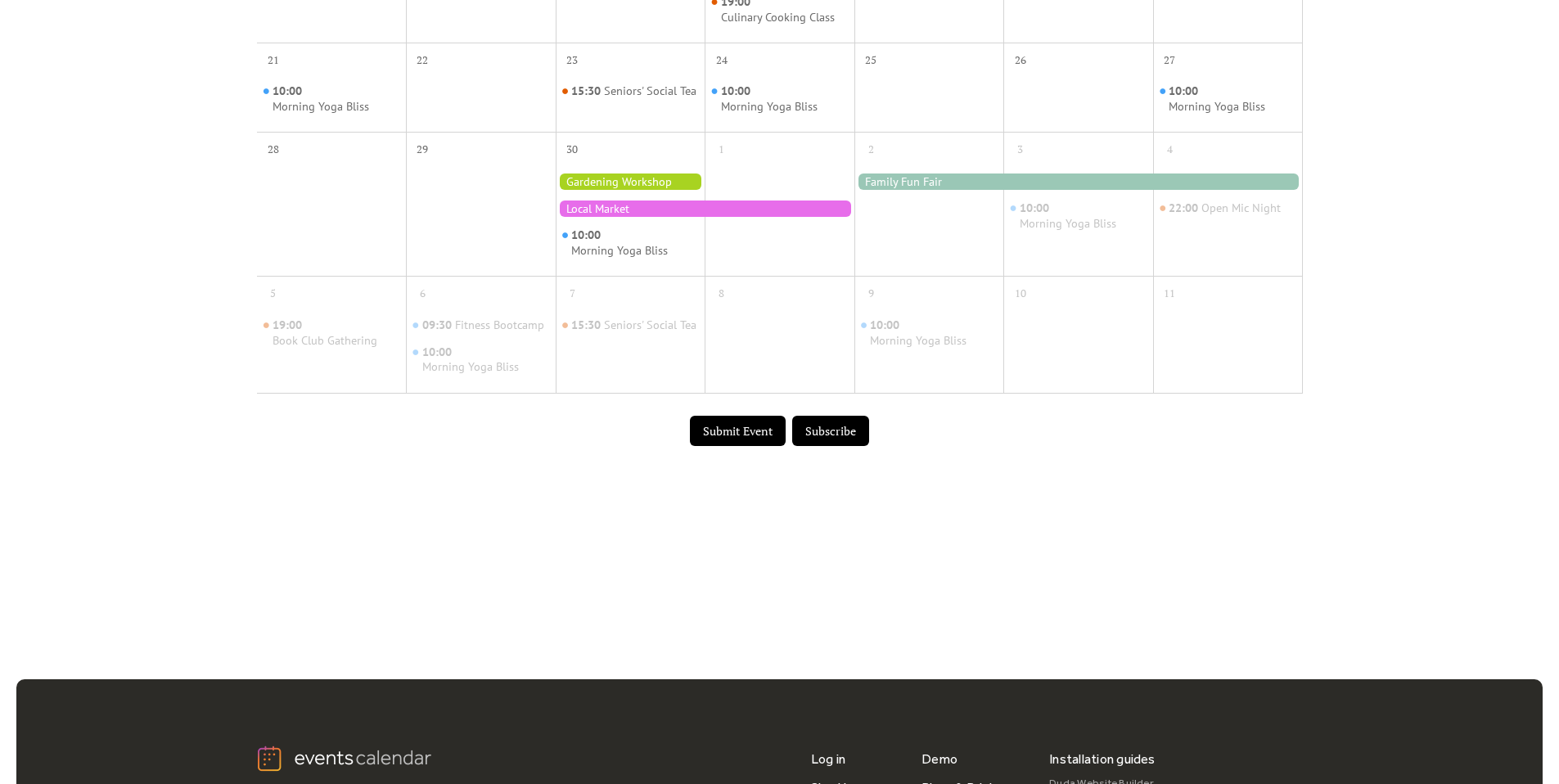
scroll to position [816, 0]
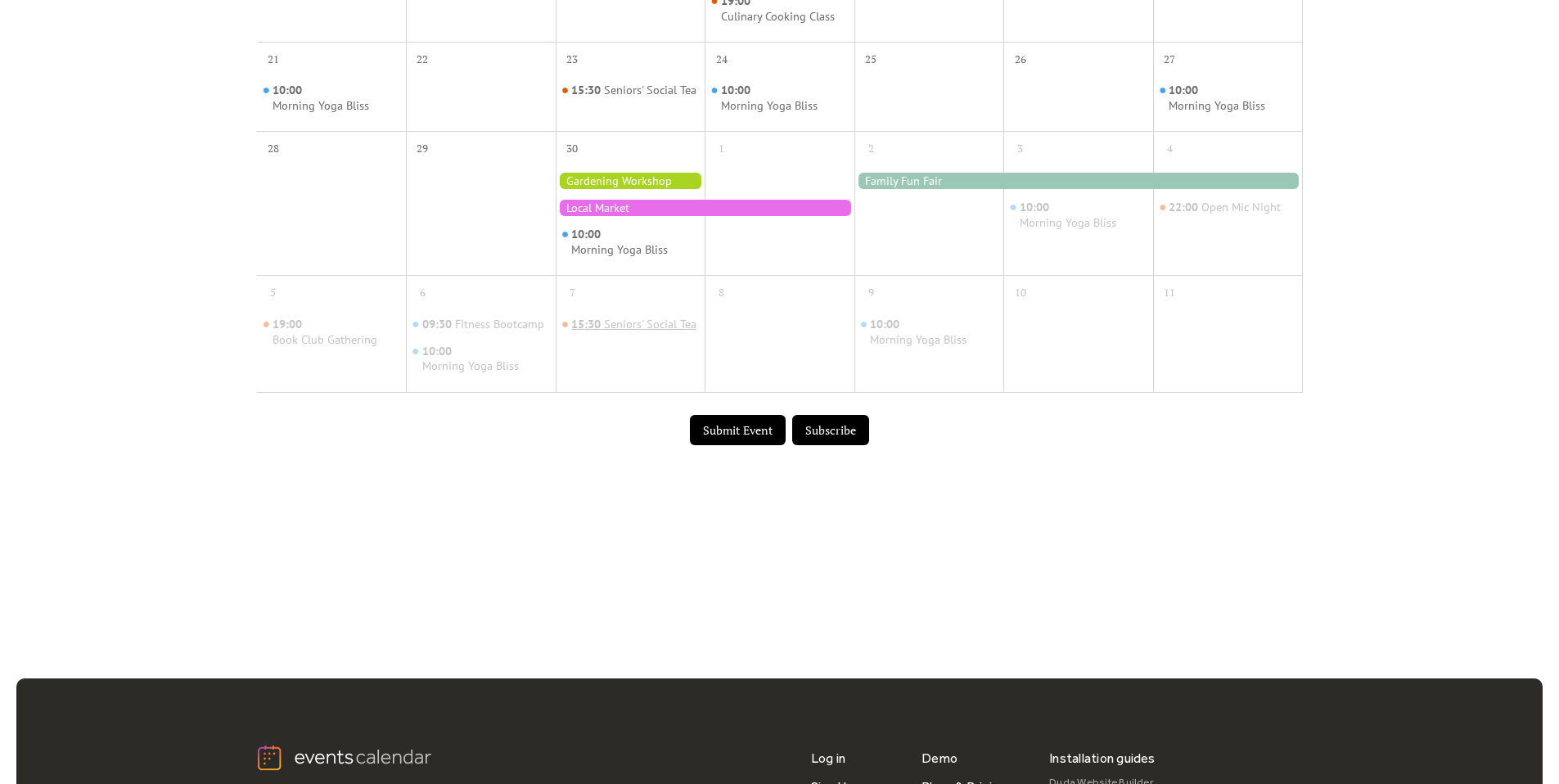
click at [613, 331] on div "15:30 Seniors' Social Tea" at bounding box center [634, 325] width 125 height 16
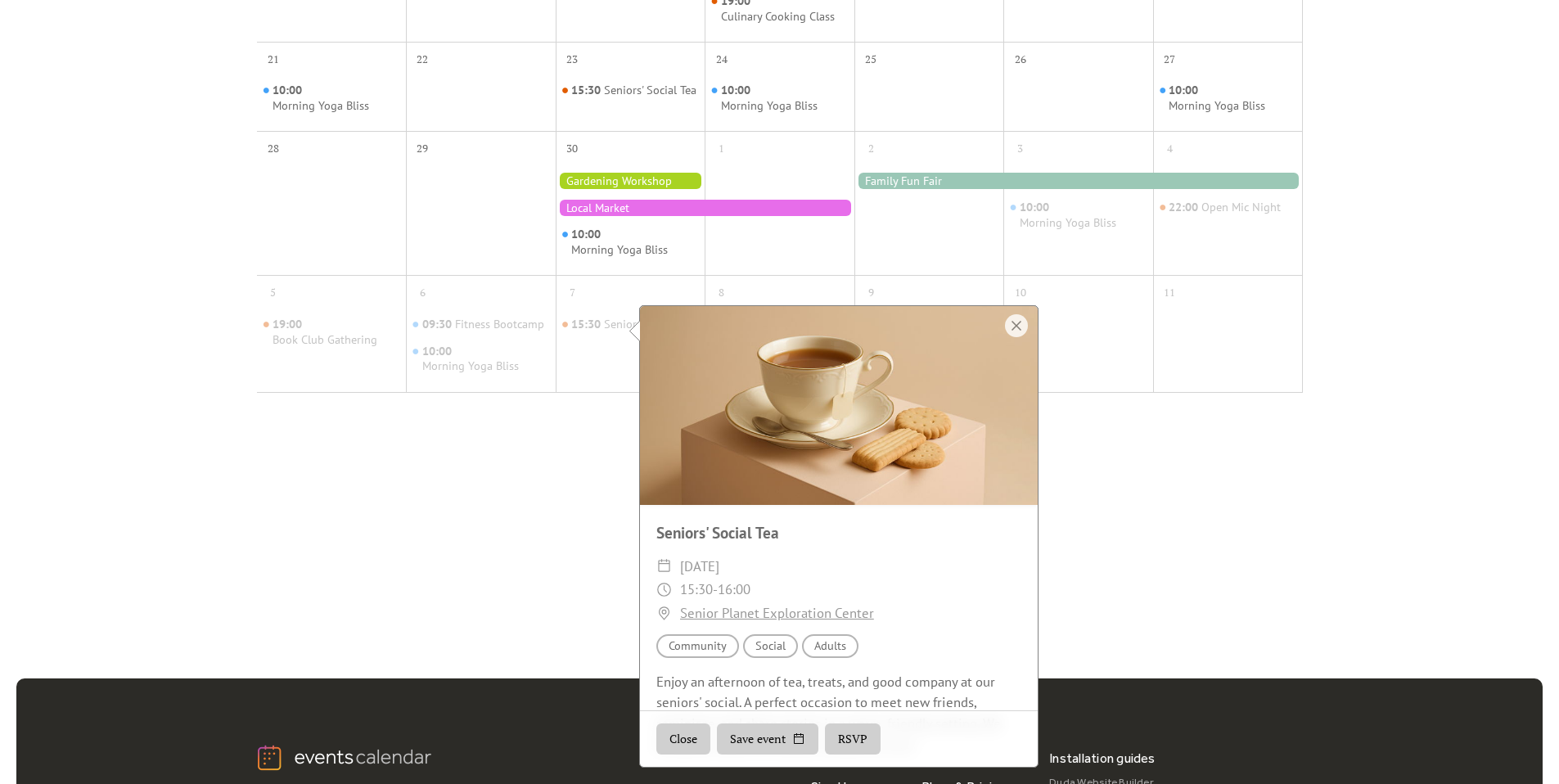
click at [601, 306] on div "7" at bounding box center [631, 291] width 150 height 31
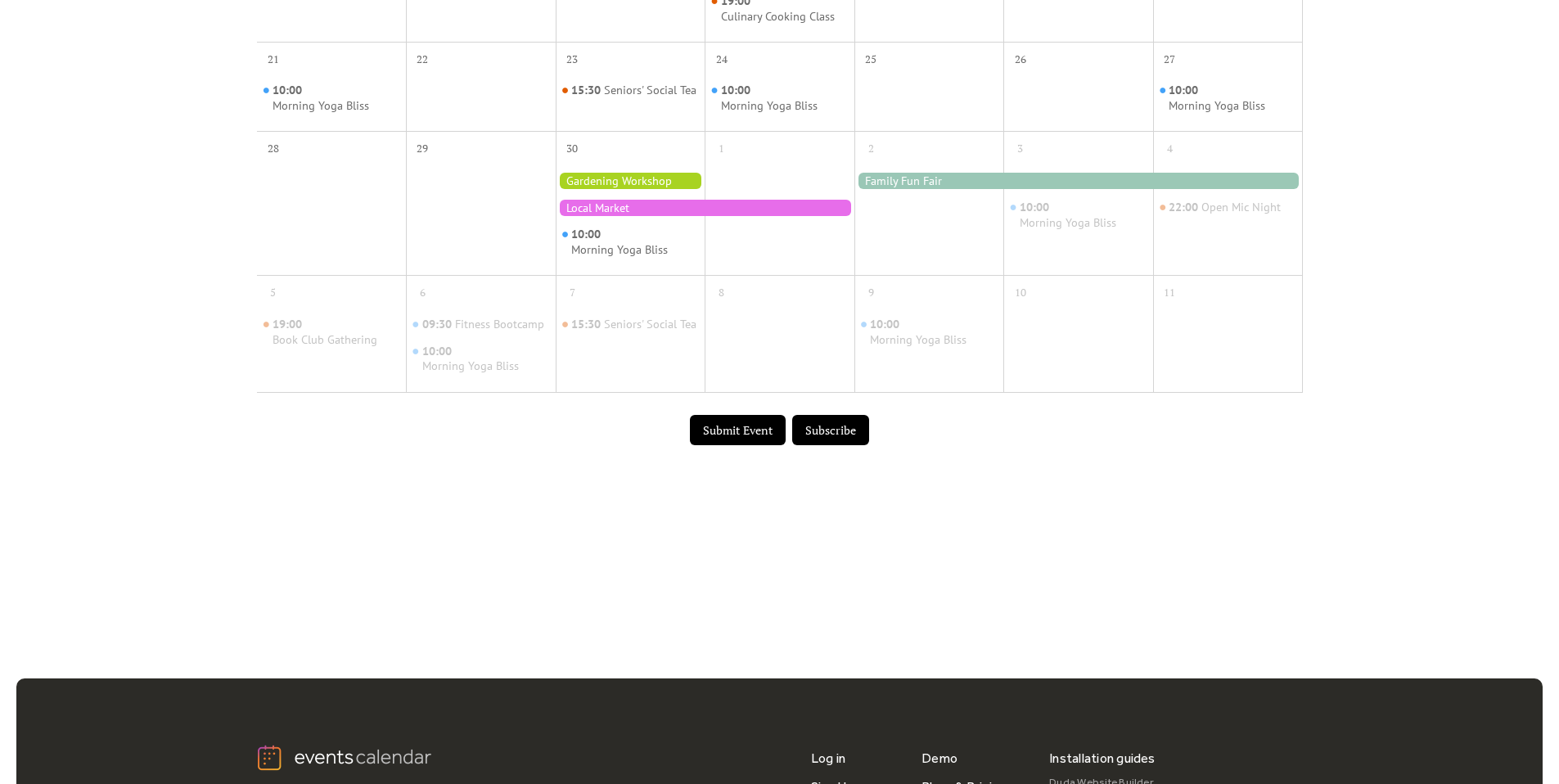
click at [499, 251] on div at bounding box center [481, 216] width 150 height 106
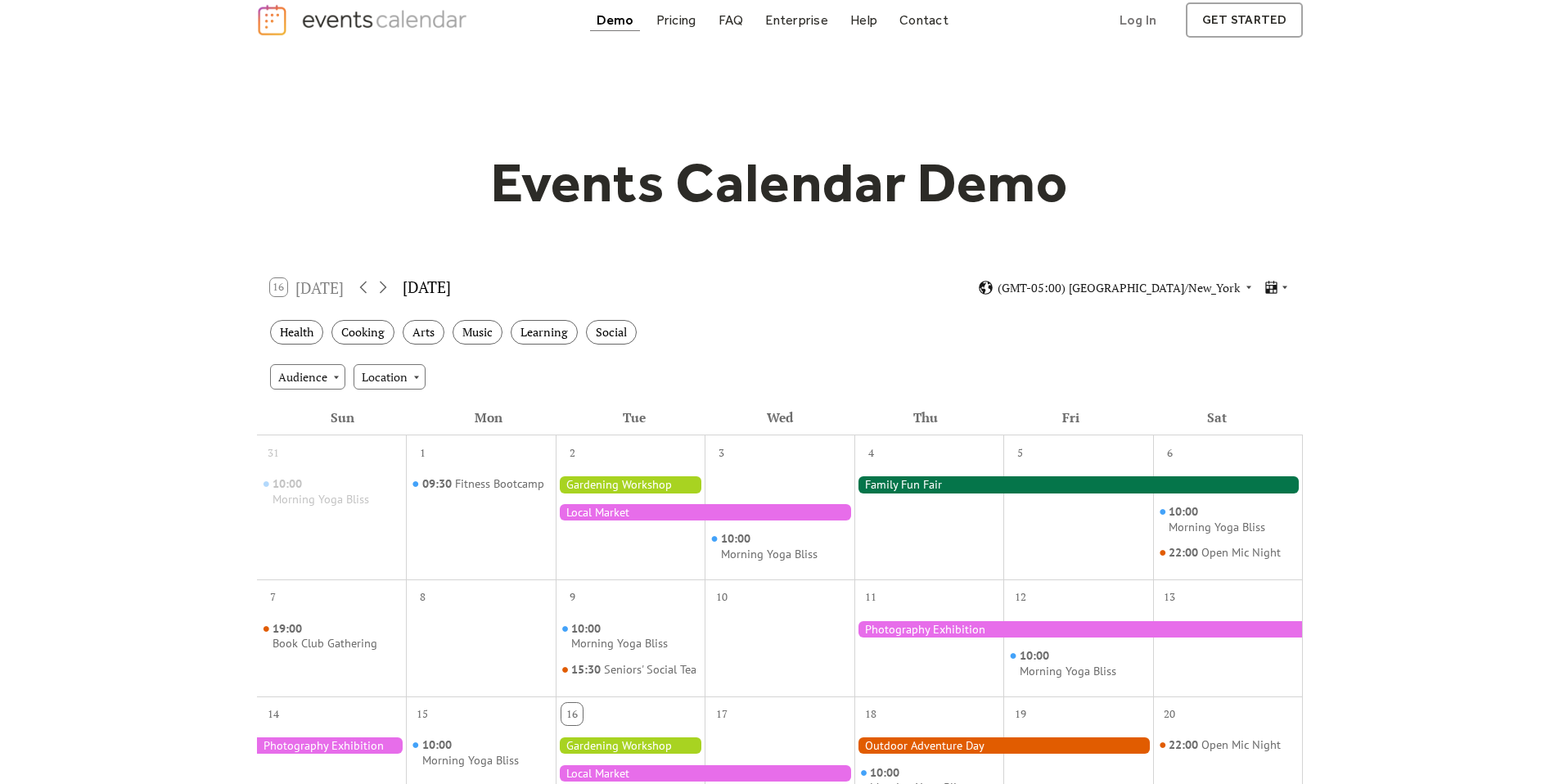
scroll to position [0, 0]
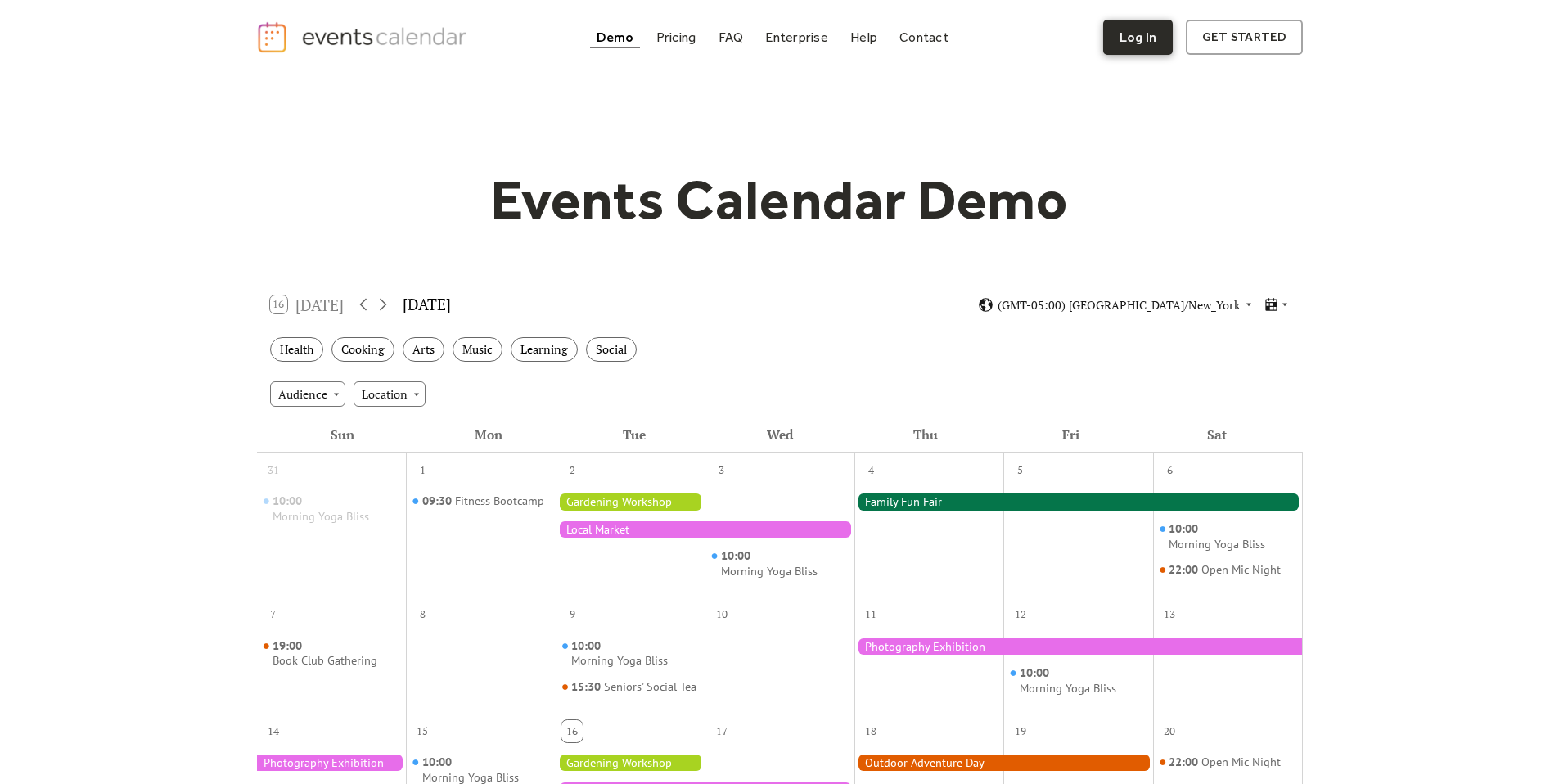
click at [1155, 47] on link "Log In" at bounding box center [1138, 37] width 69 height 35
click at [1237, 46] on link "get started" at bounding box center [1244, 37] width 117 height 35
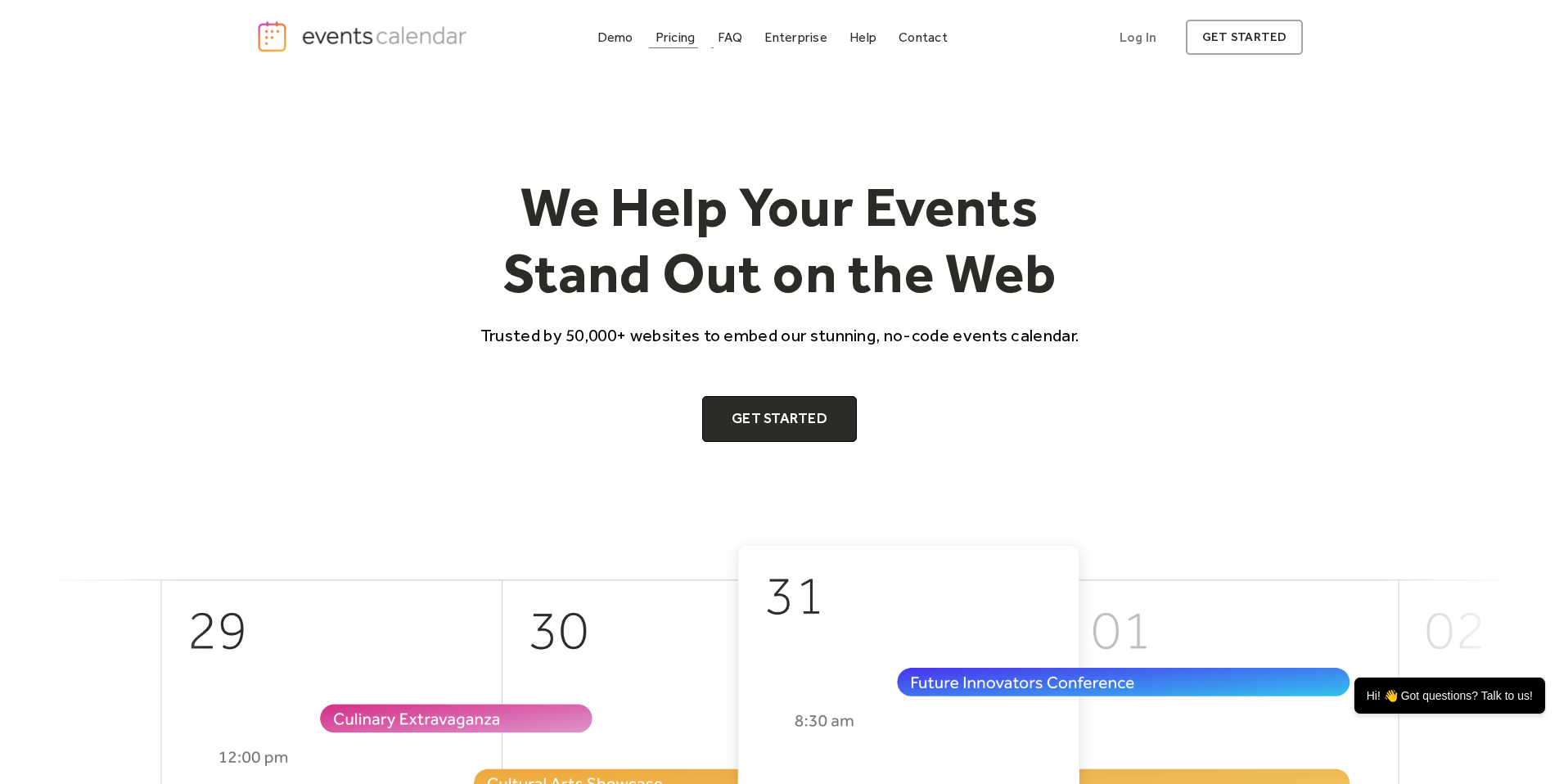
click at [661, 41] on div "Pricing" at bounding box center [675, 37] width 40 height 9
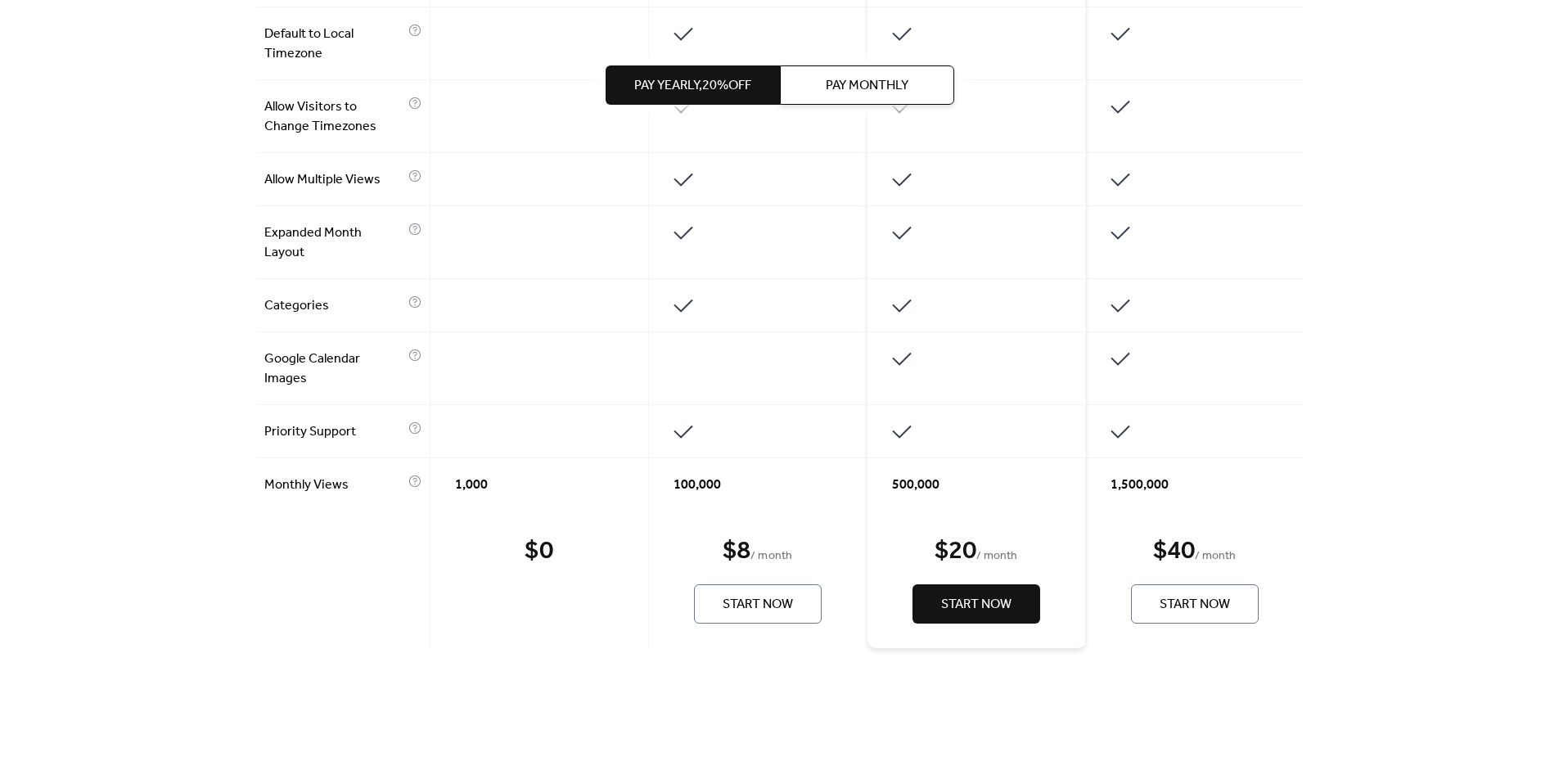
scroll to position [1171, 0]
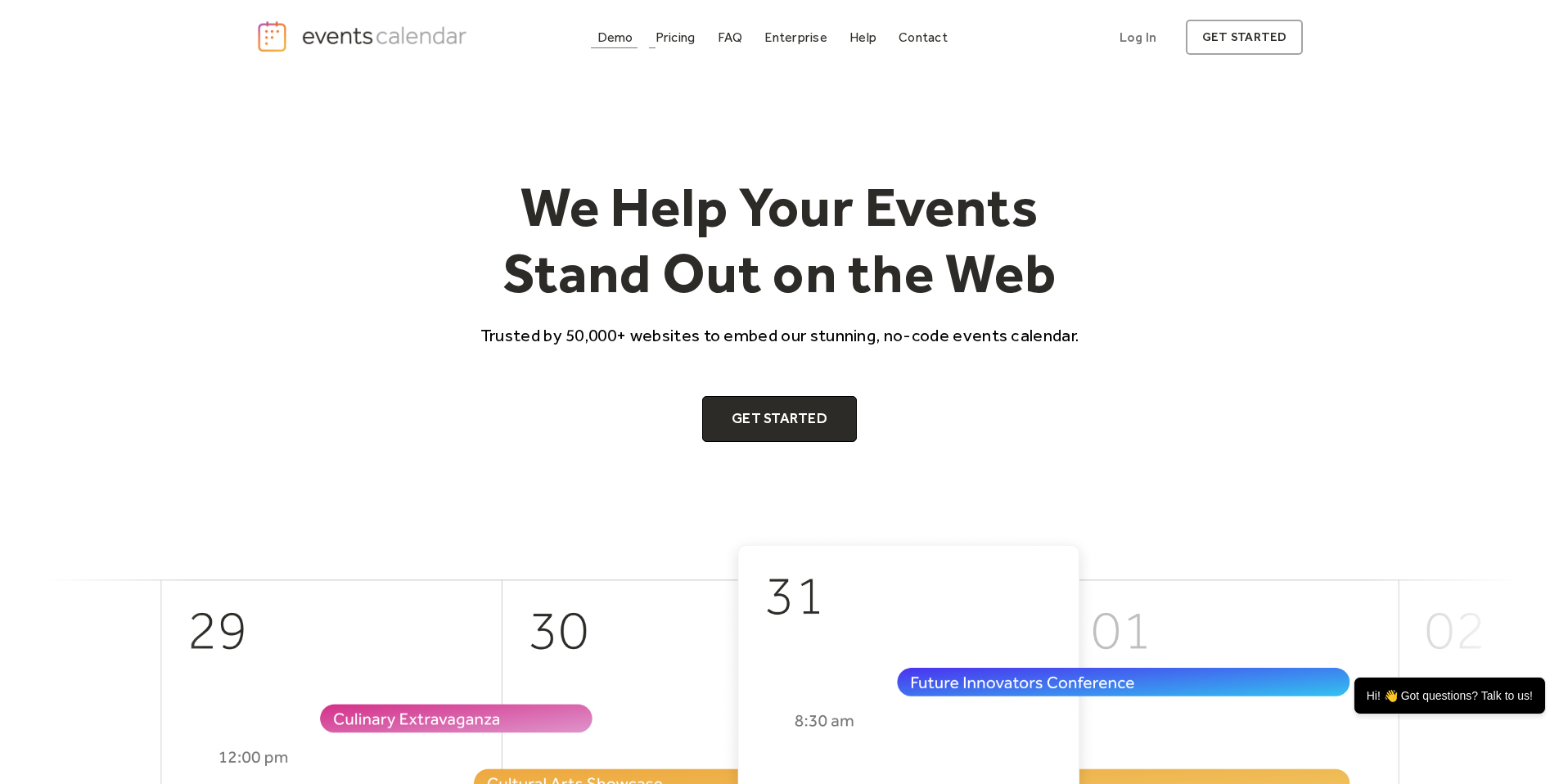
click at [605, 40] on div "Demo" at bounding box center [616, 37] width 36 height 9
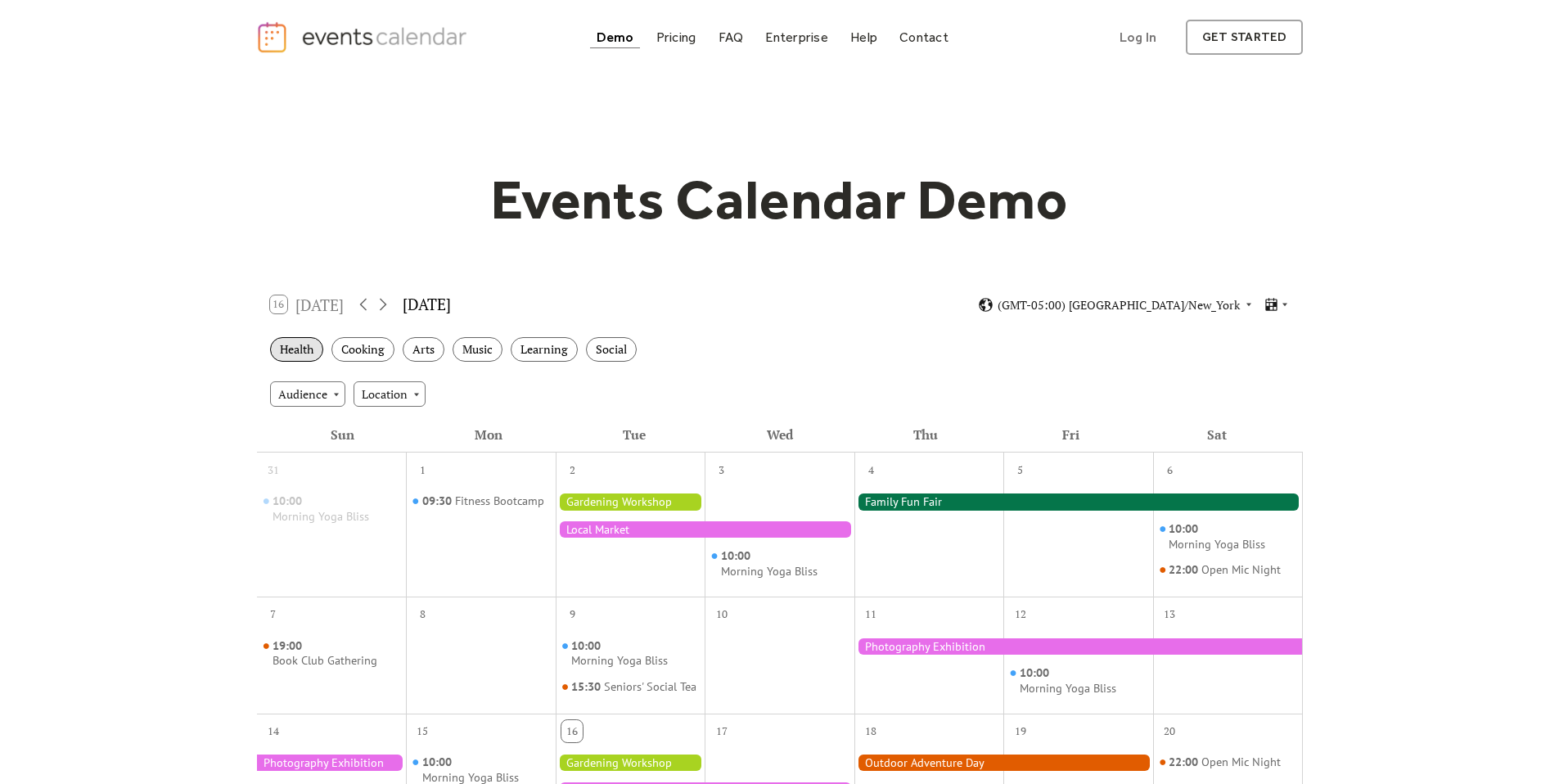
click at [310, 360] on div "Health" at bounding box center [297, 350] width 54 height 26
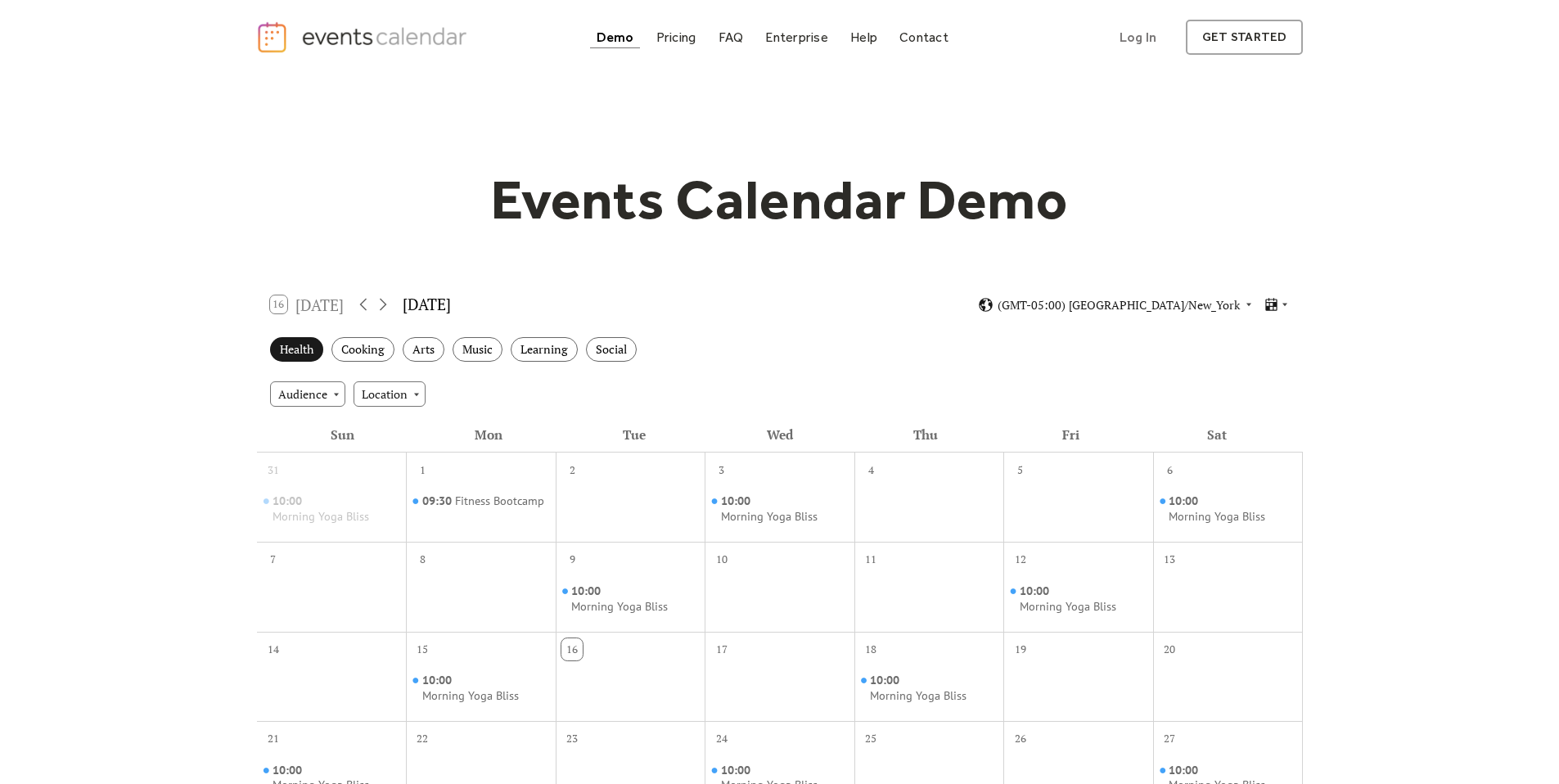
click at [295, 354] on div "Health" at bounding box center [297, 350] width 54 height 26
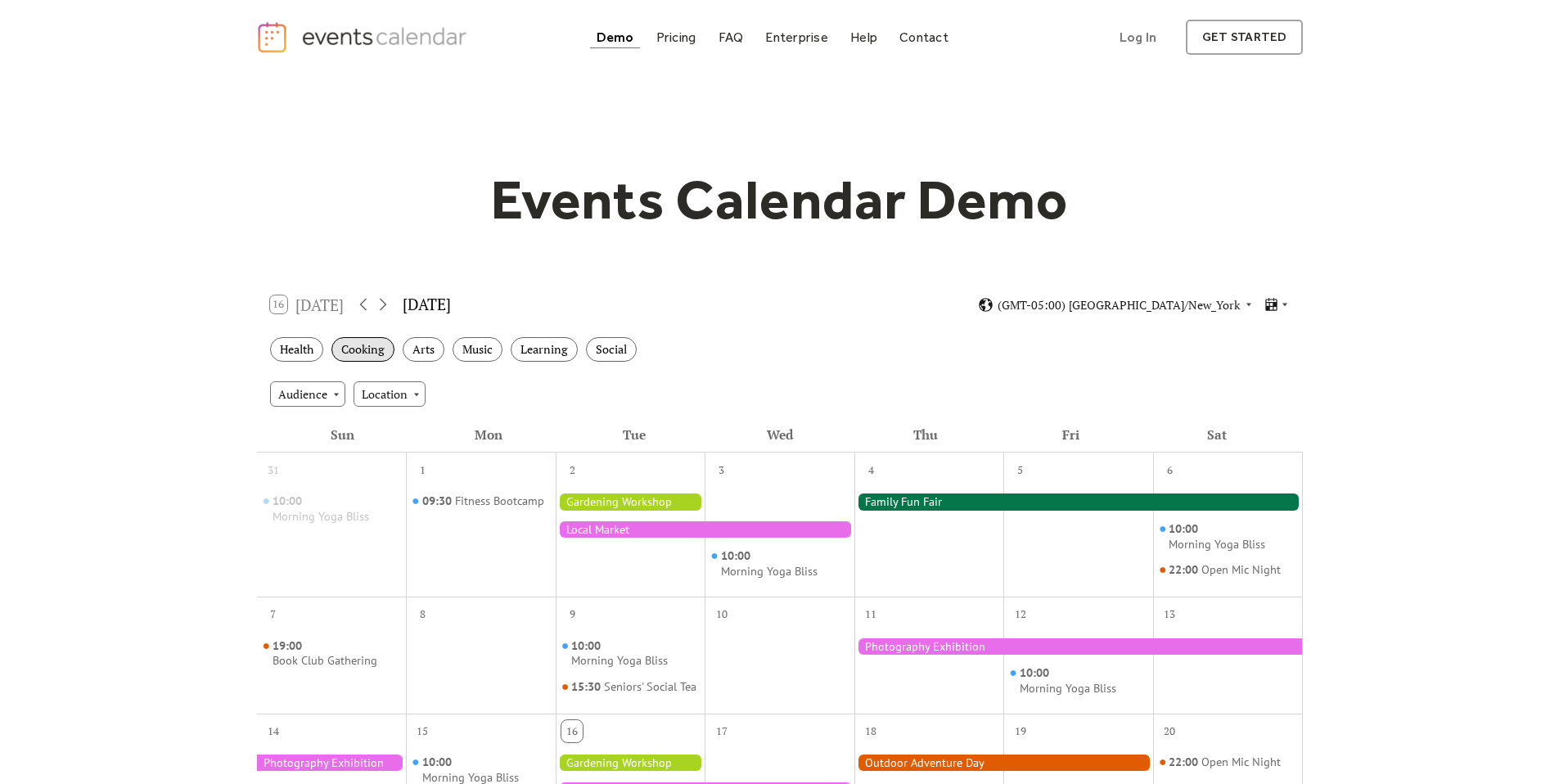
click at [371, 351] on div "Cooking" at bounding box center [363, 350] width 63 height 26
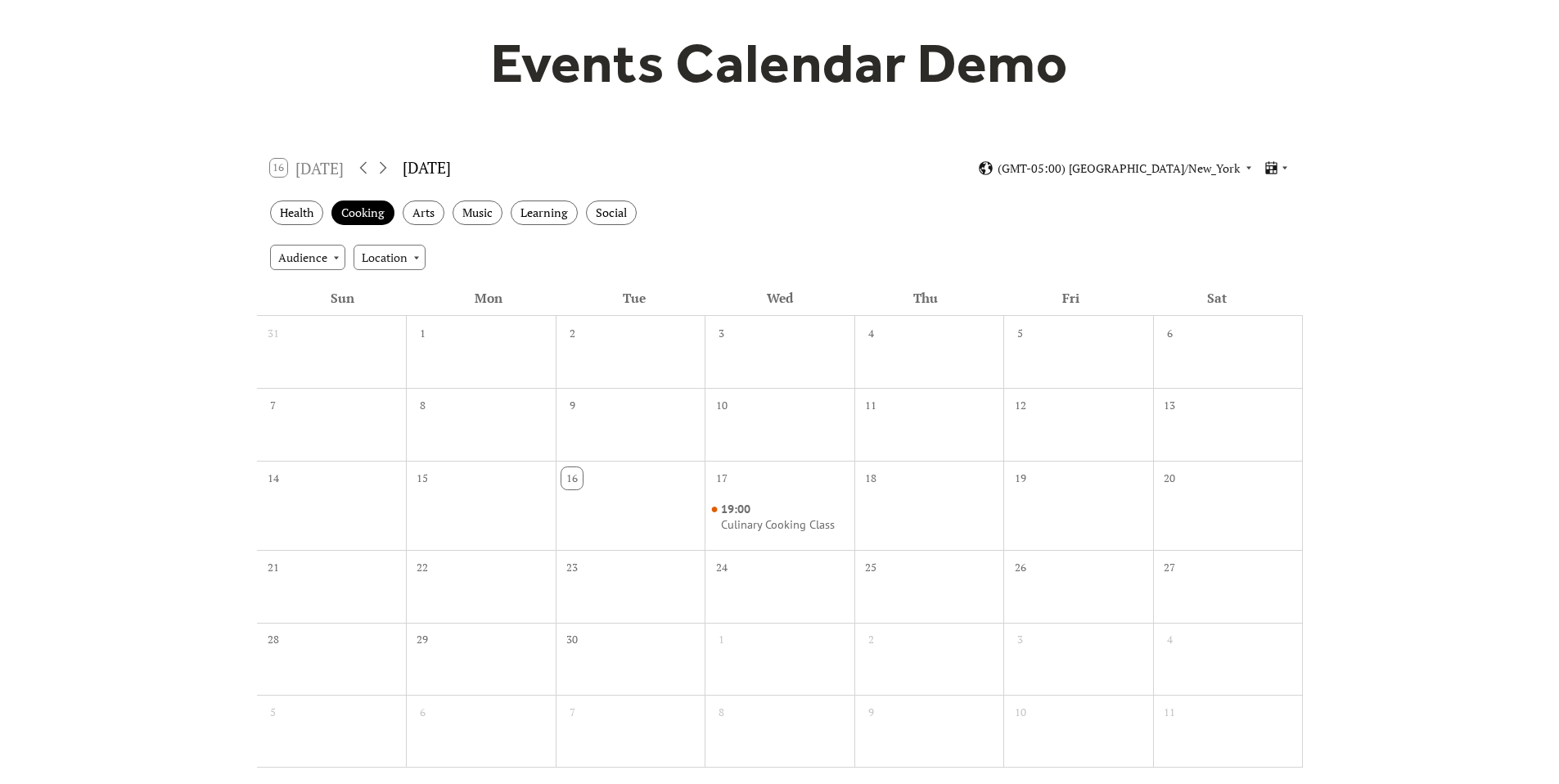
scroll to position [142, 0]
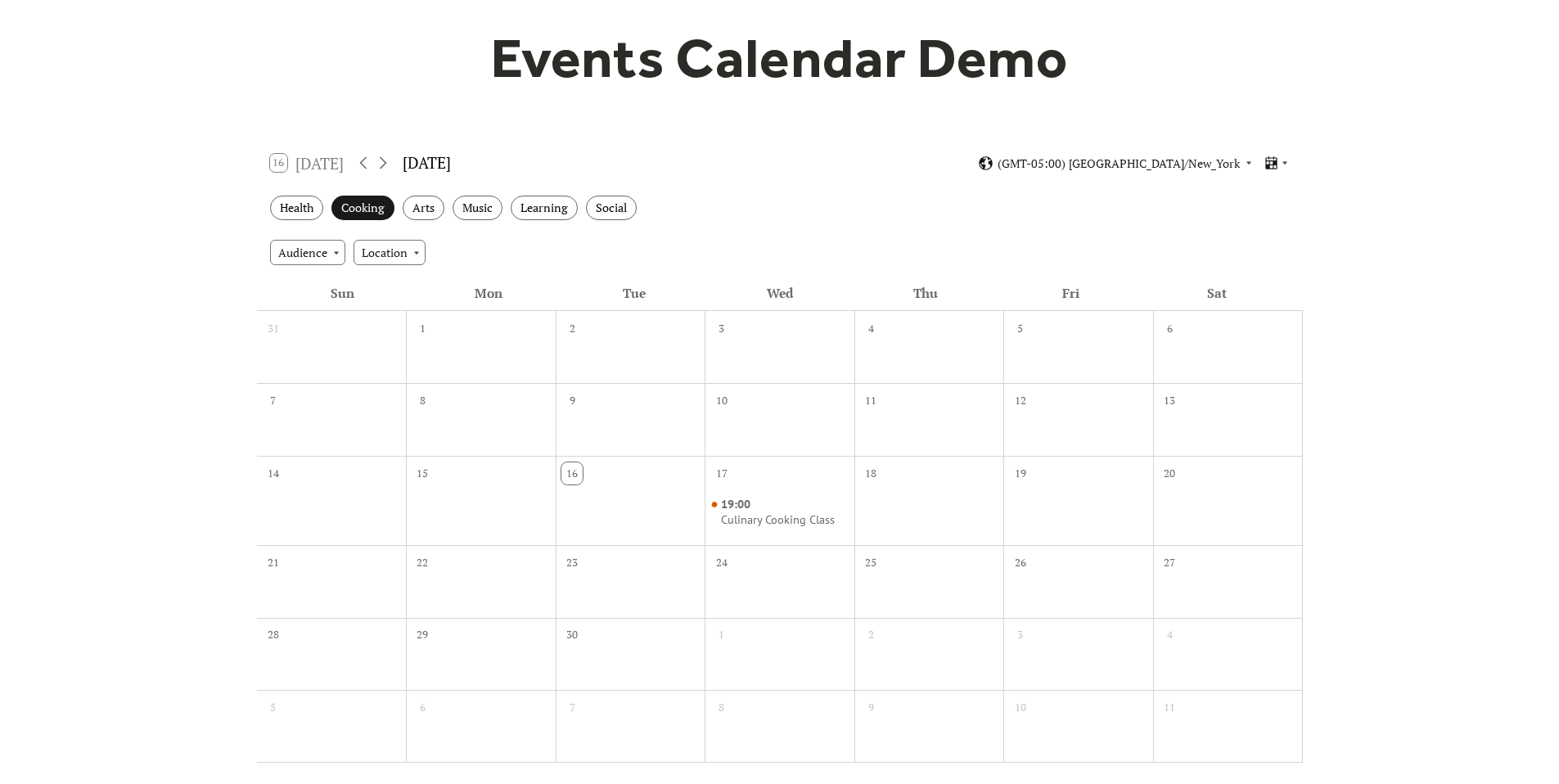
click at [369, 210] on div "Cooking" at bounding box center [363, 208] width 63 height 26
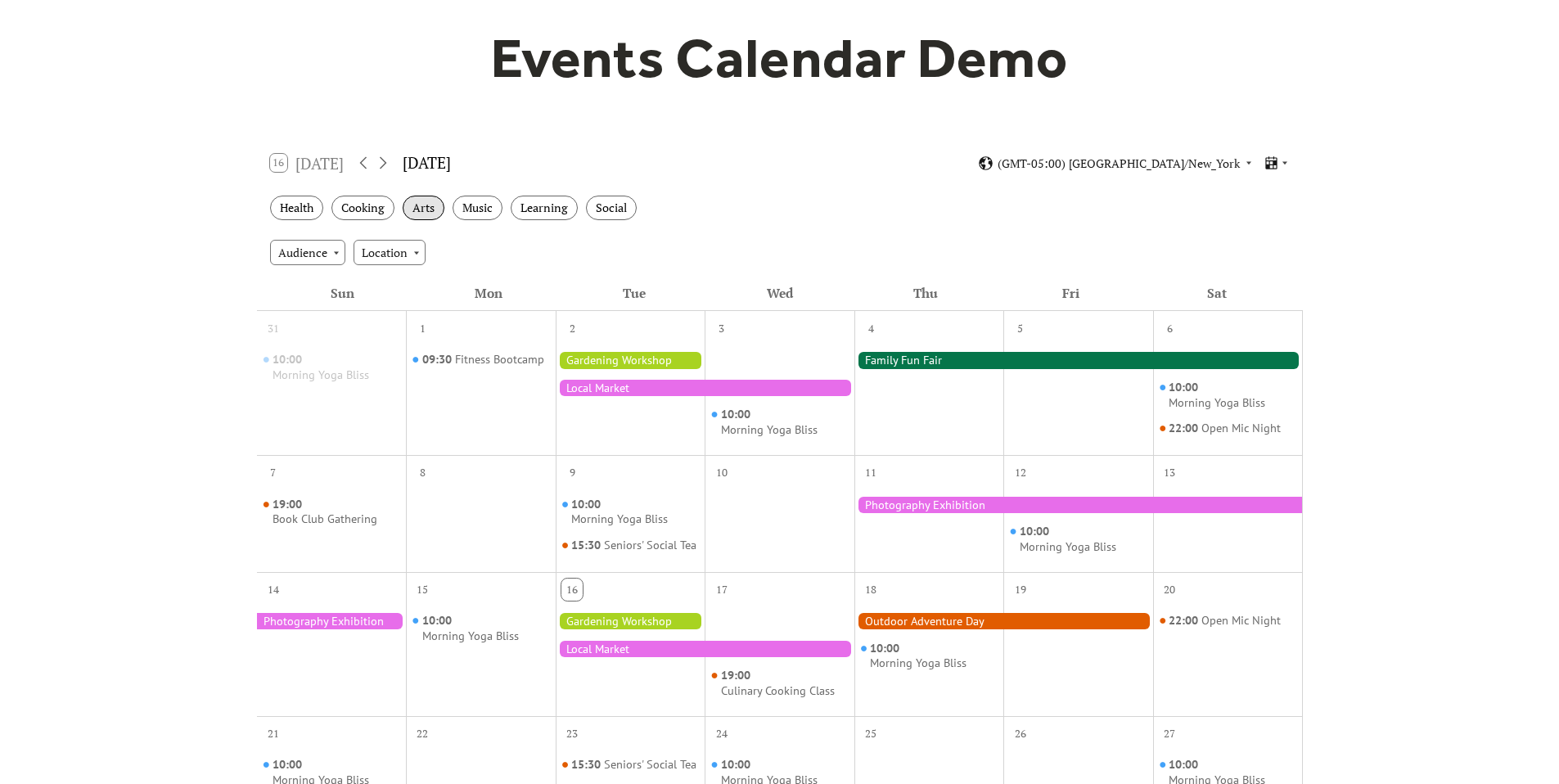
click at [413, 212] on div "Arts" at bounding box center [423, 208] width 42 height 26
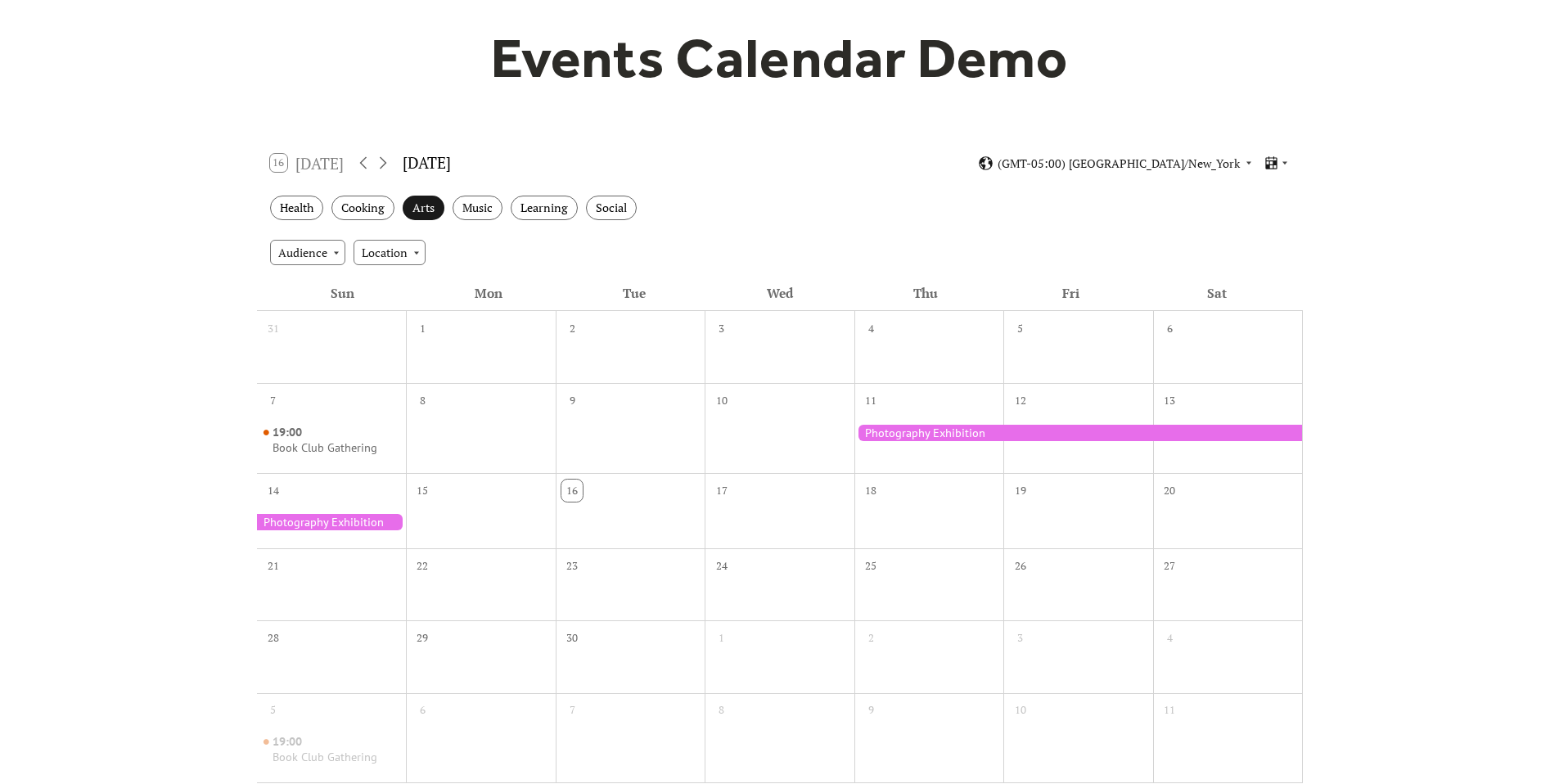
click at [413, 212] on div "Arts" at bounding box center [423, 208] width 42 height 26
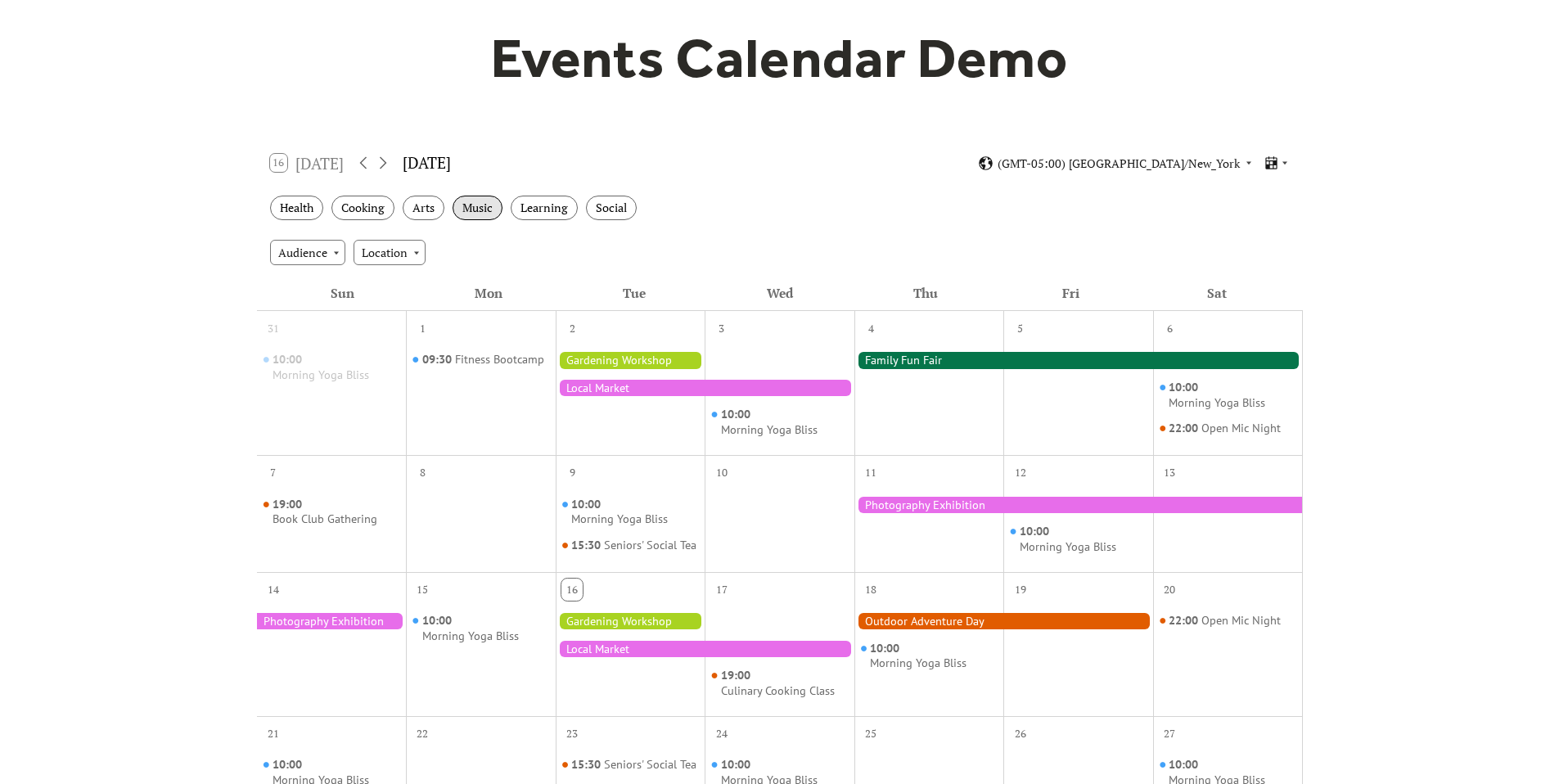
click at [480, 210] on div "Music" at bounding box center [477, 208] width 50 height 26
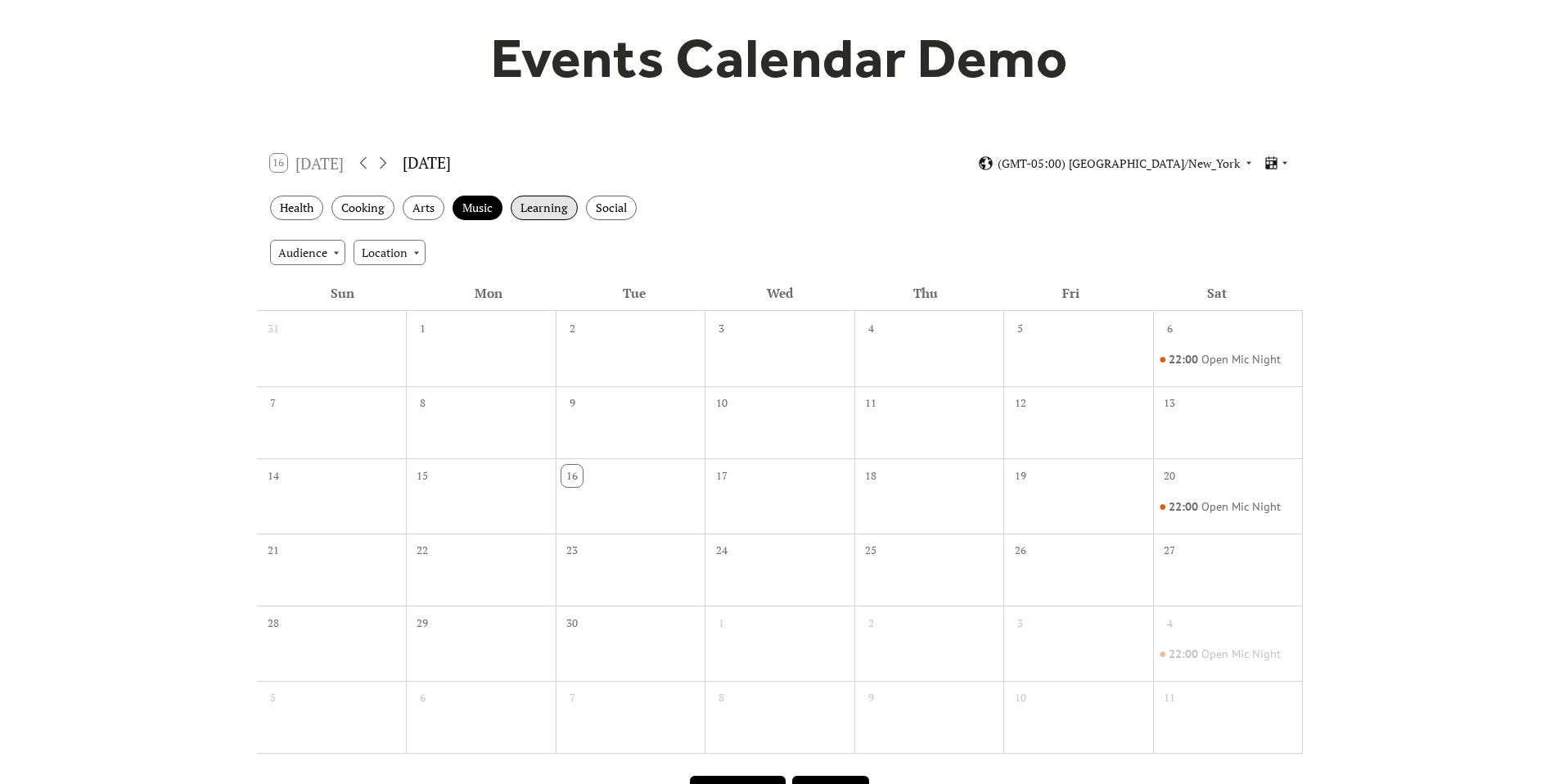
click at [534, 211] on div "Learning" at bounding box center [543, 208] width 67 height 26
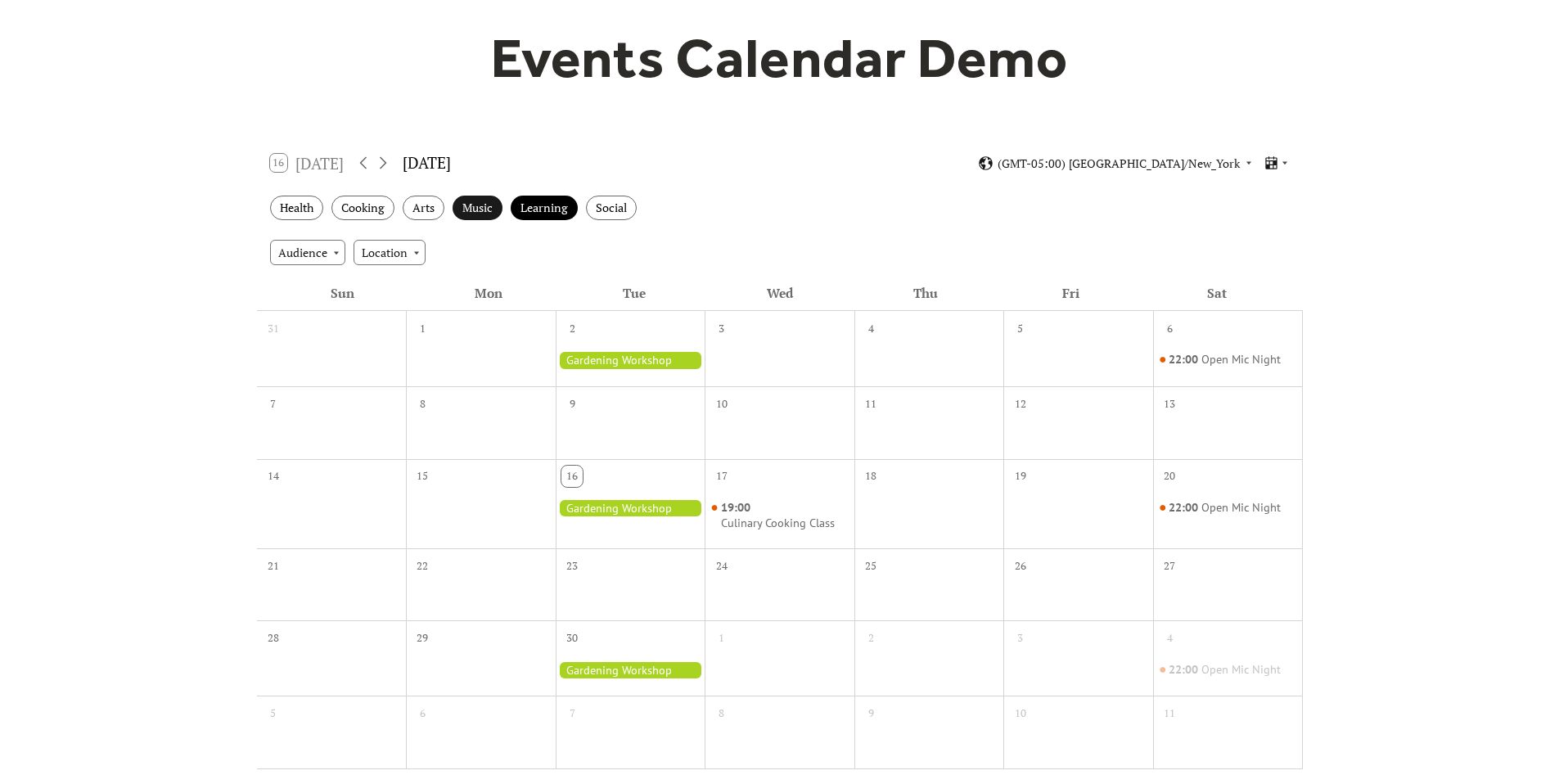
click at [469, 210] on div "Music" at bounding box center [477, 208] width 50 height 26
click at [532, 210] on div "Learning" at bounding box center [543, 208] width 67 height 26
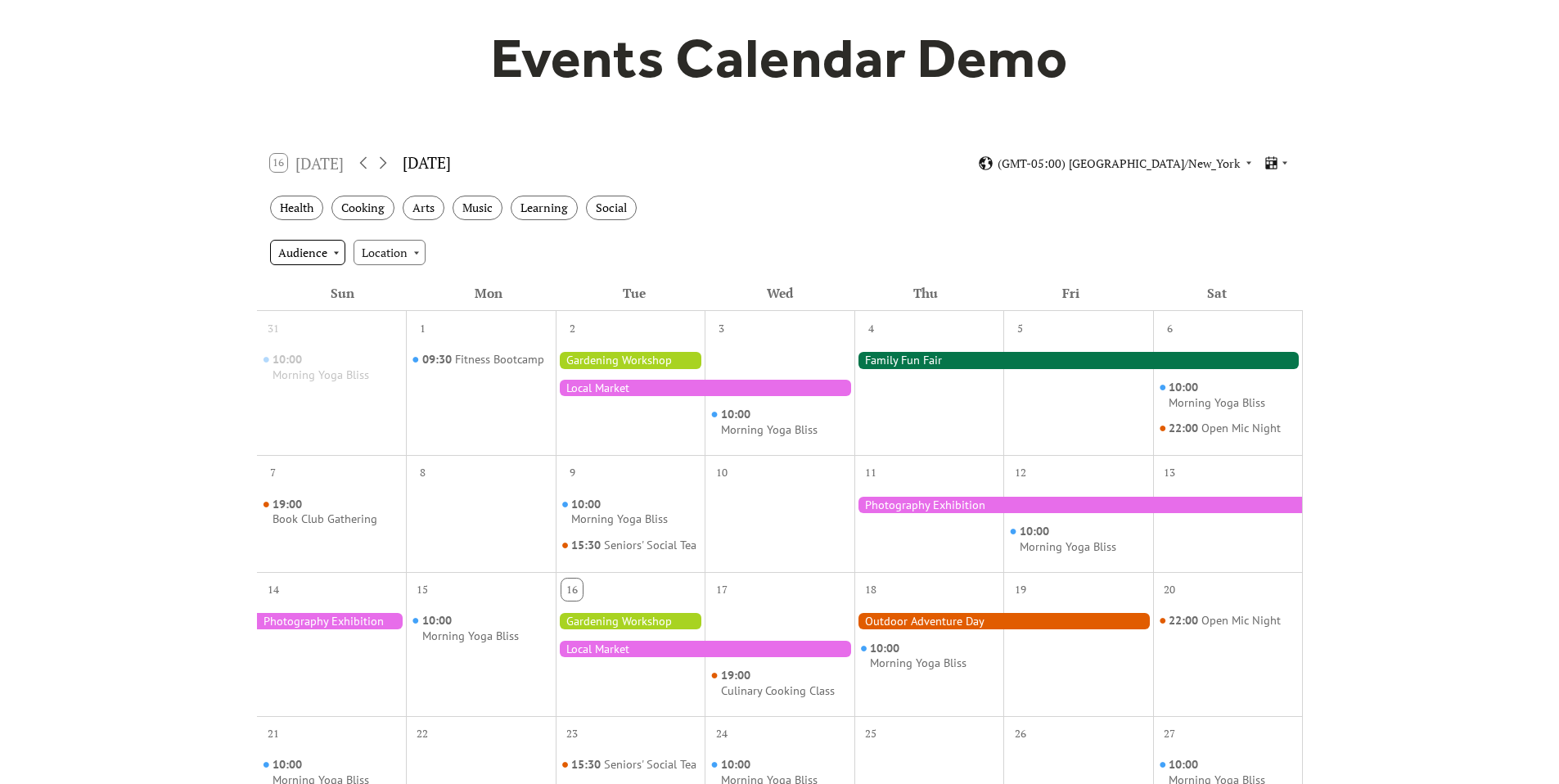
click at [320, 256] on div "Audience" at bounding box center [308, 252] width 75 height 25
click at [321, 292] on div "Adults" at bounding box center [306, 283] width 71 height 31
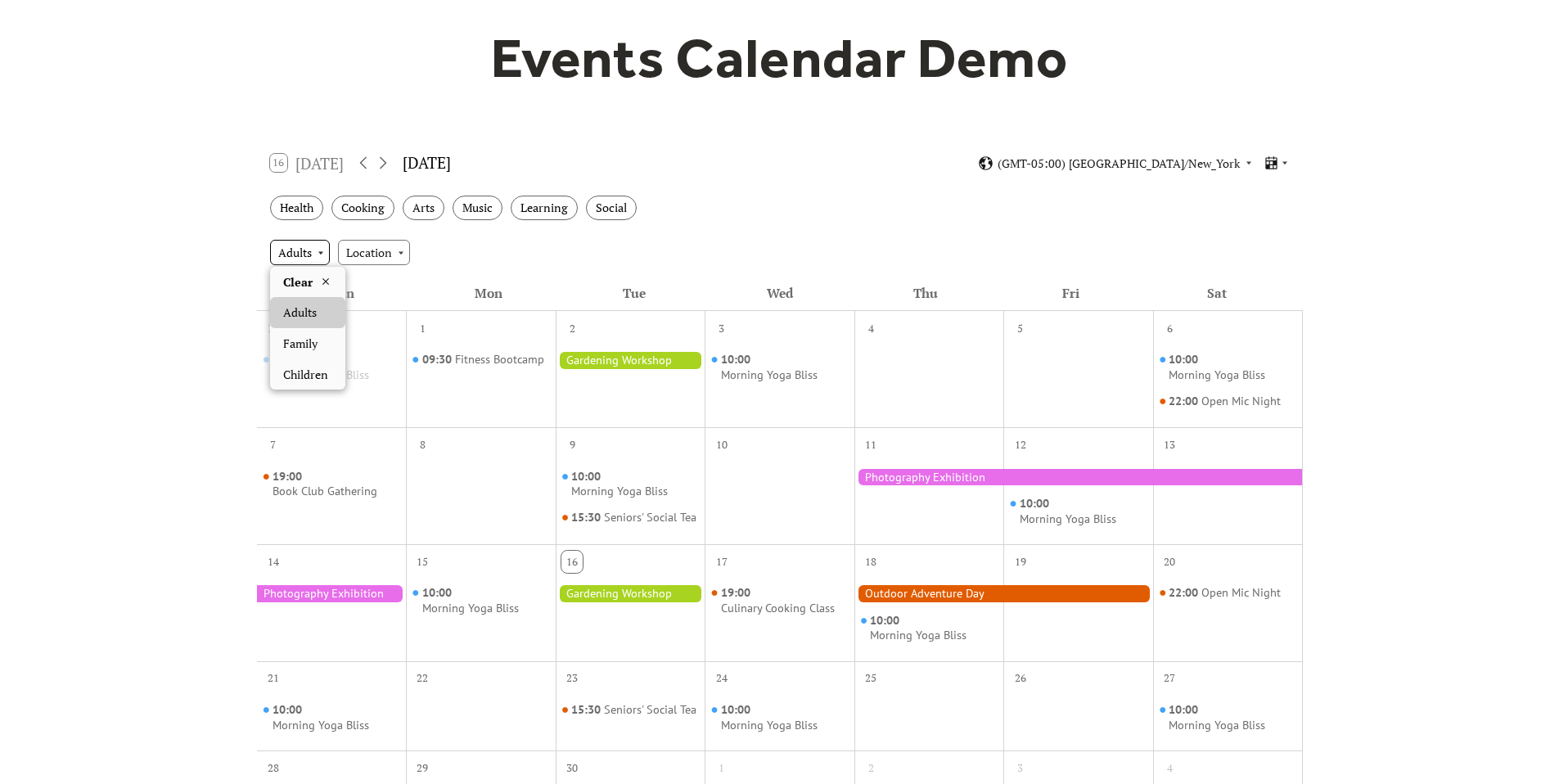
click at [314, 252] on div "Adults" at bounding box center [300, 252] width 59 height 25
click at [312, 352] on span "Family" at bounding box center [300, 344] width 35 height 18
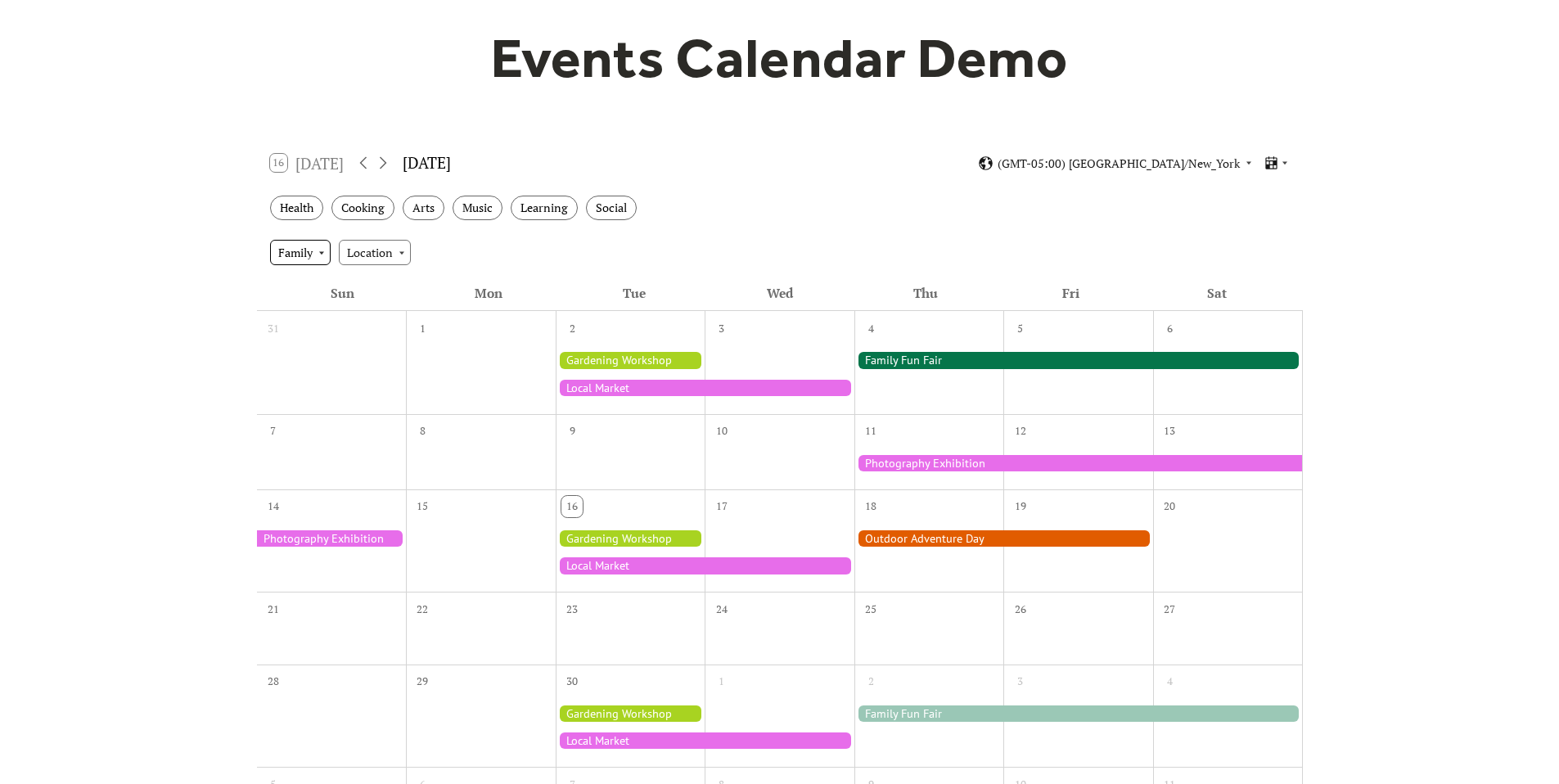
click at [313, 254] on div "Family" at bounding box center [300, 252] width 60 height 25
click at [316, 382] on span "Children" at bounding box center [305, 375] width 45 height 18
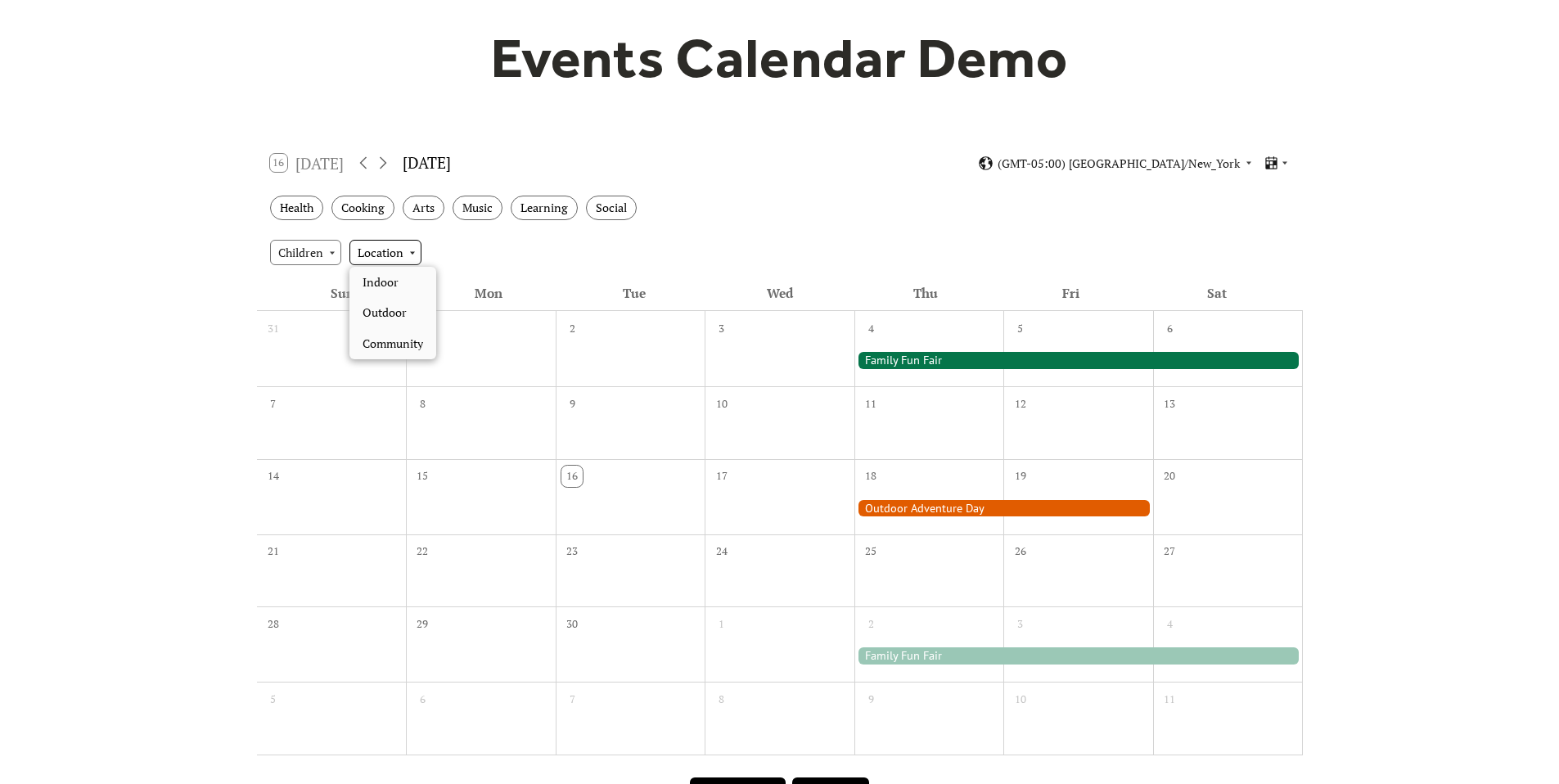
click at [394, 251] on div "Location" at bounding box center [385, 252] width 72 height 25
click at [399, 290] on div "Indoor" at bounding box center [392, 283] width 87 height 31
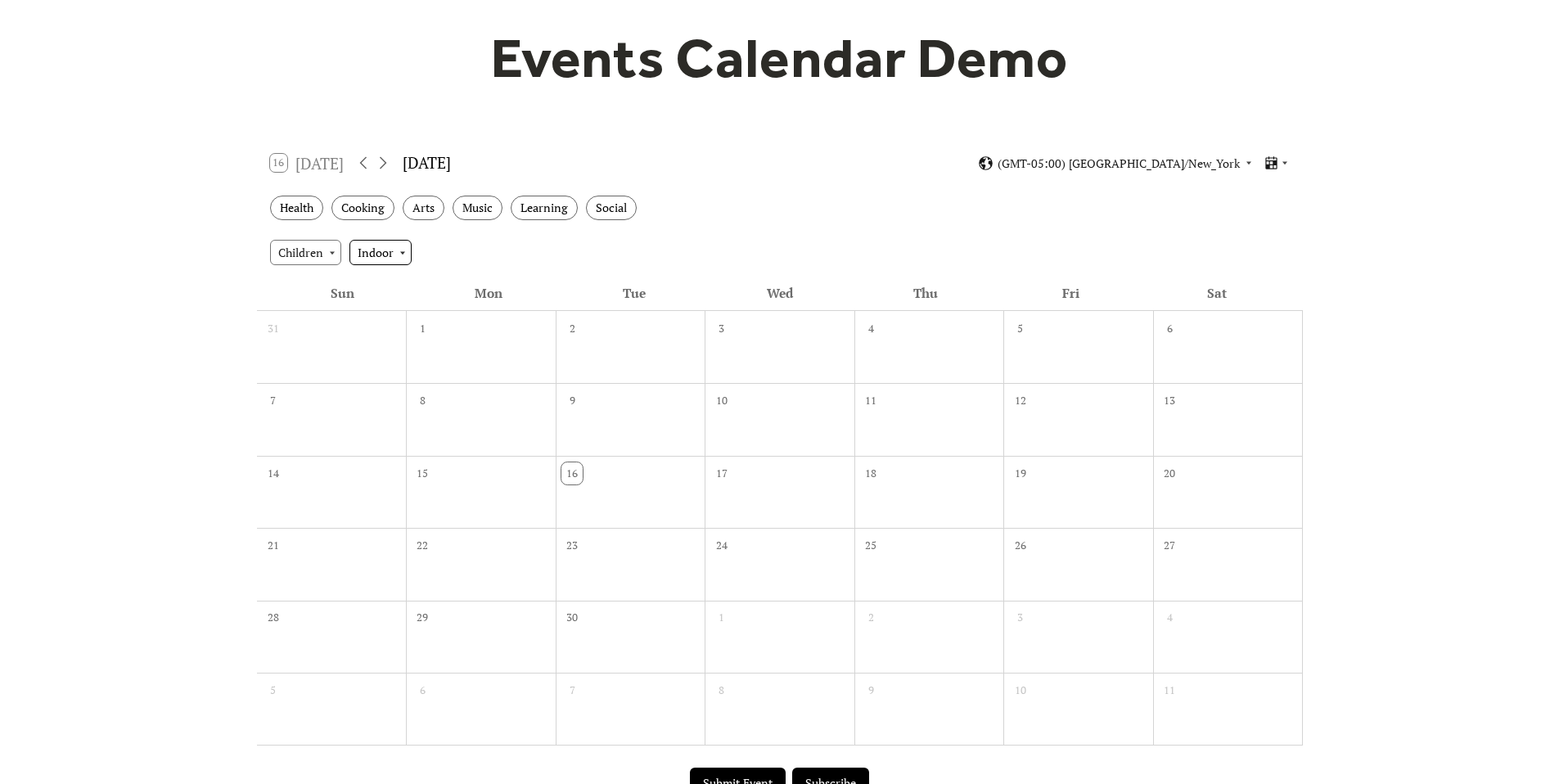
click at [392, 252] on div "Indoor" at bounding box center [380, 252] width 62 height 25
click at [399, 341] on span "Outdoor" at bounding box center [385, 344] width 45 height 18
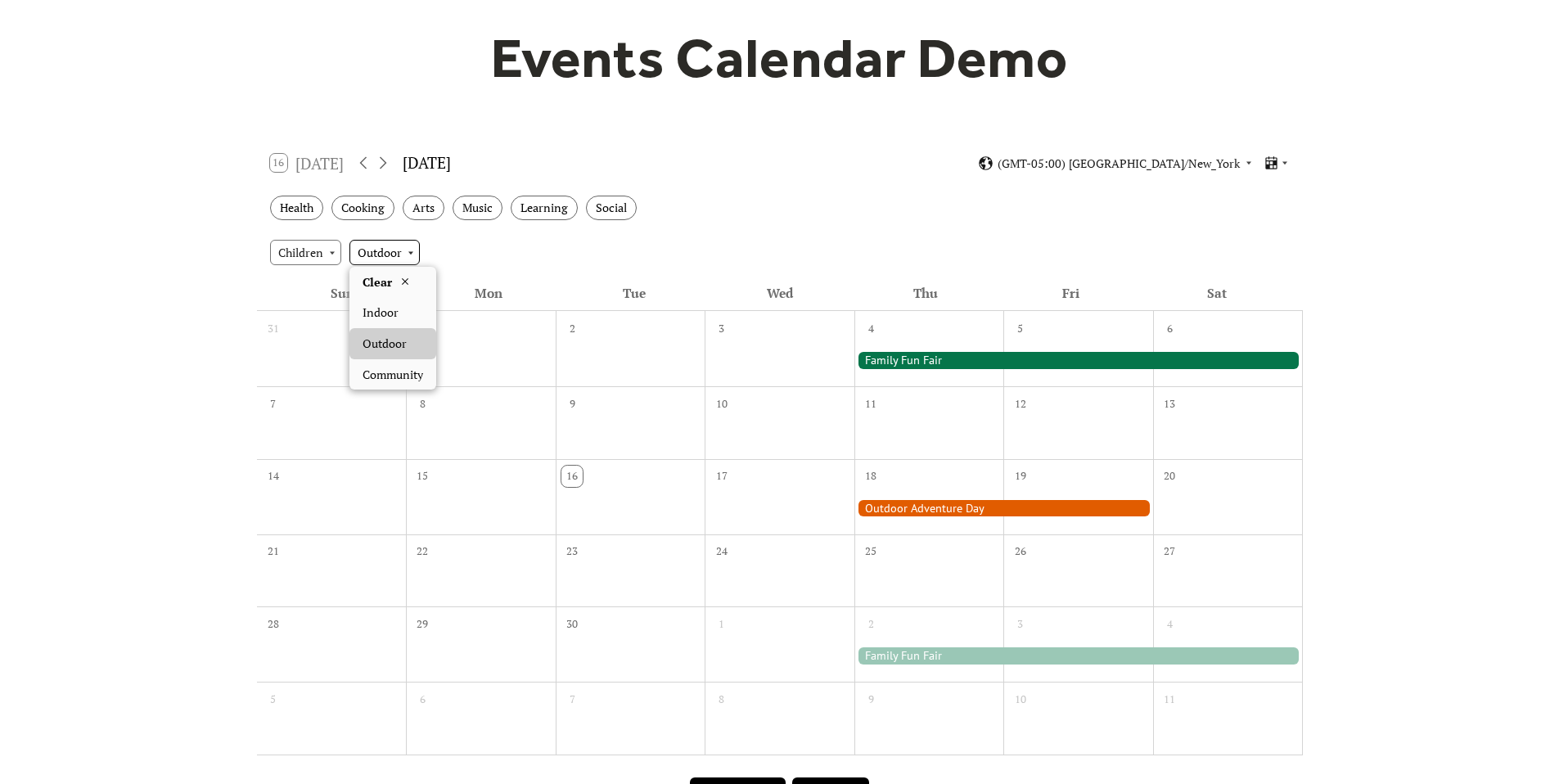
click at [395, 246] on div "Outdoor" at bounding box center [384, 252] width 70 height 25
click at [393, 284] on div "Clear" at bounding box center [392, 283] width 87 height 31
click at [315, 246] on div "Children" at bounding box center [306, 252] width 71 height 25
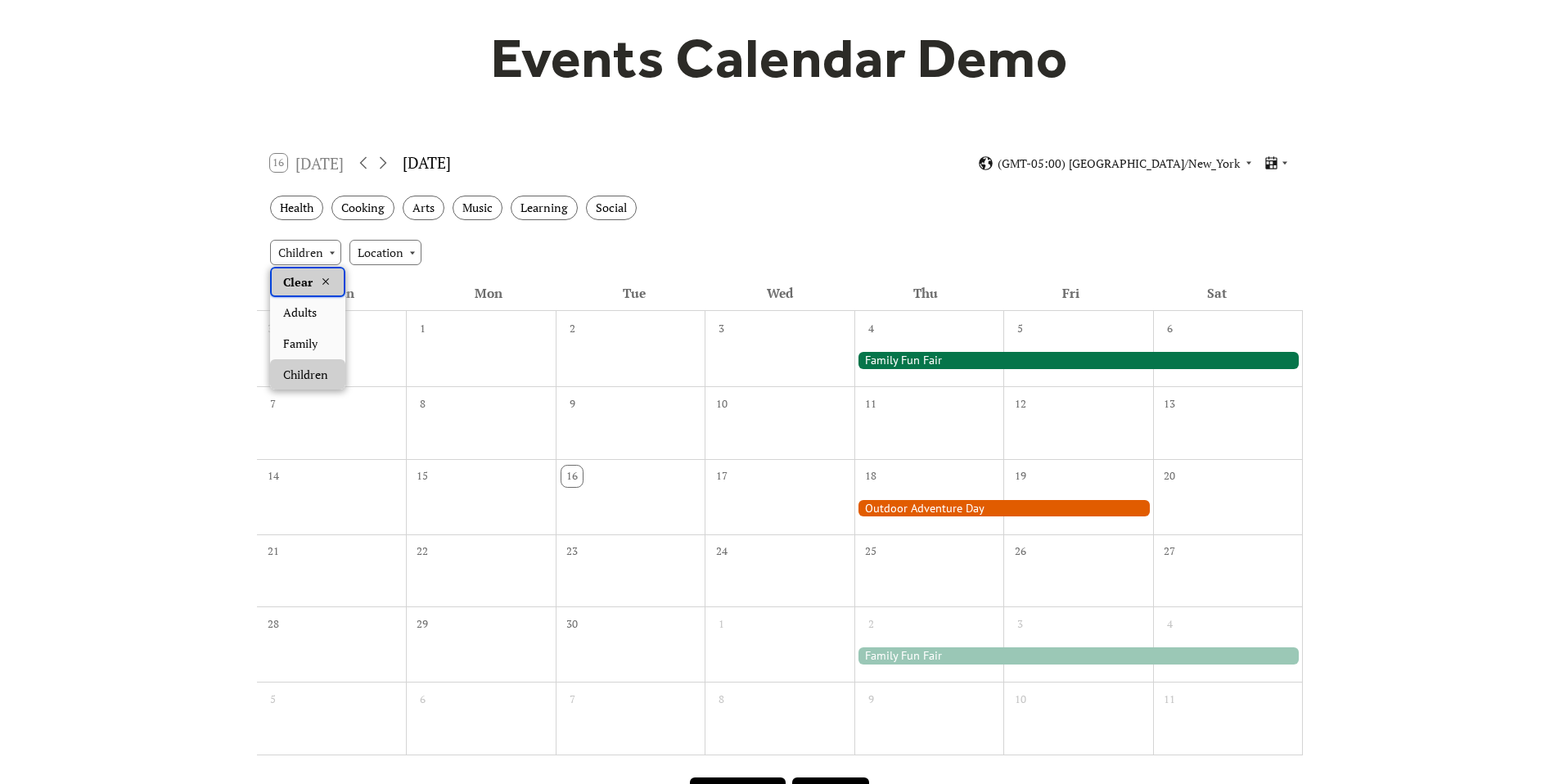
click at [335, 283] on div "Clear" at bounding box center [308, 283] width 75 height 31
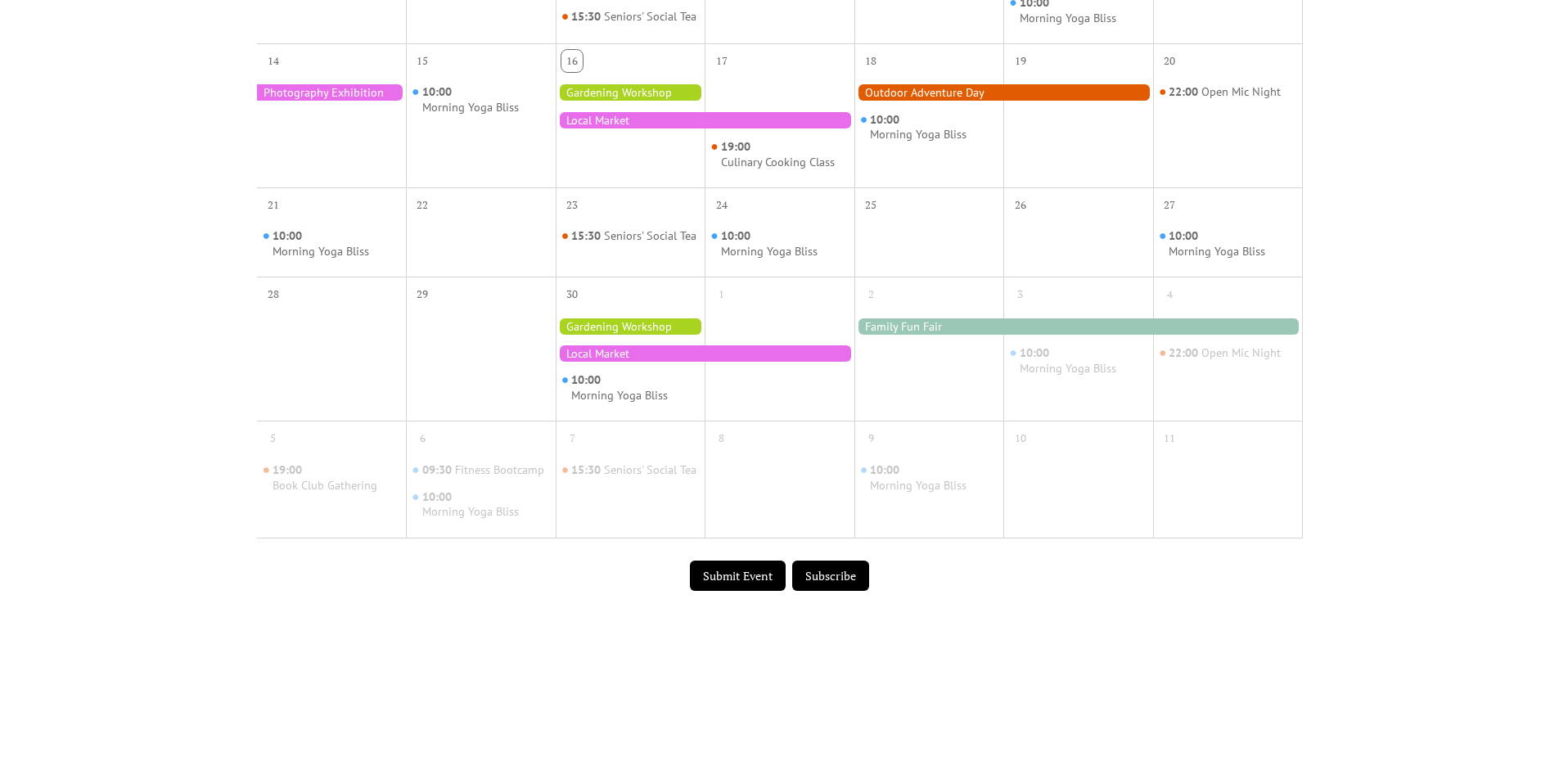
scroll to position [901, 0]
